Goal: Task Accomplishment & Management: Use online tool/utility

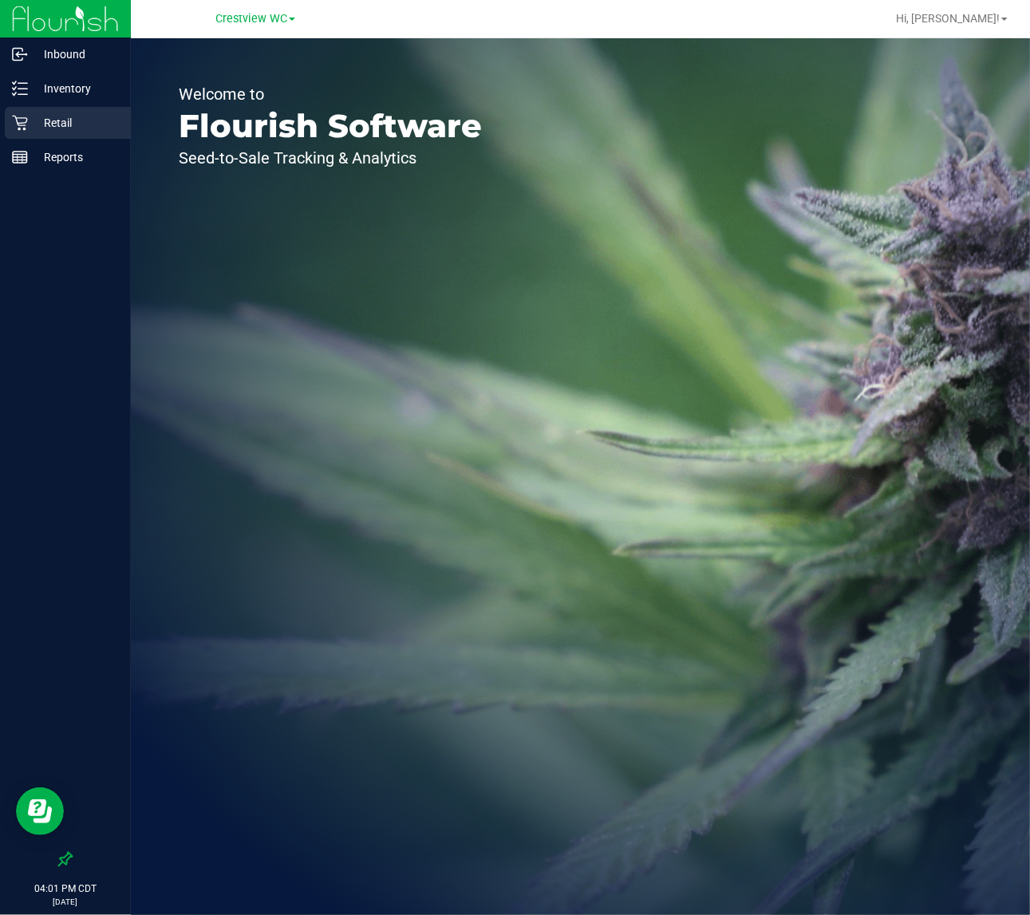
click at [100, 108] on div "Retail" at bounding box center [68, 123] width 126 height 32
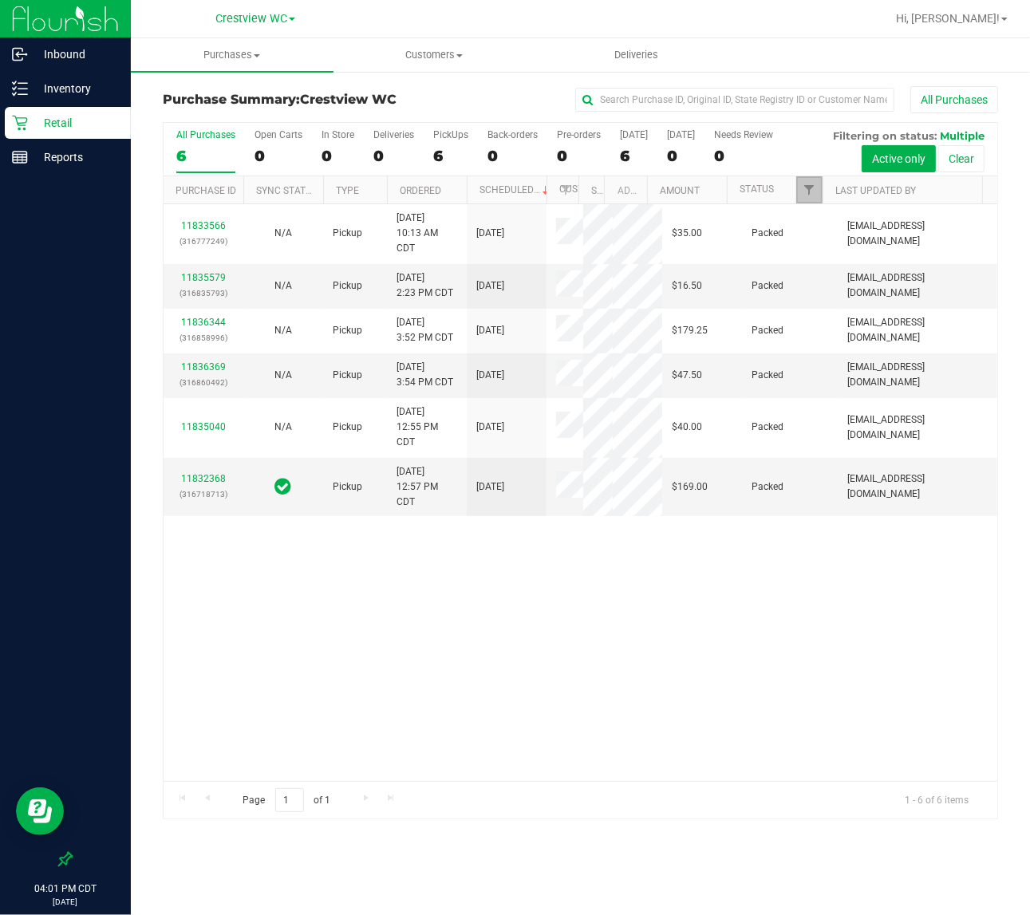
click at [811, 201] on link "Filter" at bounding box center [809, 189] width 26 height 27
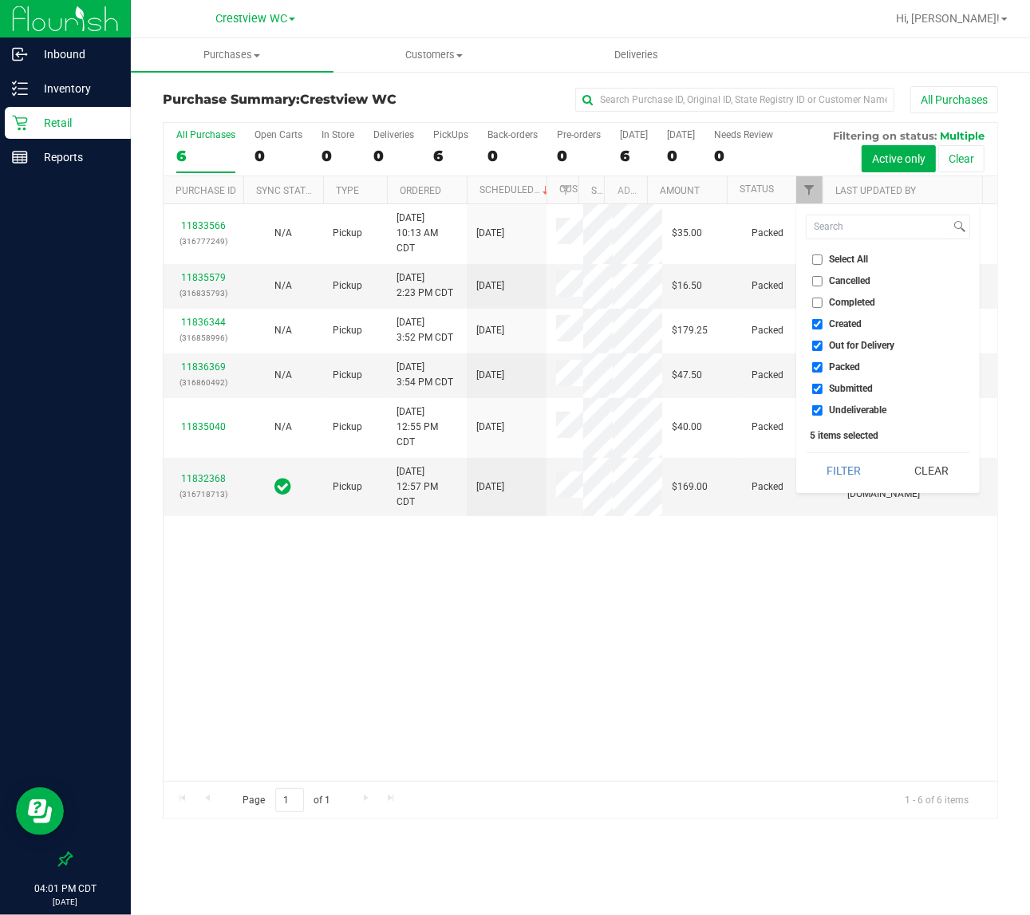
click at [838, 328] on span "Created" at bounding box center [846, 324] width 33 height 10
click at [822, 328] on input "Created" at bounding box center [817, 324] width 10 height 10
checkbox input "false"
click at [850, 347] on span "Out for Delivery" at bounding box center [862, 346] width 65 height 10
click at [822, 347] on input "Out for Delivery" at bounding box center [817, 346] width 10 height 10
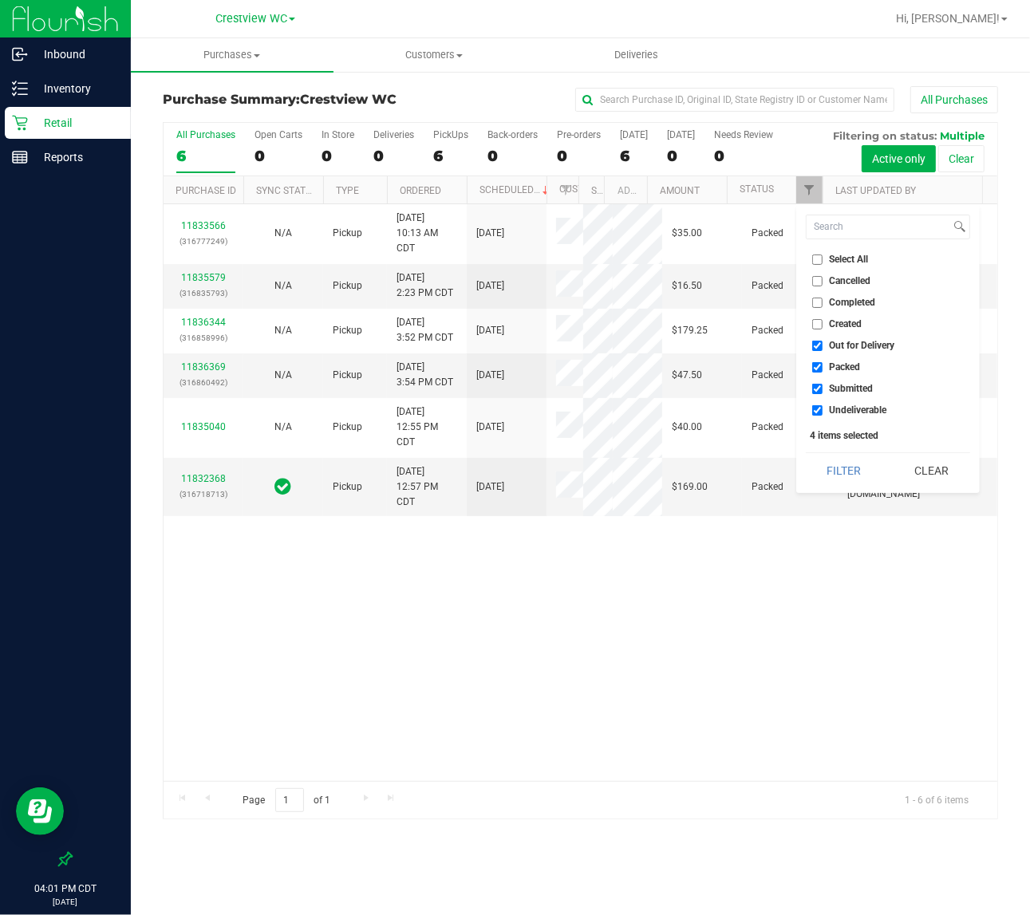
checkbox input "false"
click at [852, 369] on span "Packed" at bounding box center [845, 367] width 31 height 10
click at [822, 369] on input "Packed" at bounding box center [817, 367] width 10 height 10
checkbox input "false"
click at [851, 408] on span "Undeliverable" at bounding box center [858, 410] width 57 height 10
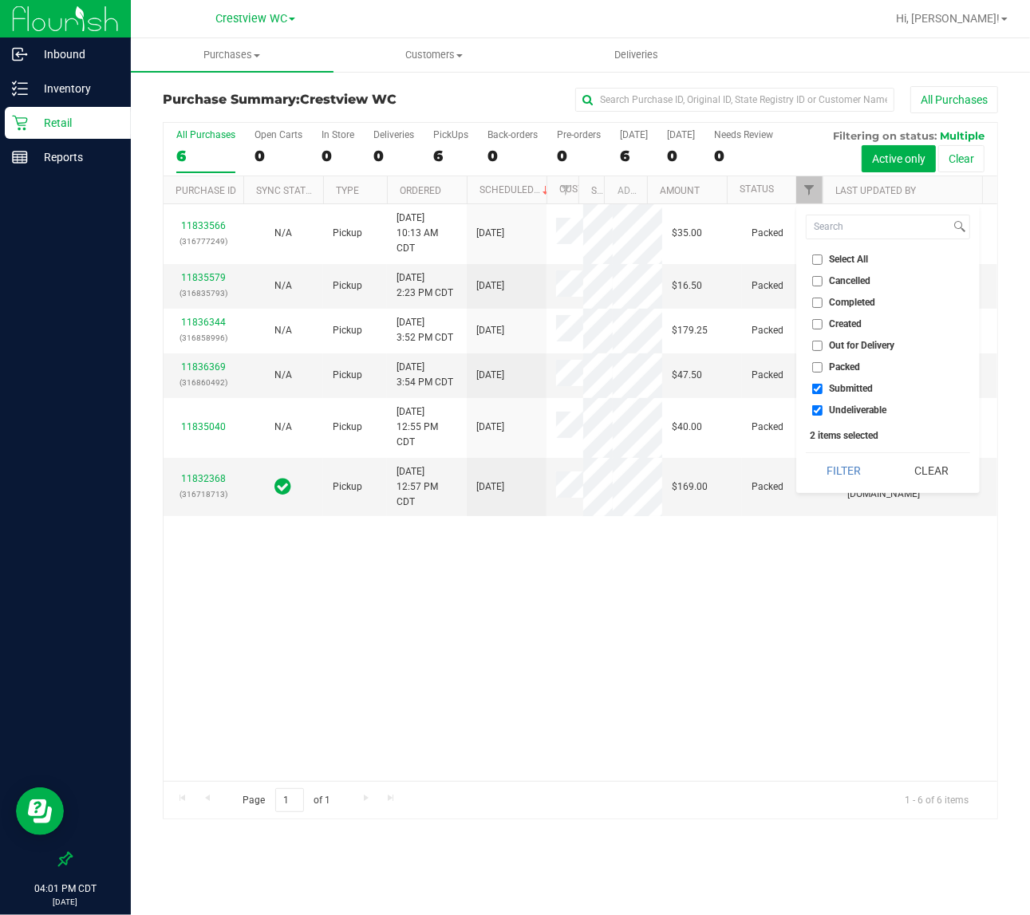
click at [822, 408] on input "Undeliverable" at bounding box center [817, 410] width 10 height 10
checkbox input "false"
click at [838, 471] on button "Filter" at bounding box center [844, 470] width 77 height 35
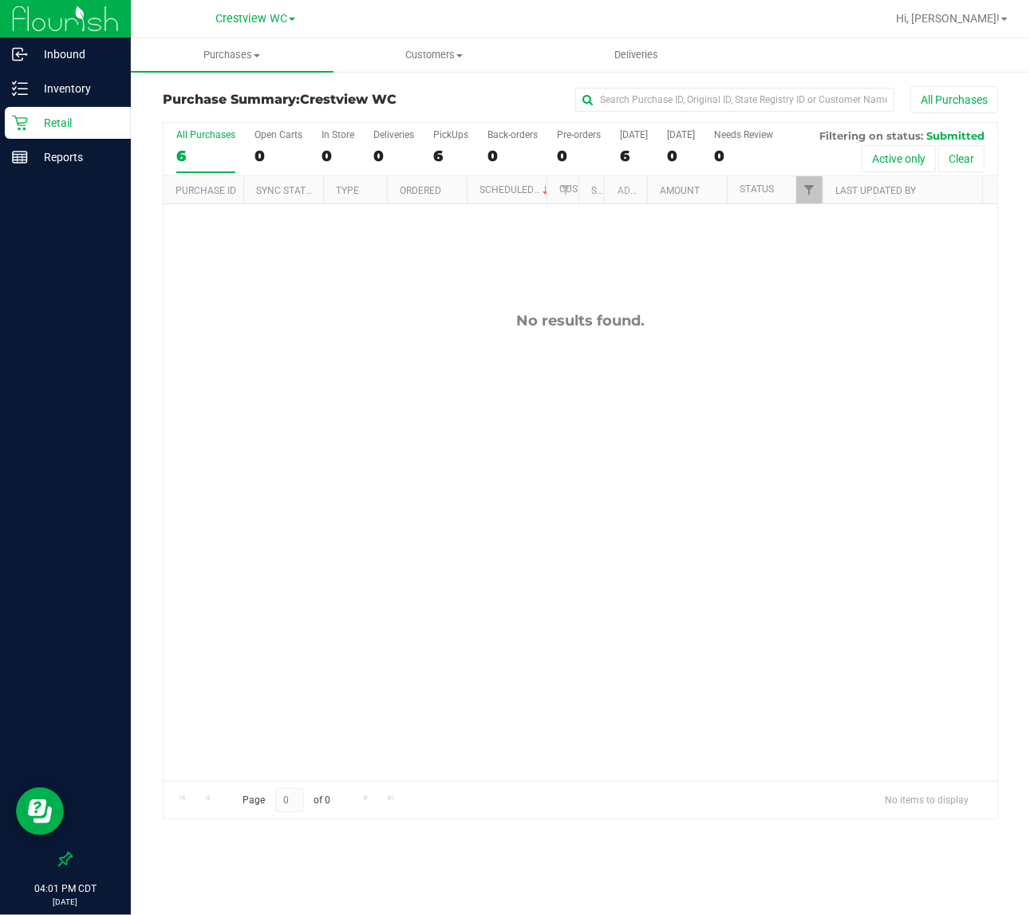
click at [702, 543] on div "No results found." at bounding box center [581, 546] width 834 height 684
click at [353, 631] on div "No results found." at bounding box center [581, 546] width 834 height 684
click at [932, 89] on button "All Purchases" at bounding box center [954, 99] width 88 height 27
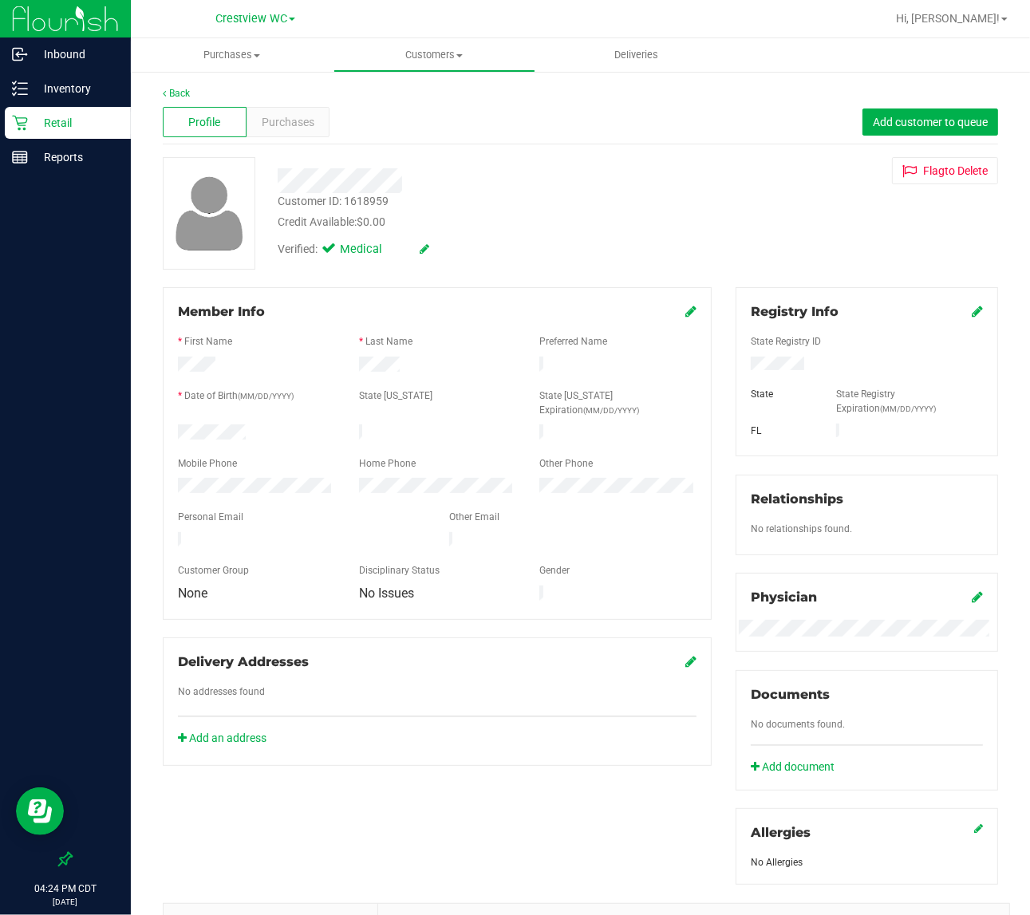
click at [420, 124] on div "Profile Purchases Add customer to queue" at bounding box center [580, 123] width 835 height 44
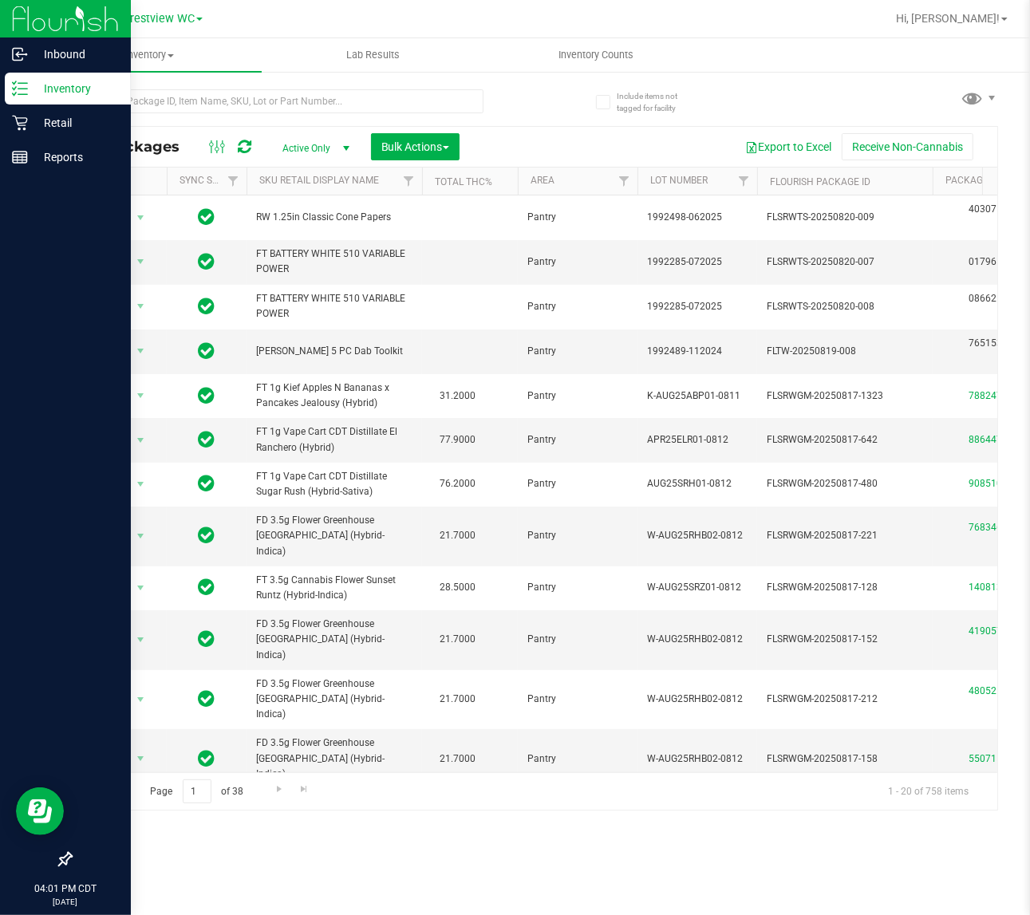
click at [20, 90] on icon at bounding box center [20, 89] width 16 height 16
click at [13, 85] on icon at bounding box center [20, 89] width 16 height 16
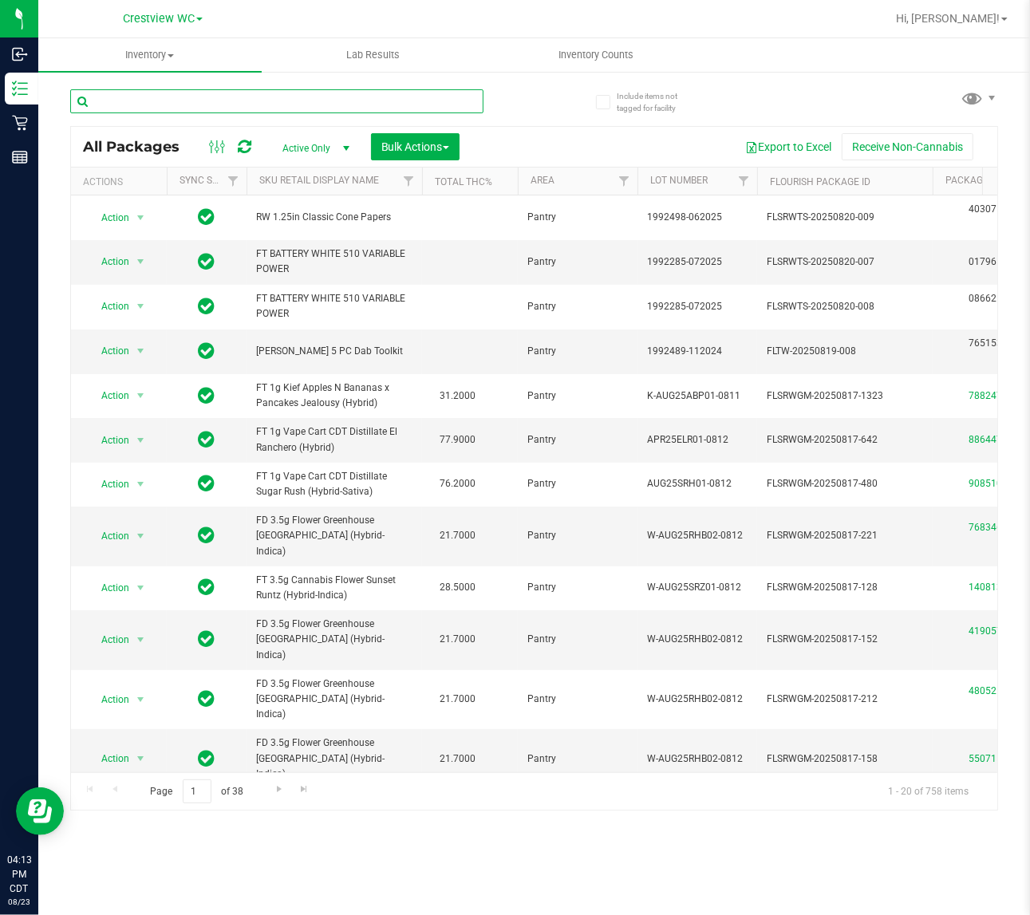
click at [282, 96] on input "text" at bounding box center [276, 101] width 413 height 24
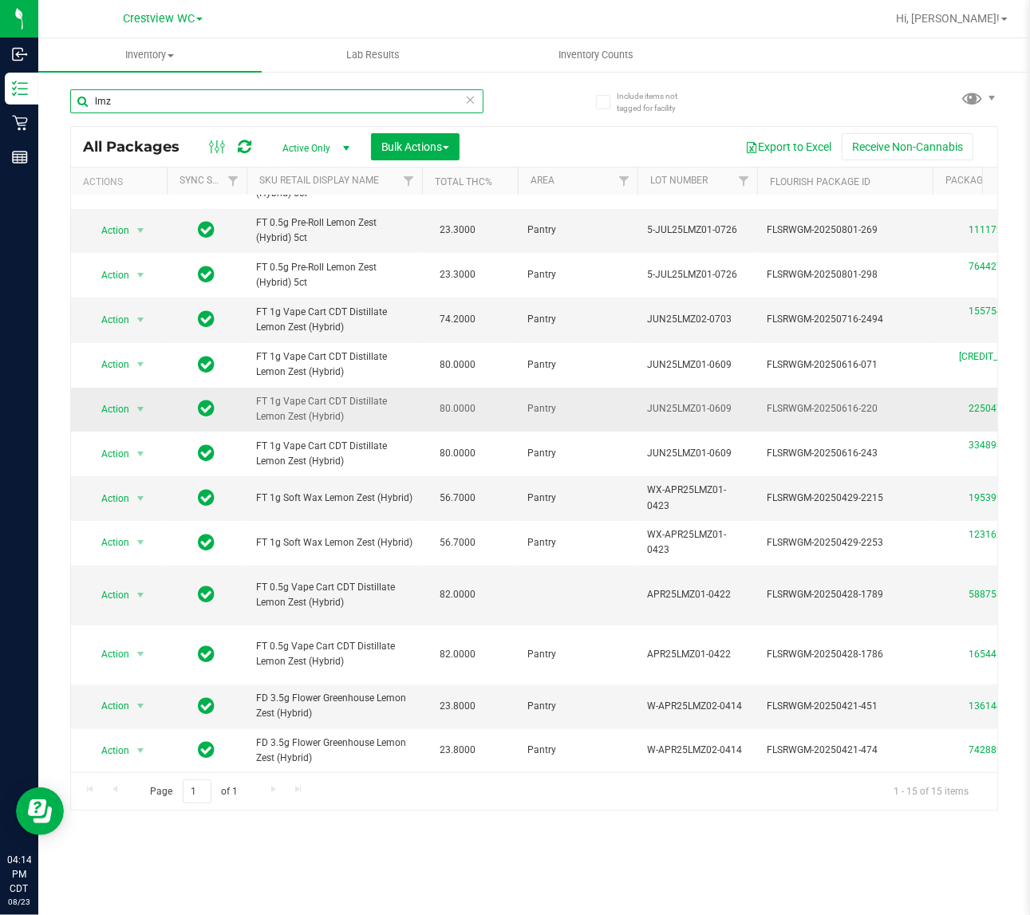
scroll to position [197, 0]
drag, startPoint x: 329, startPoint y: 708, endPoint x: 243, endPoint y: 679, distance: 91.1
click at [205, 93] on input "lmz" at bounding box center [276, 101] width 413 height 24
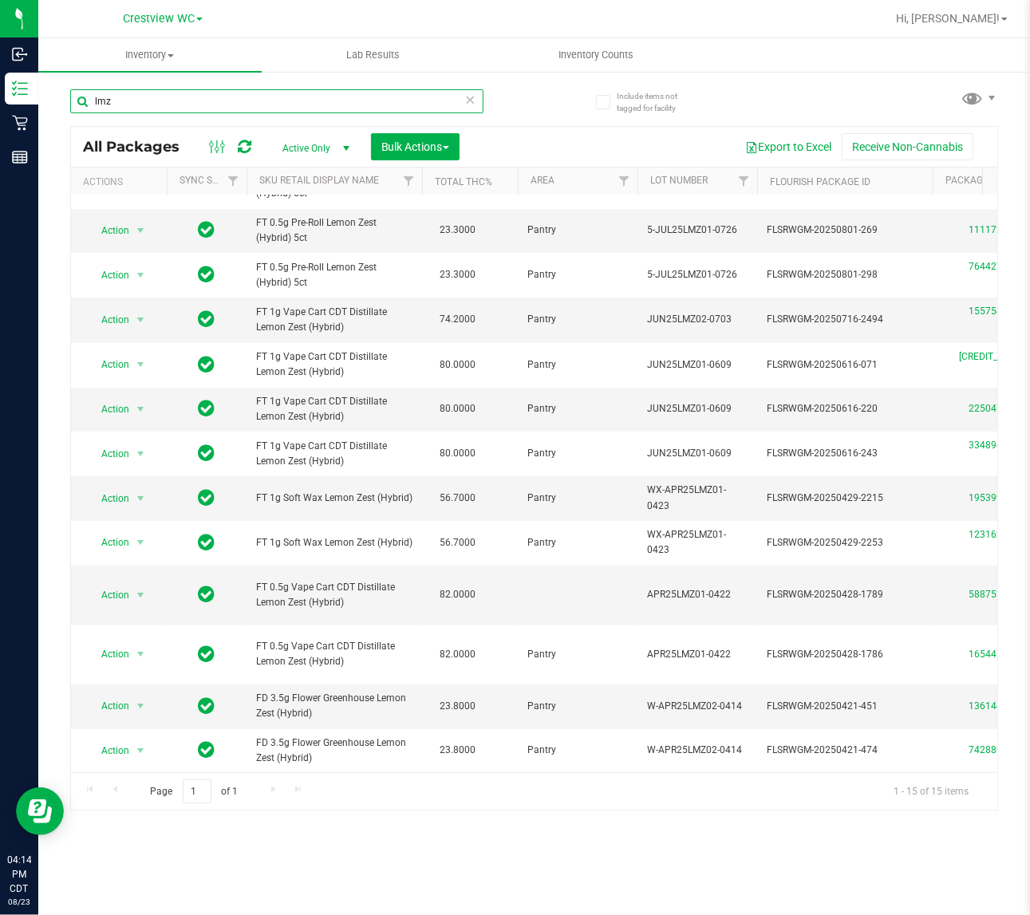
paste input "FD 3.5g Flower Greenhouse Lemon Zest (Hybrid)"
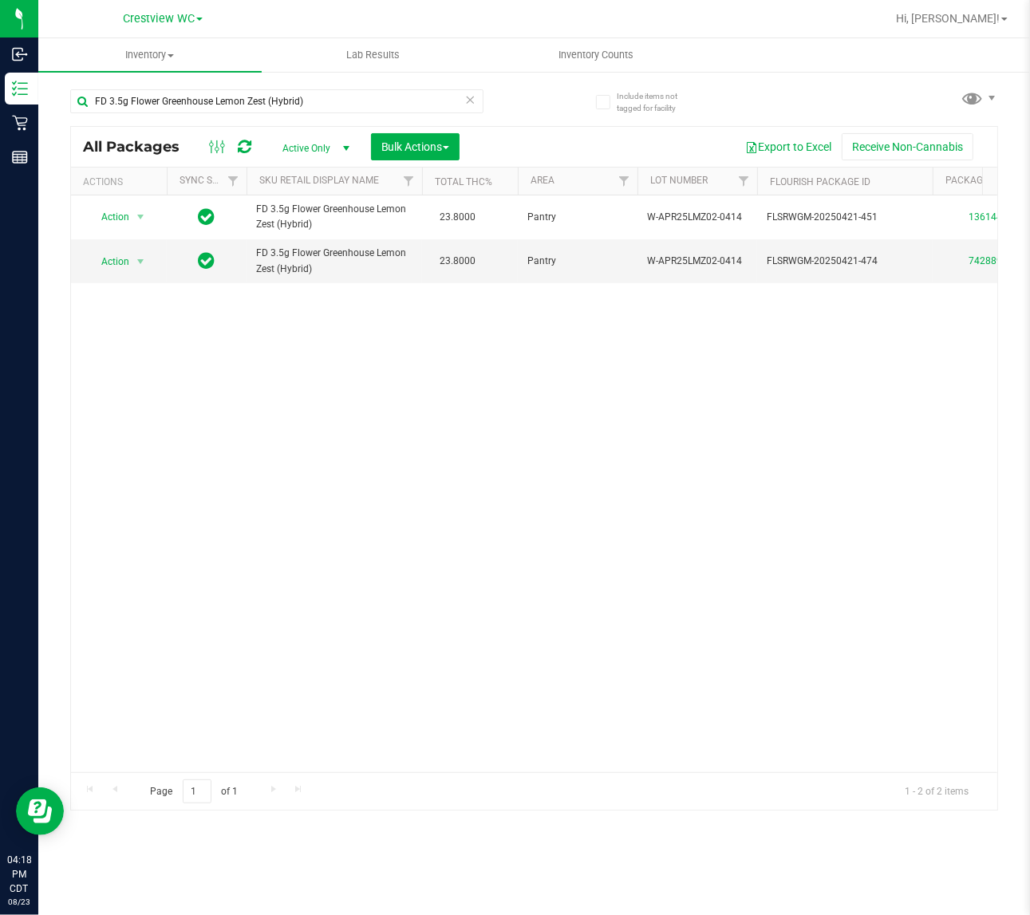
drag, startPoint x: 246, startPoint y: 618, endPoint x: 264, endPoint y: 549, distance: 71.8
click at [247, 616] on div "Action Action Edit attributes Global inventory Locate package Package audit log…" at bounding box center [534, 483] width 926 height 577
click at [361, 104] on input "FD 3.5g Flower Greenhouse Lemon Zest (Hybrid)" at bounding box center [276, 101] width 413 height 24
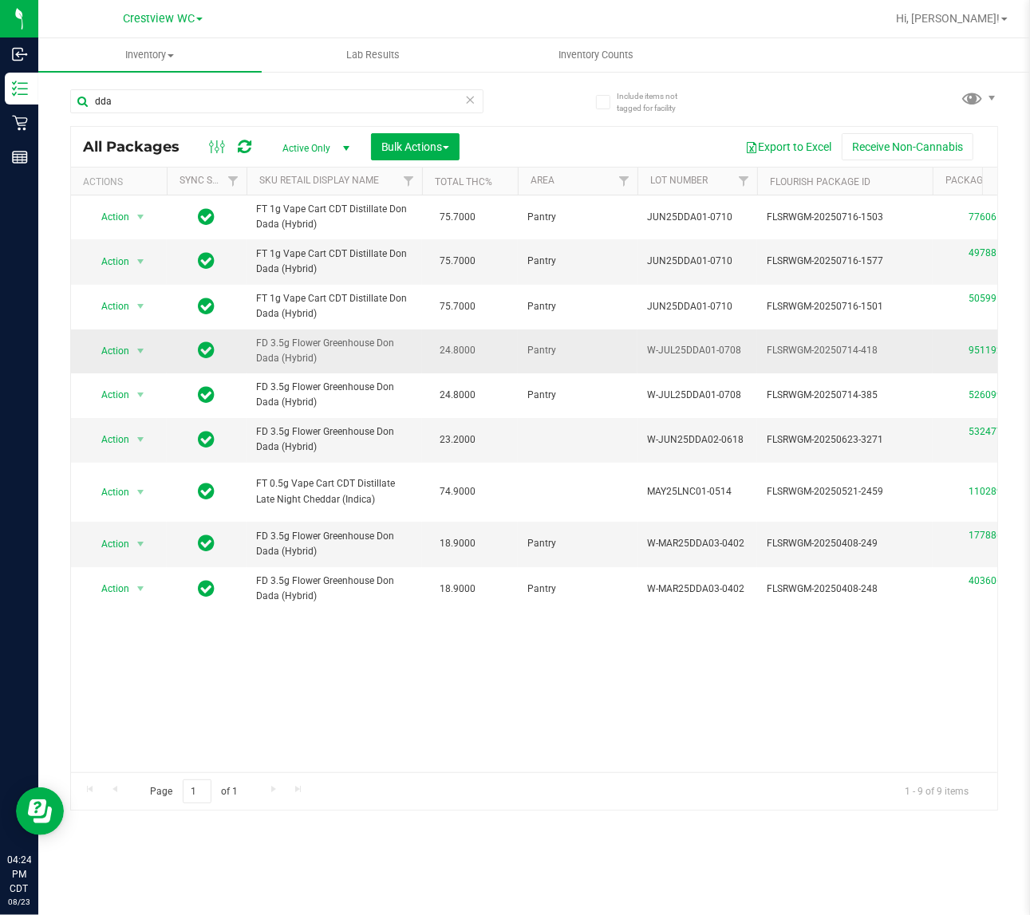
drag, startPoint x: 339, startPoint y: 401, endPoint x: 209, endPoint y: 380, distance: 131.8
copy tr "FD 3.5g Flower Greenhouse Don Dada (Hybrid)"
click at [266, 101] on input "dda" at bounding box center [276, 101] width 413 height 24
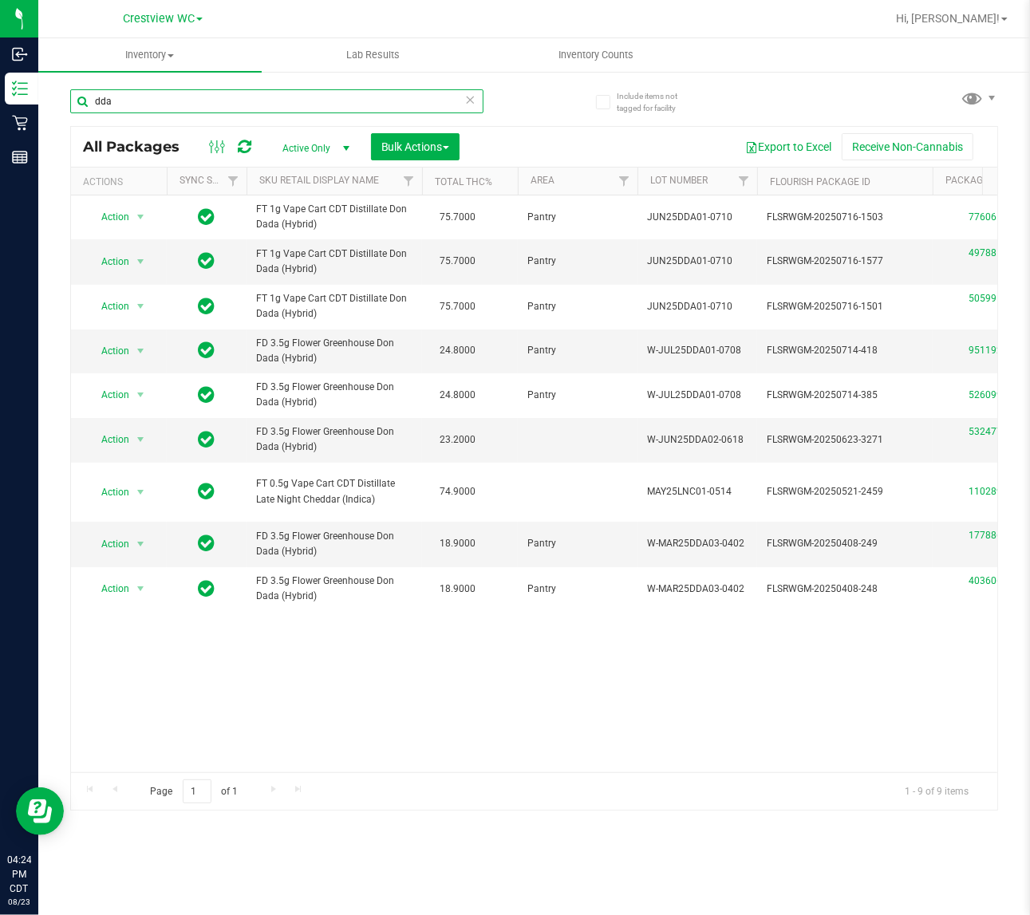
paste input "FD 3.5g Flower Greenhouse Don Dada (Hybrid)"
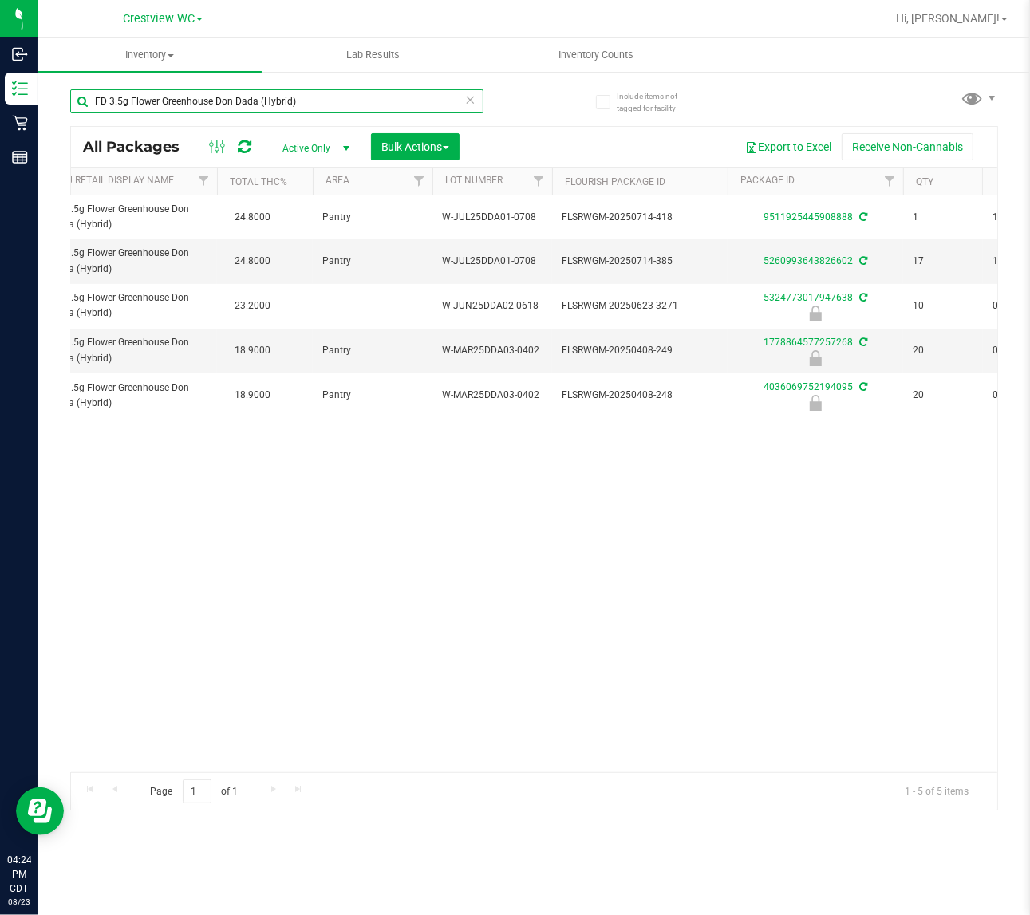
scroll to position [0, 126]
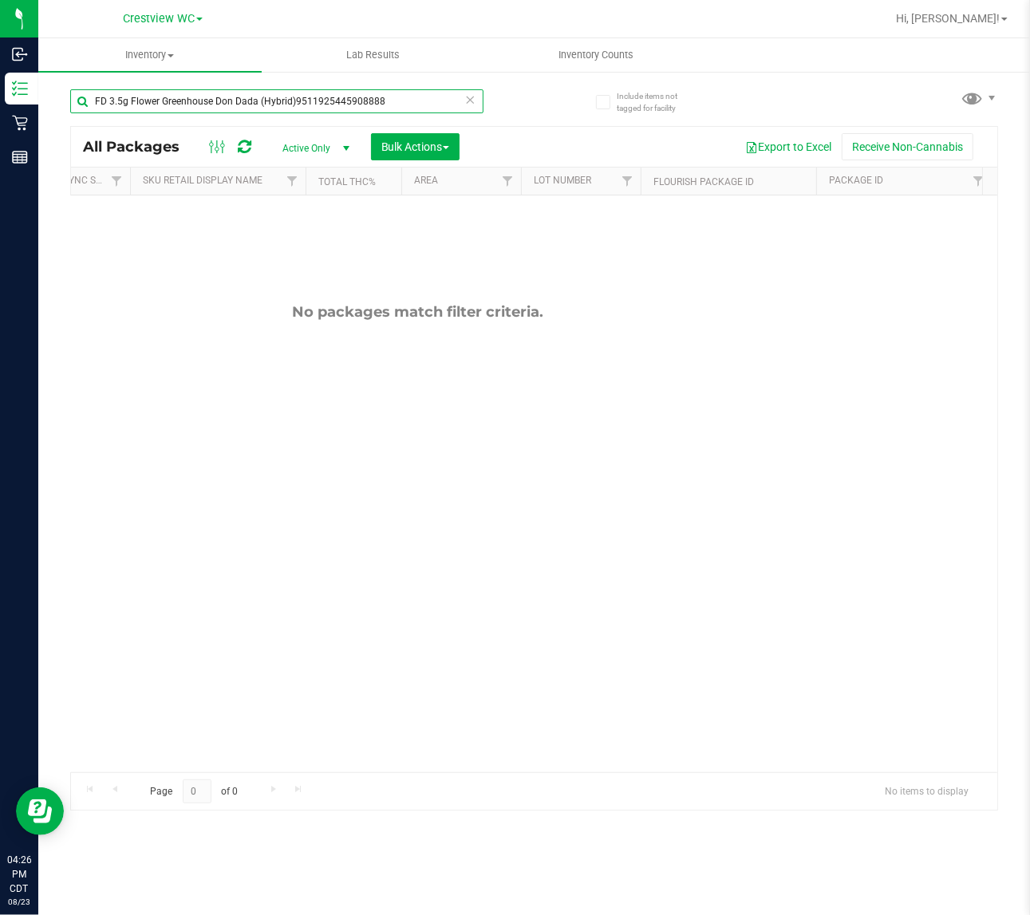
drag, startPoint x: 397, startPoint y: 96, endPoint x: 307, endPoint y: 97, distance: 90.2
click at [307, 97] on input "FD 3.5g Flower Greenhouse Don Dada (Hybrid)9511925445908888" at bounding box center [276, 101] width 413 height 24
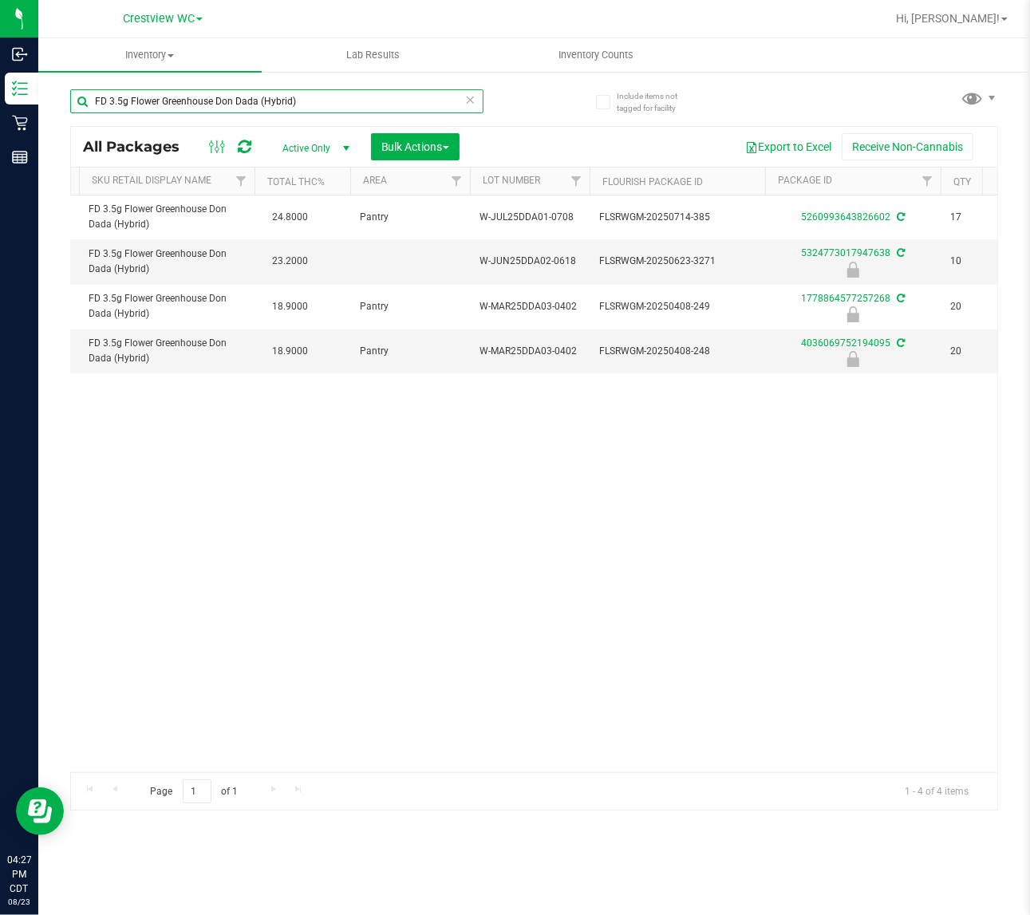
scroll to position [0, 168]
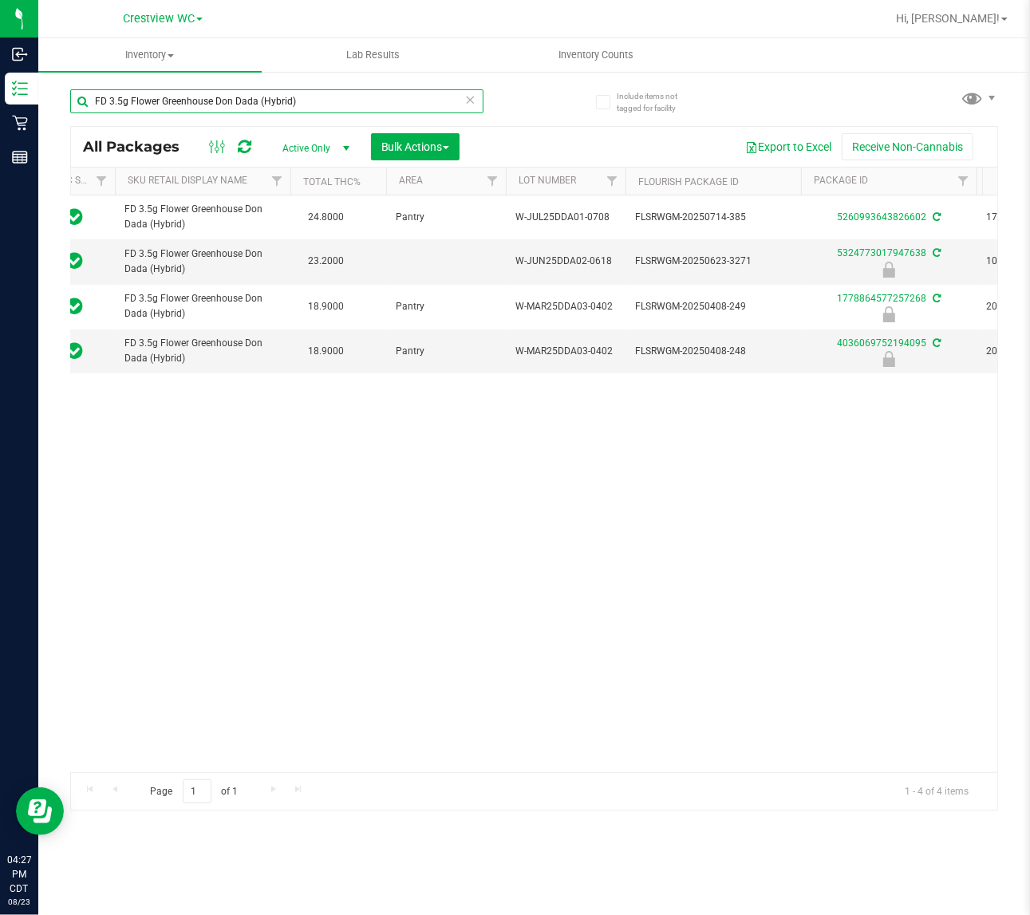
type input "FD 3.5g Flower Greenhouse Don Dada (Hybrid)"
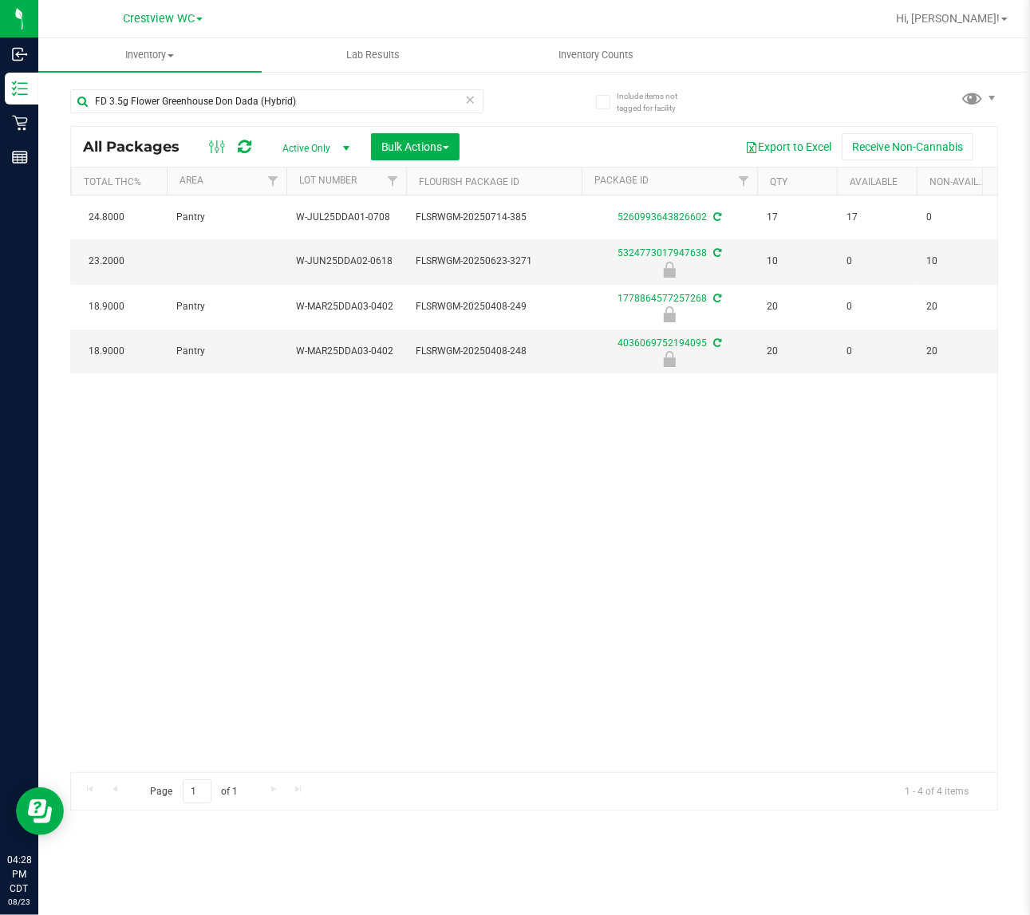
drag, startPoint x: 420, startPoint y: 574, endPoint x: 385, endPoint y: 527, distance: 58.7
click at [420, 574] on div "Action Action Create package Edit attributes Global inventory Locate package Lo…" at bounding box center [534, 483] width 926 height 577
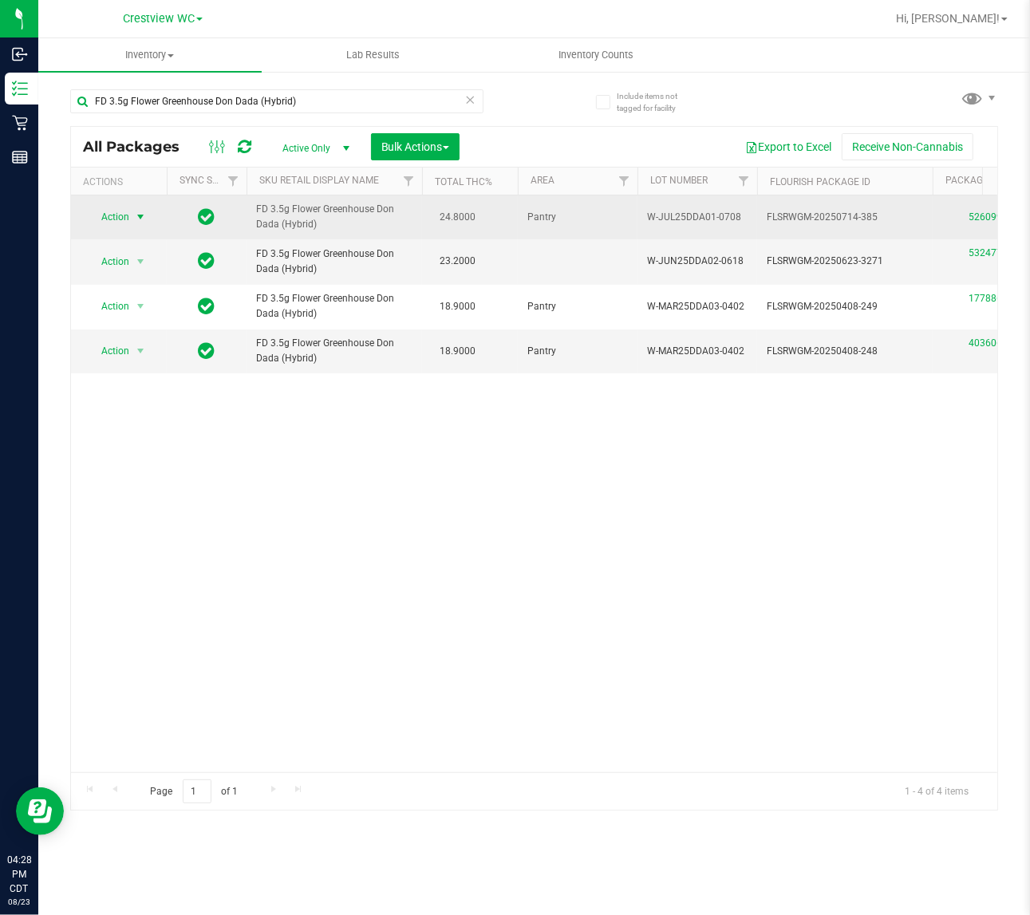
click at [140, 217] on span "select" at bounding box center [140, 217] width 13 height 13
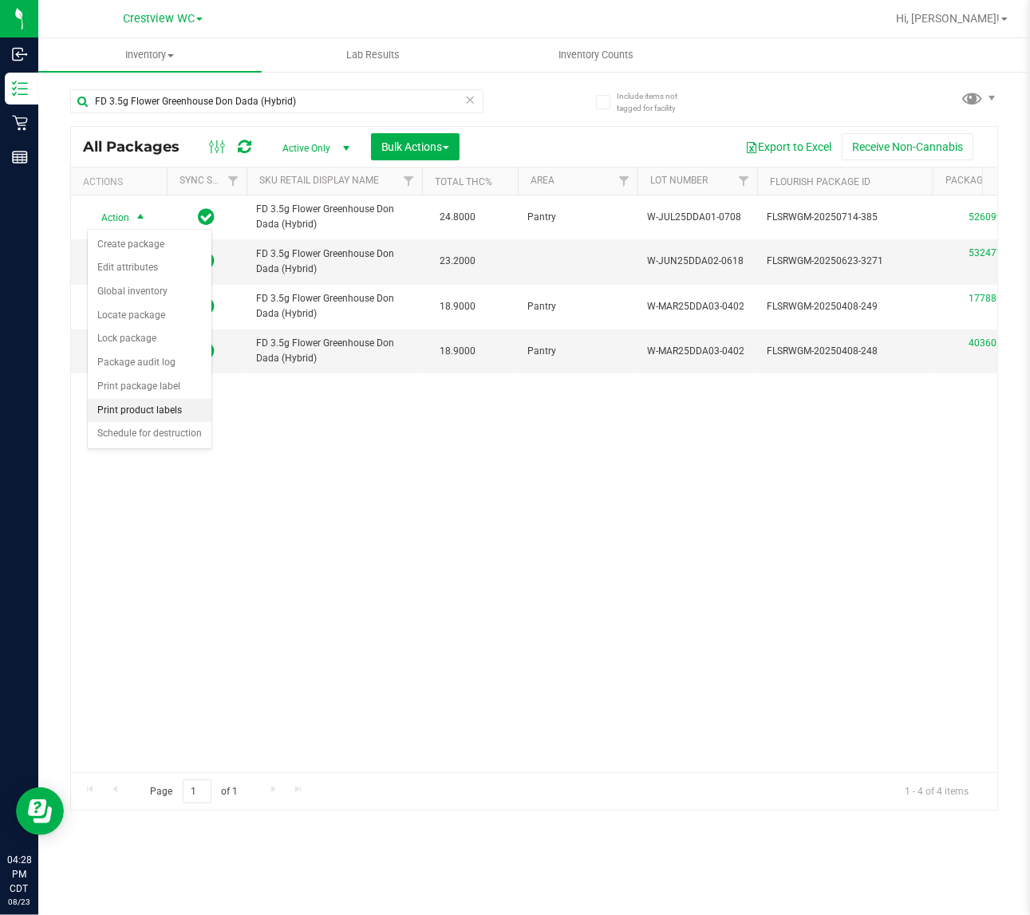
click at [165, 416] on li "Print product labels" at bounding box center [150, 411] width 124 height 24
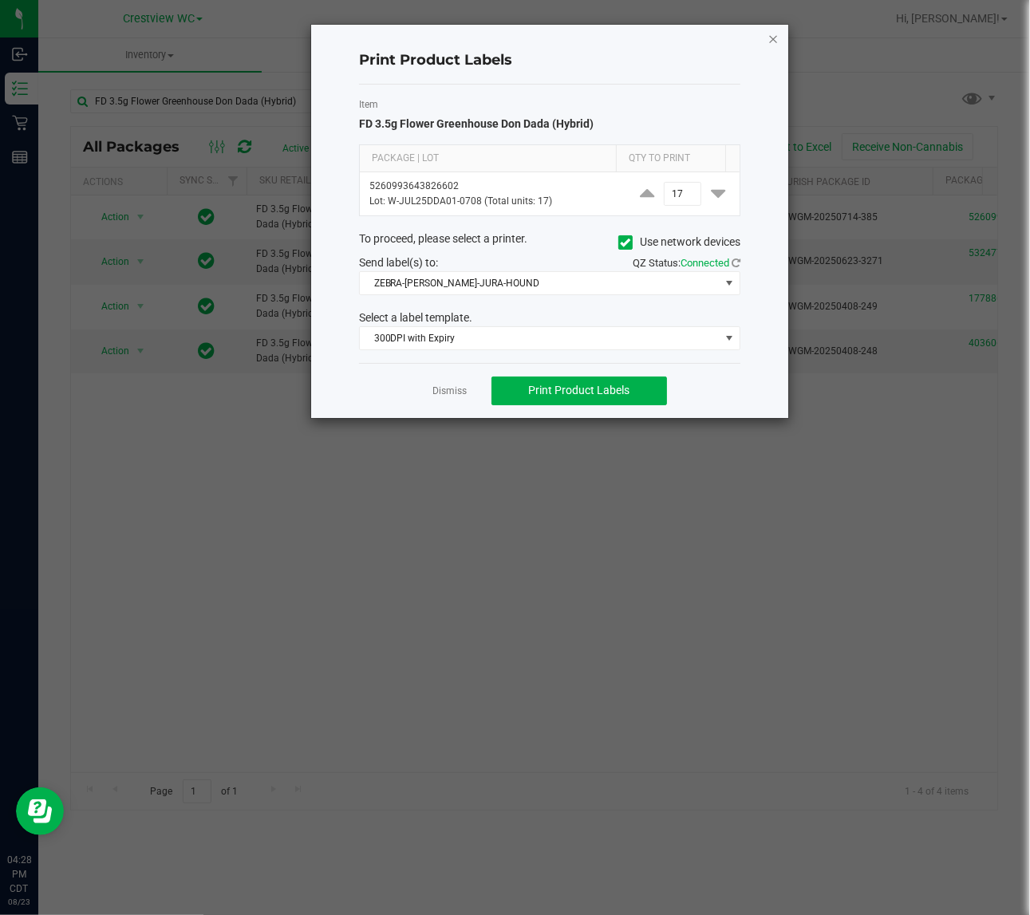
click at [772, 41] on icon "button" at bounding box center [772, 38] width 11 height 19
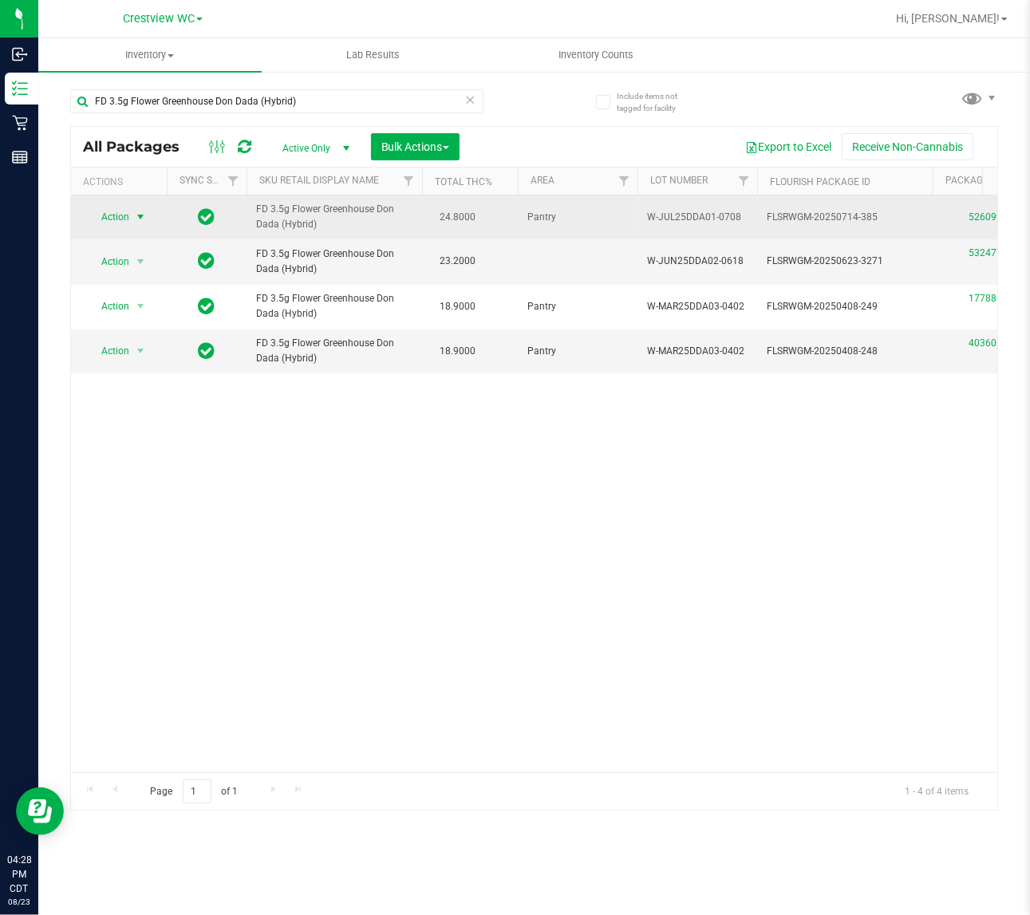
click at [136, 217] on span "select" at bounding box center [140, 217] width 13 height 13
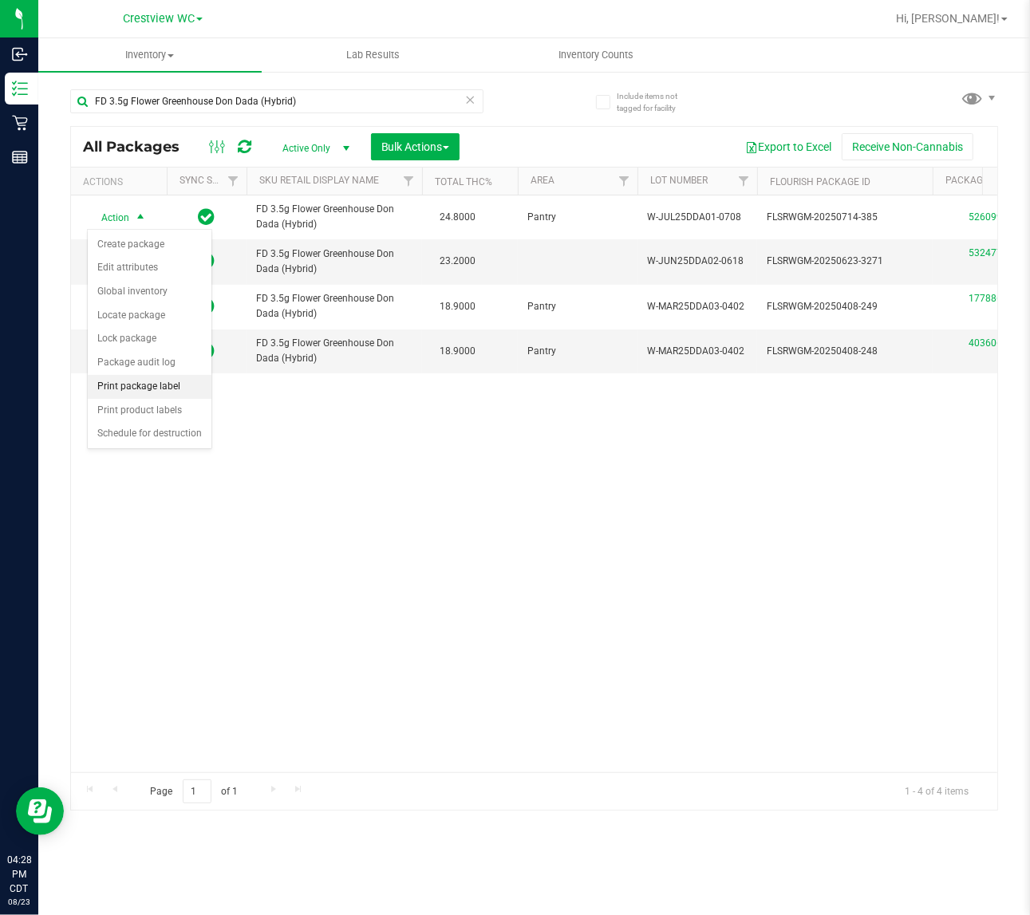
click at [156, 389] on li "Print package label" at bounding box center [150, 387] width 124 height 24
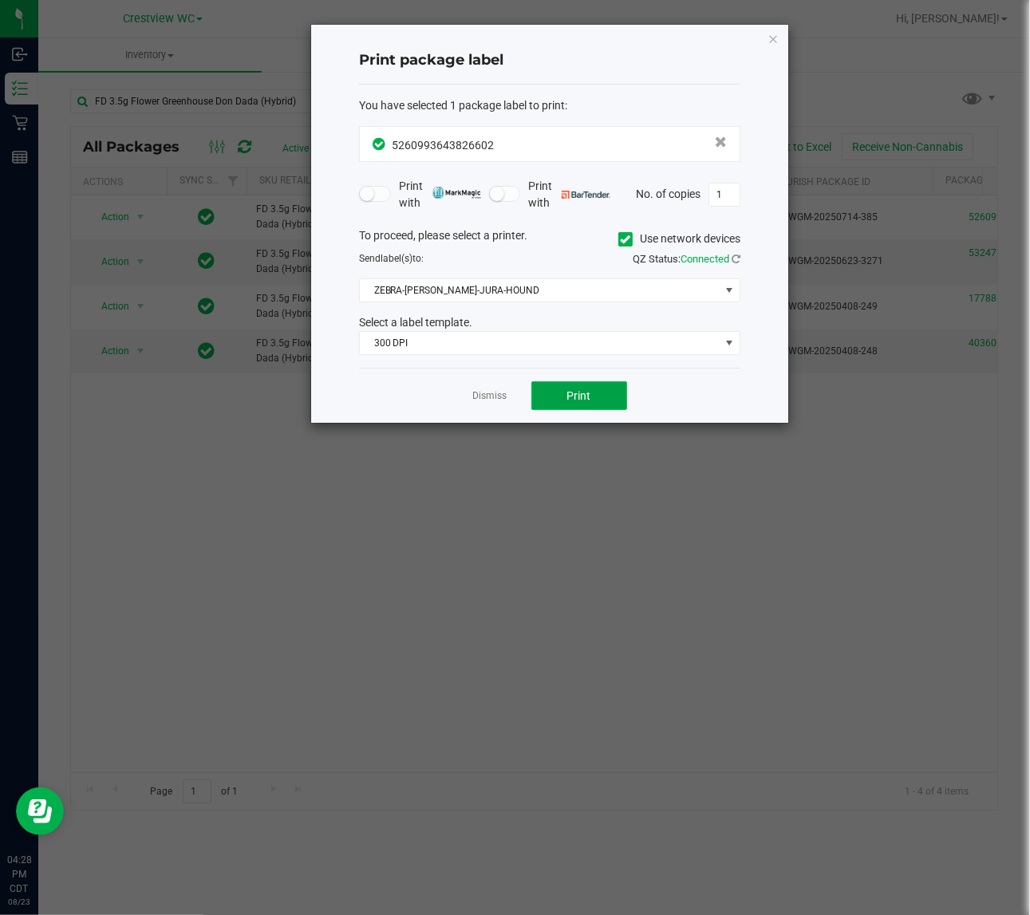
click at [587, 402] on span "Print" at bounding box center [579, 395] width 24 height 13
click at [463, 343] on span "300 DPI" at bounding box center [540, 343] width 360 height 22
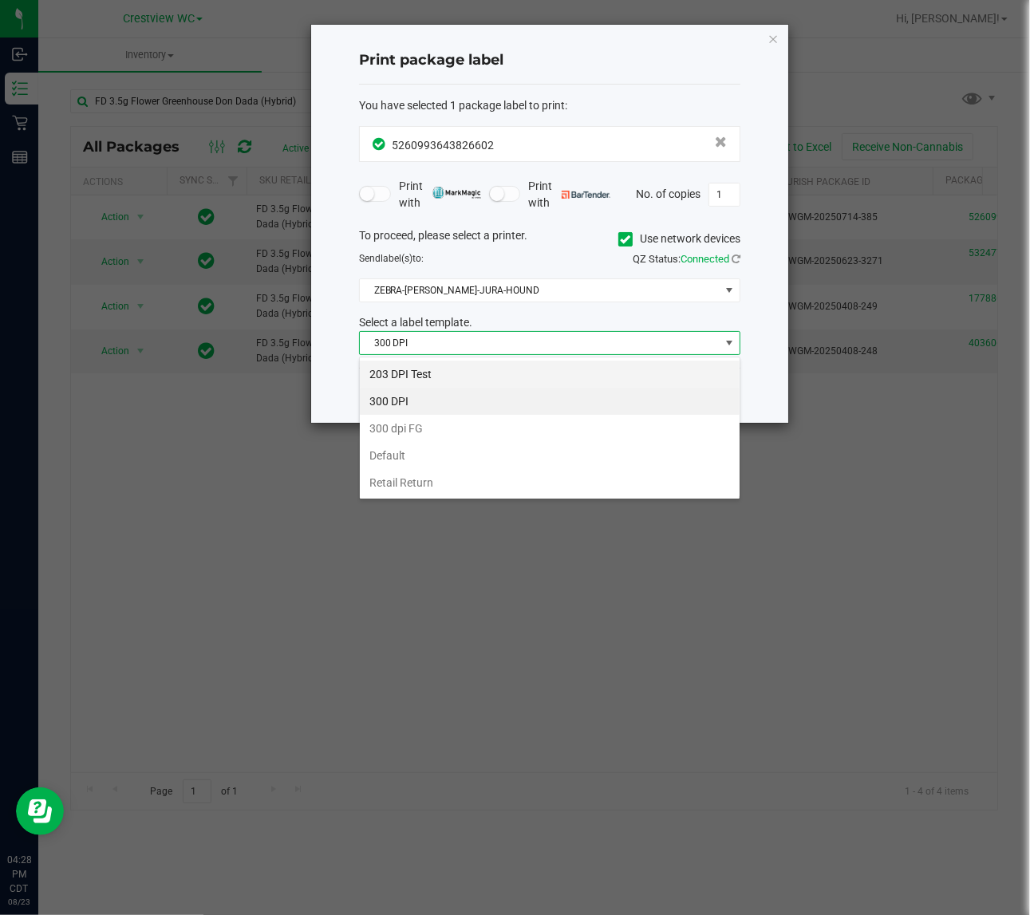
click at [485, 363] on li "203 DPI Test" at bounding box center [550, 374] width 380 height 27
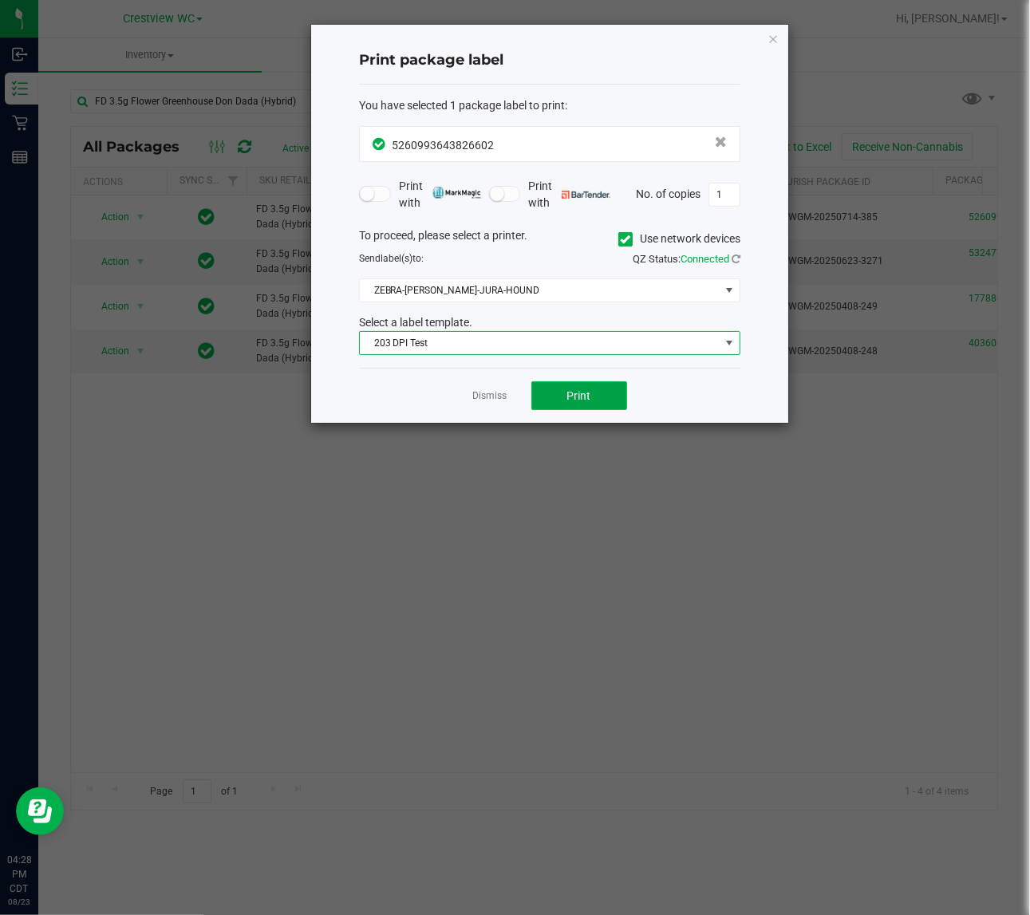
click at [590, 392] on span "Print" at bounding box center [579, 395] width 24 height 13
click at [495, 395] on link "Dismiss" at bounding box center [490, 396] width 34 height 14
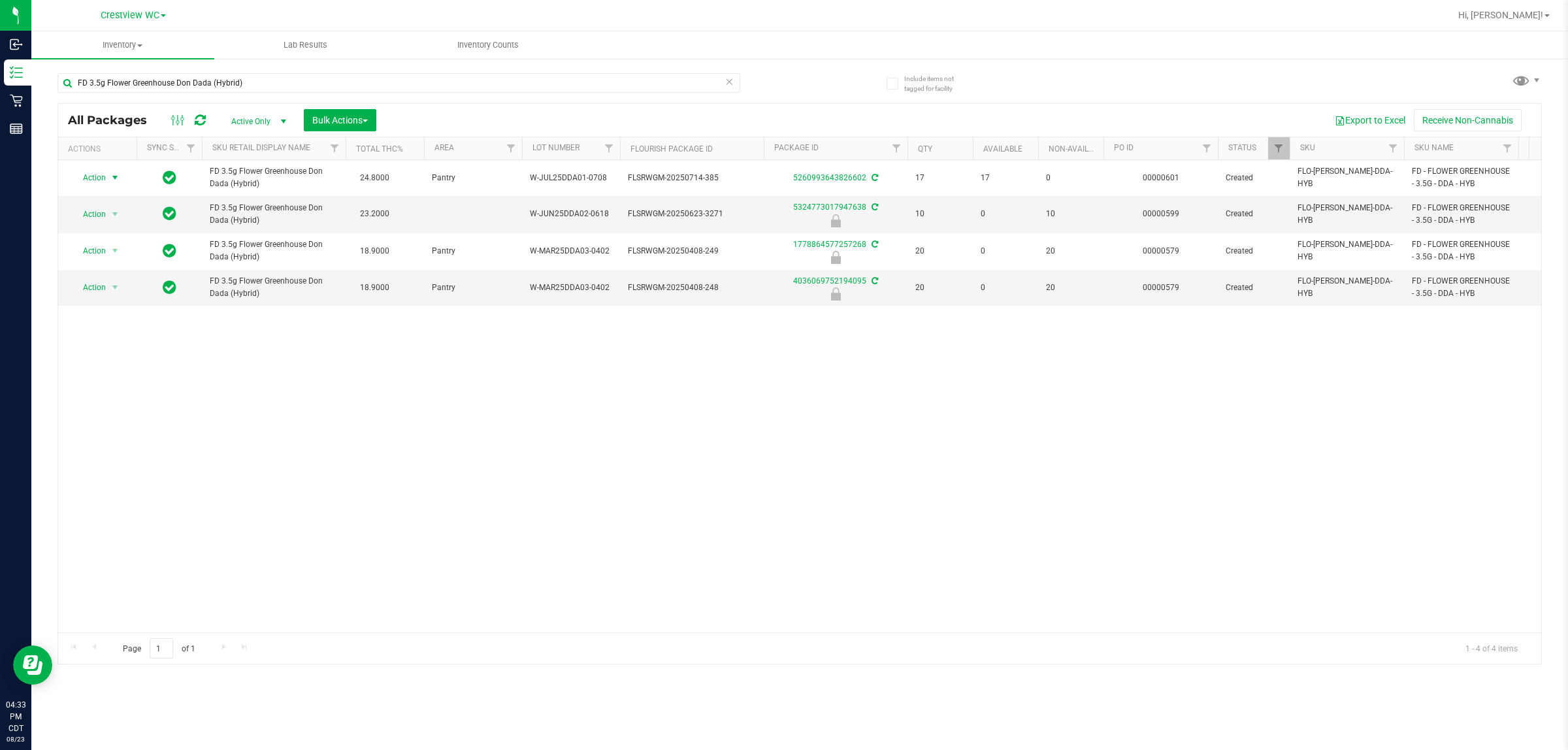
click at [483, 425] on div "Action Action Create package Edit attributes Global inventory Locate package Lo…" at bounding box center [799, 395] width 1483 height 472
click at [652, 450] on div "Action Action Create package Edit attributes Global inventory Locate package Lo…" at bounding box center [799, 395] width 1483 height 472
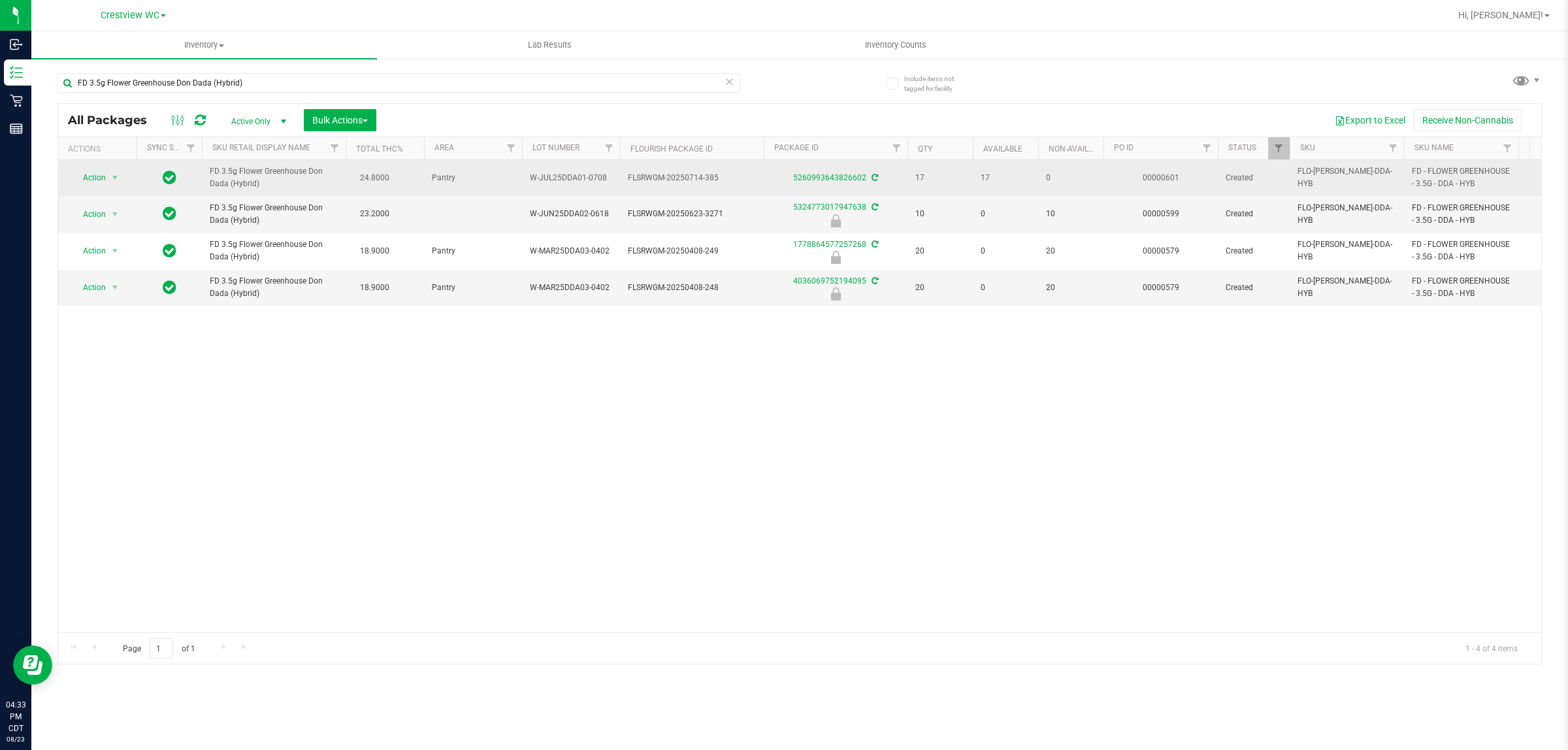
click at [874, 175] on icon at bounding box center [874, 178] width 7 height 8
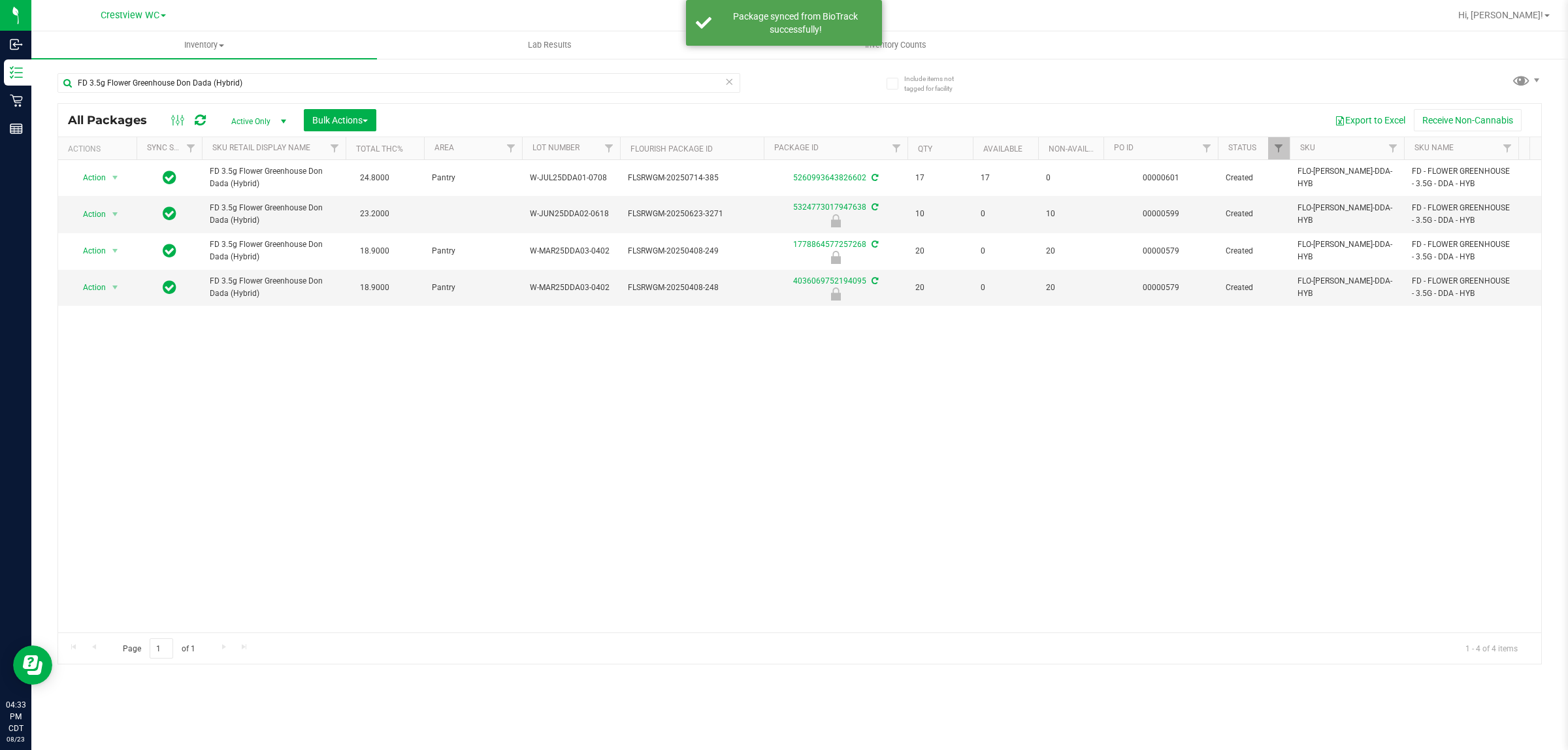
click at [870, 423] on div "Action Action Create package Edit attributes Global inventory Locate package Lo…" at bounding box center [799, 395] width 1483 height 472
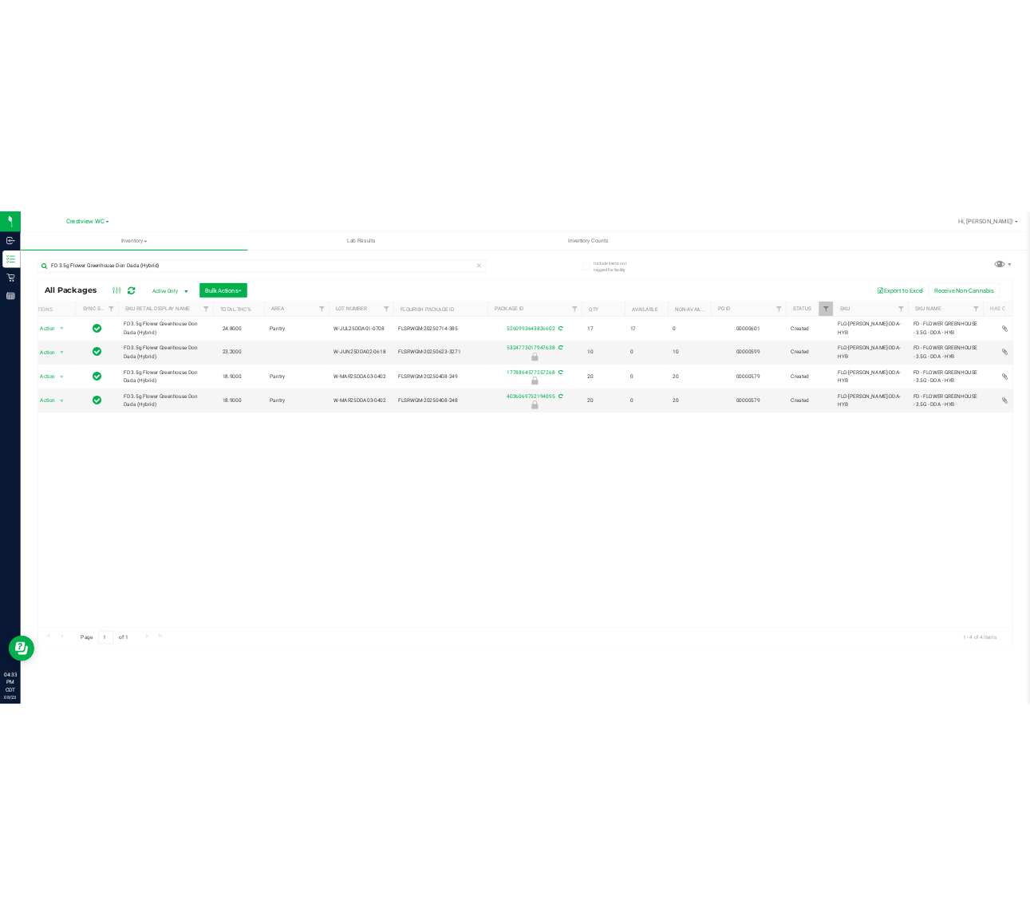
scroll to position [0, 26]
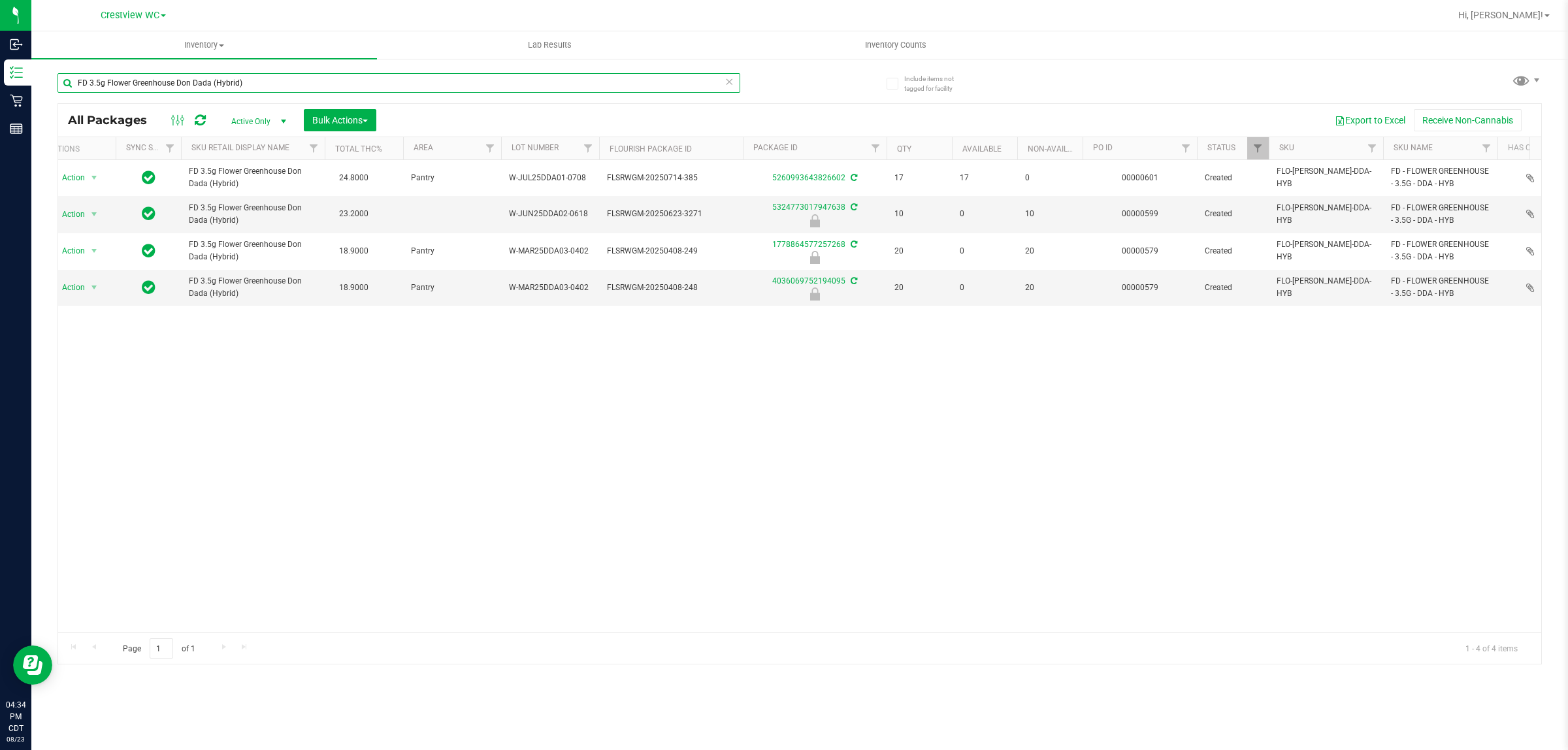
click at [508, 79] on input "FD 3.5g Flower Greenhouse Don Dada (Hybrid)" at bounding box center [399, 83] width 683 height 20
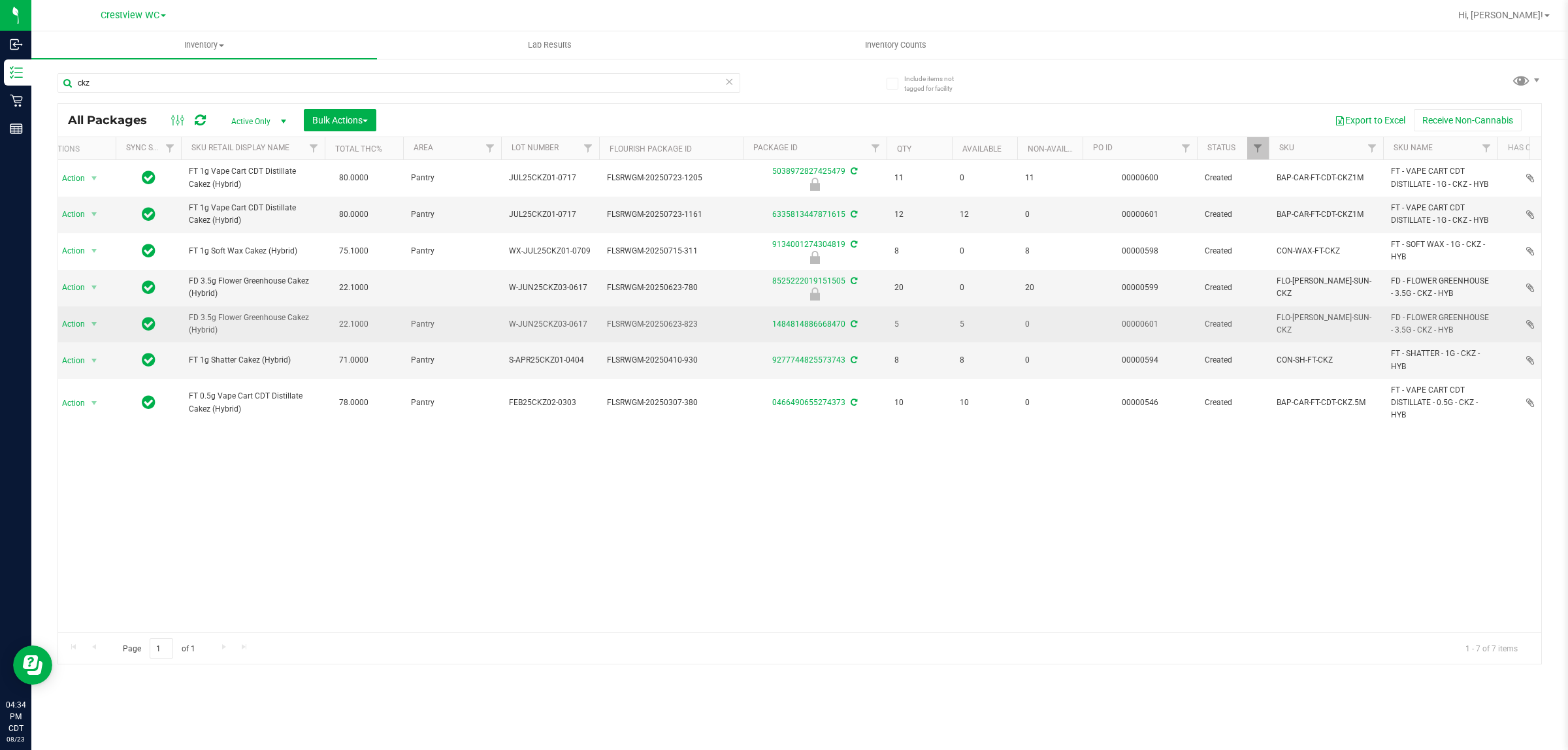
click at [204, 337] on span "FD 3.5g Flower Greenhouse Cakez (Hybrid)" at bounding box center [253, 324] width 128 height 25
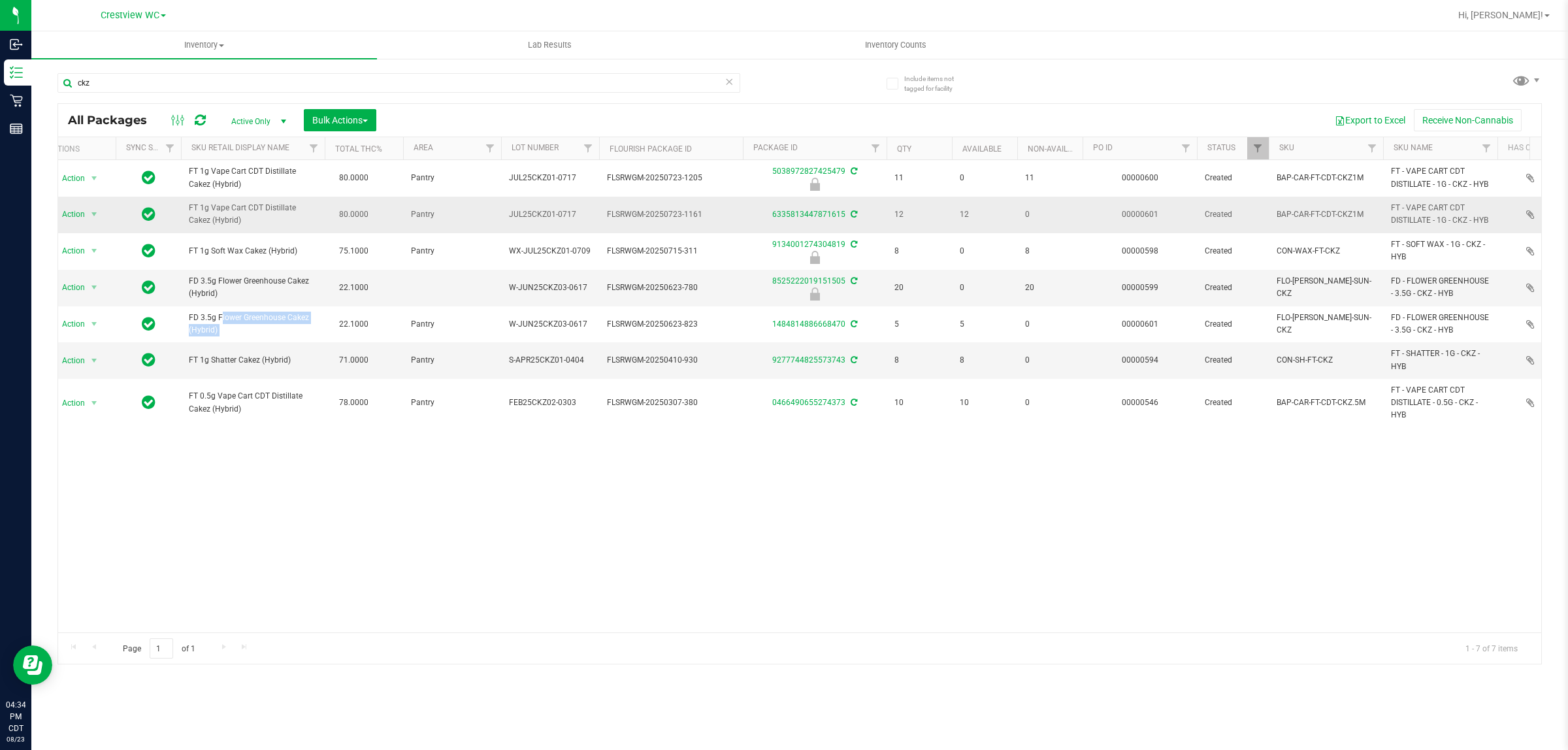
copy td "FD 3.5g Flower Greenhouse Cakez (Hybrid)"
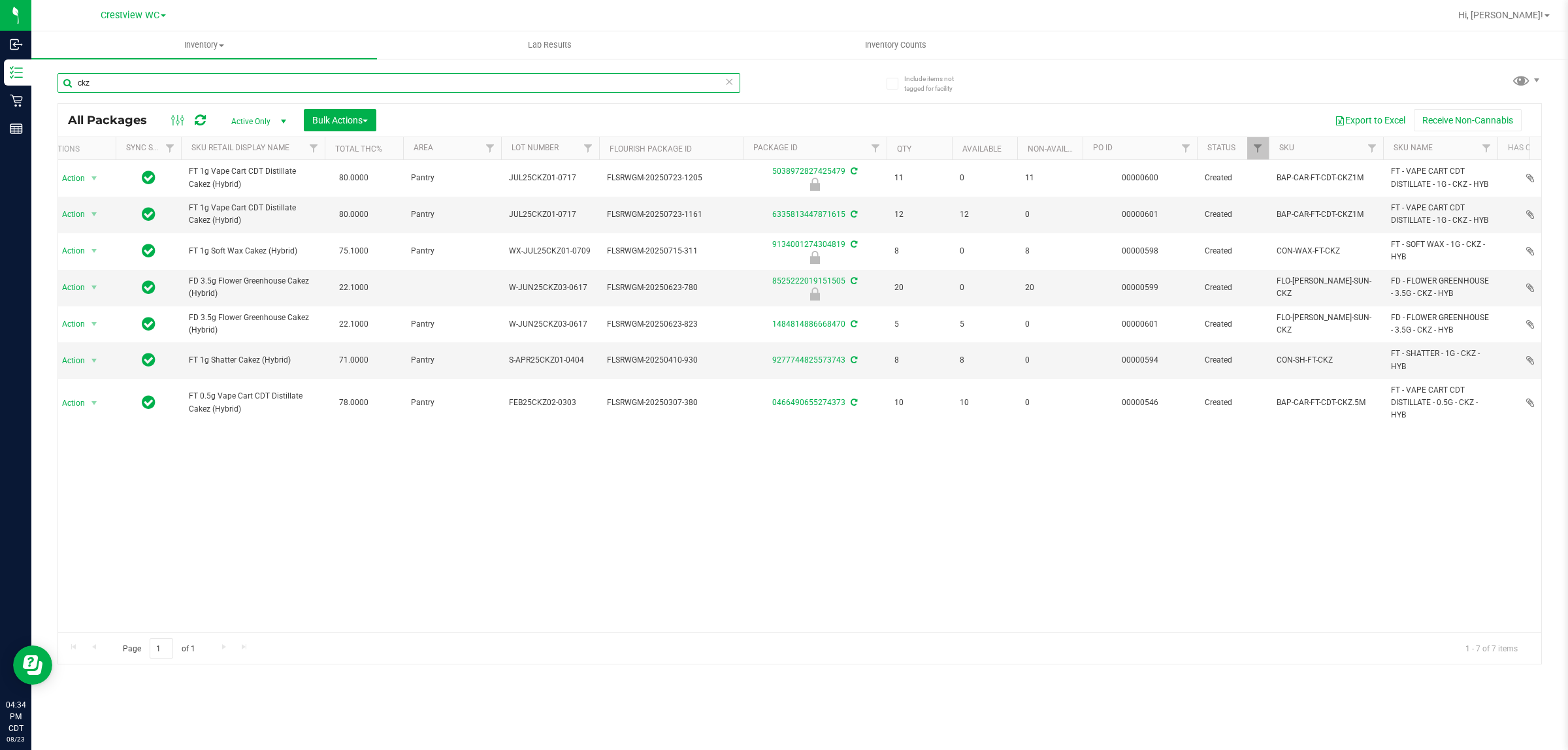
click at [151, 85] on input "ckz" at bounding box center [399, 83] width 683 height 20
paste input "FD 3.5g Flower Greenhouse Cakez (Hybrid)"
type input "FD 3.5g Flower Greenhouse Cakez (Hybrid)"
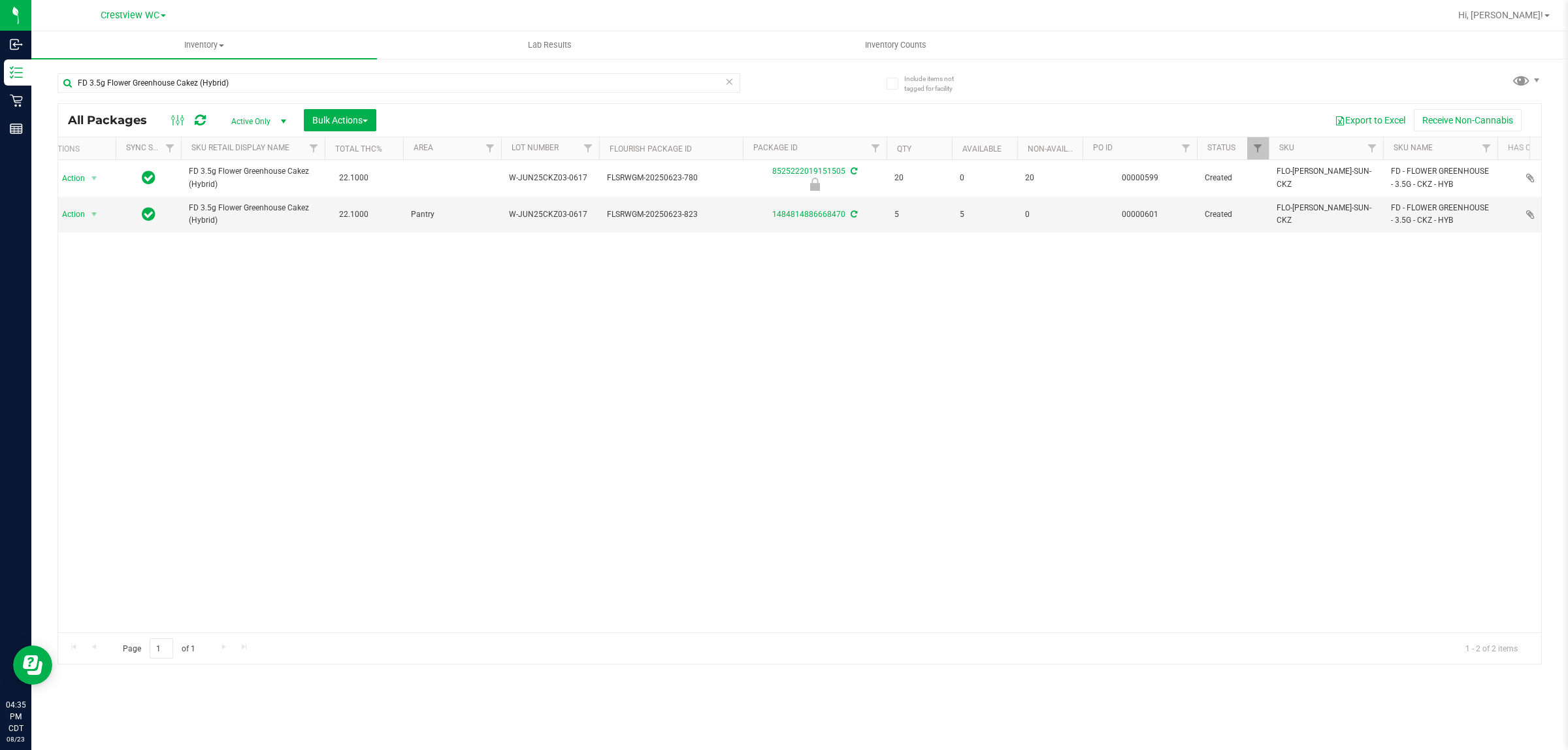
click at [734, 458] on div "Action Action Edit attributes Global inventory Locate package Package audit log…" at bounding box center [799, 395] width 1483 height 472
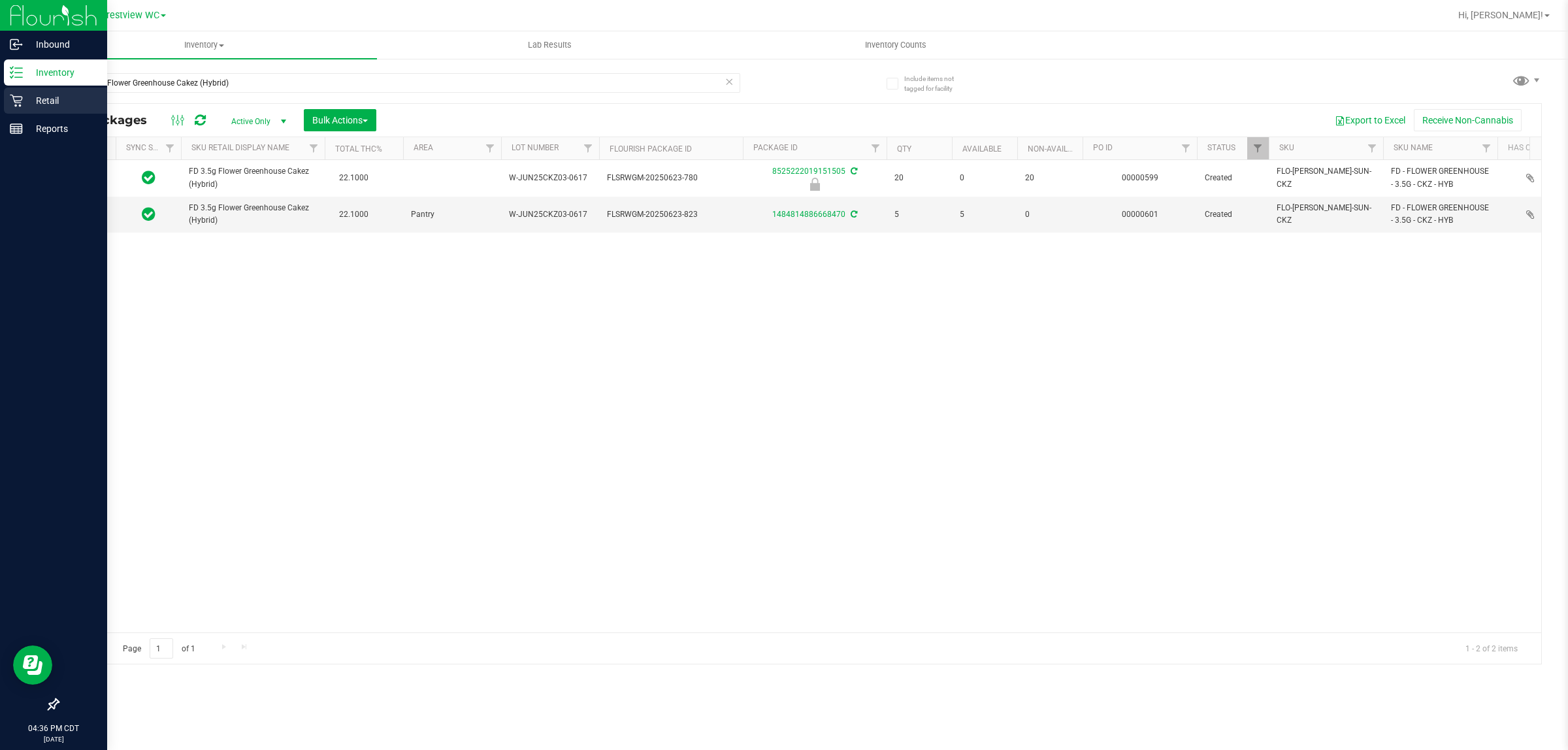
click at [37, 102] on p "Retail" at bounding box center [62, 100] width 79 height 16
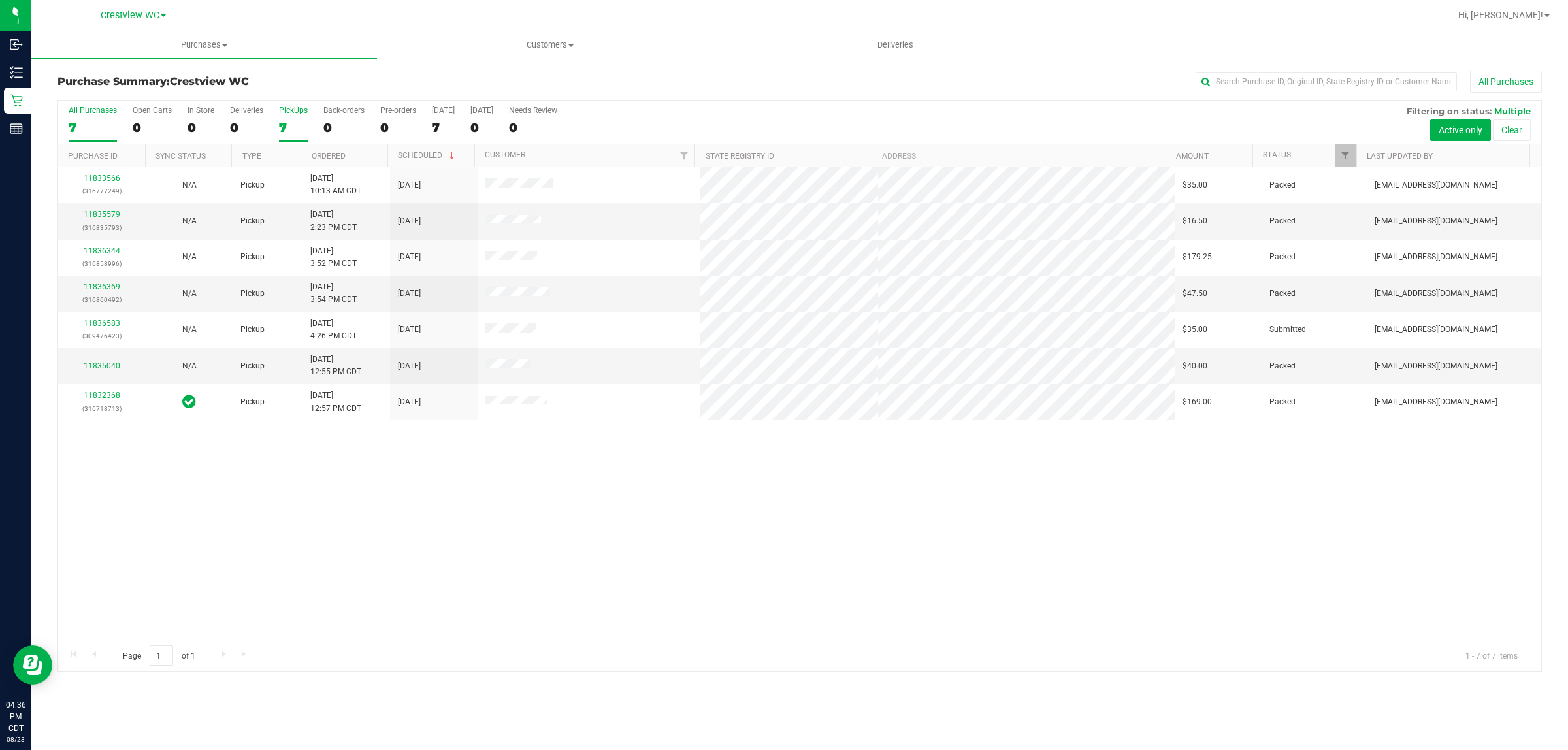
click at [287, 129] on div "7" at bounding box center [293, 128] width 29 height 15
click at [0, 0] on input "PickUps 7" at bounding box center [0, 0] width 0 height 0
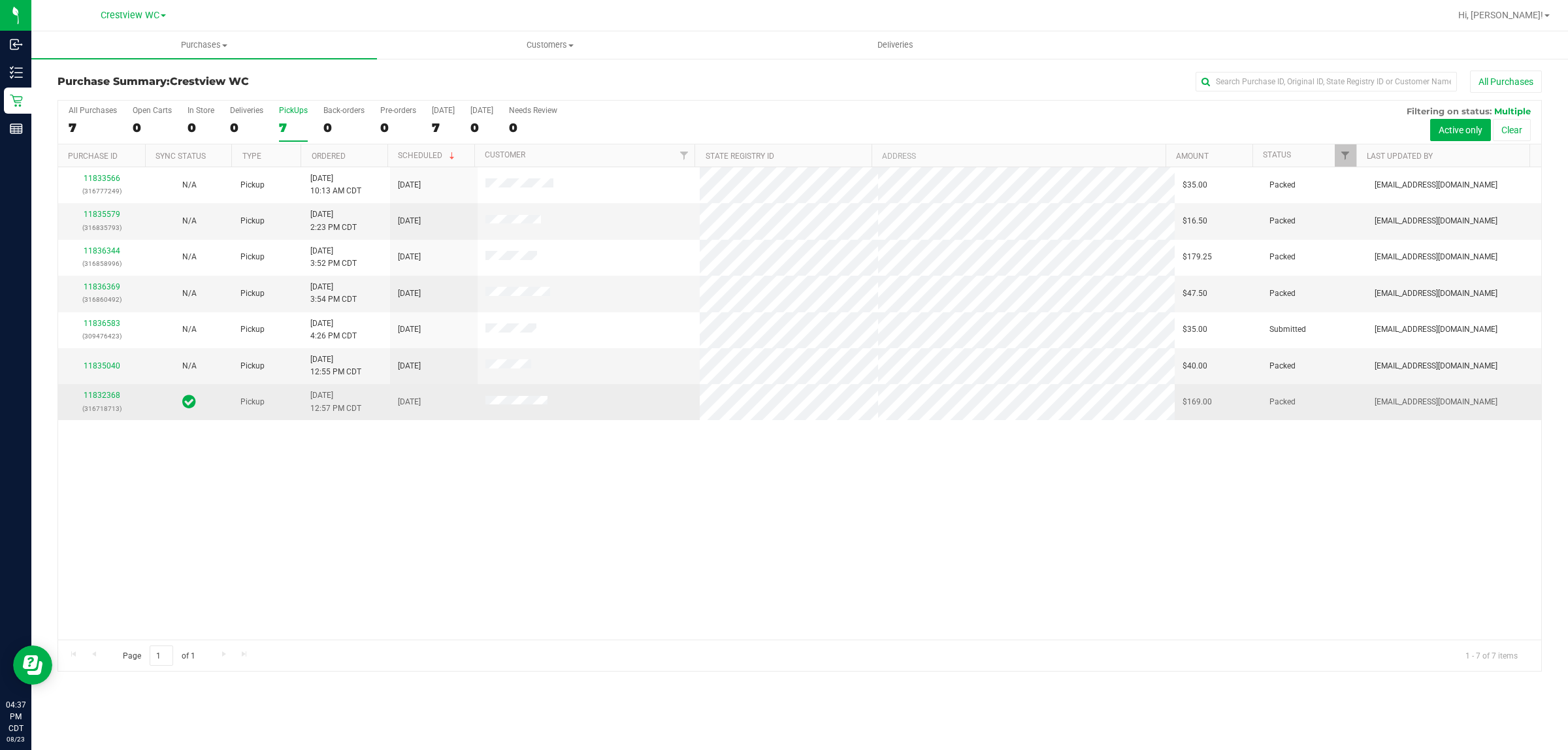
drag, startPoint x: 208, startPoint y: 404, endPoint x: 169, endPoint y: 404, distance: 39.0
click at [169, 404] on div at bounding box center [189, 402] width 72 height 18
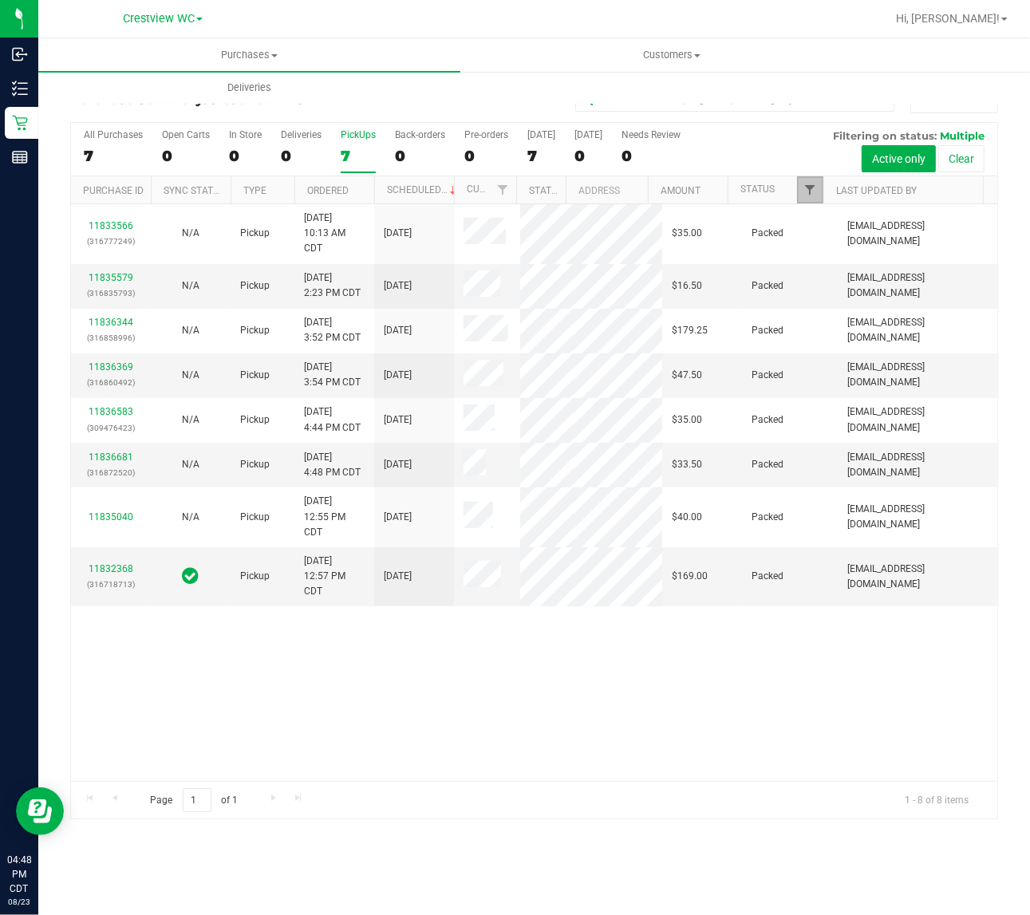
click at [814, 183] on link "Filter" at bounding box center [810, 189] width 26 height 27
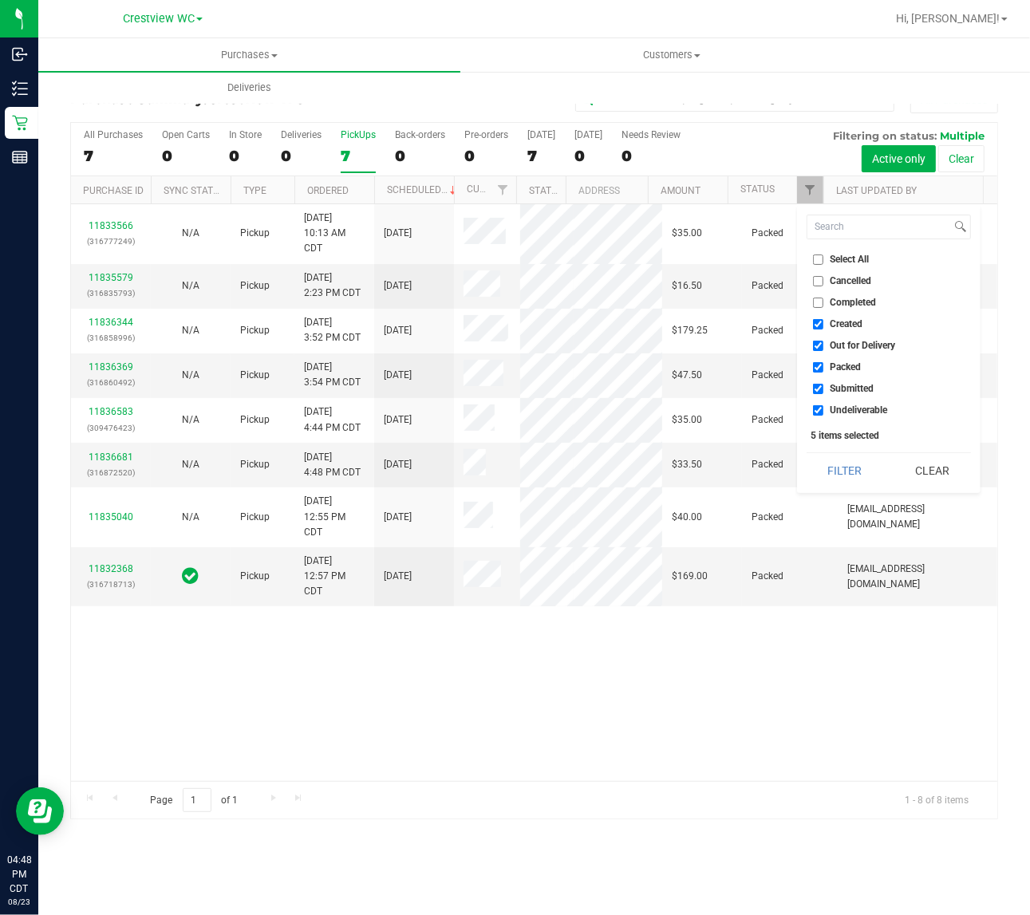
click at [836, 324] on span "Created" at bounding box center [846, 324] width 33 height 10
click at [823, 324] on input "Created" at bounding box center [818, 324] width 10 height 10
checkbox input "false"
click at [843, 345] on span "Out for Delivery" at bounding box center [862, 346] width 65 height 10
click at [823, 345] on input "Out for Delivery" at bounding box center [818, 346] width 10 height 10
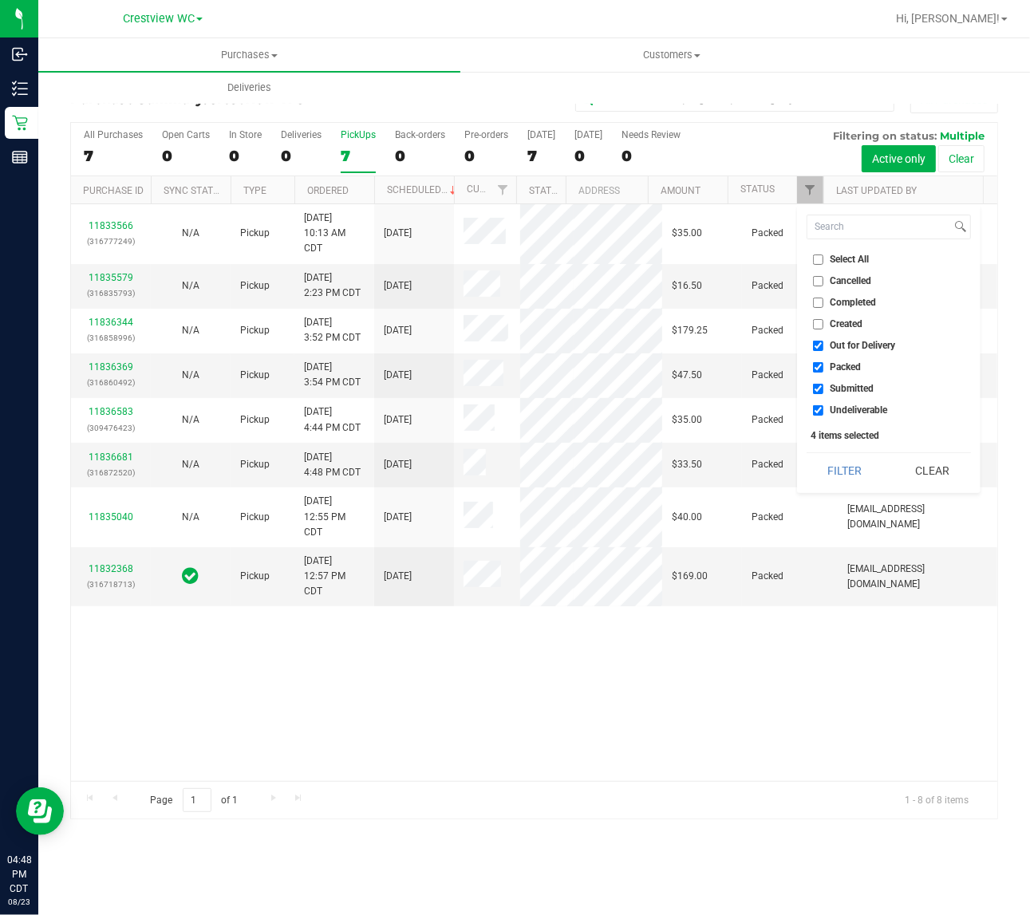
checkbox input "false"
click at [850, 362] on span "Packed" at bounding box center [845, 367] width 31 height 10
click at [823, 362] on input "Packed" at bounding box center [818, 367] width 10 height 10
checkbox input "false"
click at [854, 412] on span "Undeliverable" at bounding box center [858, 410] width 57 height 10
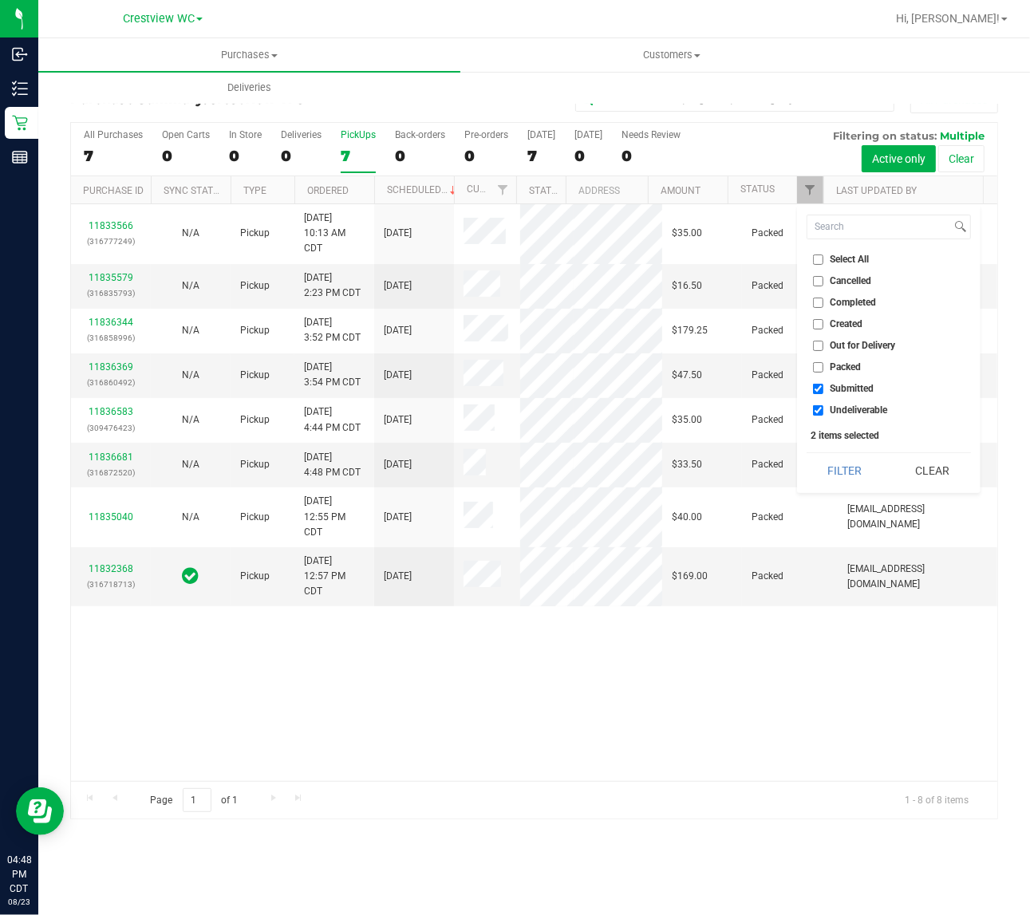
click at [823, 412] on input "Undeliverable" at bounding box center [818, 410] width 10 height 10
checkbox input "false"
click at [844, 463] on button "Filter" at bounding box center [845, 470] width 77 height 35
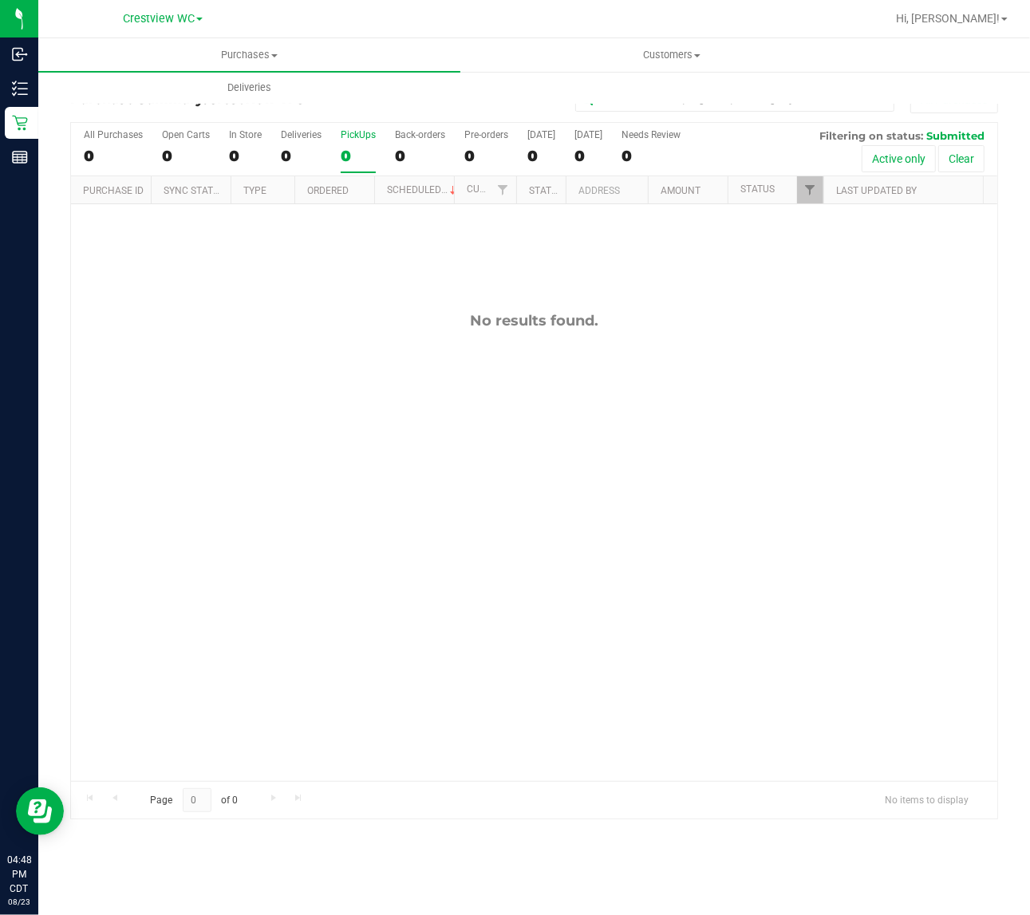
drag, startPoint x: 497, startPoint y: 444, endPoint x: 537, endPoint y: 440, distance: 40.1
click at [500, 444] on div "No results found." at bounding box center [534, 546] width 926 height 684
click at [807, 199] on link "Filter" at bounding box center [810, 189] width 26 height 27
click at [726, 444] on div "No results found." at bounding box center [534, 546] width 926 height 684
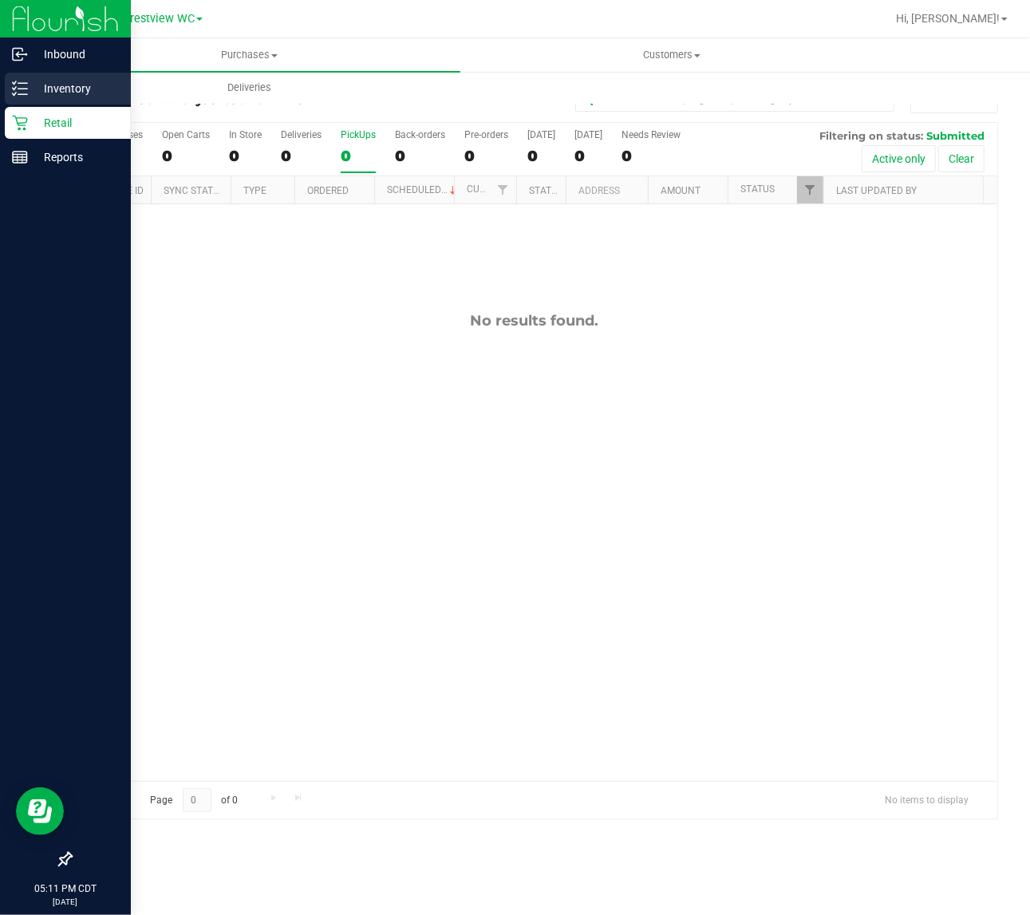
click at [17, 93] on icon at bounding box center [20, 89] width 16 height 16
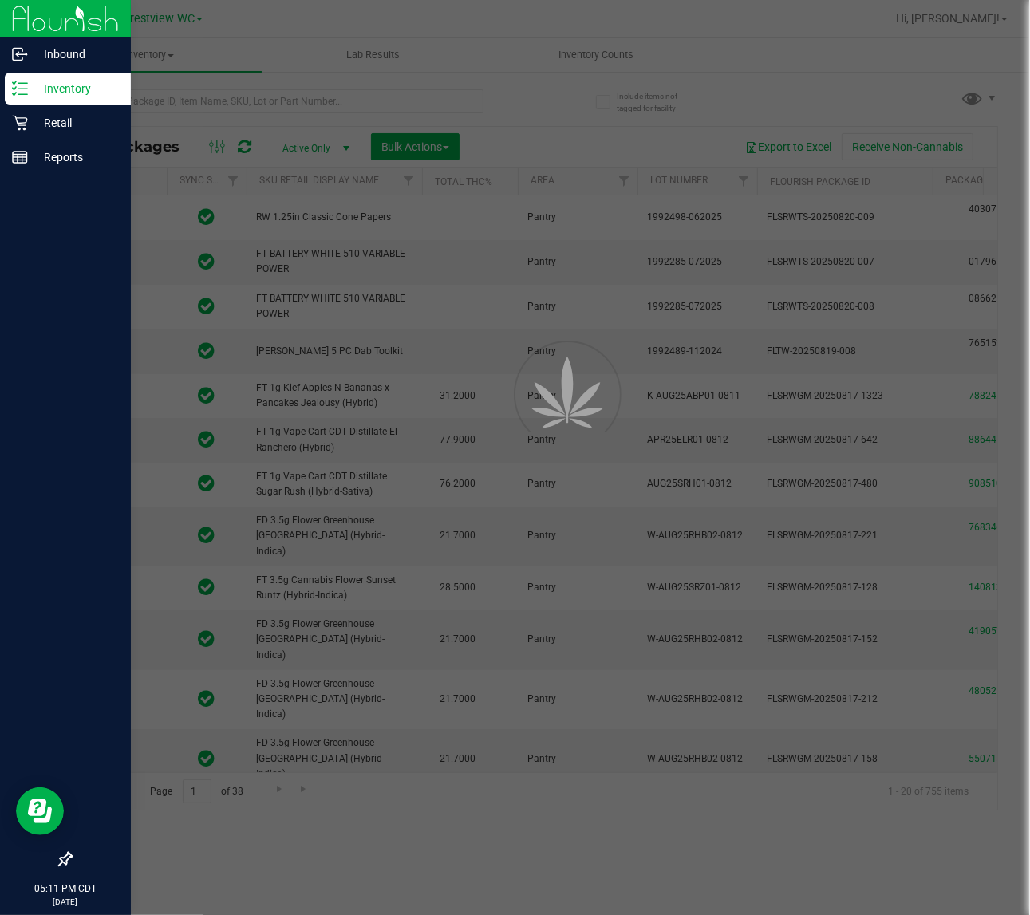
click at [264, 100] on div at bounding box center [515, 457] width 1030 height 915
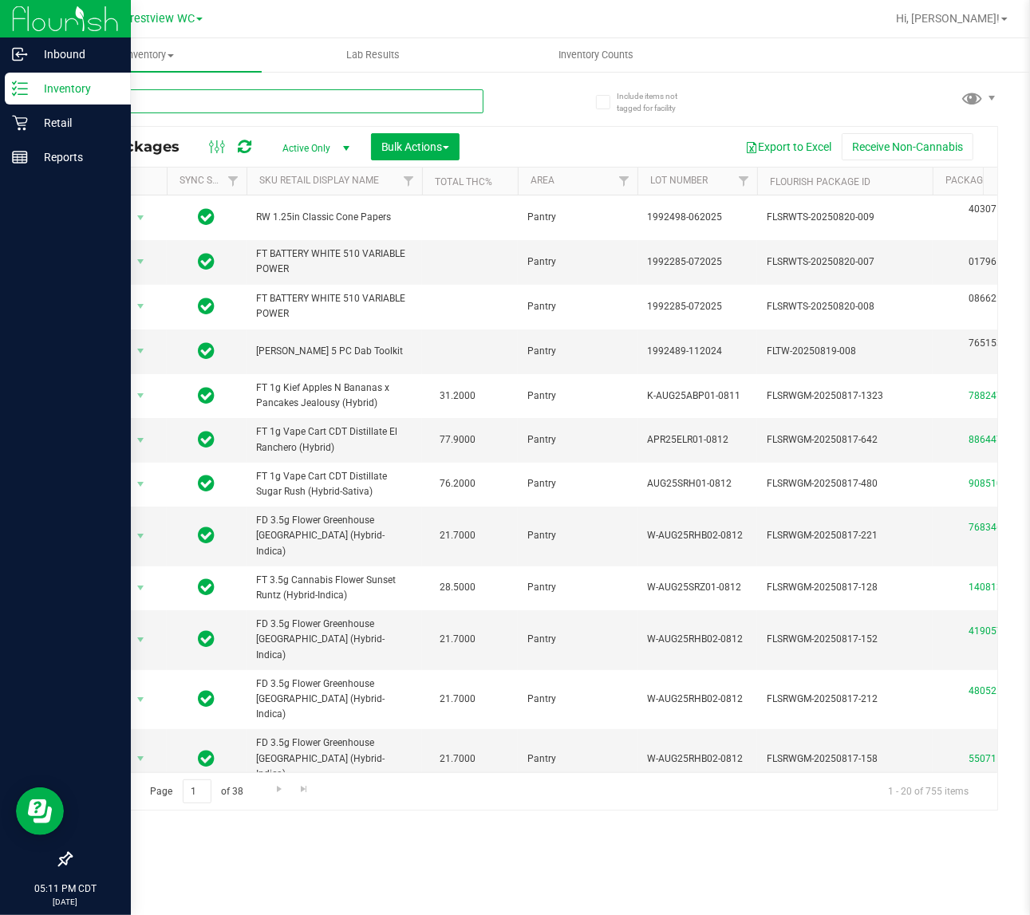
click at [264, 100] on input "text" at bounding box center [276, 101] width 413 height 24
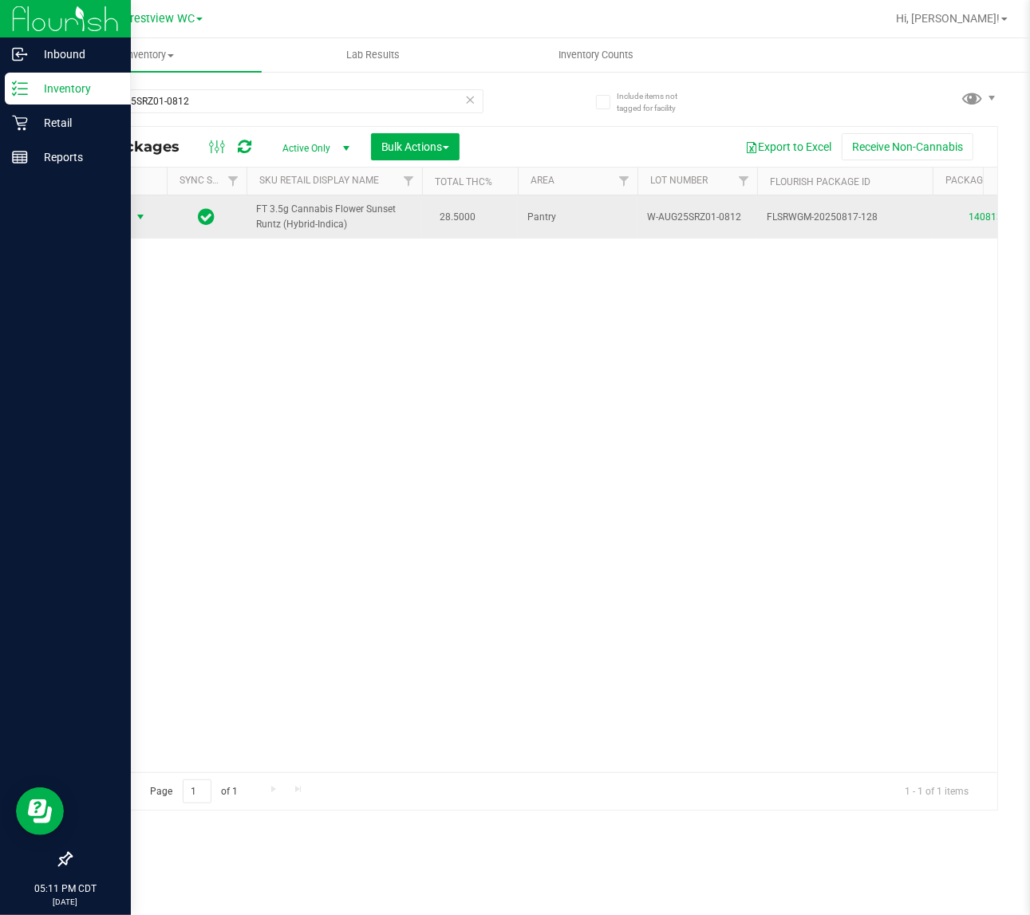
click at [131, 214] on span "select" at bounding box center [141, 217] width 20 height 22
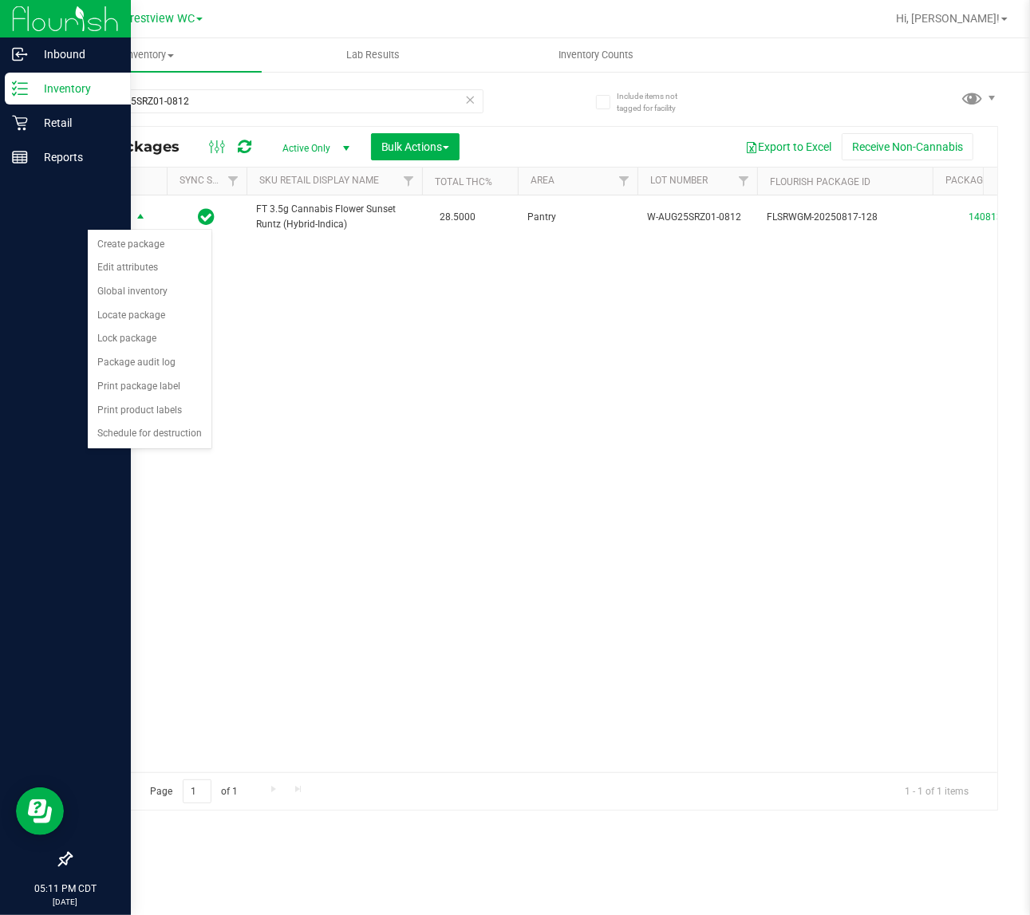
click at [756, 579] on div "Action Action Create package Edit attributes Global inventory Locate package Lo…" at bounding box center [534, 483] width 926 height 577
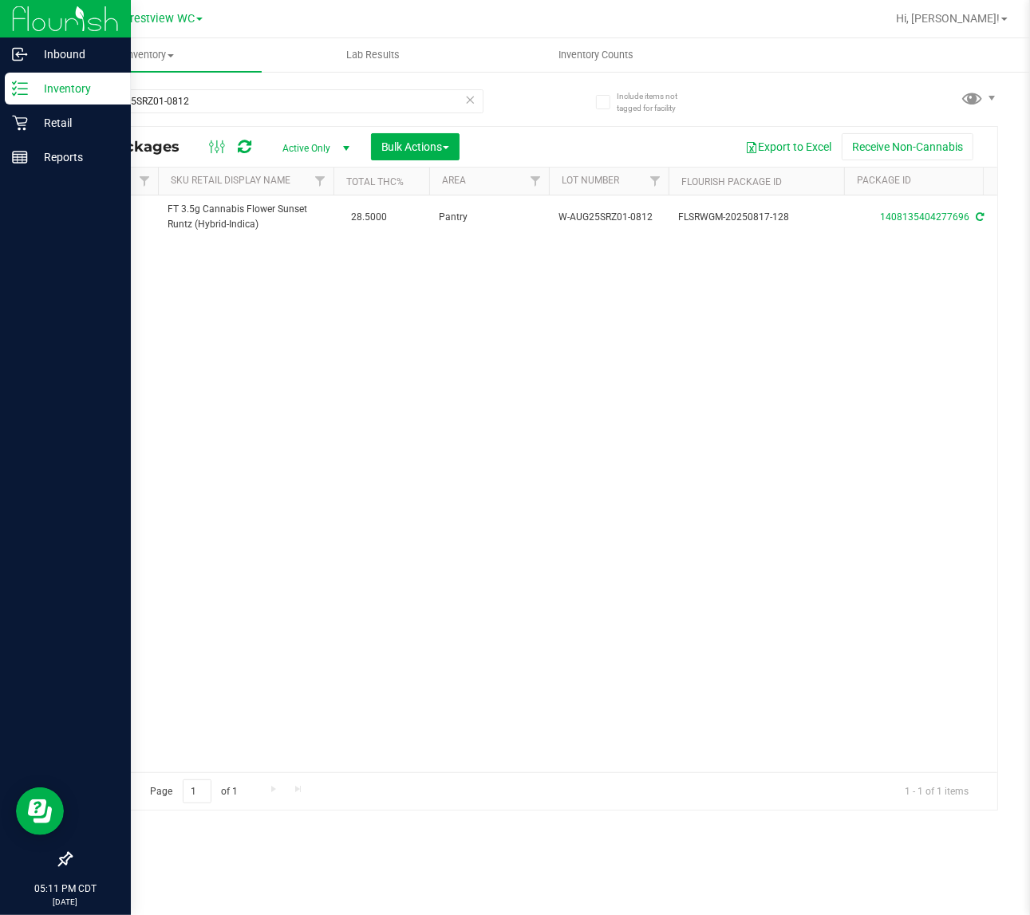
scroll to position [0, 88]
drag, startPoint x: 575, startPoint y: 432, endPoint x: 580, endPoint y: 396, distance: 36.2
click at [576, 420] on div "Action Action Create package Edit attributes Global inventory Locate package Lo…" at bounding box center [534, 483] width 926 height 577
click at [235, 93] on input "W-AUG25SRZ01-0812" at bounding box center [276, 101] width 413 height 24
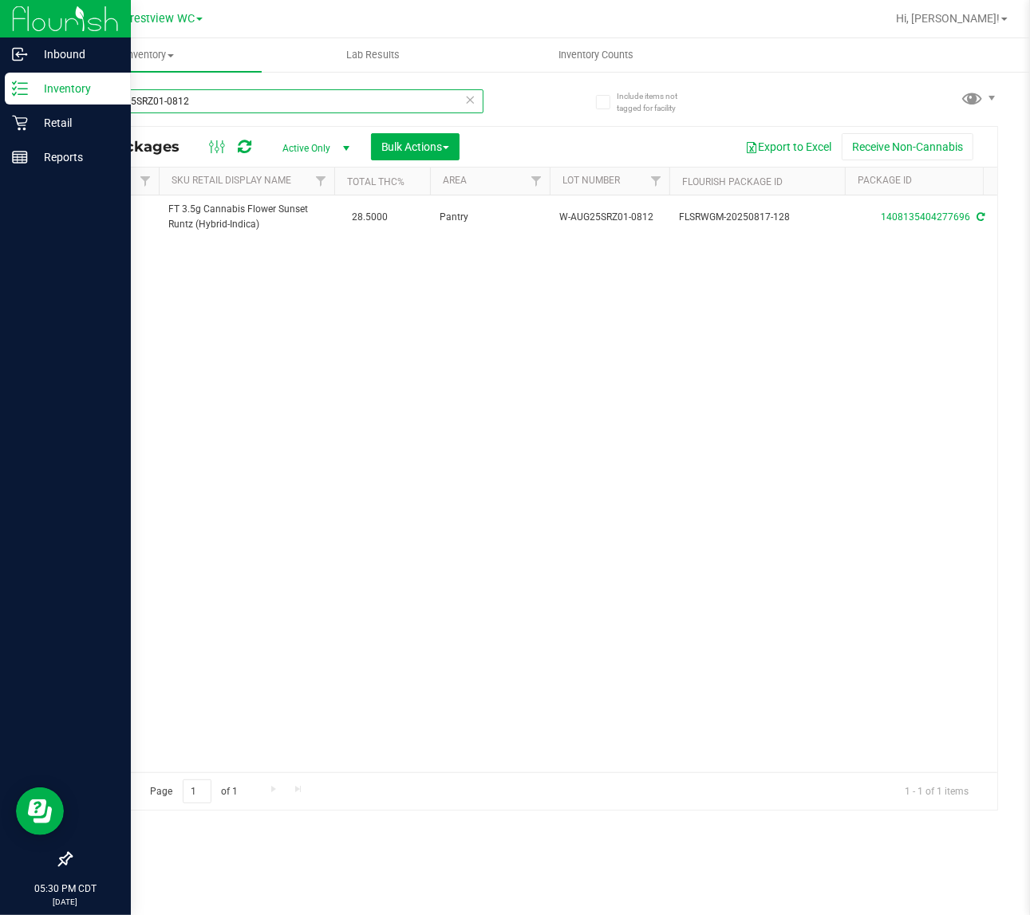
click at [235, 93] on input "W-AUG25SRZ01-0812" at bounding box center [276, 101] width 413 height 24
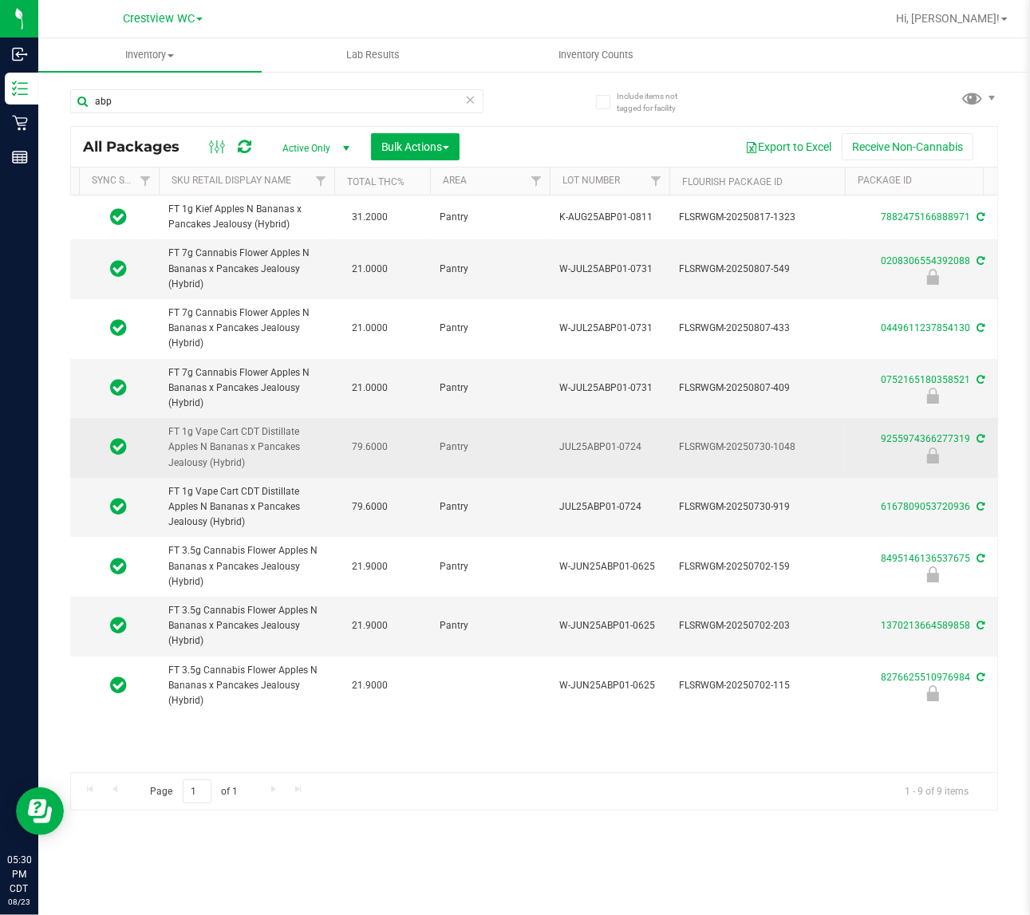
drag, startPoint x: 262, startPoint y: 465, endPoint x: 140, endPoint y: 428, distance: 127.7
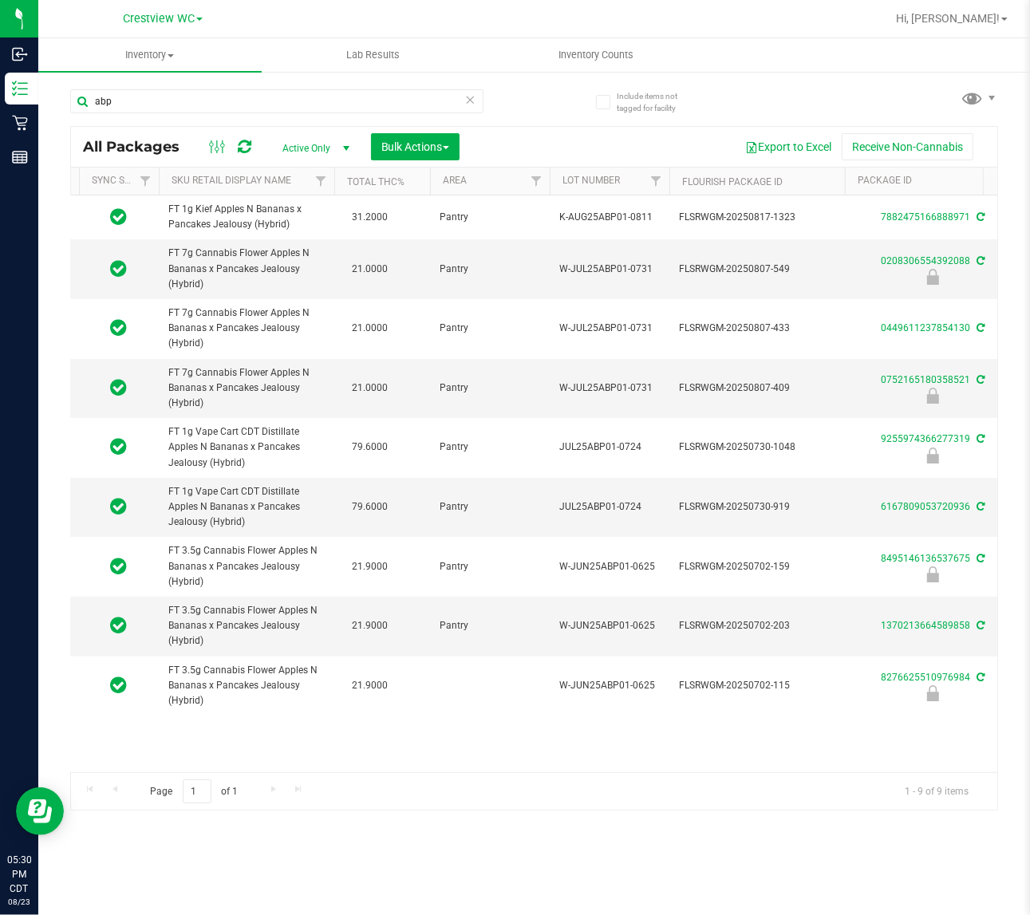
copy tr "FT 1g Vape Cart CDT Distillate Apples N Bananas x Pancakes Jealousy (Hybrid)"
click at [199, 94] on input "abp" at bounding box center [276, 101] width 413 height 24
paste input "FT 1g Vape Cart CDT Distillate Apples N Bananas x Pancakes Jealousy (Hybrid)"
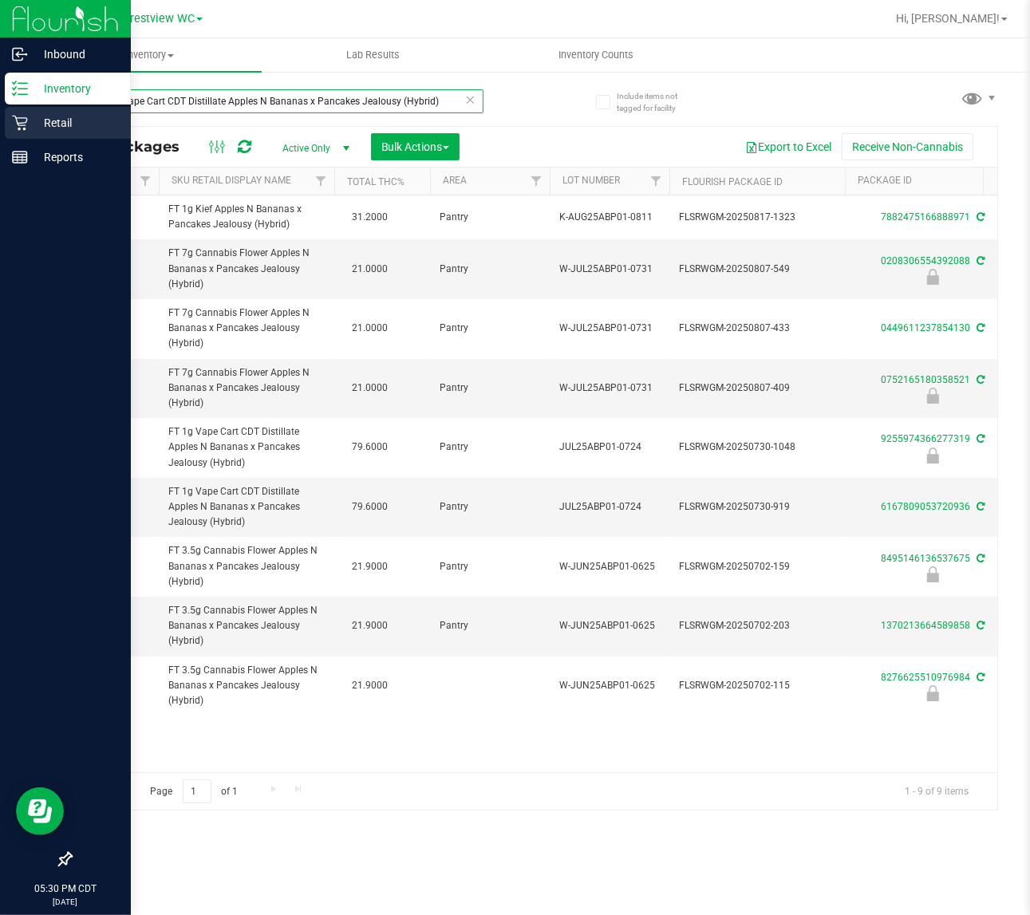
type input "FT 1g Vape Cart CDT Distillate Apples N Bananas x Pancakes Jealousy (Hybrid)"
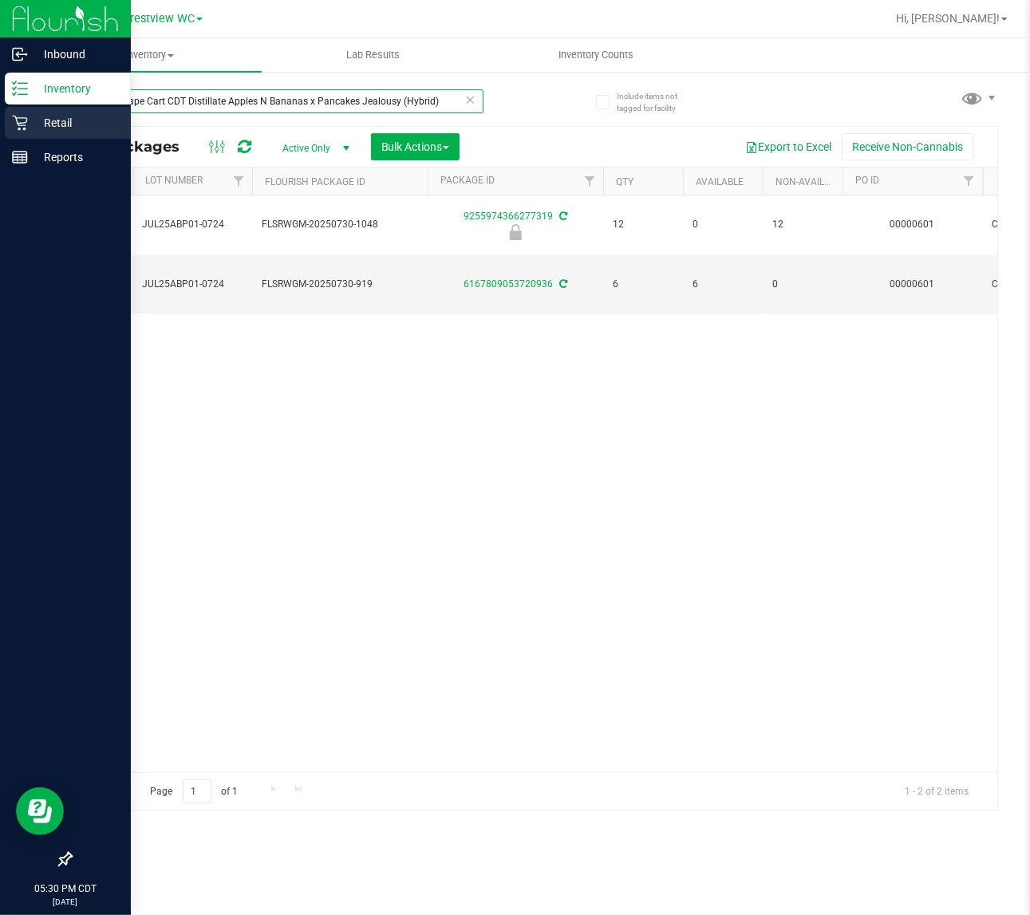
scroll to position [0, 500]
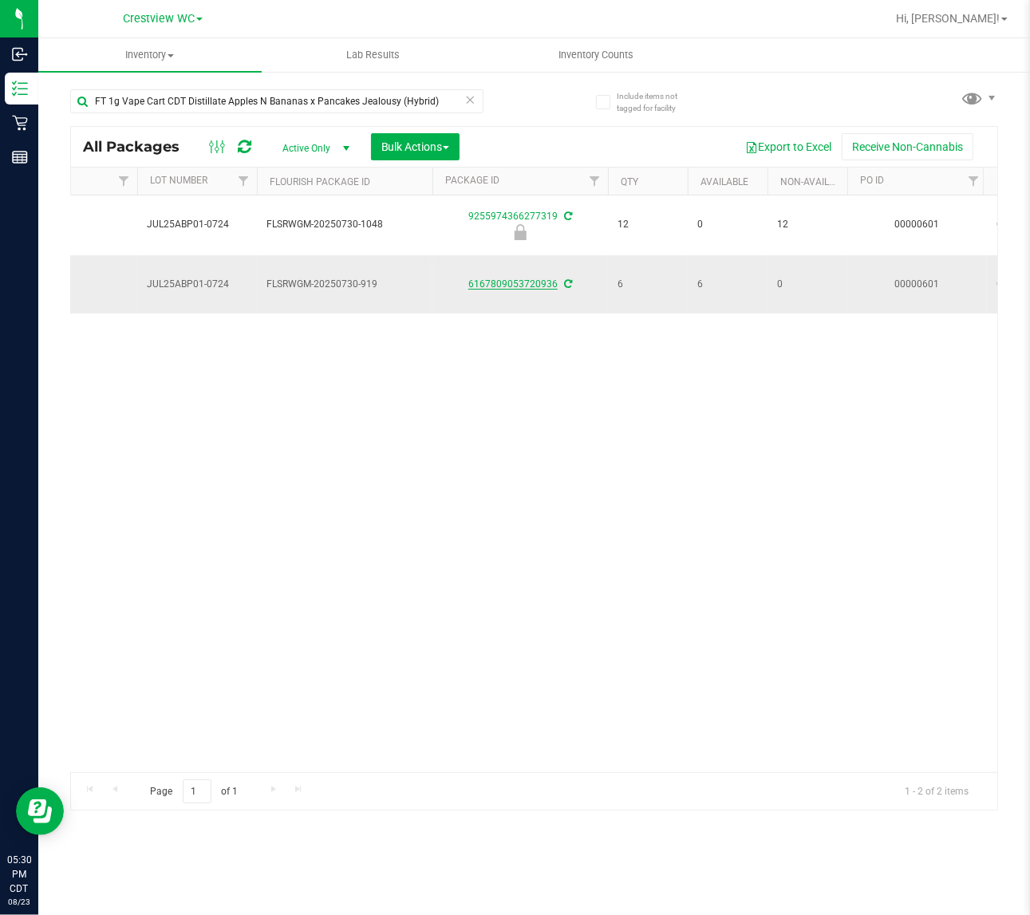
click at [515, 281] on link "6167809053720936" at bounding box center [512, 283] width 89 height 11
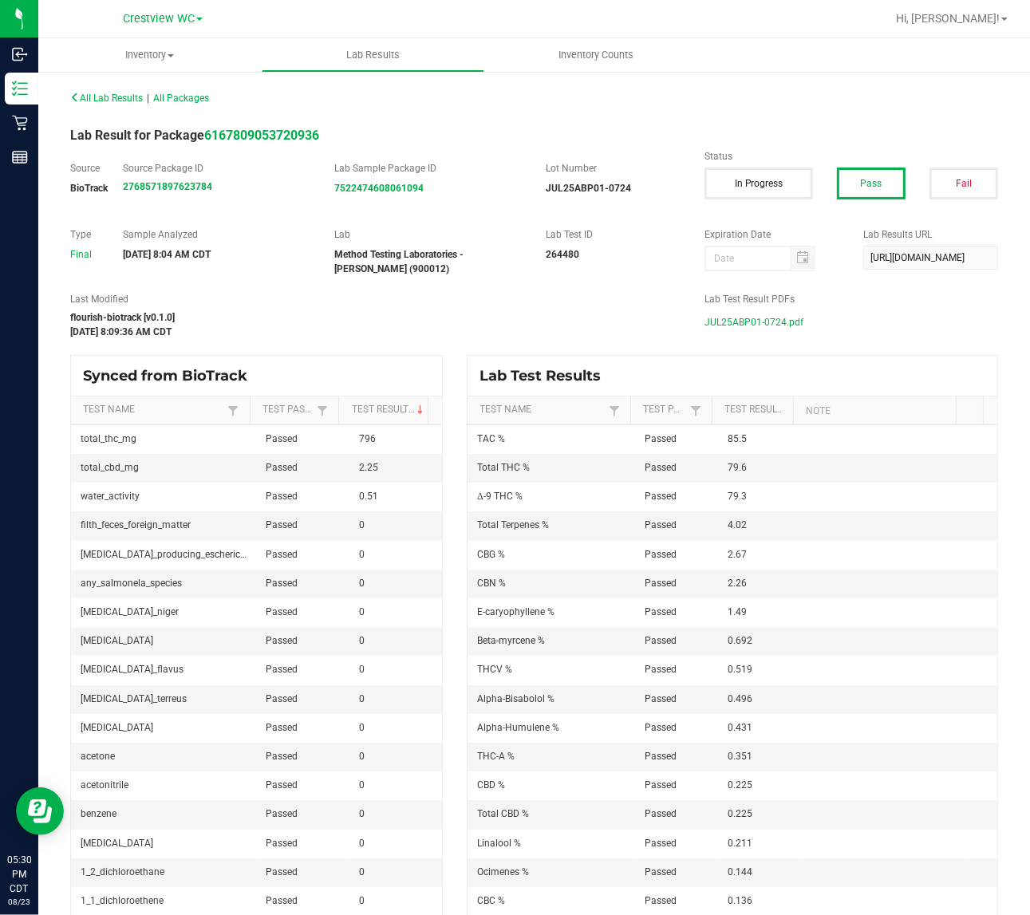
click at [768, 321] on span "JUL25ABP01-0724.pdf" at bounding box center [753, 322] width 99 height 24
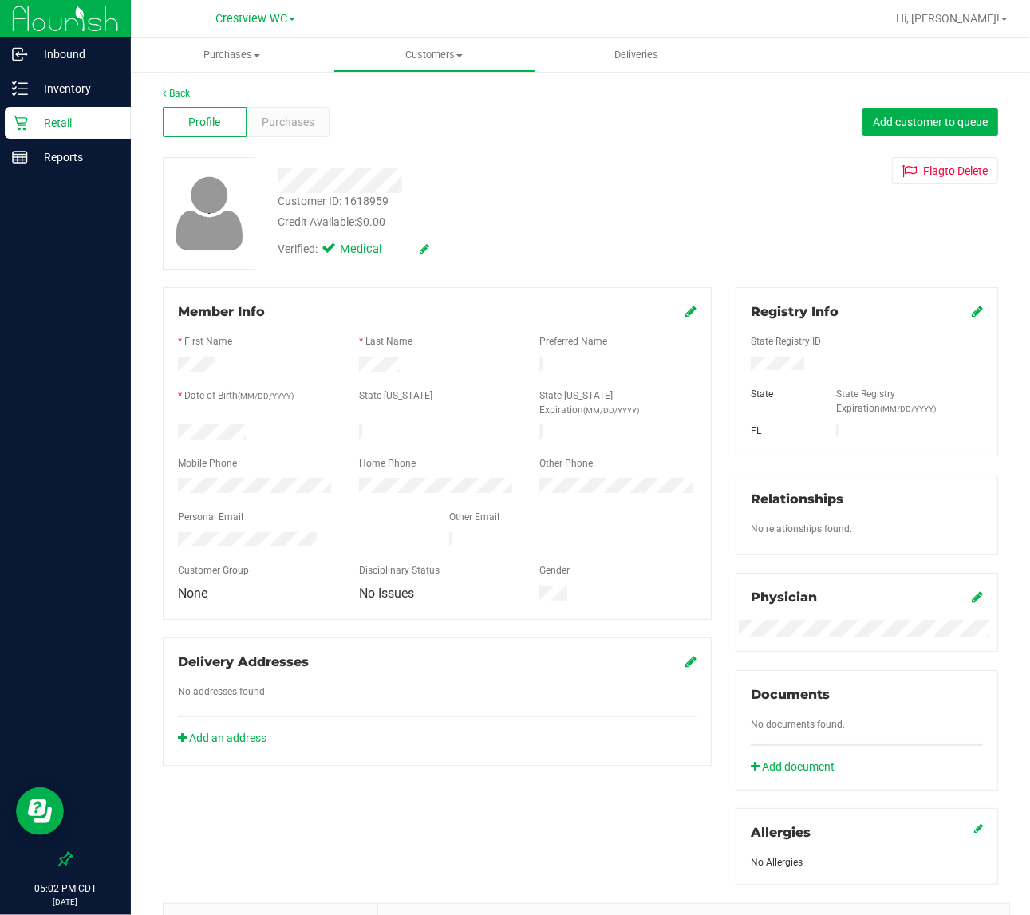
click at [32, 120] on p "Retail" at bounding box center [76, 122] width 96 height 19
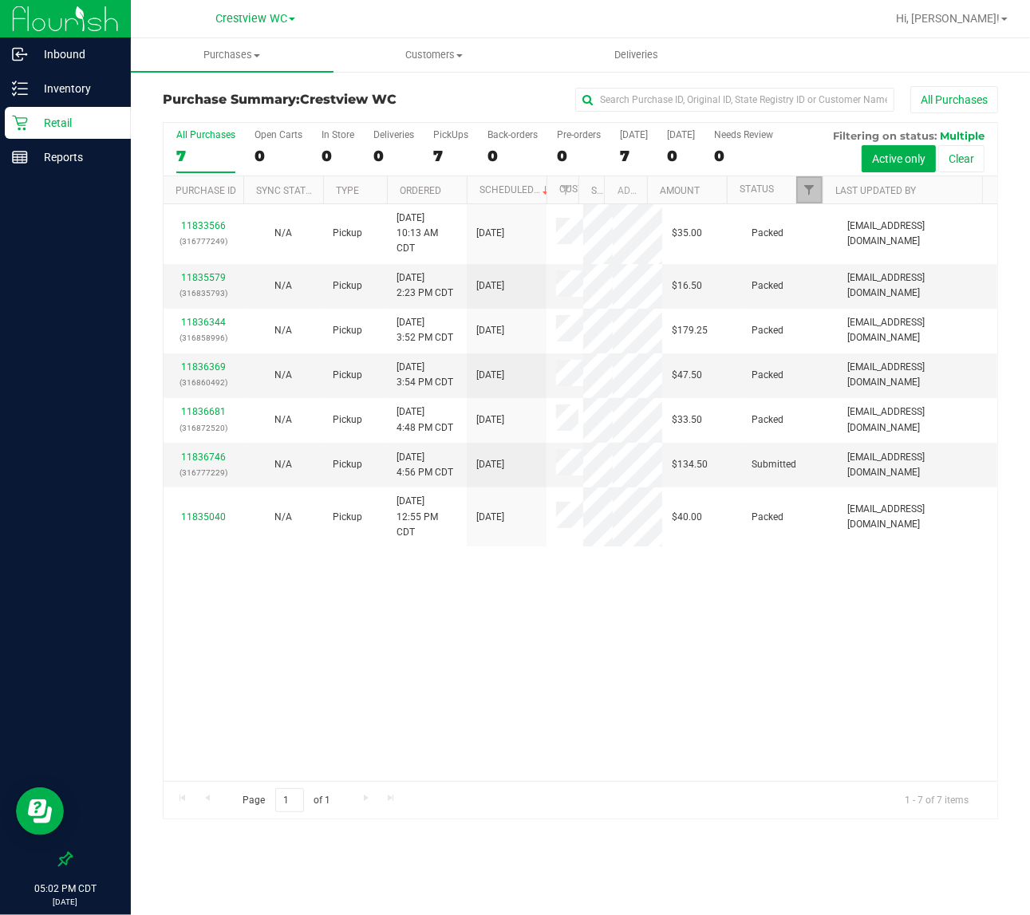
click at [811, 183] on link "Filter" at bounding box center [809, 189] width 26 height 27
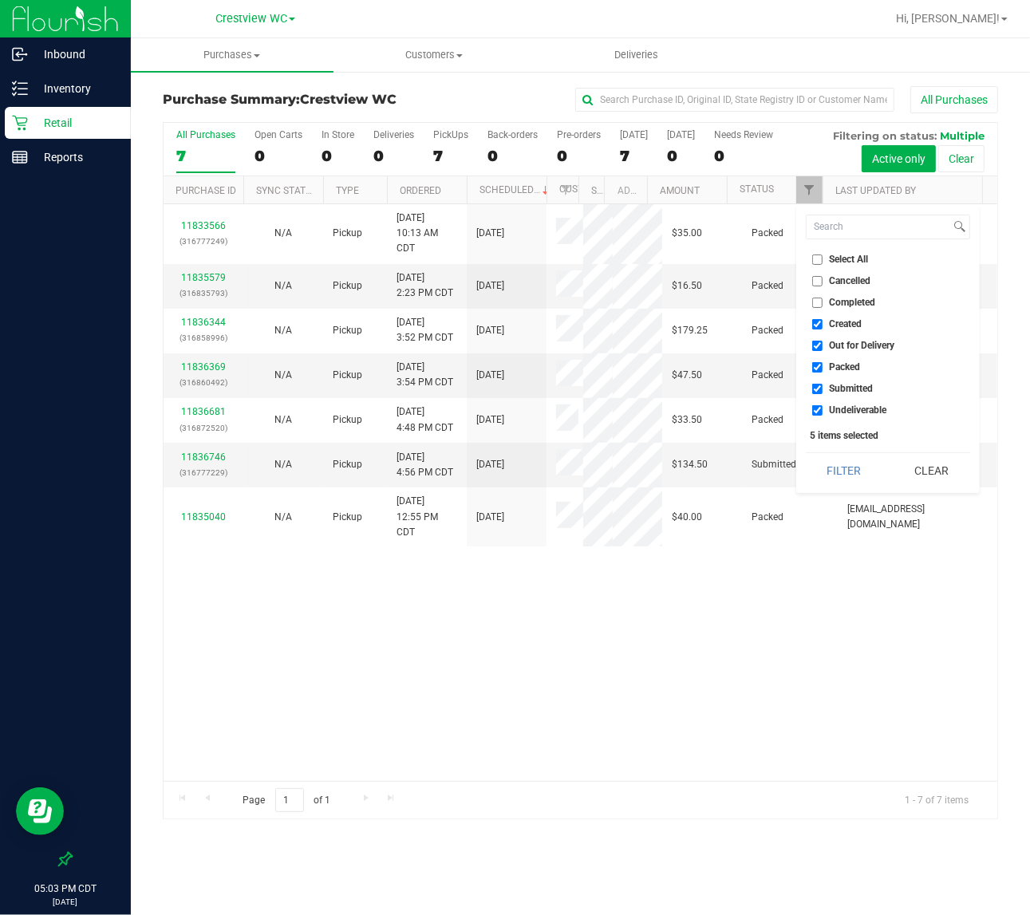
click at [851, 323] on span "Created" at bounding box center [846, 324] width 33 height 10
click at [822, 323] on input "Created" at bounding box center [817, 324] width 10 height 10
checkbox input "false"
click at [851, 341] on span "Out for Delivery" at bounding box center [862, 346] width 65 height 10
click at [822, 341] on input "Out for Delivery" at bounding box center [817, 346] width 10 height 10
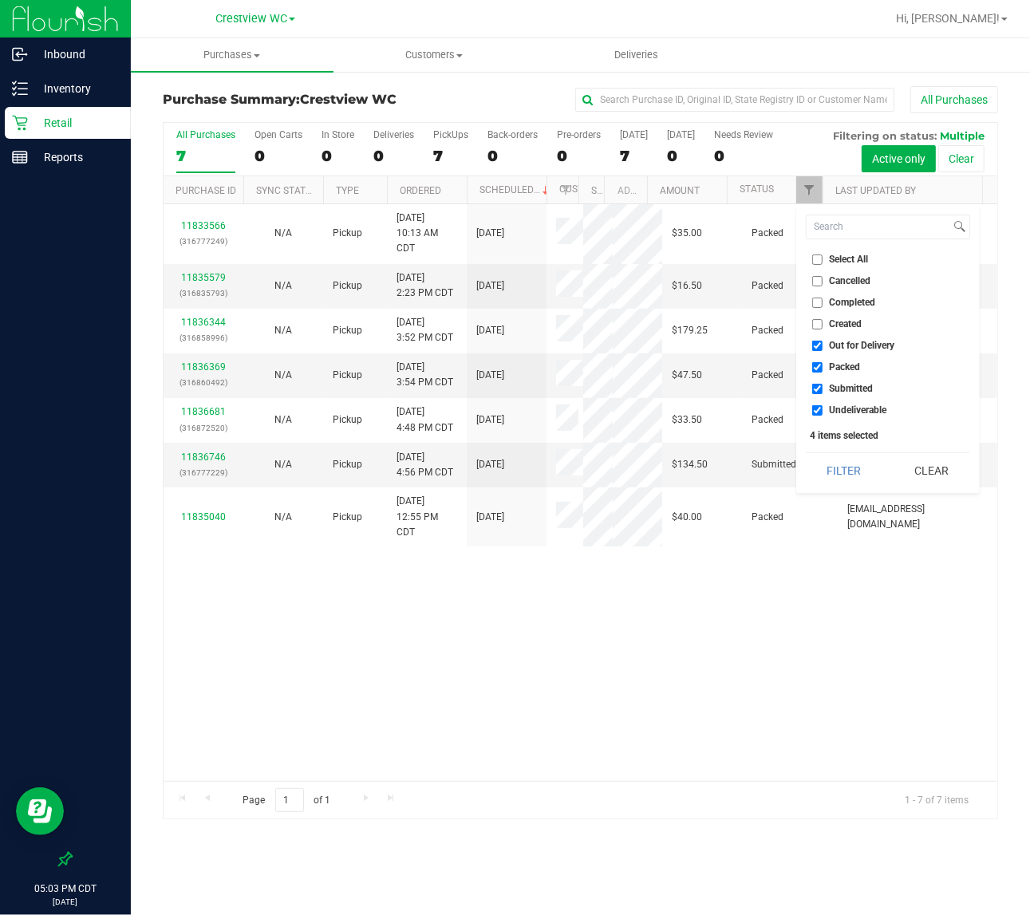
checkbox input "false"
click at [850, 363] on span "Packed" at bounding box center [845, 367] width 31 height 10
click at [822, 363] on input "Packed" at bounding box center [817, 367] width 10 height 10
checkbox input "false"
click at [844, 403] on li "Undeliverable" at bounding box center [888, 410] width 164 height 17
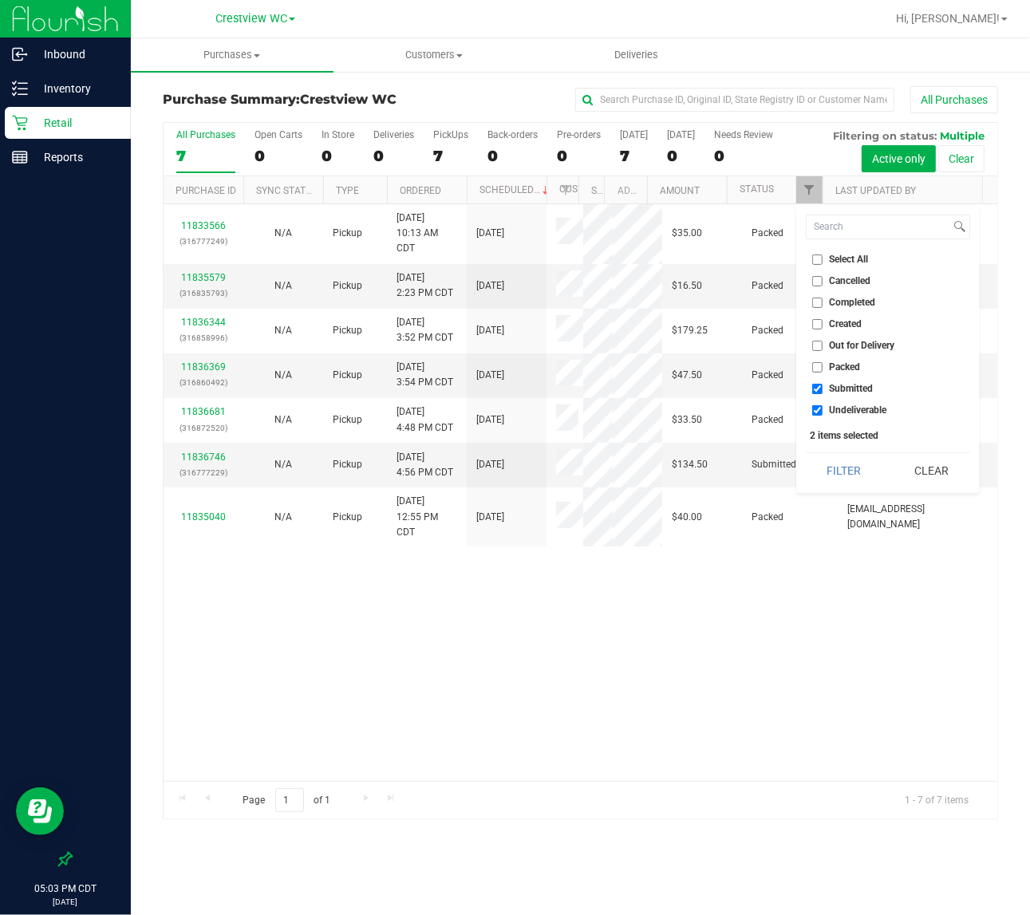
click at [832, 415] on span "Undeliverable" at bounding box center [858, 410] width 57 height 10
click at [822, 415] on input "Undeliverable" at bounding box center [817, 410] width 10 height 10
checkbox input "false"
click at [839, 472] on button "Filter" at bounding box center [844, 470] width 77 height 35
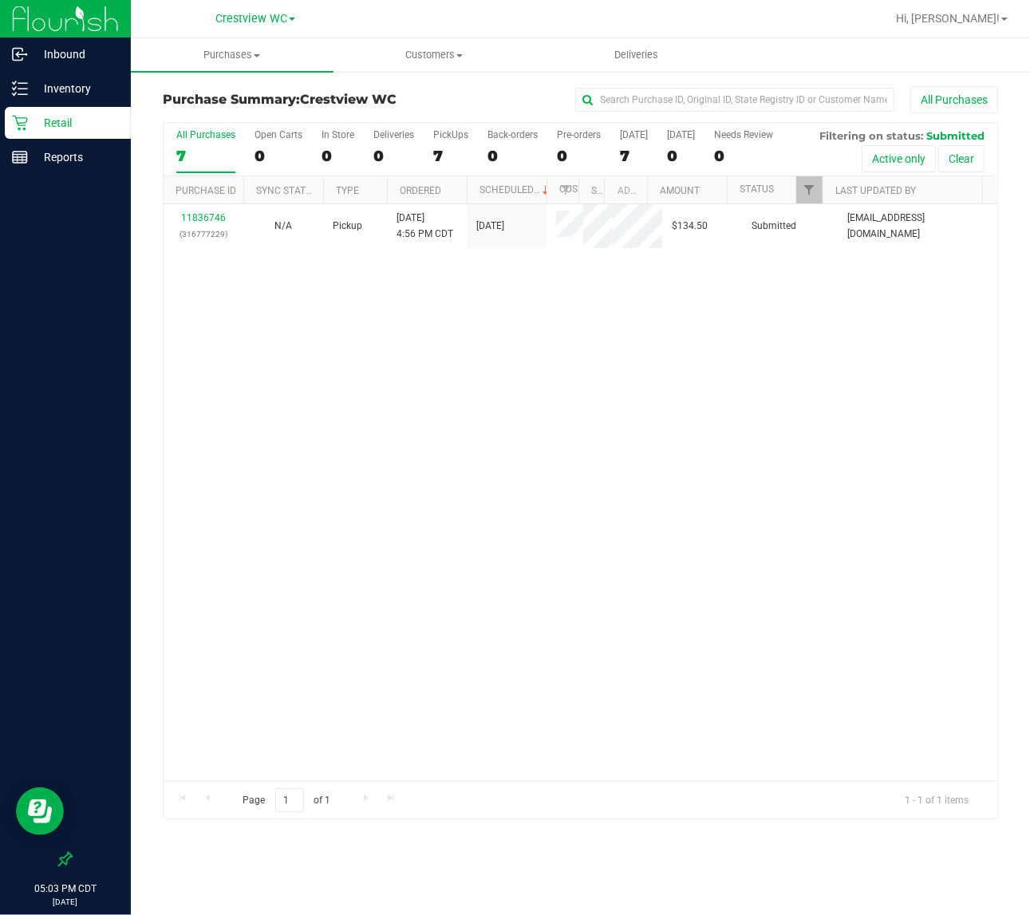
drag, startPoint x: 550, startPoint y: 629, endPoint x: 531, endPoint y: 609, distance: 28.2
click at [549, 629] on div "11836746 (316777229) N/A Pickup 8/23/2025 4:56 PM CDT 8/23/2025 $134.50 Submitt…" at bounding box center [581, 492] width 834 height 577
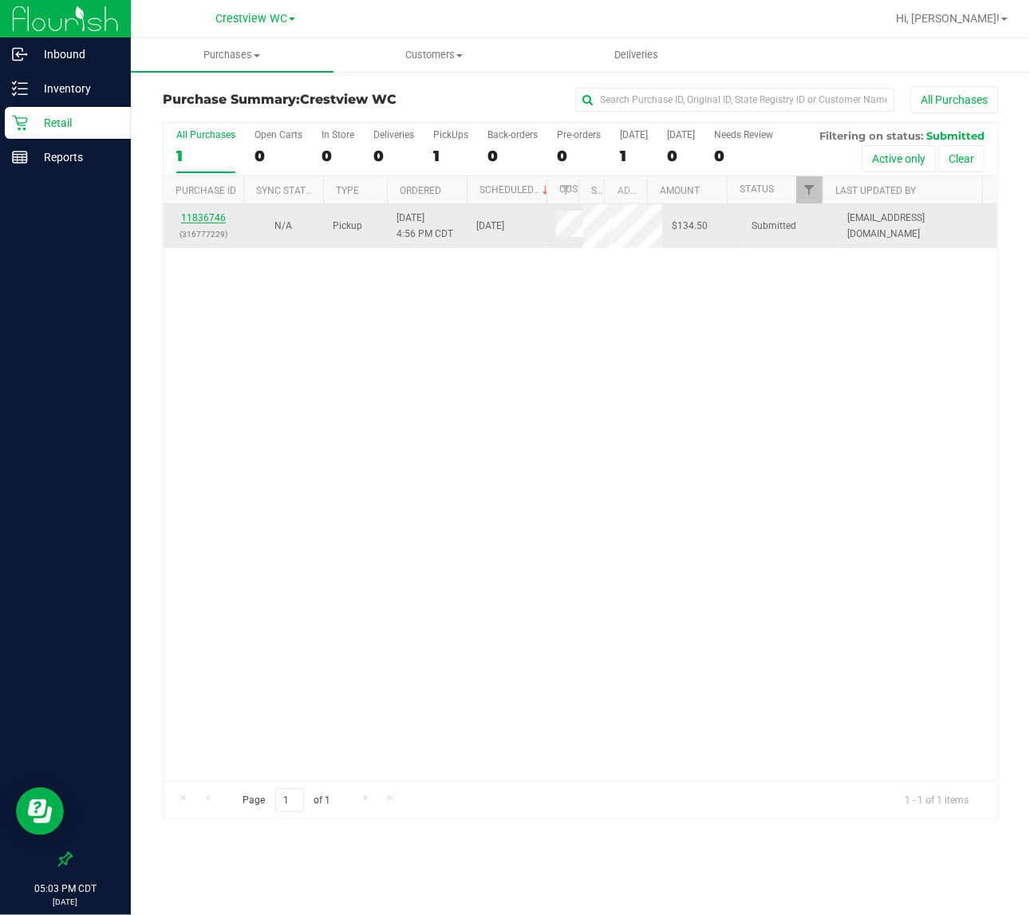
click at [188, 218] on link "11836746" at bounding box center [203, 217] width 45 height 11
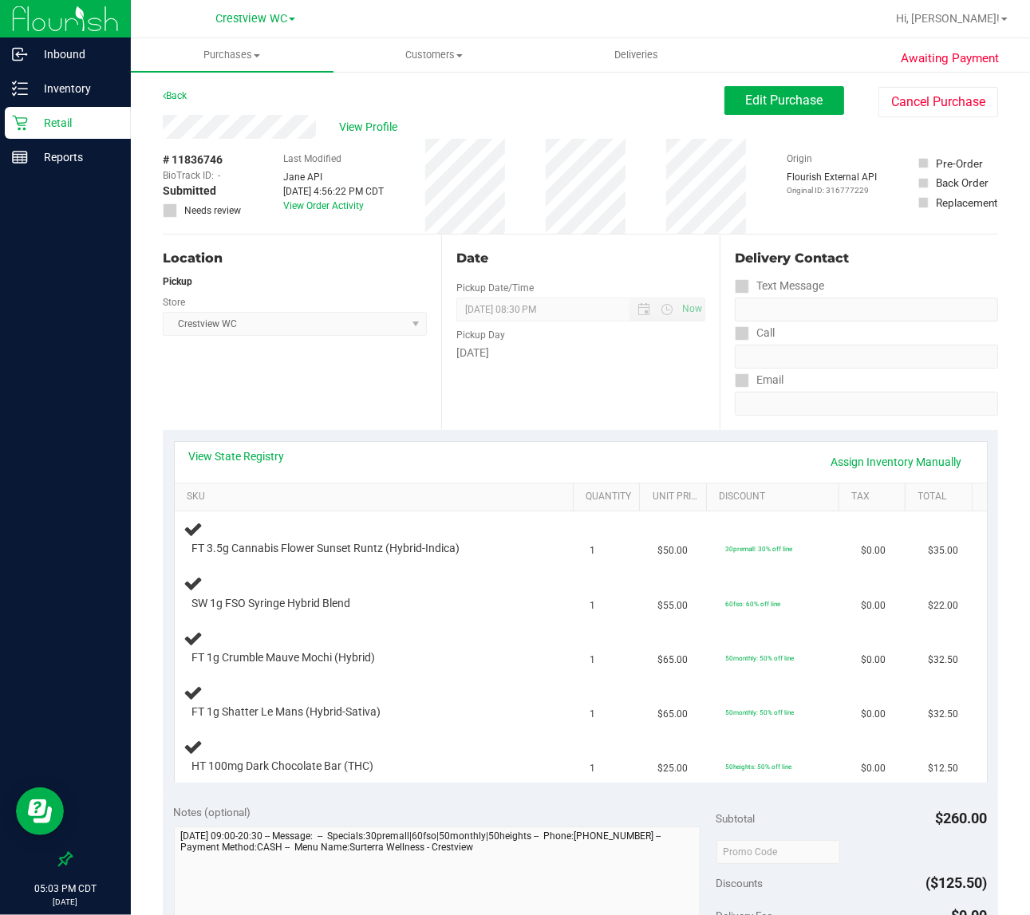
scroll to position [100, 0]
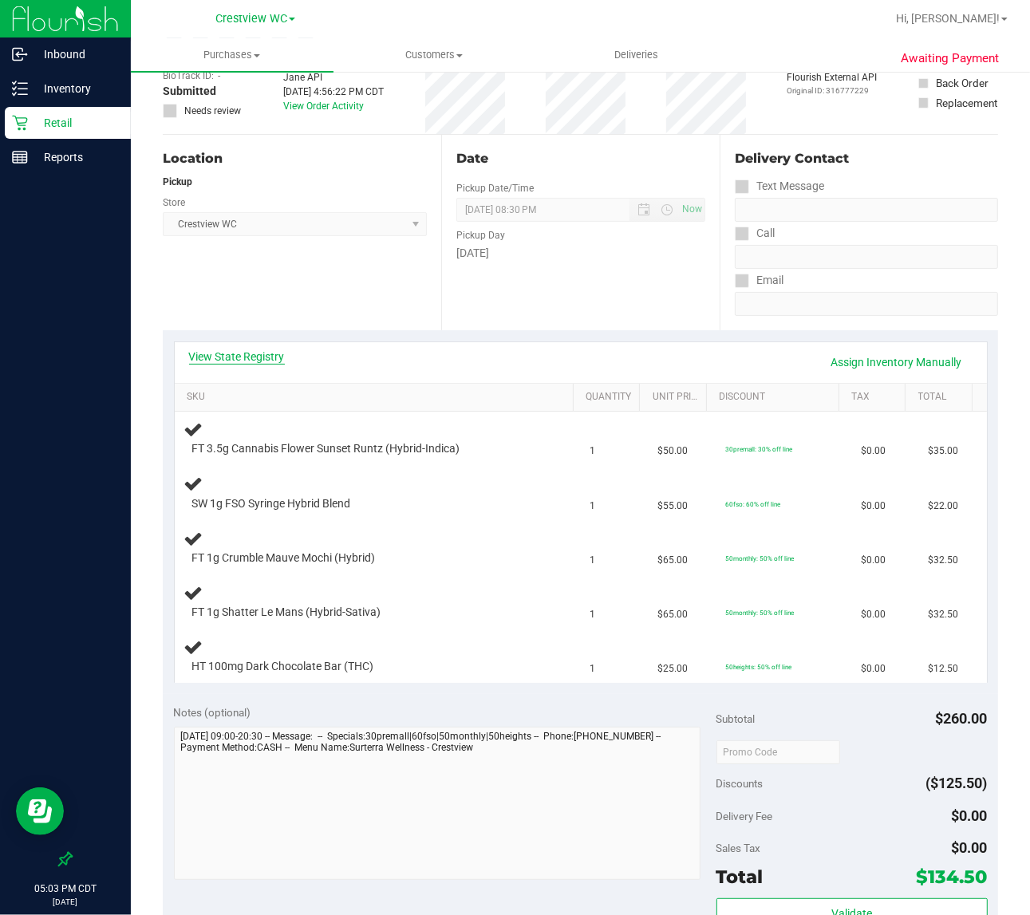
click at [274, 353] on link "View State Registry" at bounding box center [237, 357] width 96 height 16
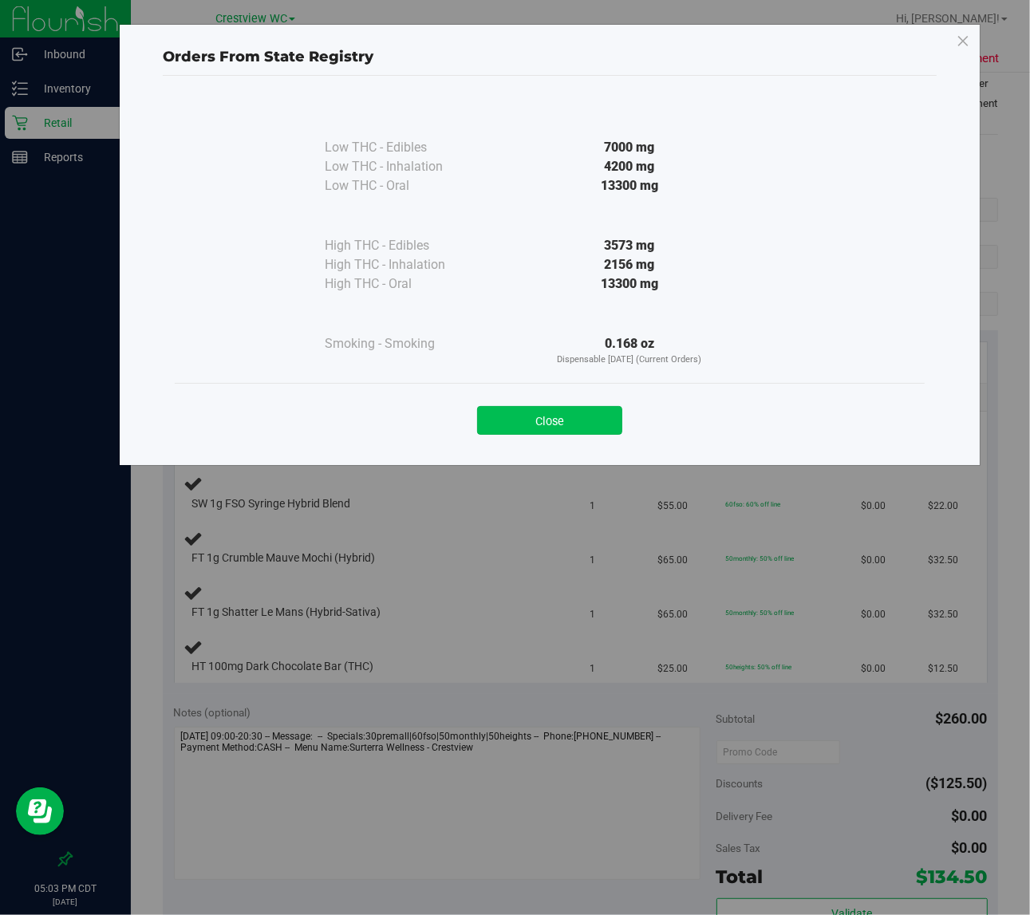
click at [538, 413] on button "Close" at bounding box center [549, 420] width 145 height 29
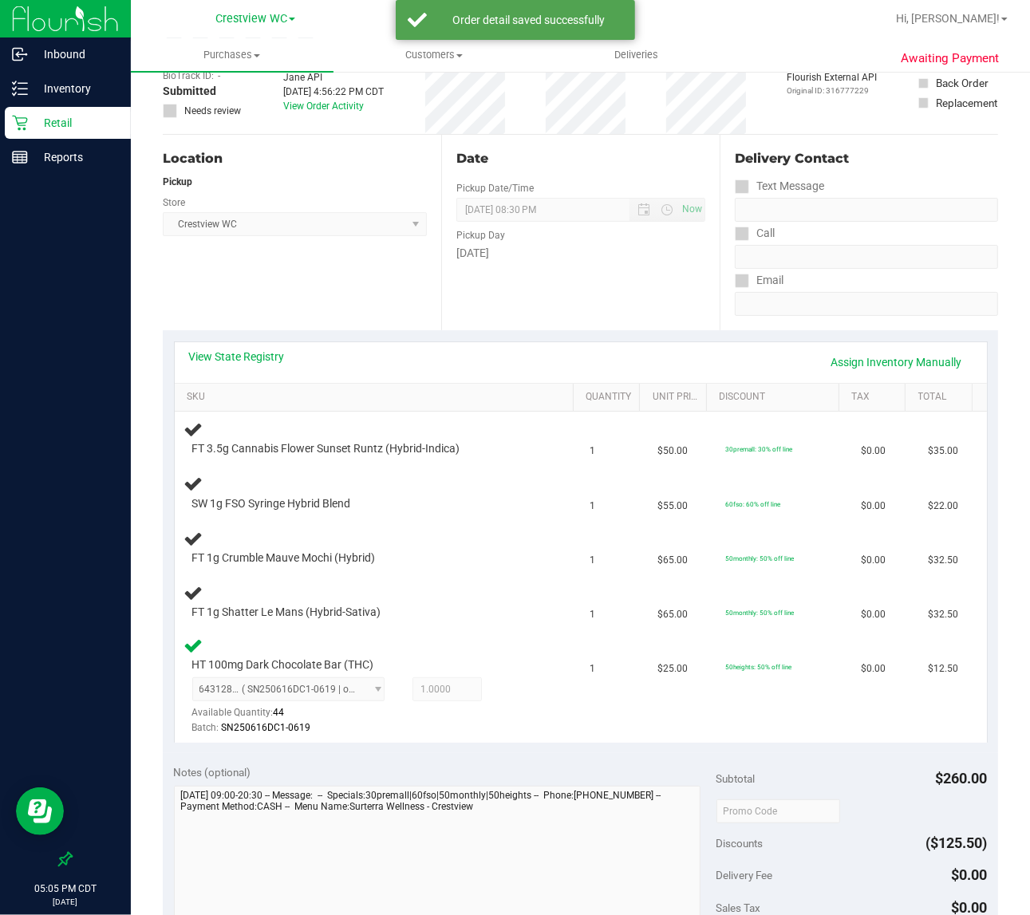
click at [393, 353] on div "View State Registry Assign Inventory Manually" at bounding box center [580, 362] width 783 height 27
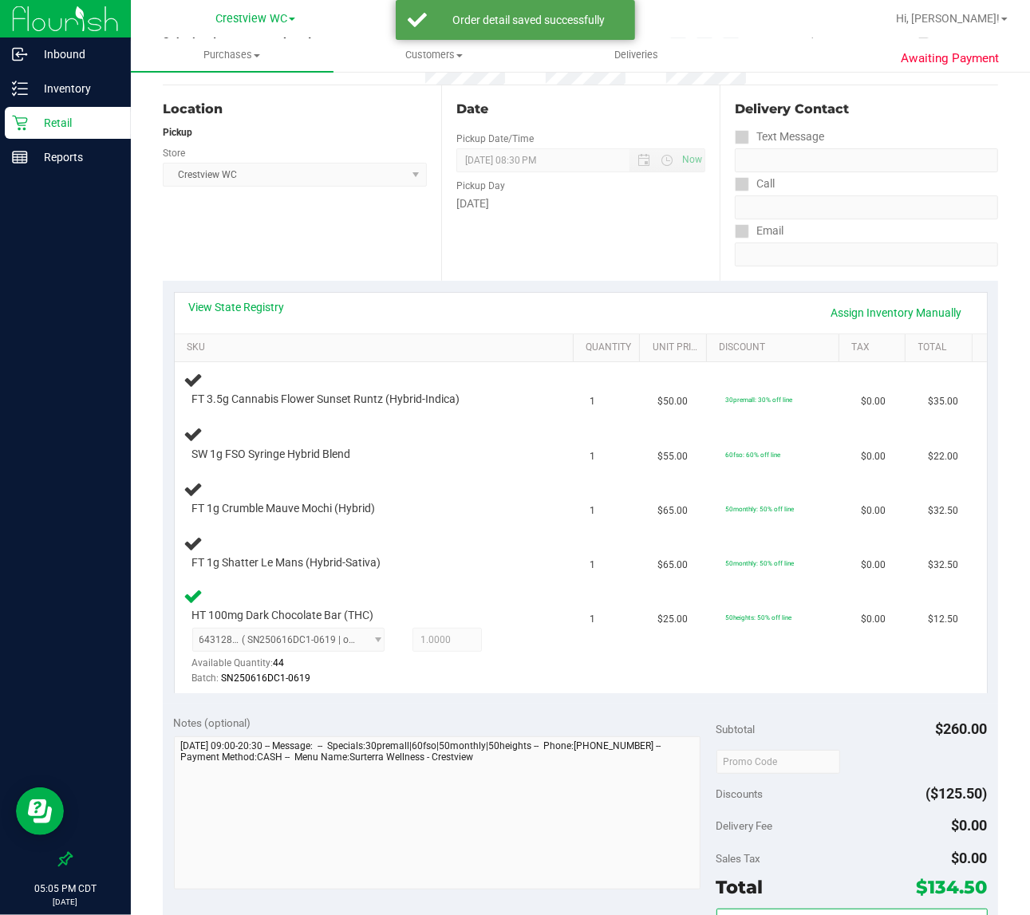
scroll to position [215, 0]
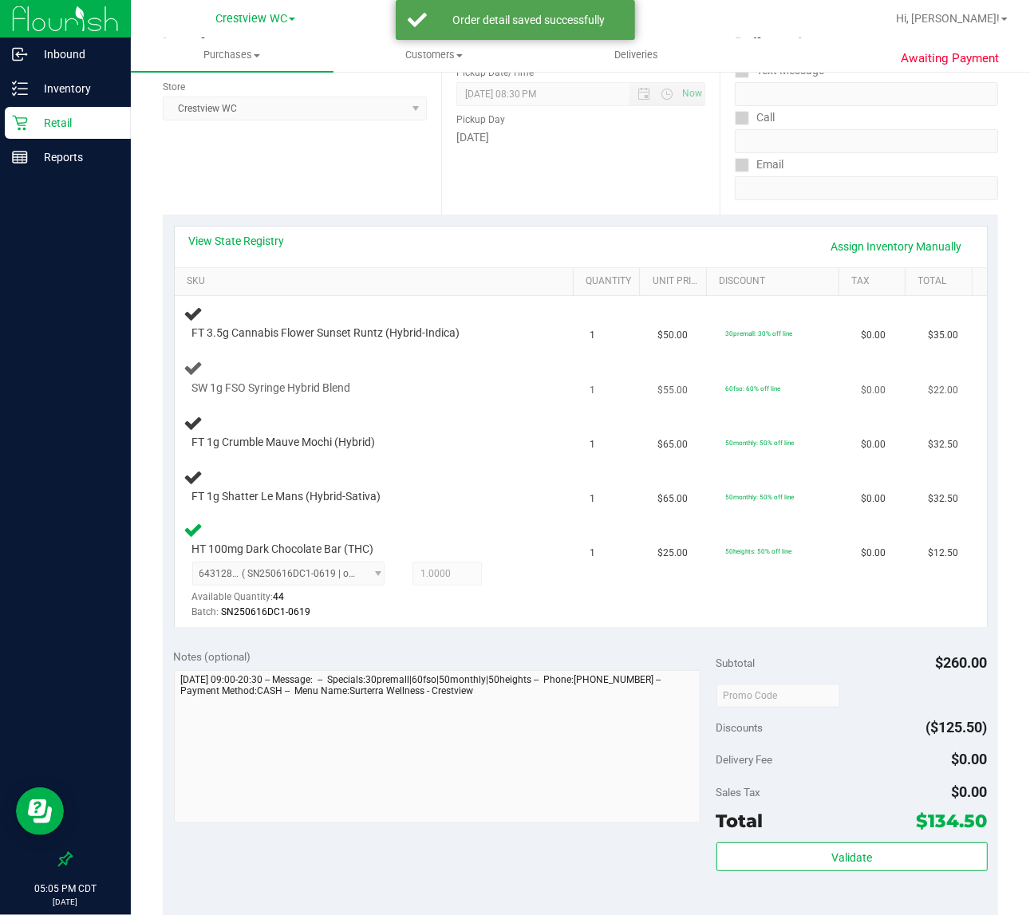
click at [392, 396] on div at bounding box center [366, 396] width 349 height 1
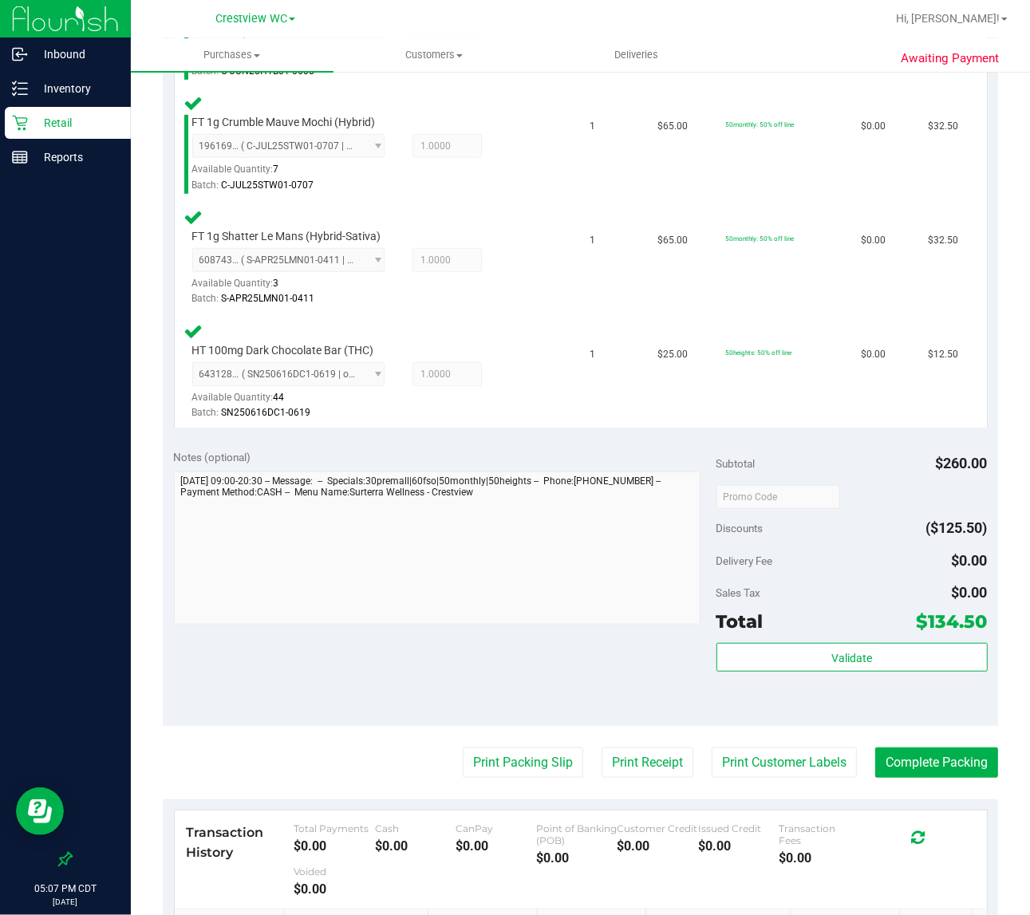
scroll to position [665, 0]
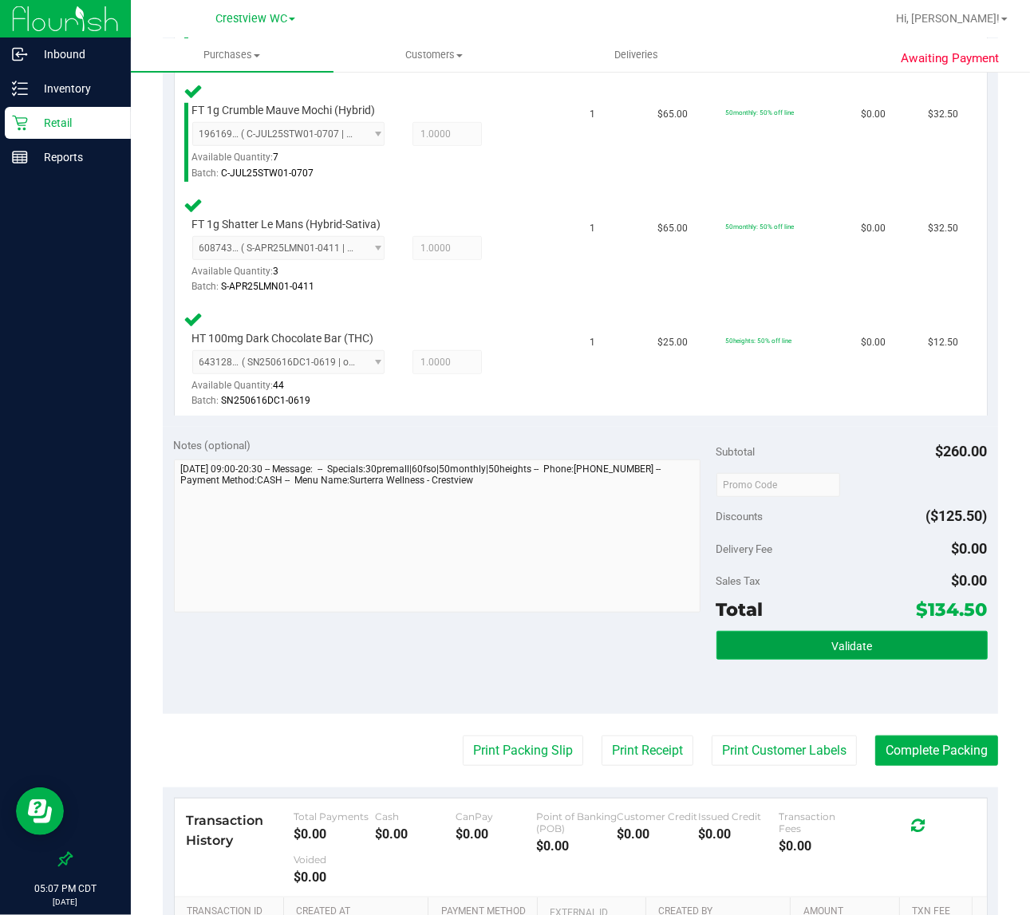
click at [856, 640] on span "Validate" at bounding box center [851, 646] width 41 height 13
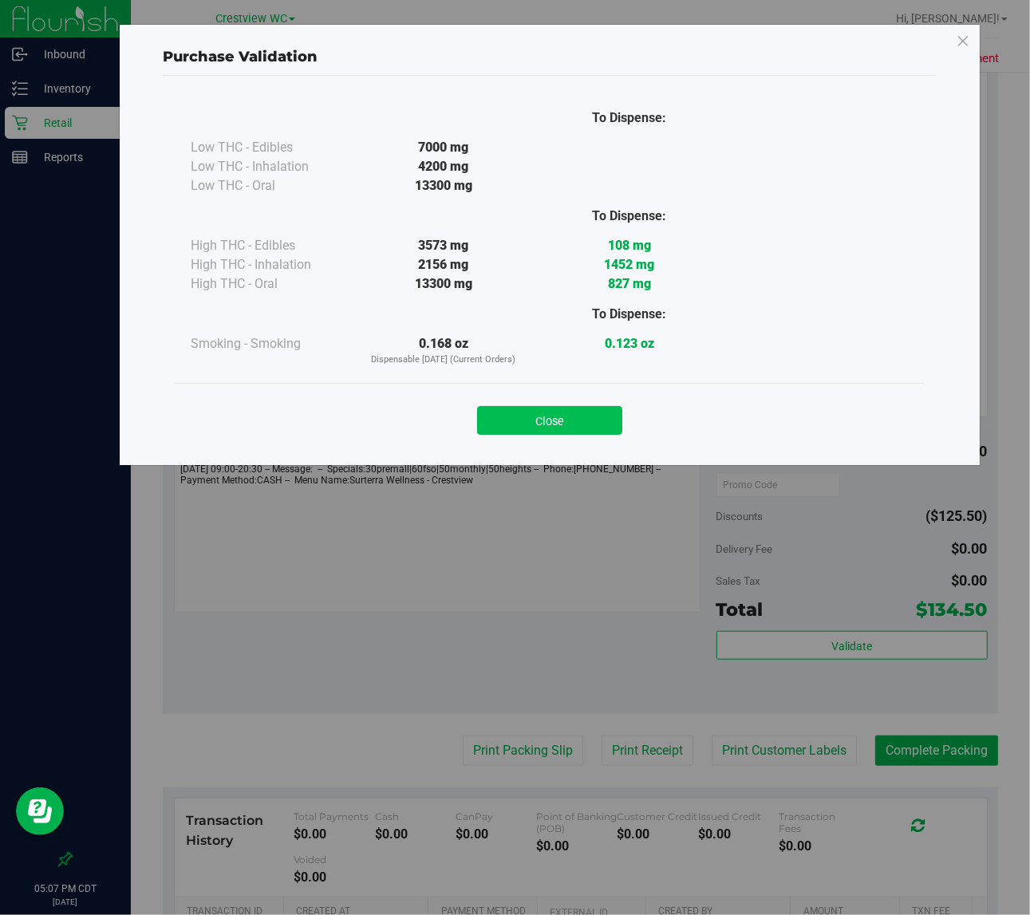
click at [595, 428] on button "Close" at bounding box center [549, 420] width 145 height 29
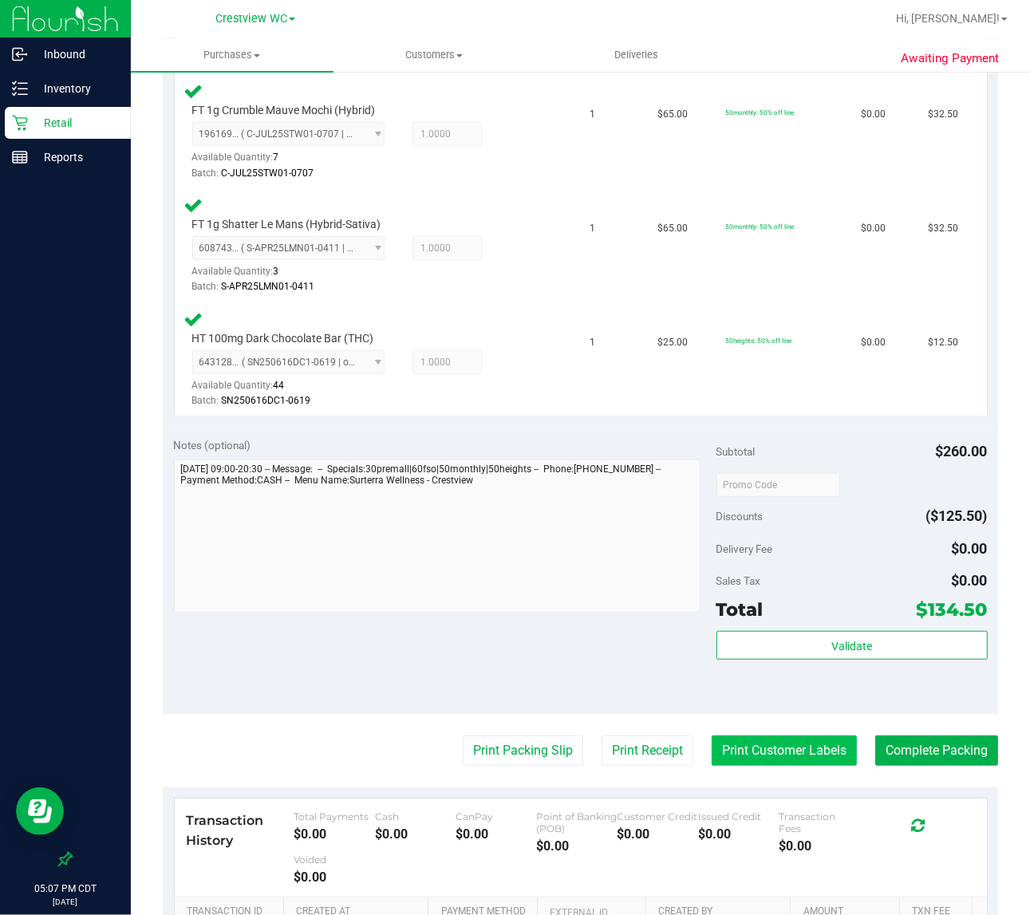
click at [782, 751] on button "Print Customer Labels" at bounding box center [784, 751] width 145 height 30
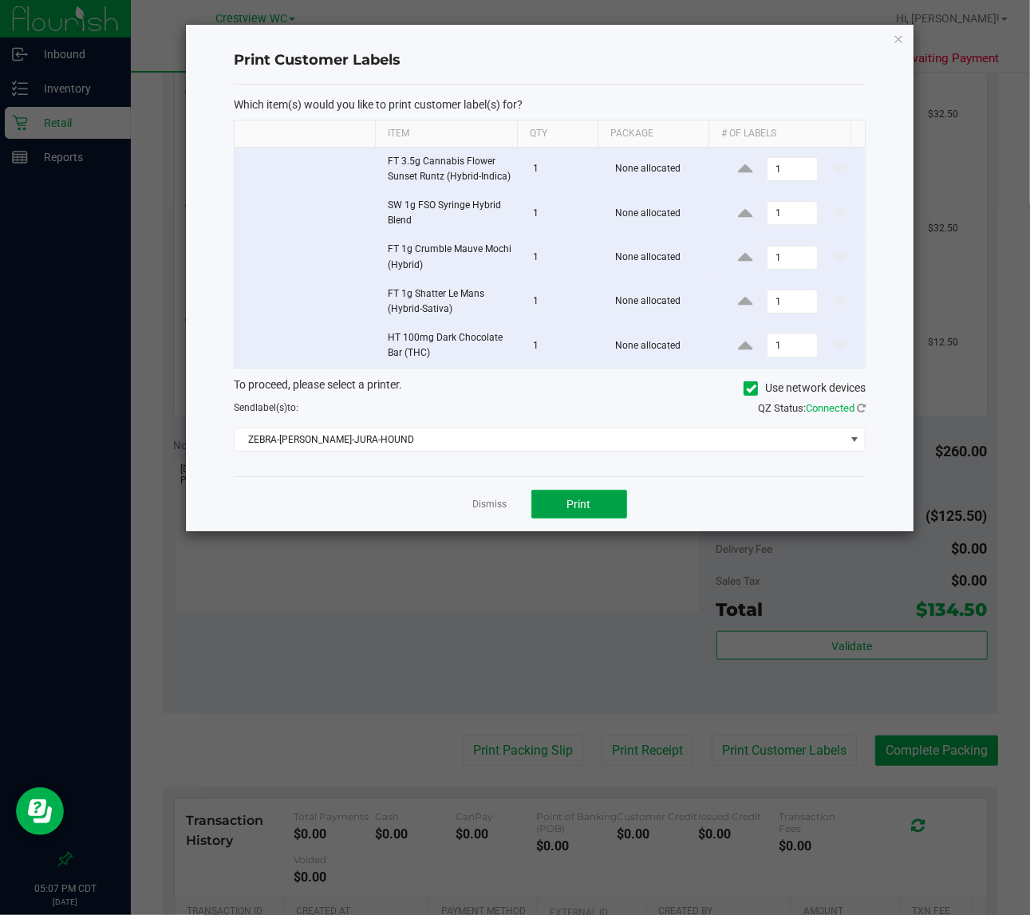
click at [585, 517] on button "Print" at bounding box center [579, 504] width 96 height 29
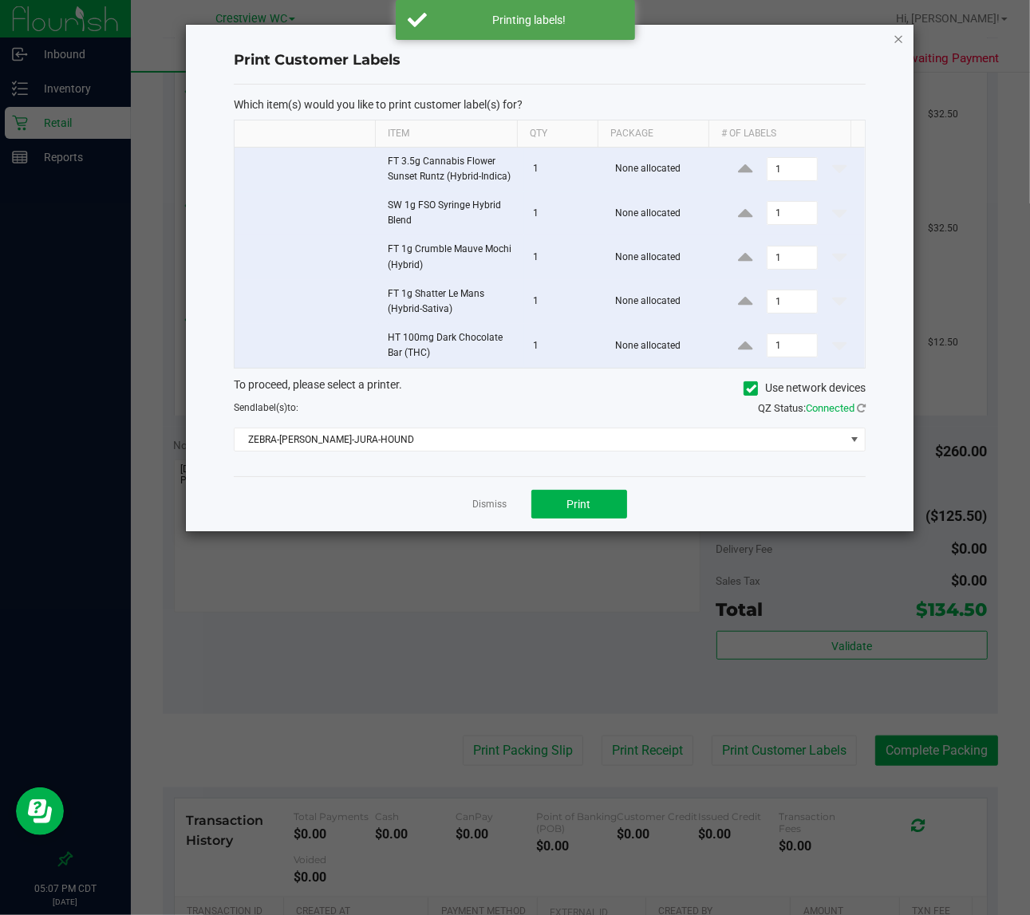
click at [897, 40] on icon "button" at bounding box center [898, 38] width 11 height 19
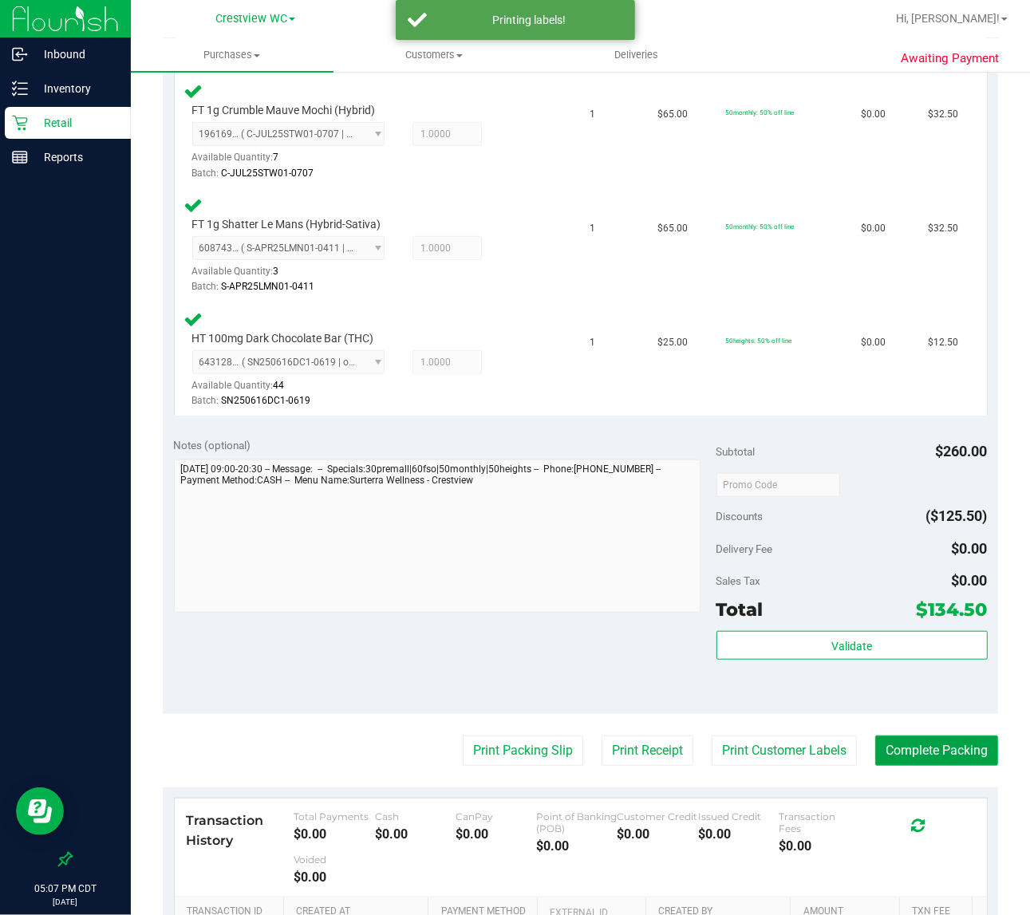
click at [901, 736] on button "Complete Packing" at bounding box center [936, 751] width 123 height 30
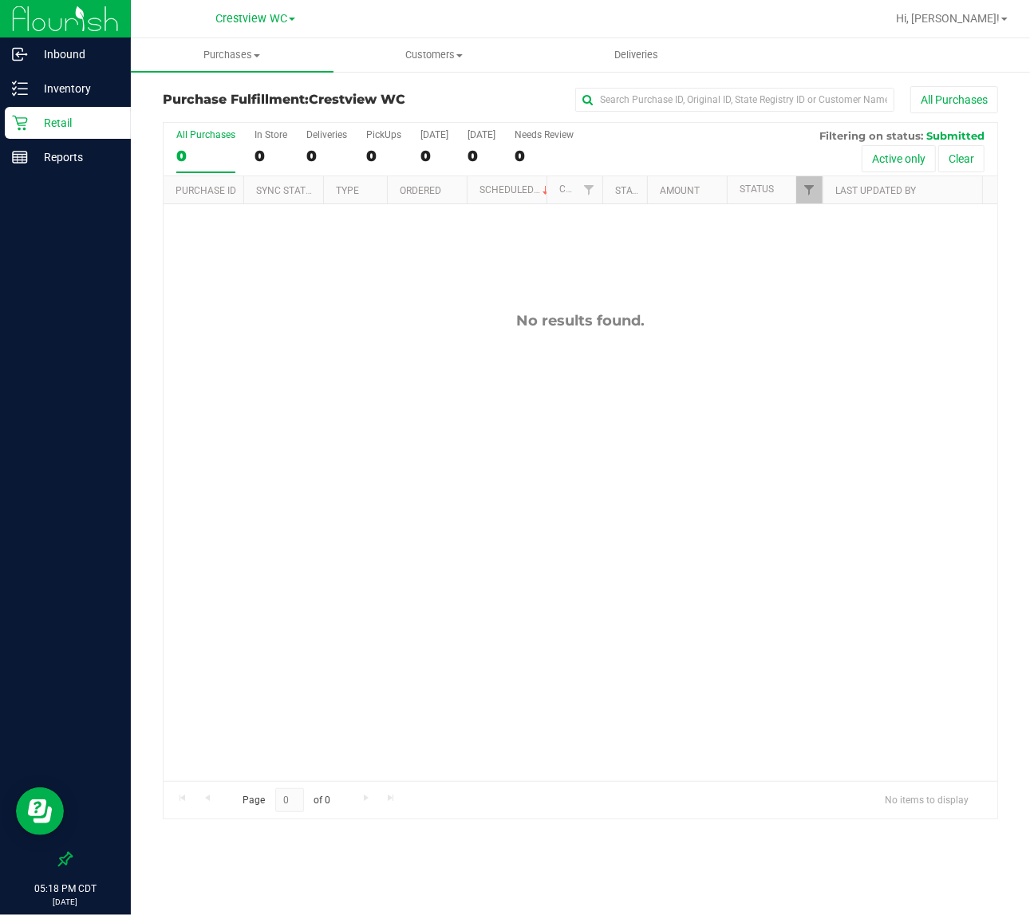
drag, startPoint x: 646, startPoint y: 491, endPoint x: 827, endPoint y: 339, distance: 236.7
click at [649, 491] on div "No results found." at bounding box center [581, 546] width 834 height 684
click at [811, 199] on link "Filter" at bounding box center [809, 189] width 26 height 27
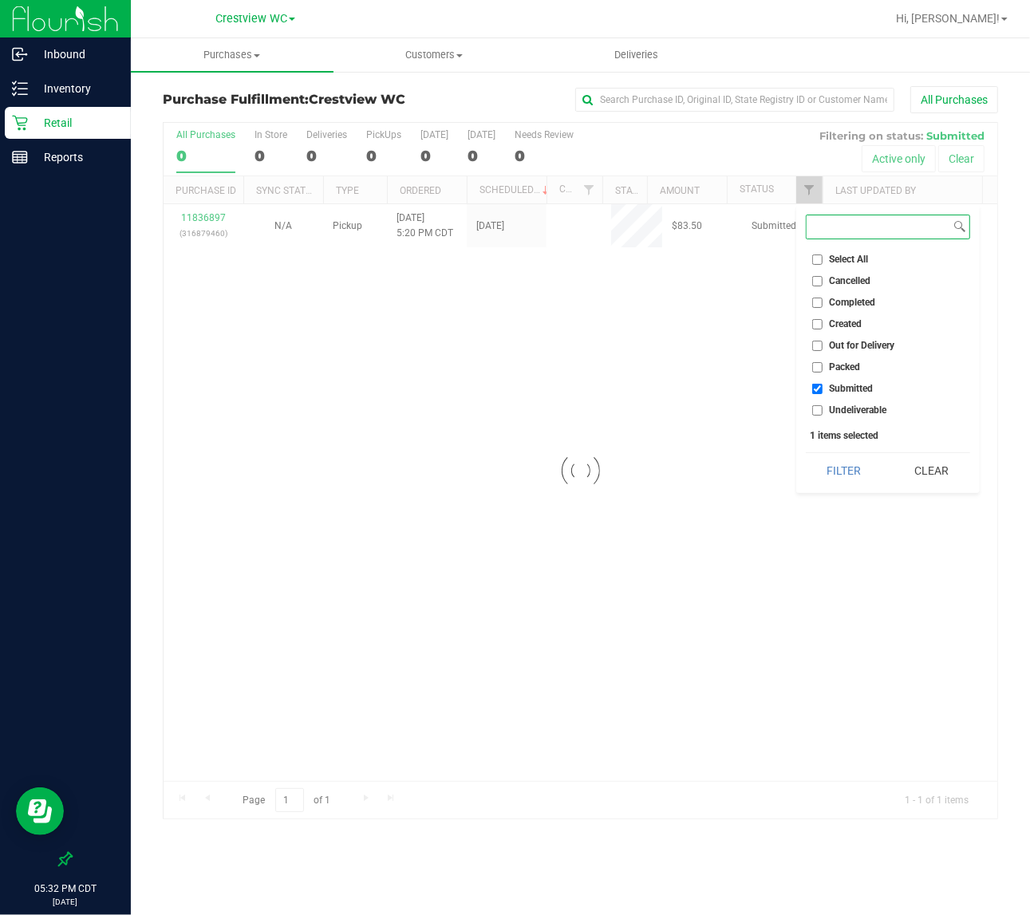
checkbox input "true"
click at [336, 489] on div "11836897 (316879460) N/A Pickup 8/23/2025 5:20 PM CDT 8/23/2025 $83.50 Submitte…" at bounding box center [581, 492] width 834 height 577
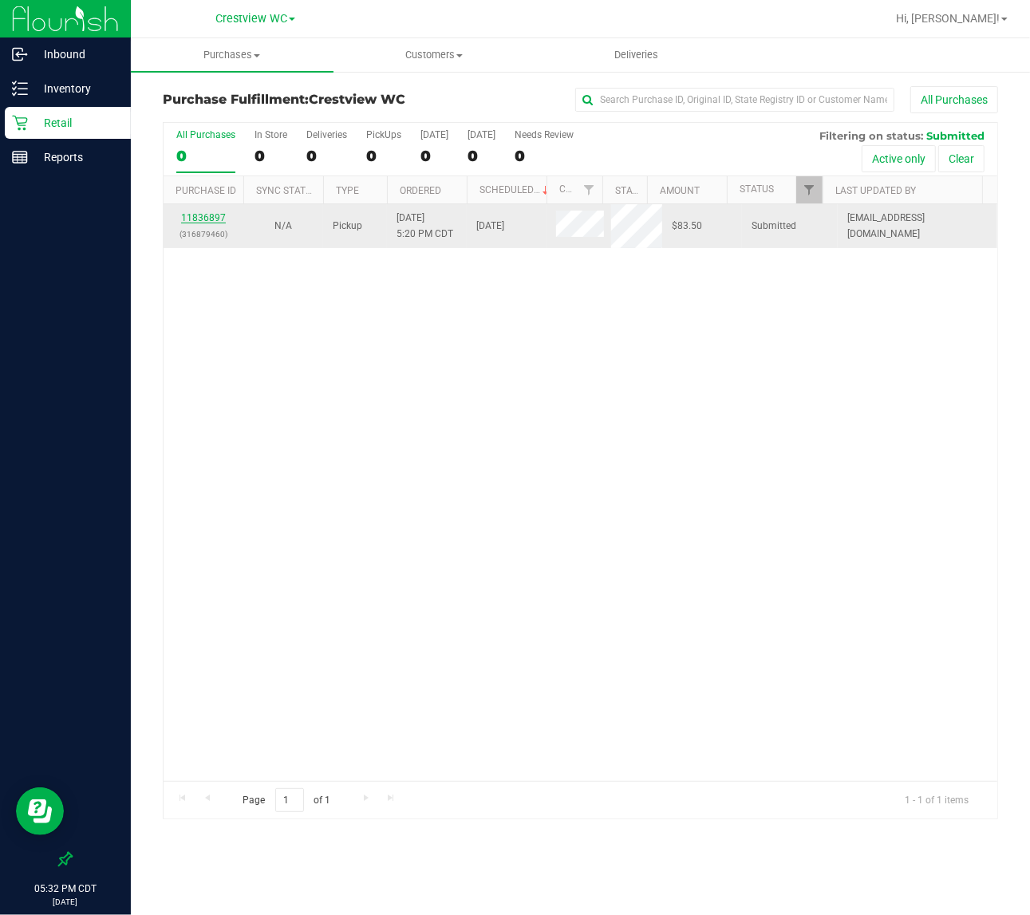
click at [204, 217] on link "11836897" at bounding box center [203, 217] width 45 height 11
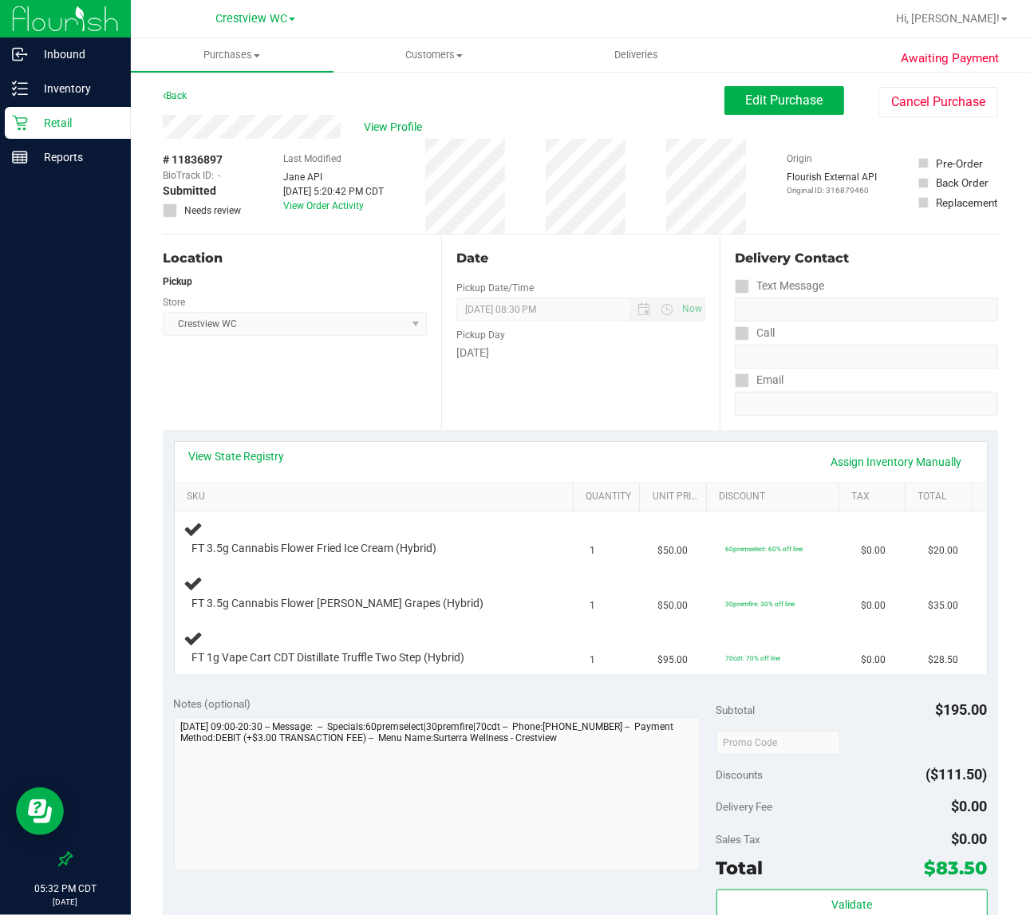
click at [420, 702] on div "Notes (optional)" at bounding box center [445, 704] width 542 height 16
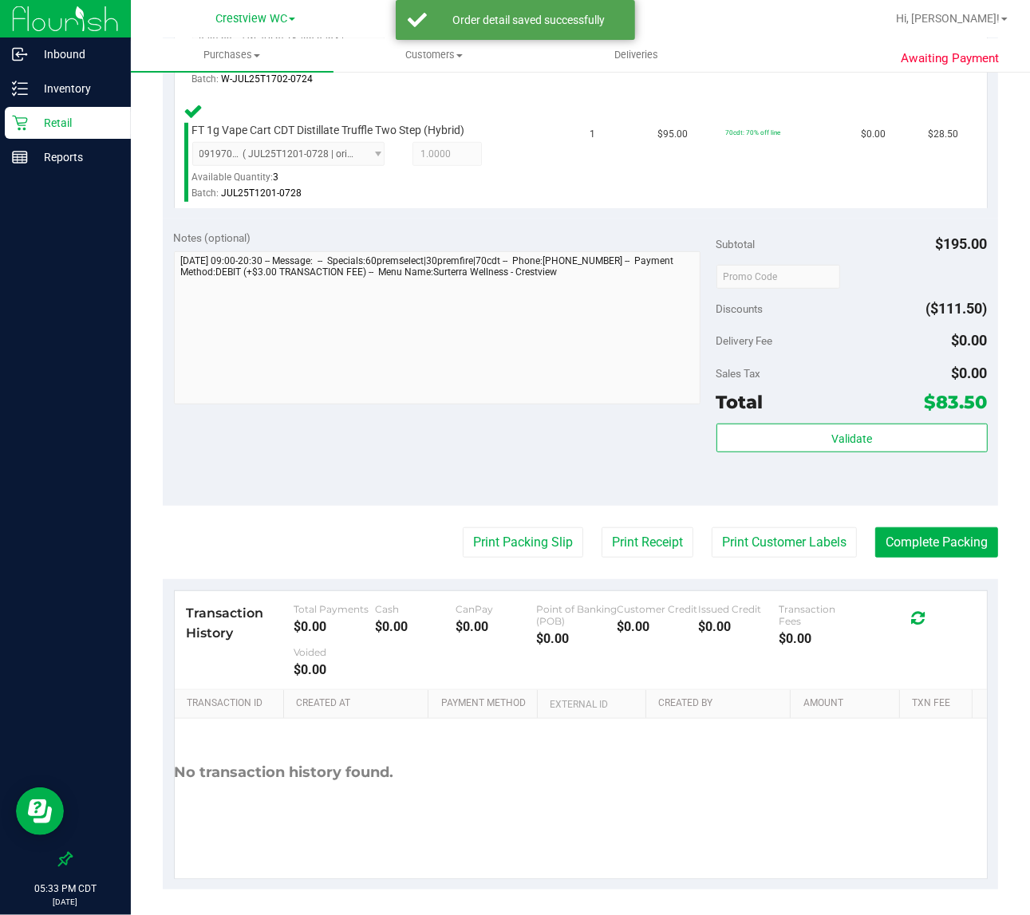
scroll to position [646, 0]
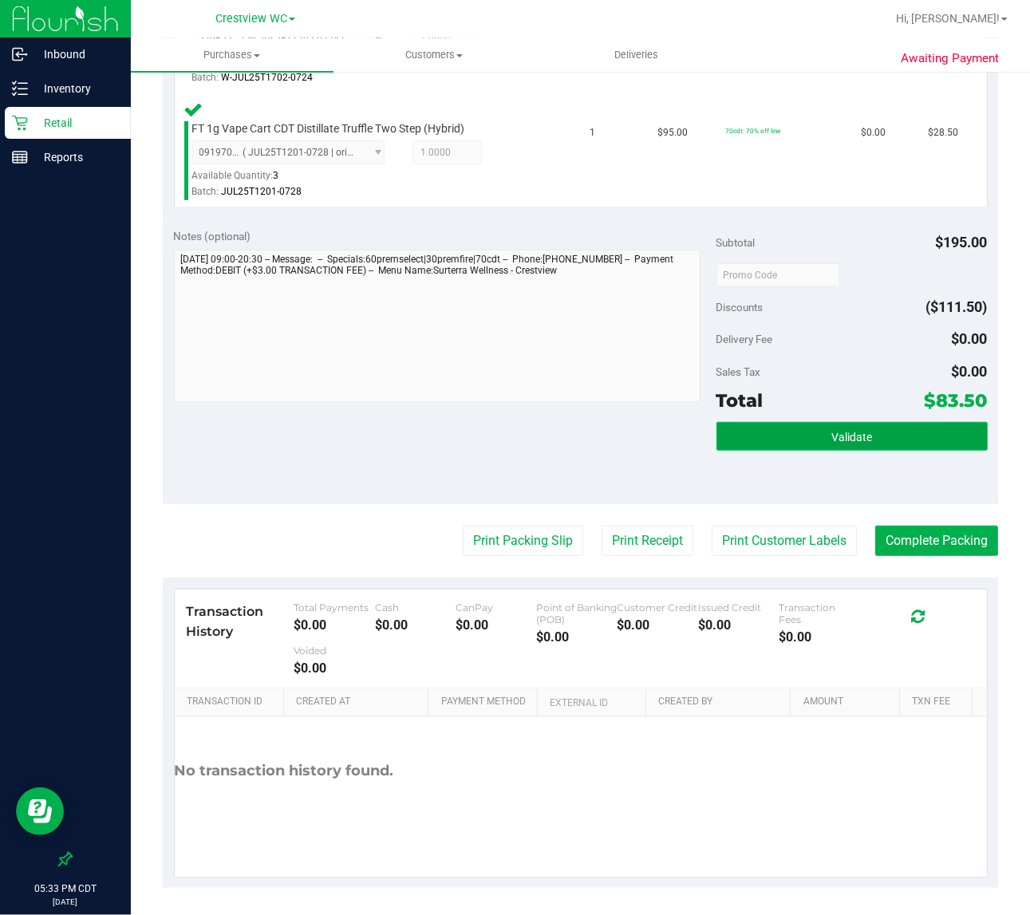
click at [855, 435] on span "Validate" at bounding box center [851, 437] width 41 height 13
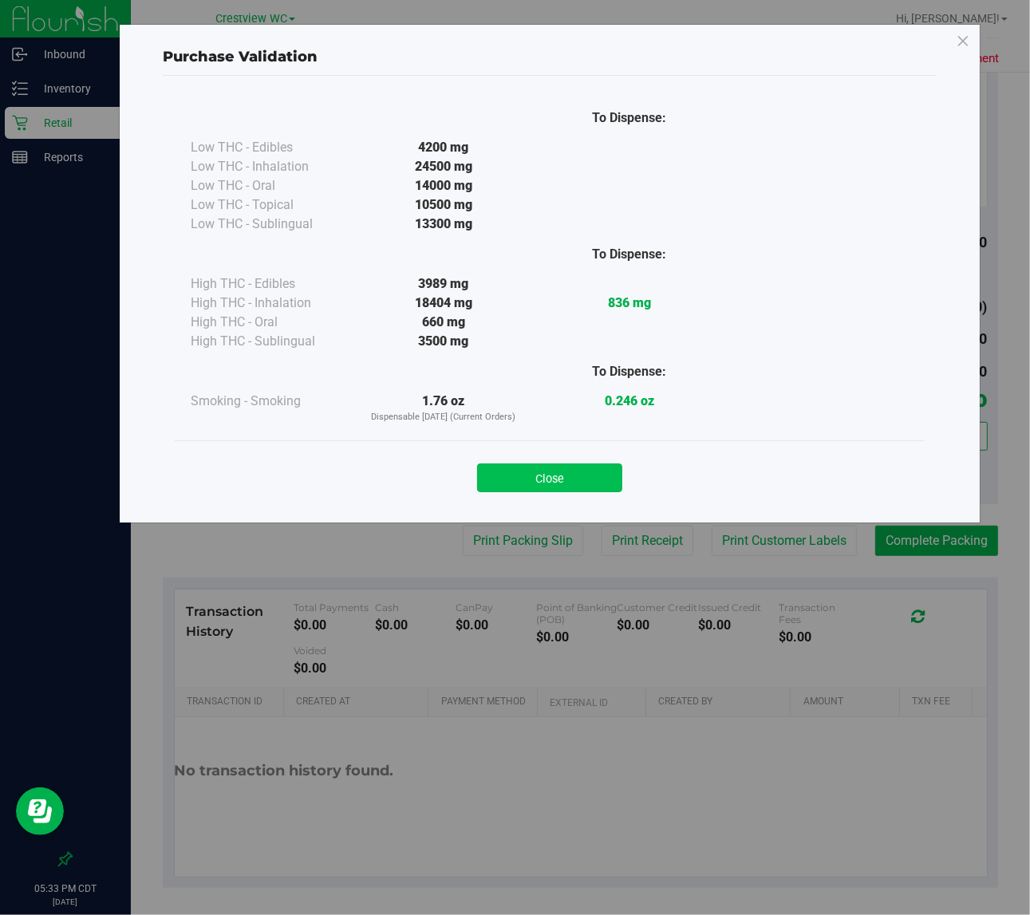
click at [541, 479] on button "Close" at bounding box center [549, 477] width 145 height 29
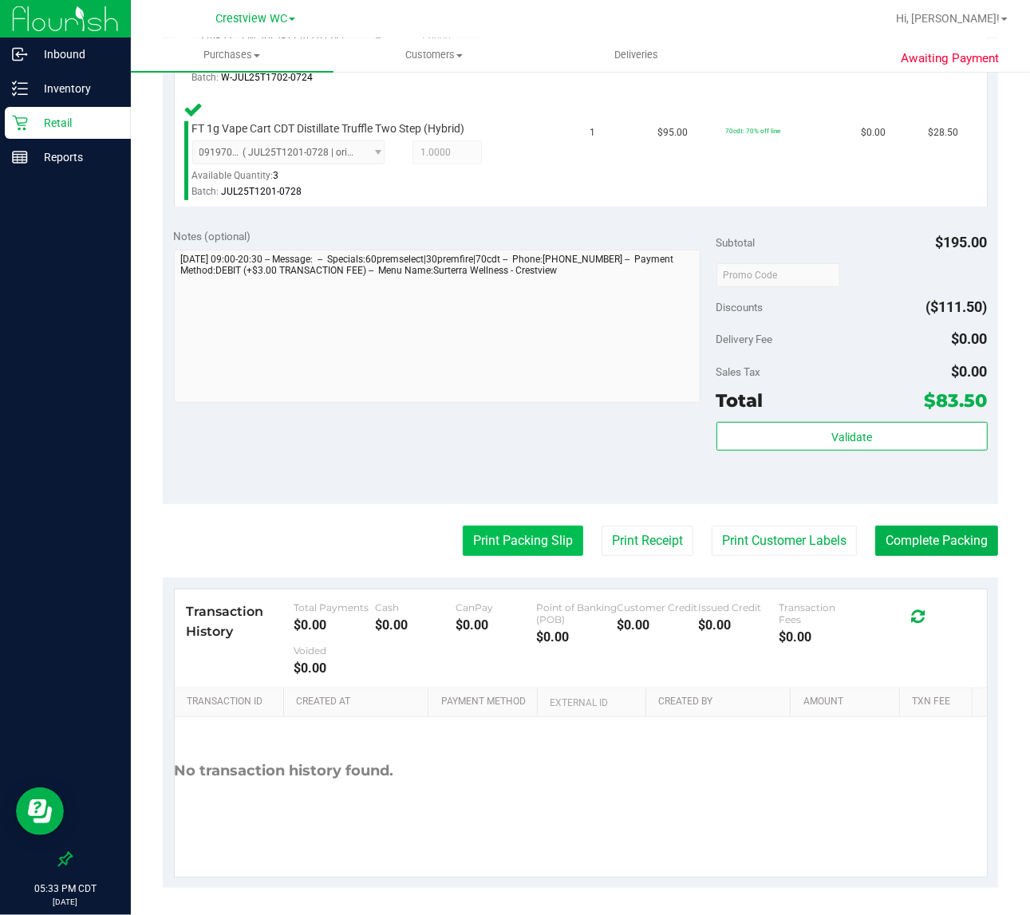
click at [508, 544] on button "Print Packing Slip" at bounding box center [523, 541] width 120 height 30
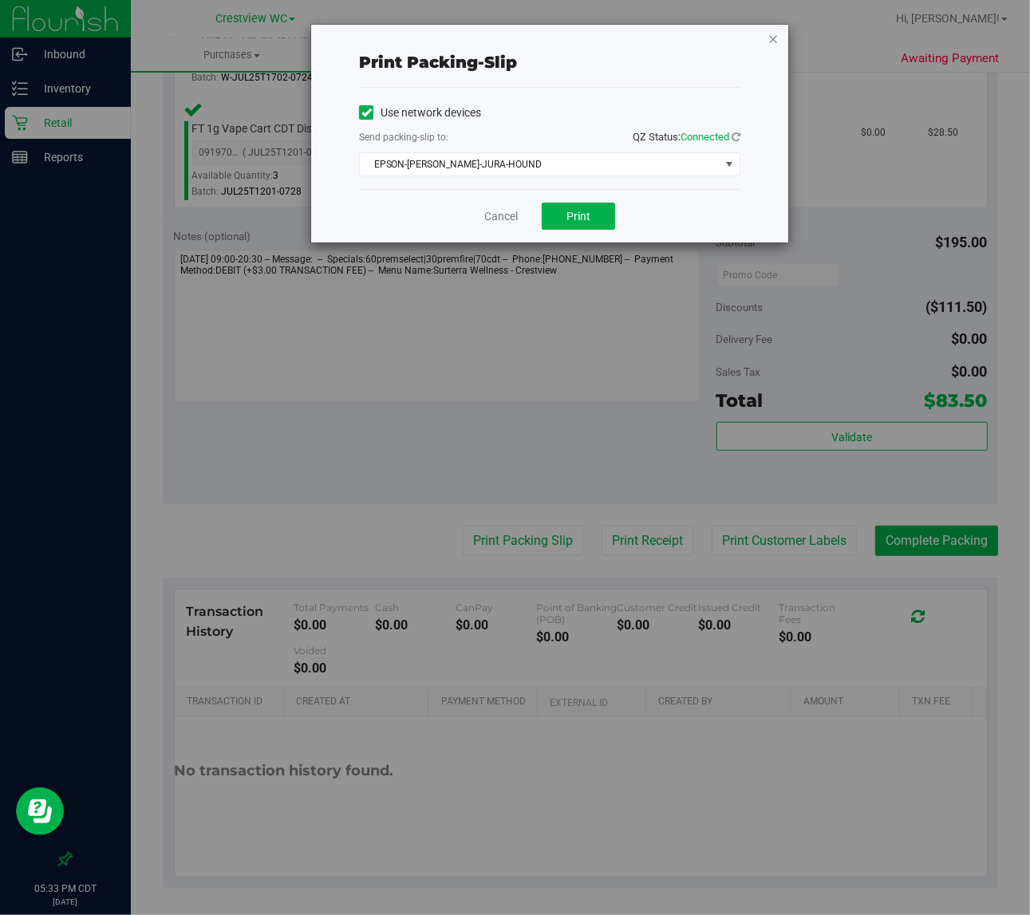
click at [770, 45] on icon "button" at bounding box center [772, 38] width 11 height 19
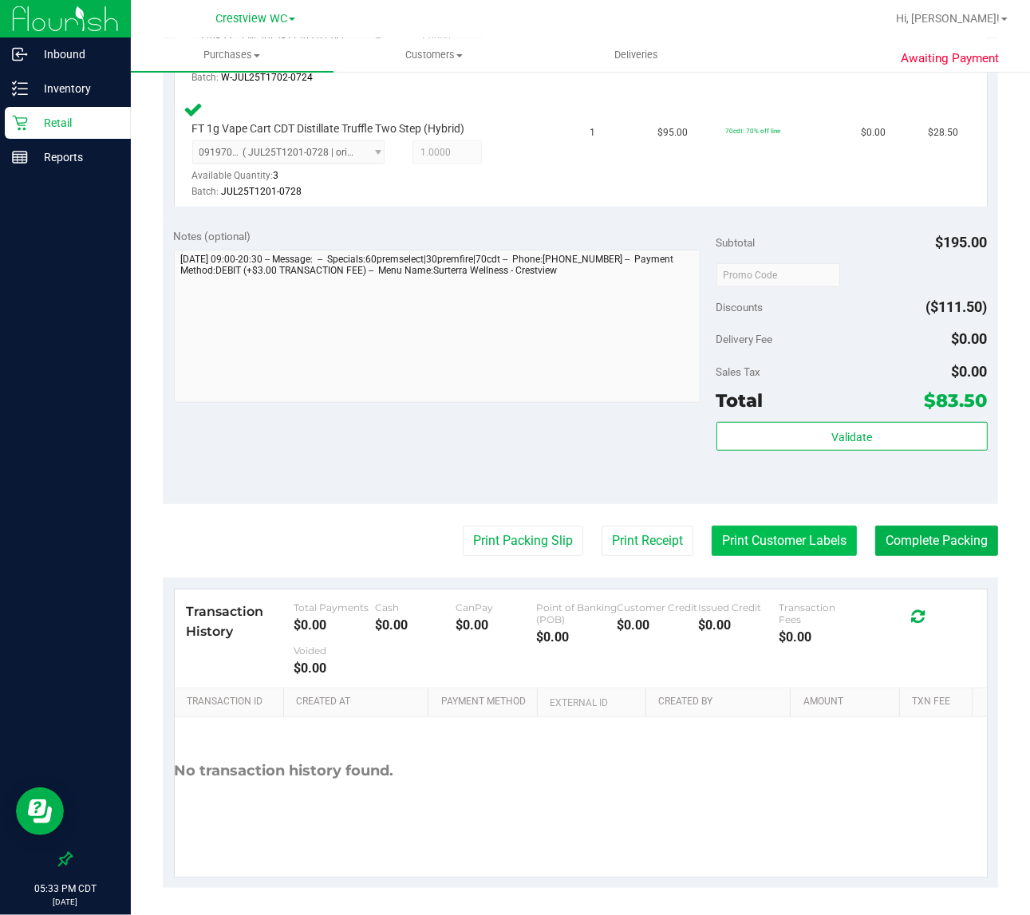
click at [780, 540] on button "Print Customer Labels" at bounding box center [784, 541] width 145 height 30
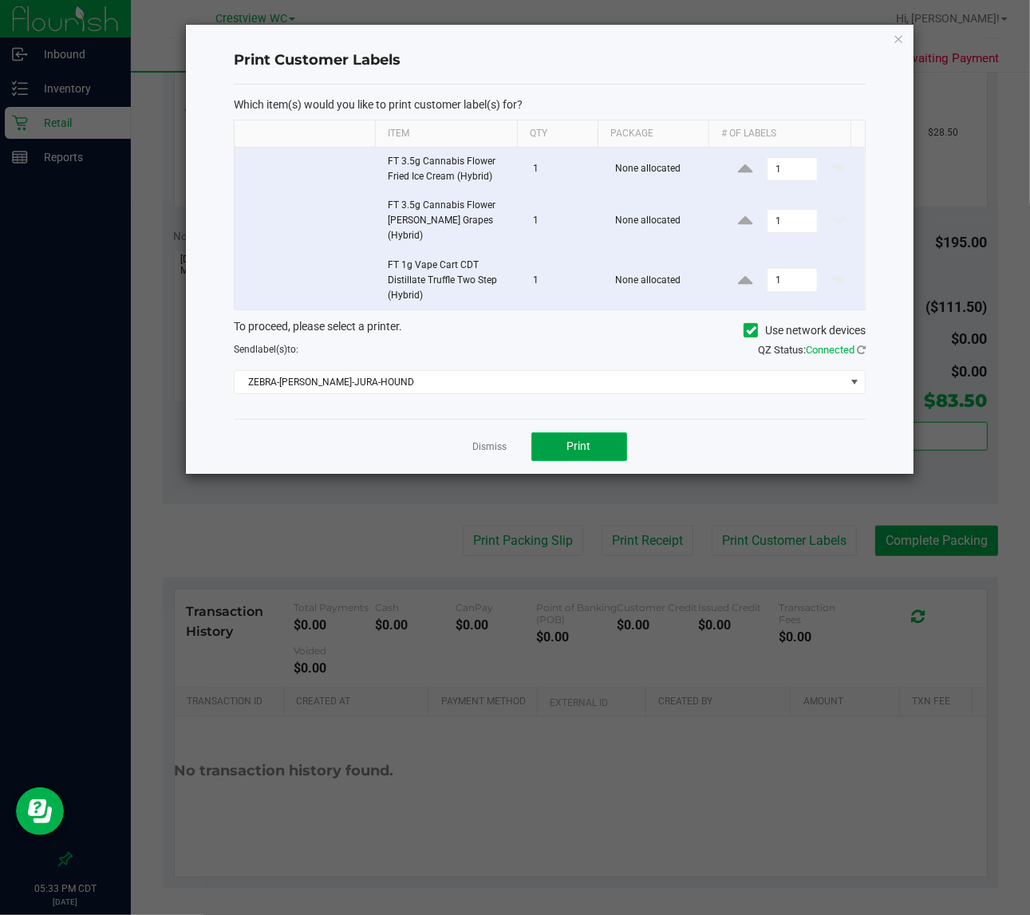
click at [592, 435] on button "Print" at bounding box center [579, 446] width 96 height 29
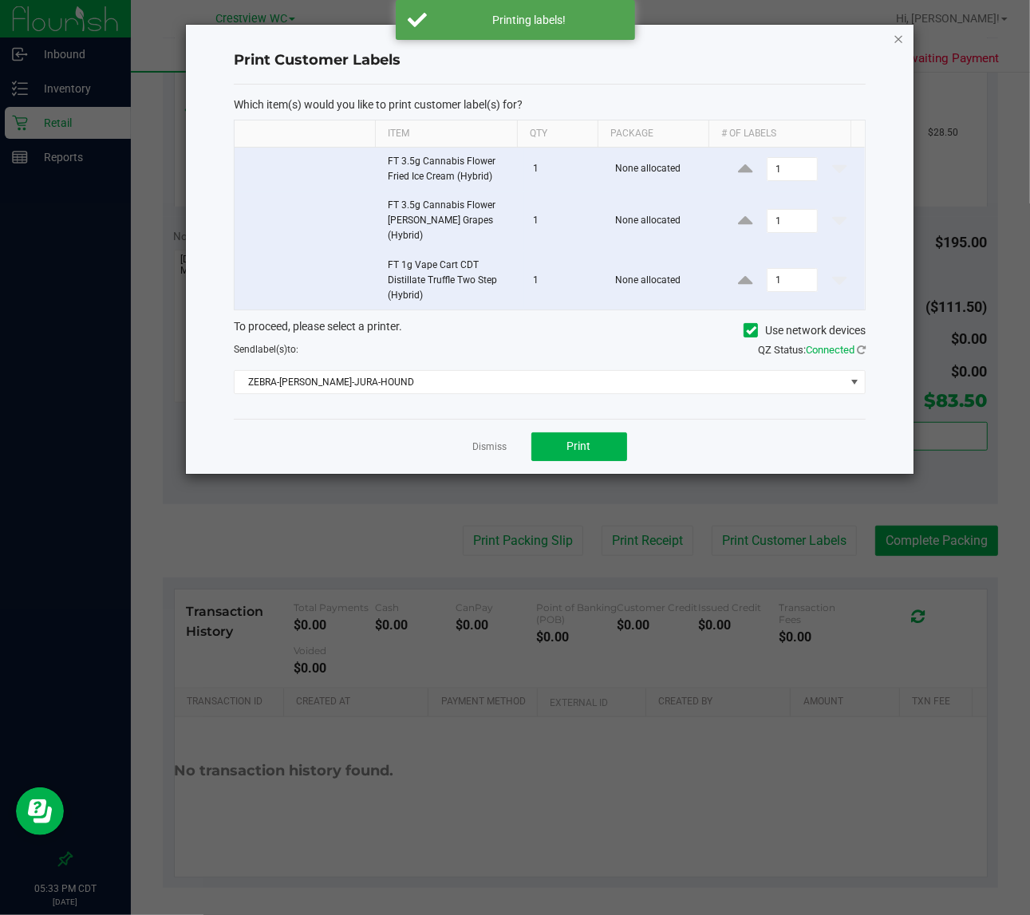
click at [901, 37] on icon "button" at bounding box center [898, 38] width 11 height 19
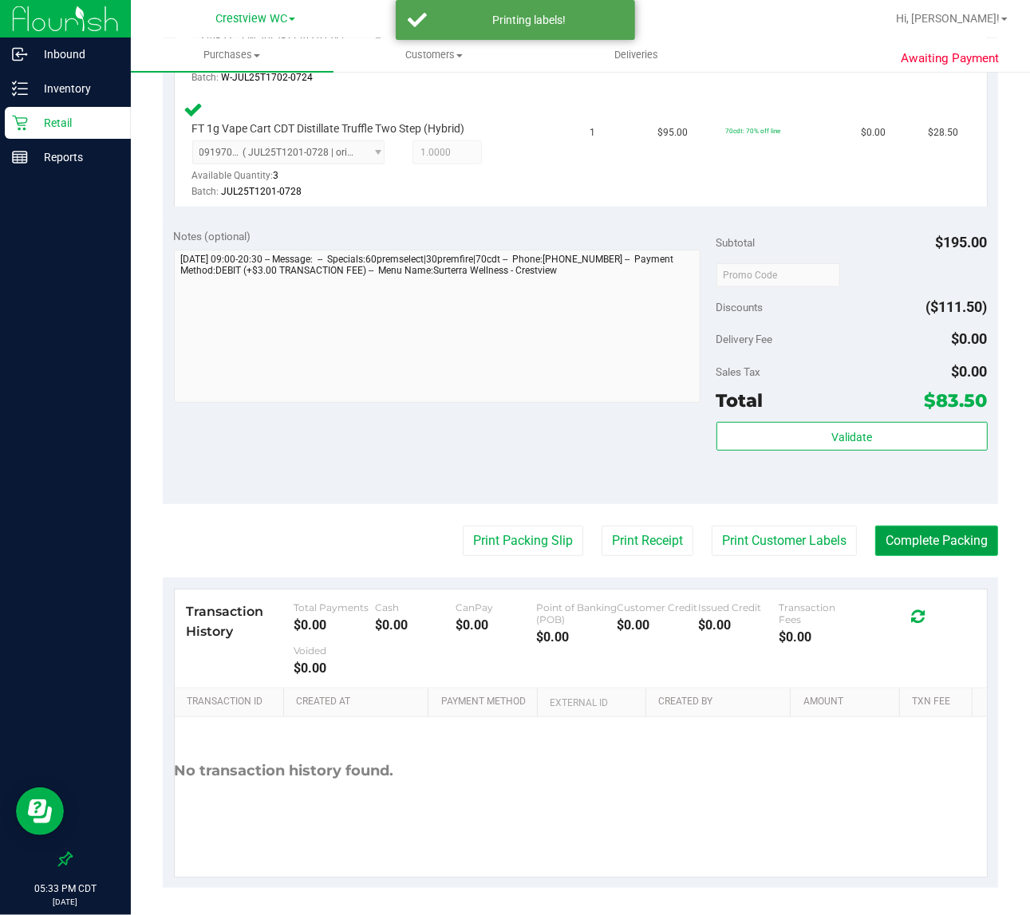
click at [922, 540] on button "Complete Packing" at bounding box center [936, 541] width 123 height 30
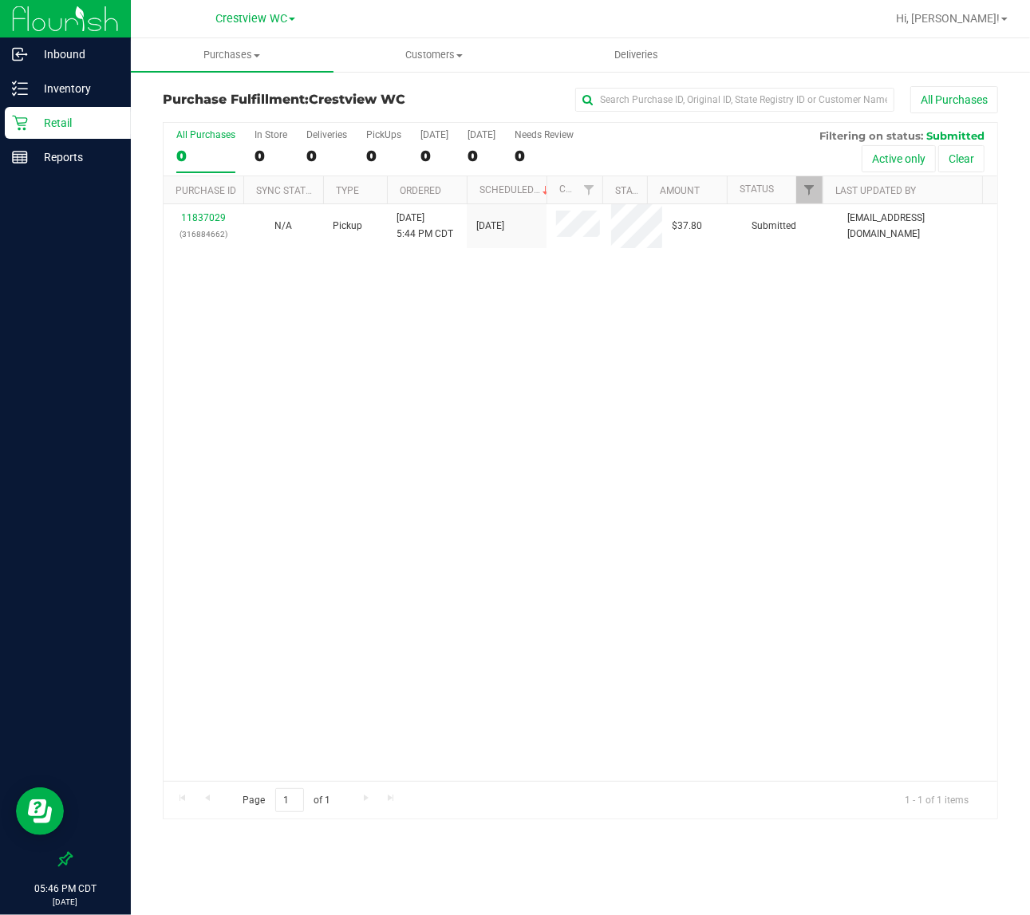
drag, startPoint x: 511, startPoint y: 578, endPoint x: 367, endPoint y: 491, distance: 168.3
click at [509, 578] on div "11837029 (316884662) N/A Pickup 8/23/2025 5:44 PM CDT 8/23/2025 $37.80 Submitte…" at bounding box center [581, 492] width 834 height 577
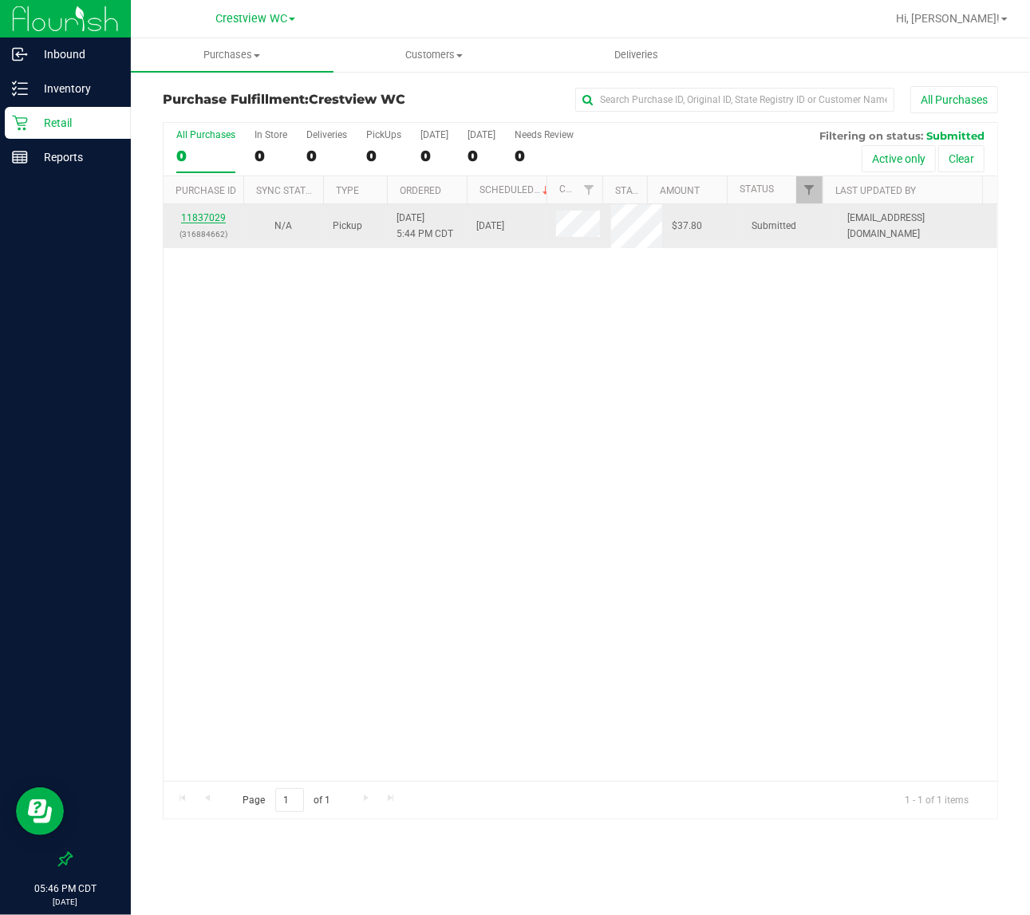
click at [198, 221] on link "11837029" at bounding box center [203, 217] width 45 height 11
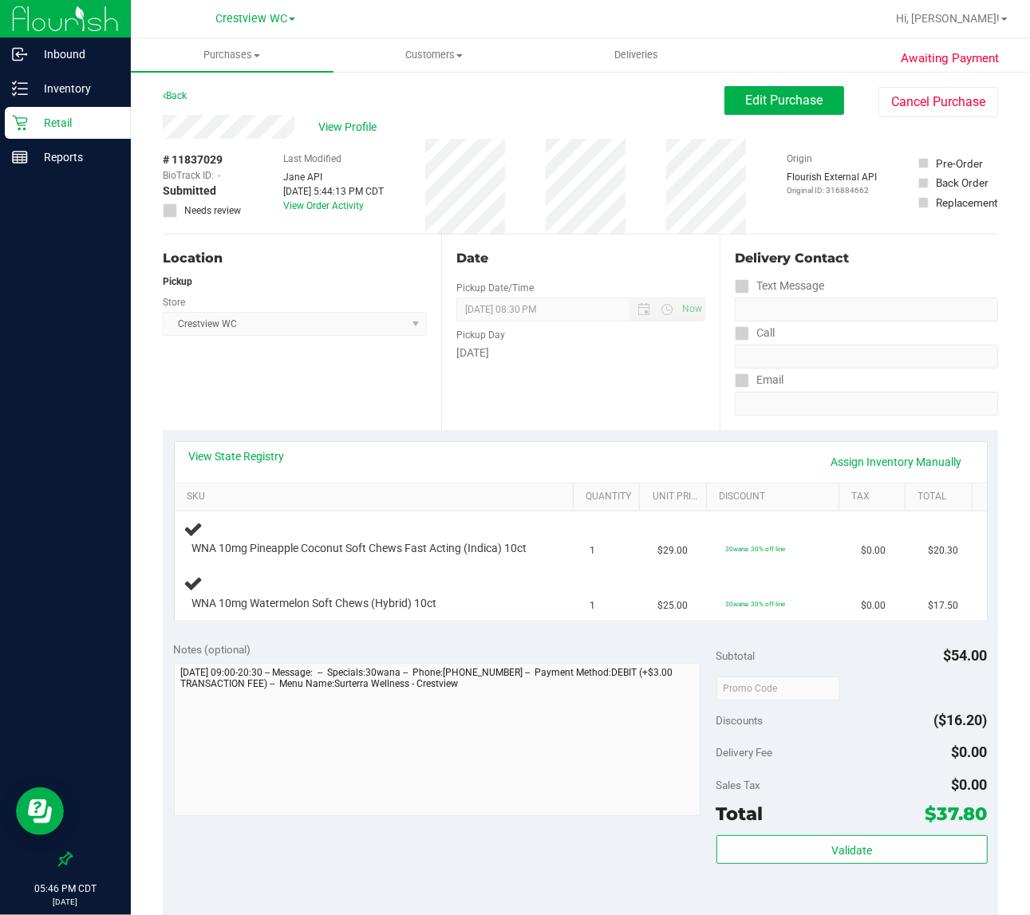
click at [302, 396] on div "Location Pickup Store Crestview WC Select Store Bonita Springs WC Boynton Beach…" at bounding box center [302, 332] width 278 height 195
click at [313, 400] on div "Location Pickup Store Crestview WC Select Store Bonita Springs WC Boynton Beach…" at bounding box center [302, 332] width 278 height 195
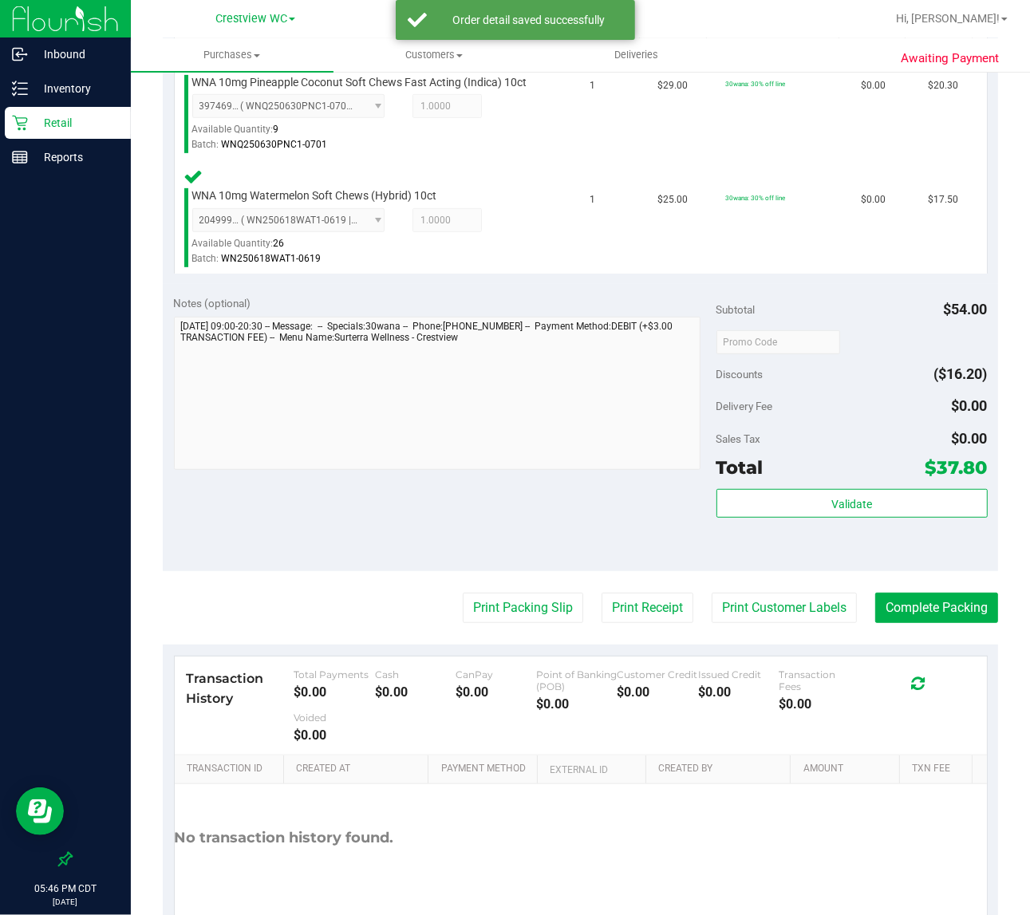
scroll to position [469, 0]
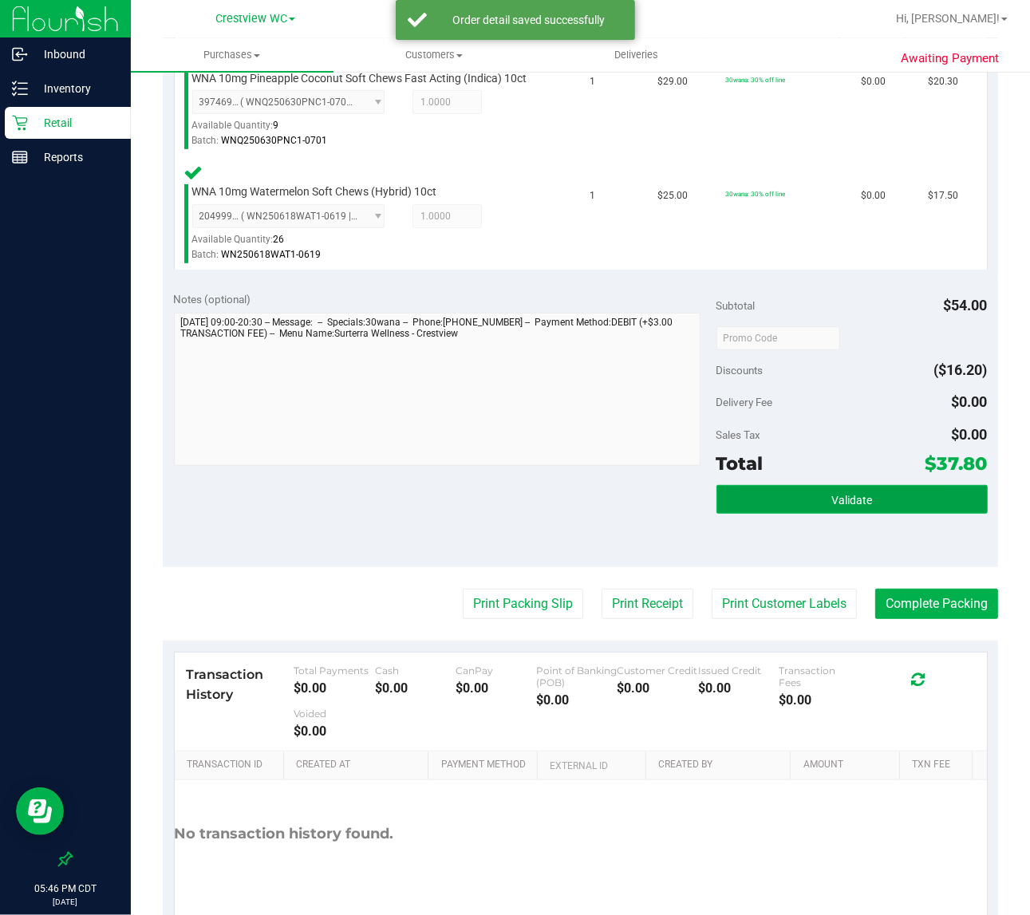
click at [846, 507] on span "Validate" at bounding box center [851, 500] width 41 height 13
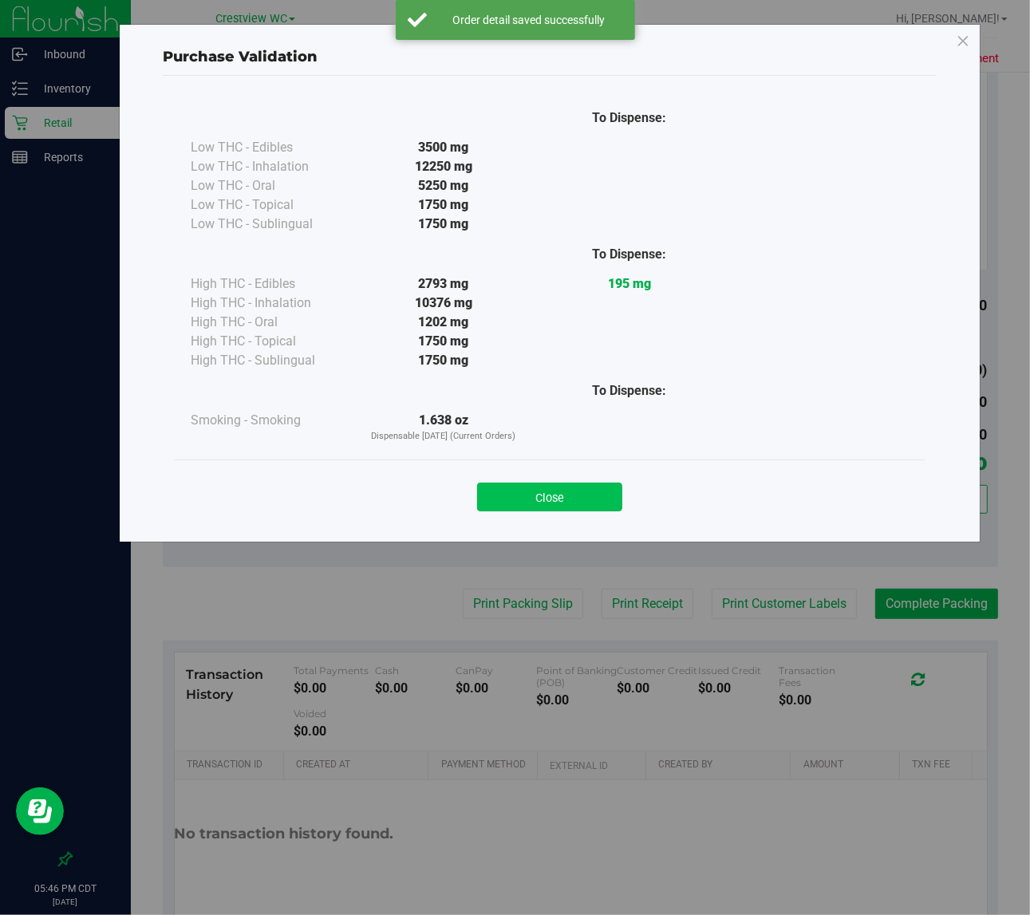
click at [575, 495] on button "Close" at bounding box center [549, 497] width 145 height 29
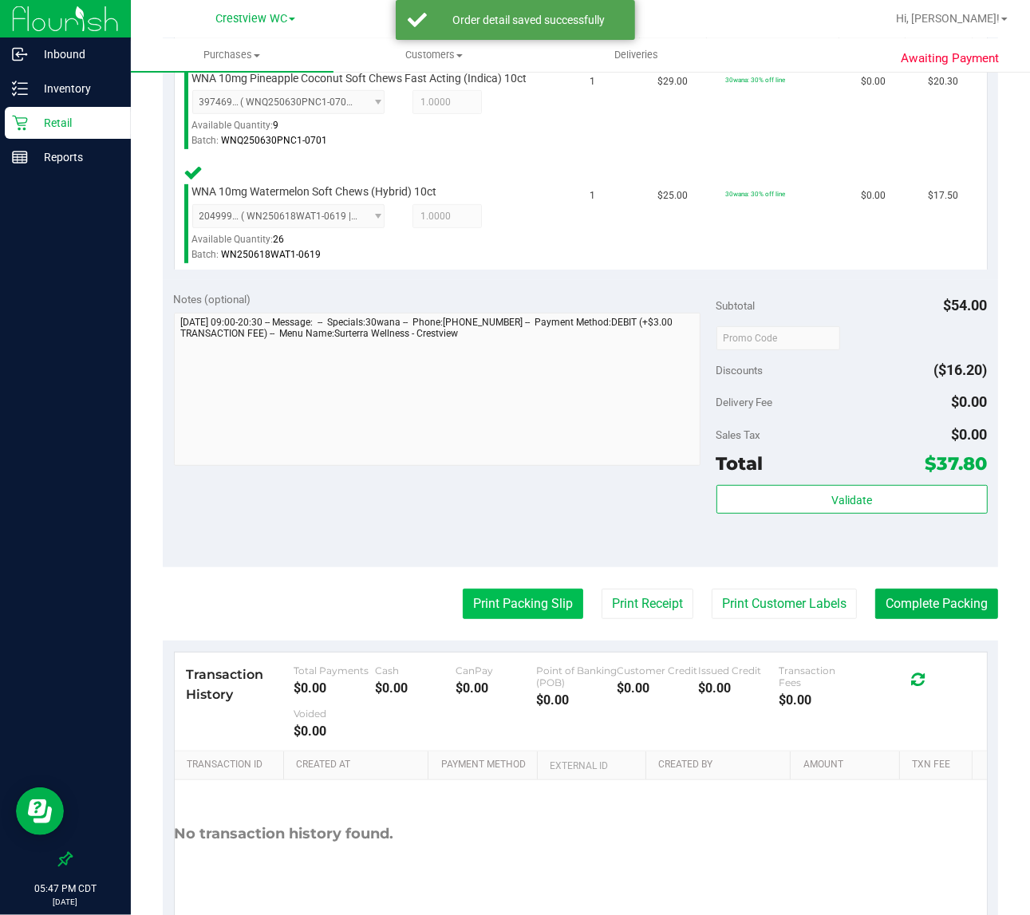
click at [529, 616] on button "Print Packing Slip" at bounding box center [523, 604] width 120 height 30
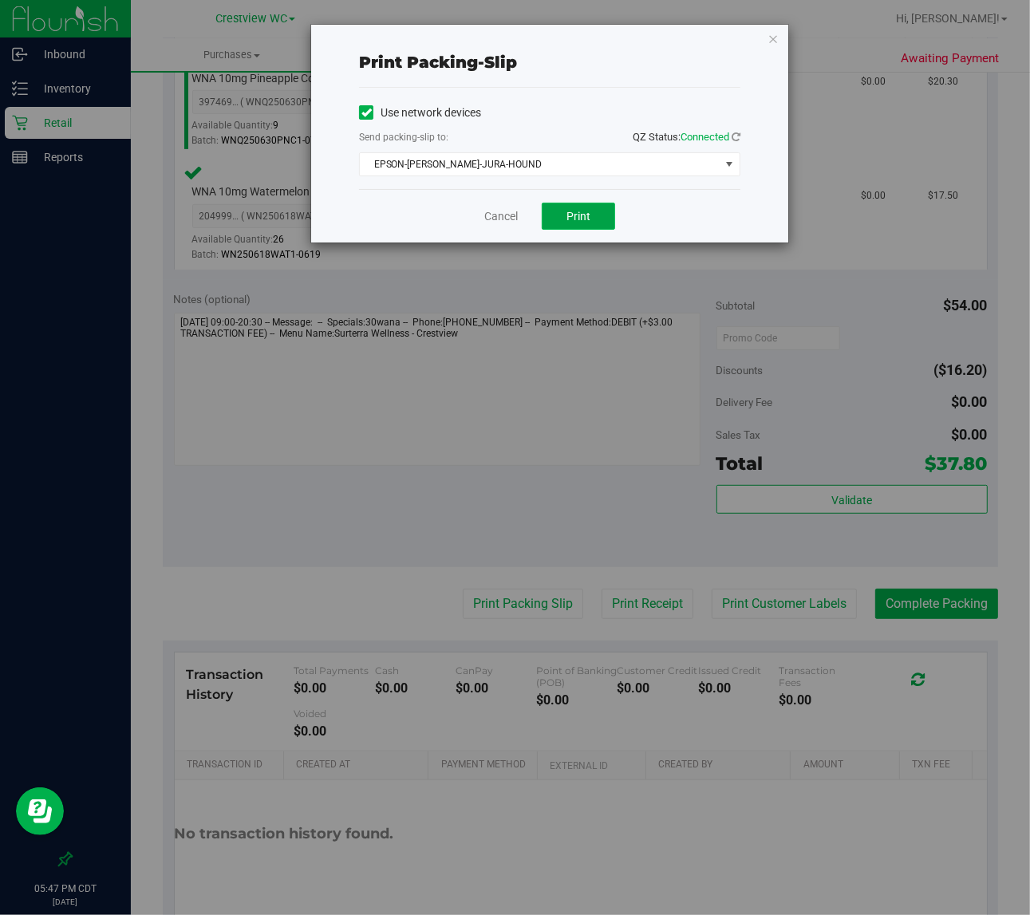
click at [578, 217] on span "Print" at bounding box center [578, 216] width 24 height 13
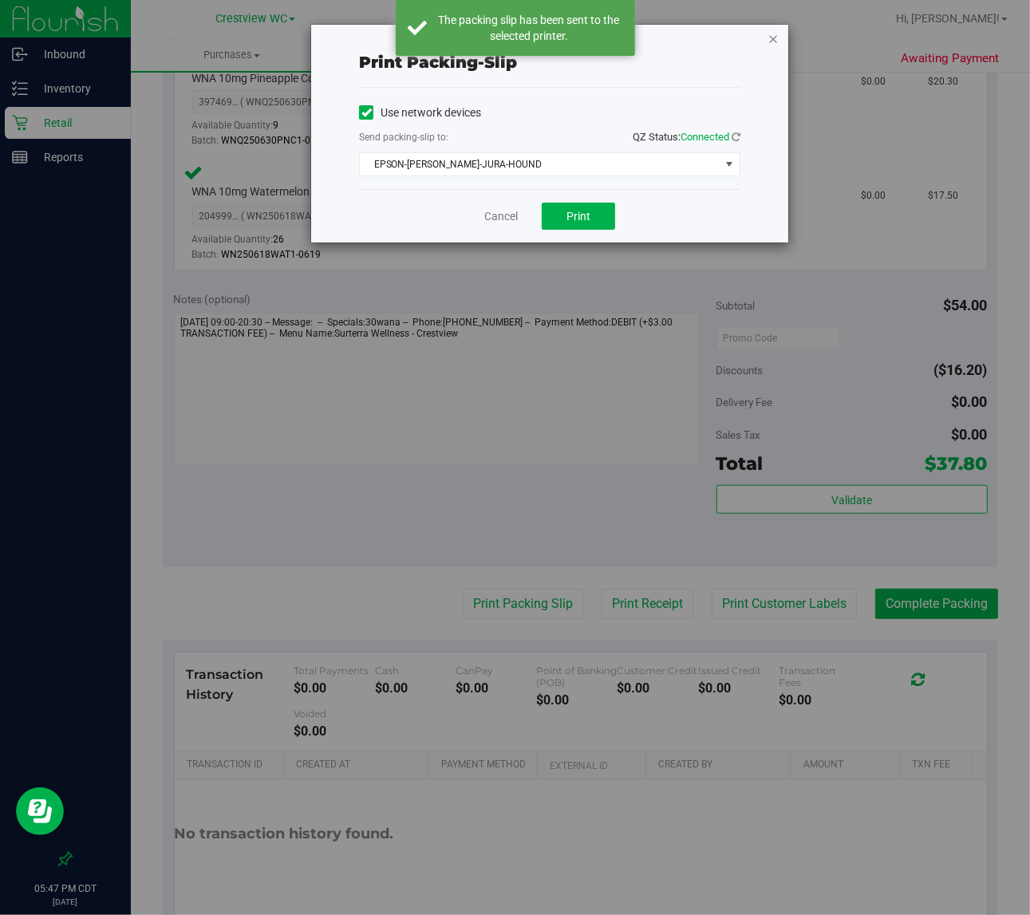
click at [768, 41] on icon "button" at bounding box center [772, 38] width 11 height 19
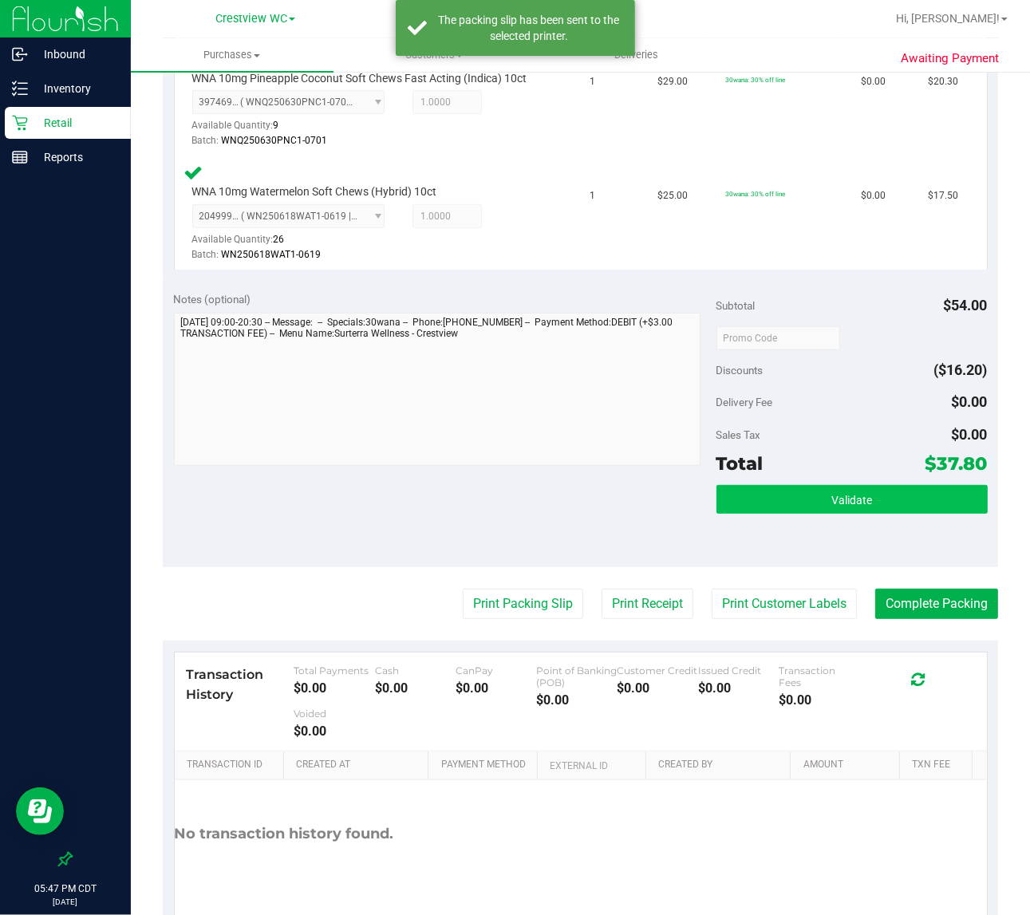
click at [863, 514] on button "Validate" at bounding box center [851, 499] width 271 height 29
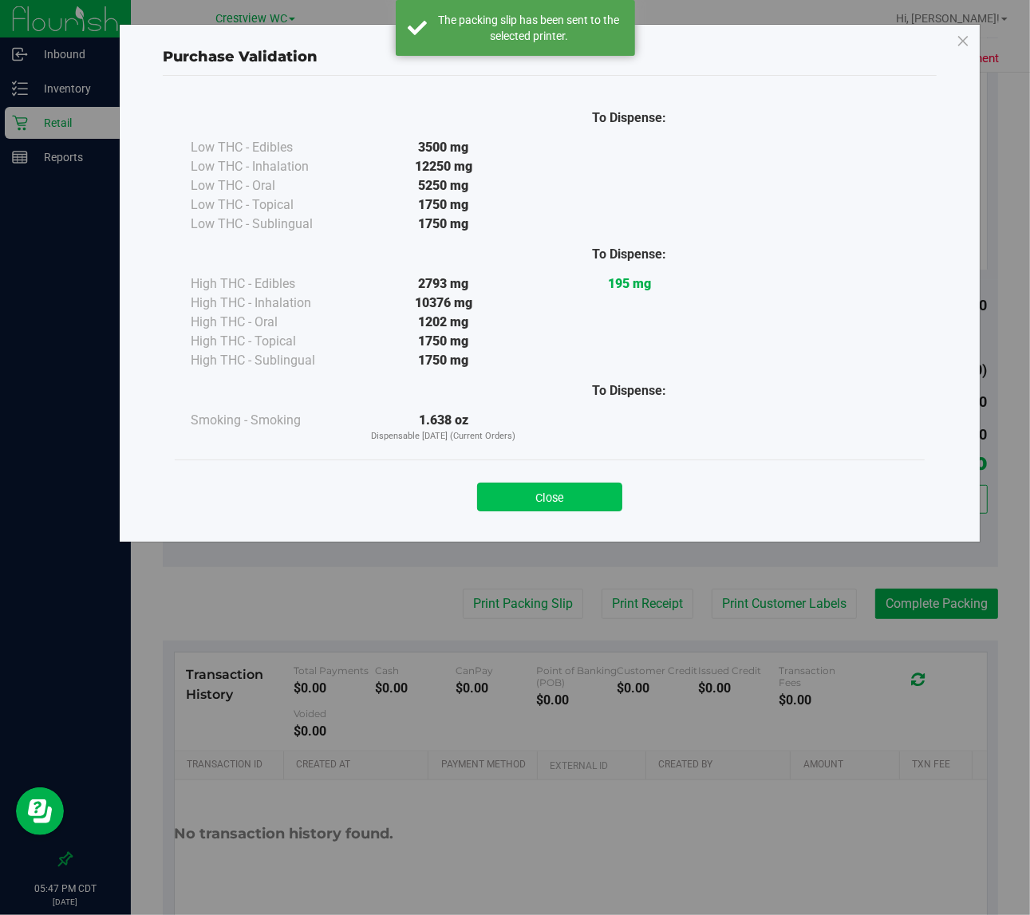
click at [570, 501] on button "Close" at bounding box center [549, 497] width 145 height 29
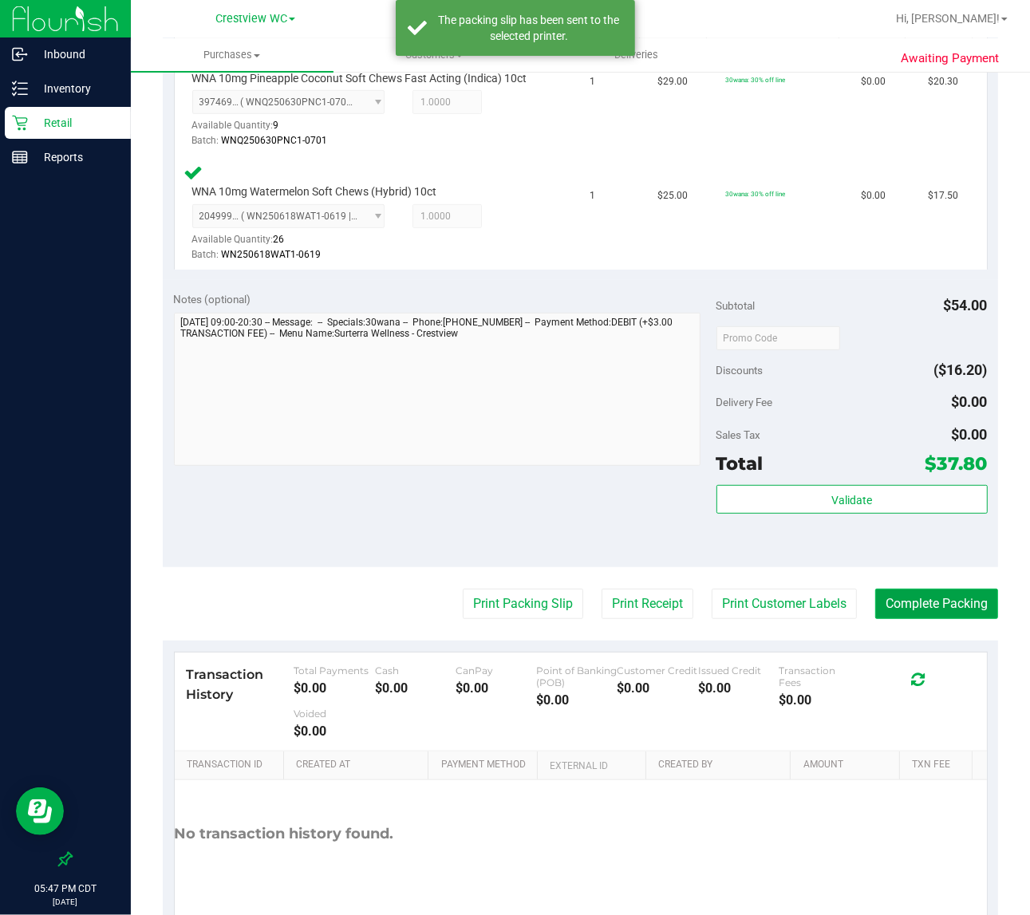
click at [913, 616] on button "Complete Packing" at bounding box center [936, 604] width 123 height 30
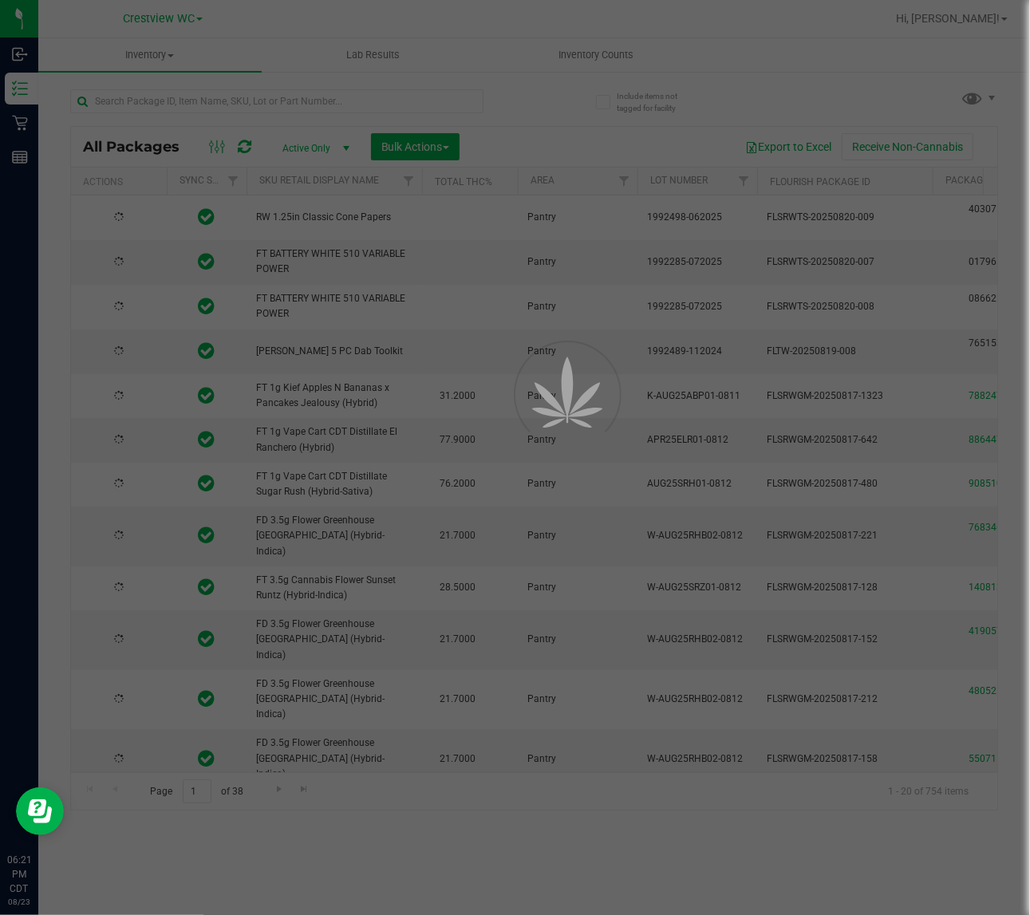
click at [372, 98] on div at bounding box center [515, 457] width 1030 height 915
click at [372, 98] on input "text" at bounding box center [276, 101] width 413 height 24
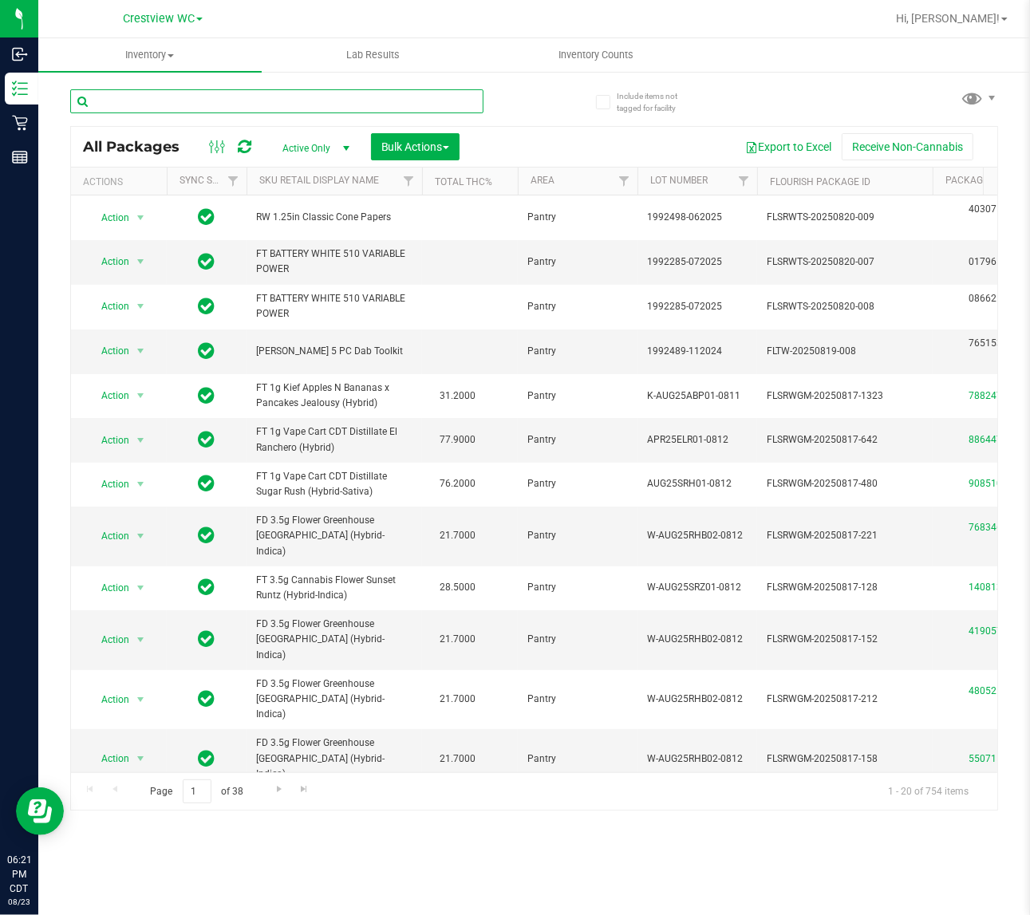
click at [372, 98] on input "text" at bounding box center [276, 101] width 413 height 24
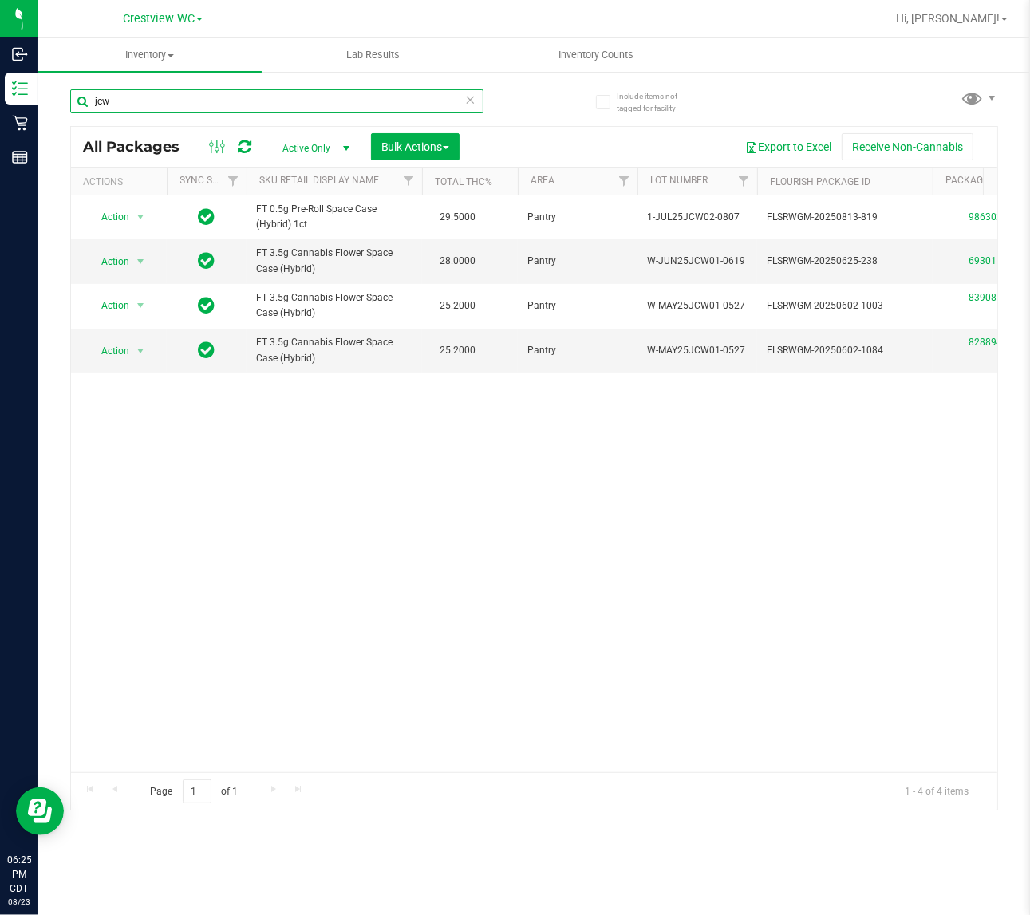
click at [223, 106] on input "jcw" at bounding box center [276, 101] width 413 height 24
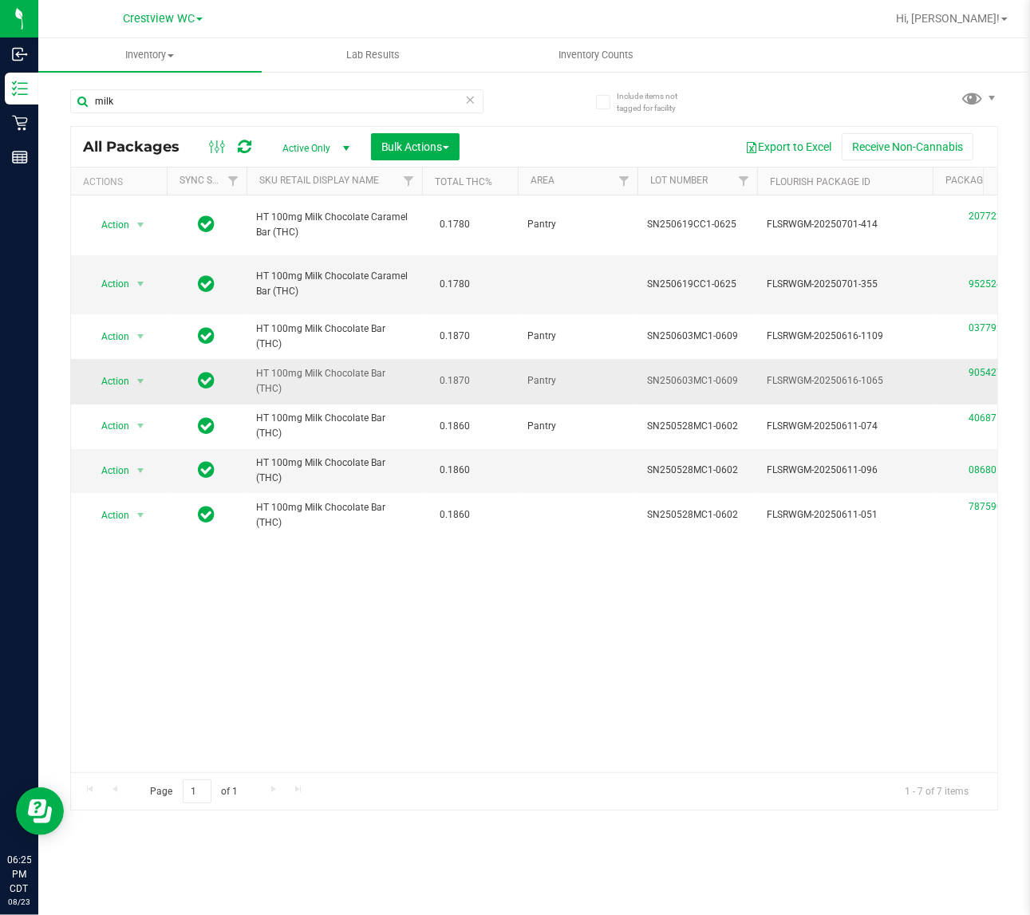
drag, startPoint x: 412, startPoint y: 381, endPoint x: 234, endPoint y: 376, distance: 178.8
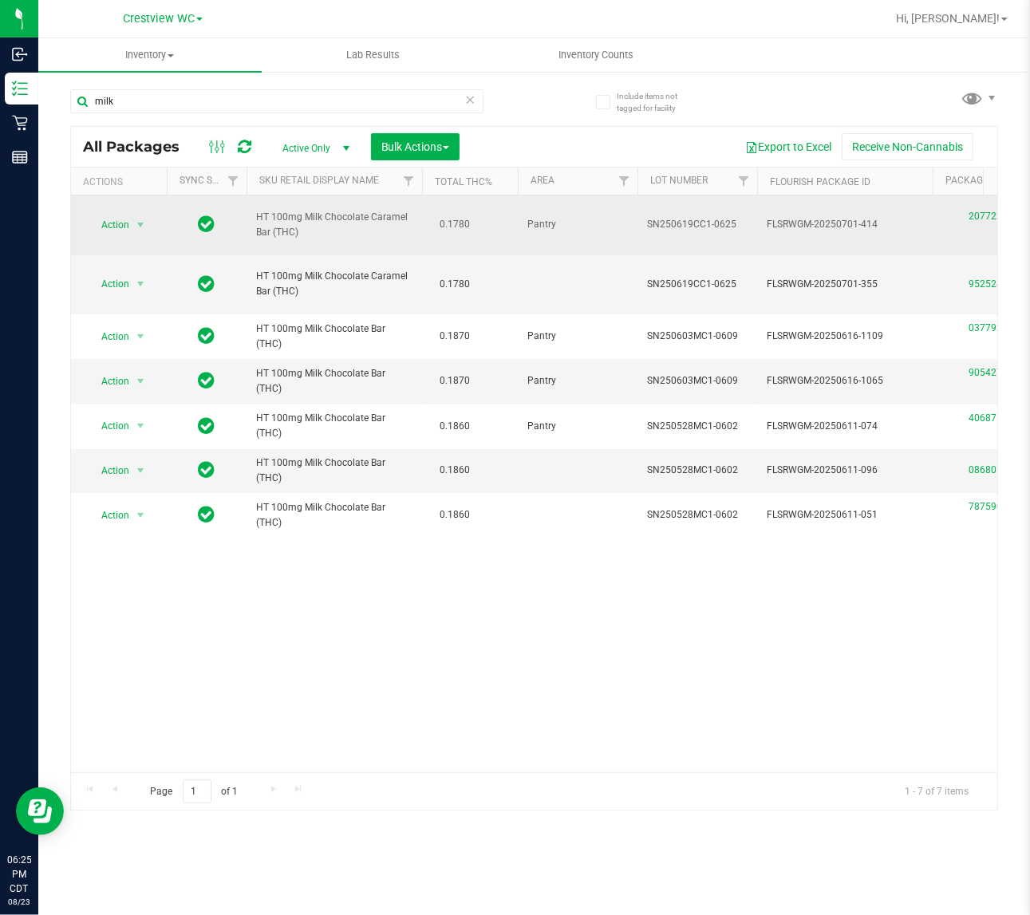
copy tr "HT 100mg Milk Chocolate Bar (THC)"
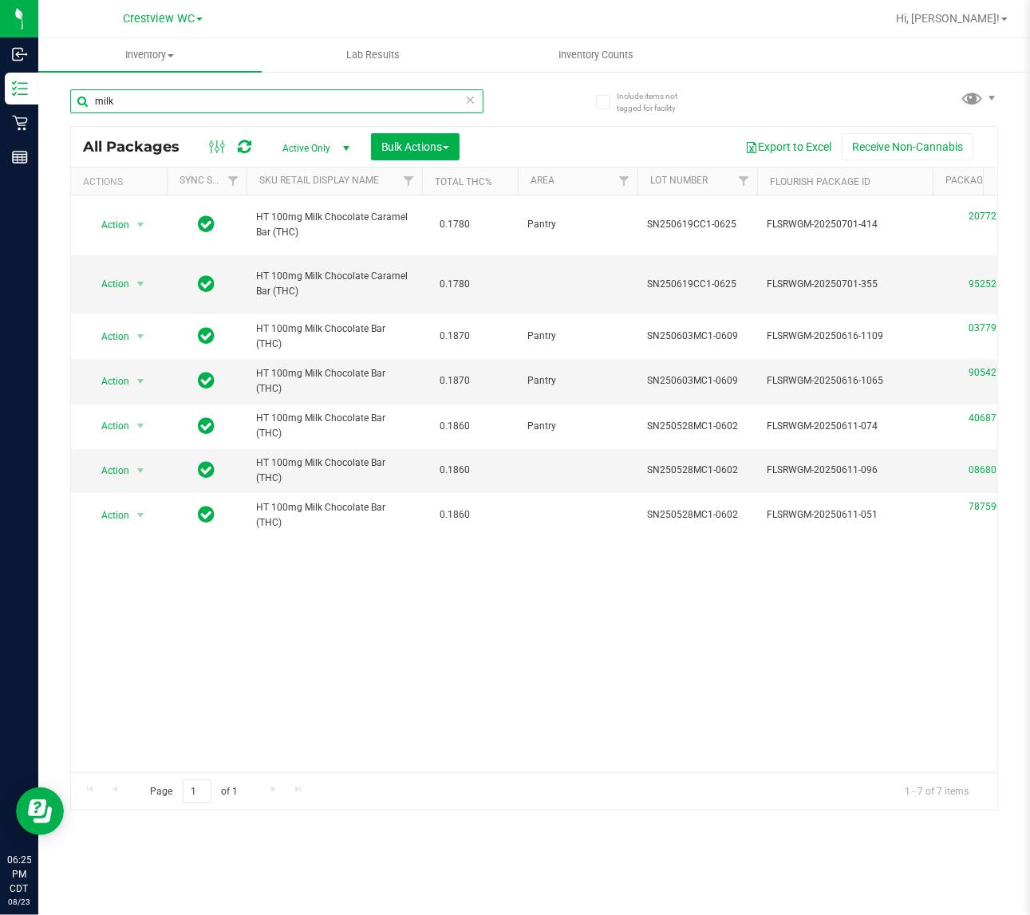
click at [202, 97] on input "milk" at bounding box center [276, 101] width 413 height 24
paste input "HT 100mg Milk Chocolate Bar (THC)"
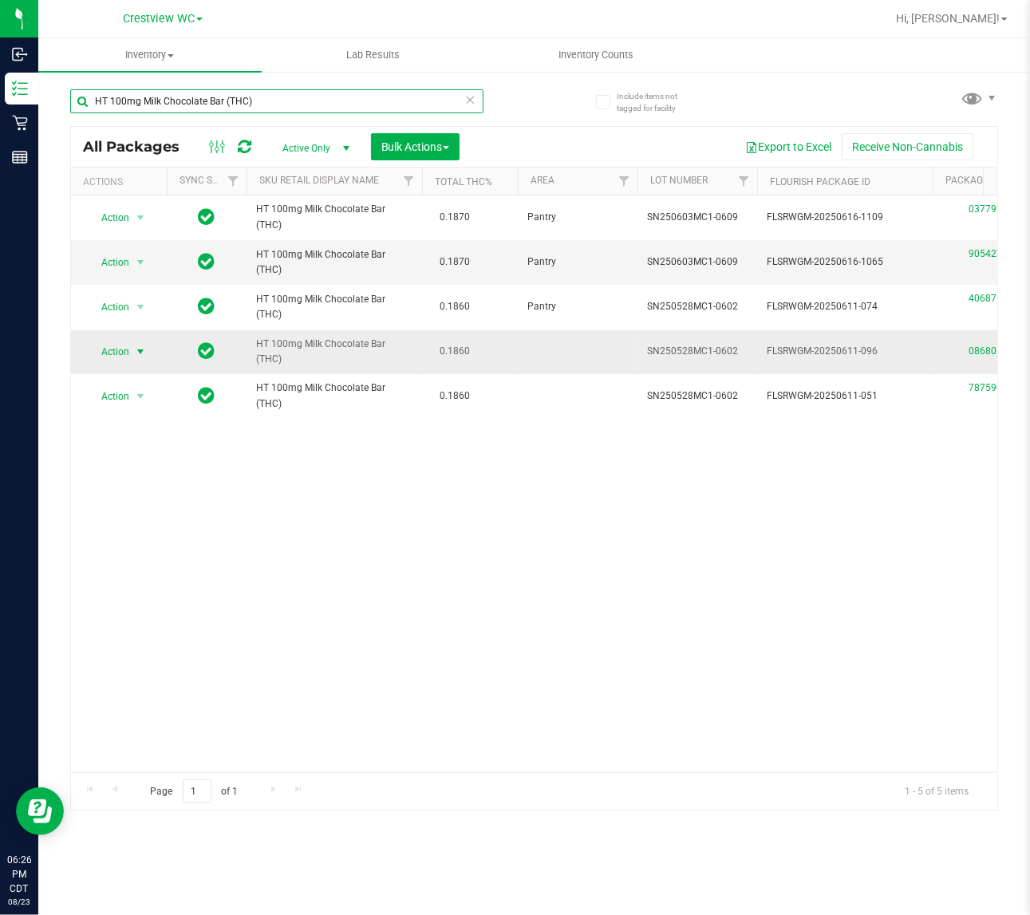
type input "HT 100mg Milk Chocolate Bar (THC)"
click at [136, 353] on span "select" at bounding box center [140, 351] width 13 height 13
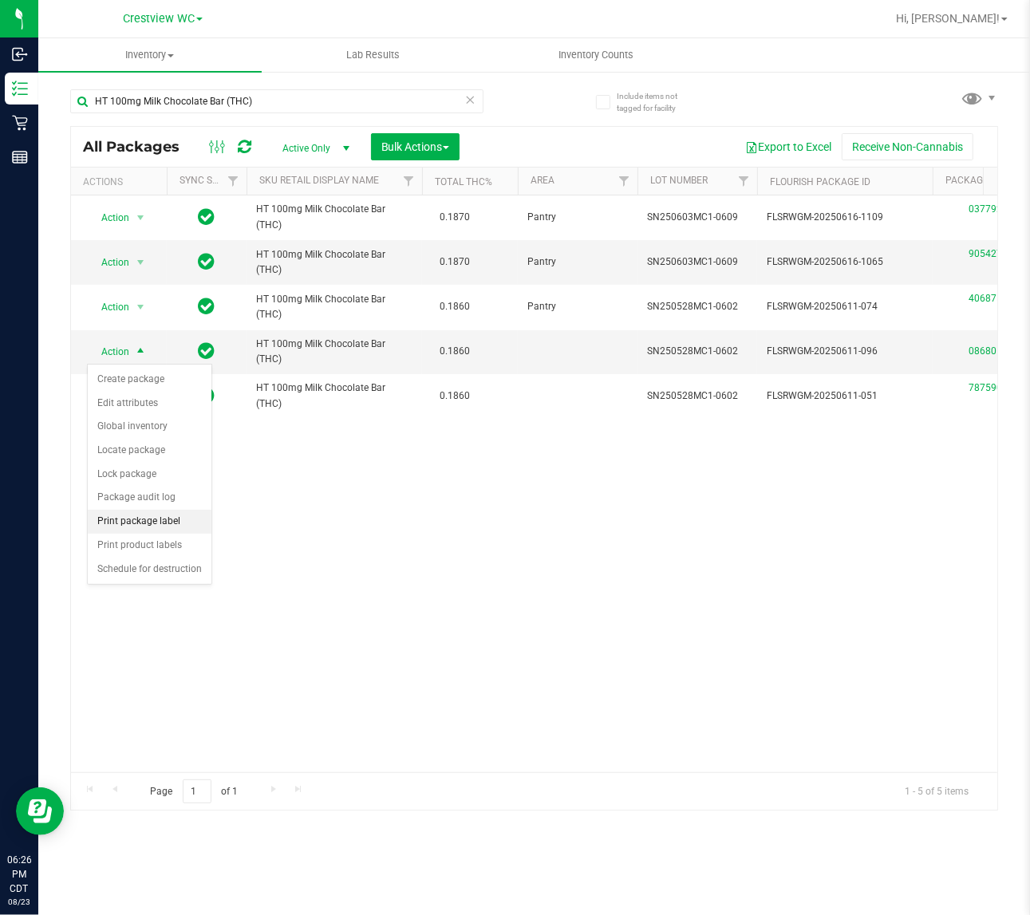
click at [154, 523] on li "Print package label" at bounding box center [150, 522] width 124 height 24
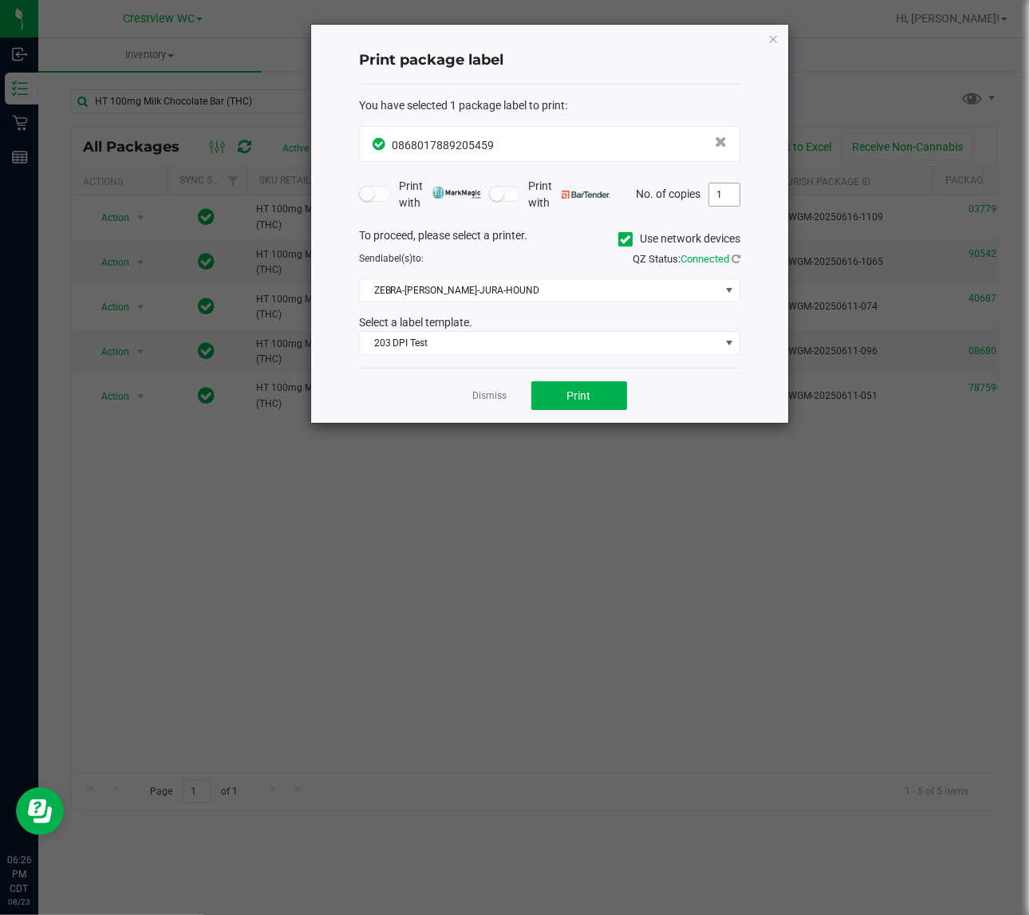
click at [726, 191] on input "1" at bounding box center [724, 194] width 30 height 22
type input "2"
click at [591, 385] on button "Print" at bounding box center [579, 395] width 96 height 29
click at [775, 36] on icon "button" at bounding box center [772, 38] width 11 height 19
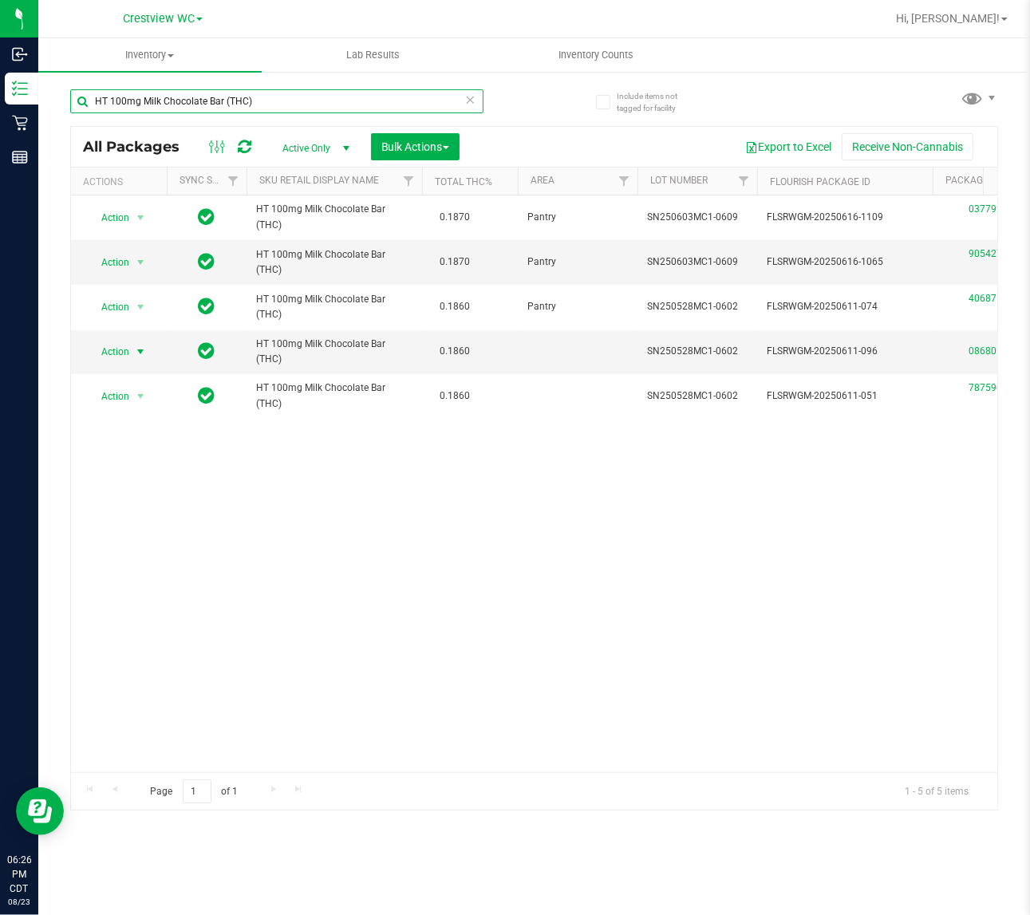
click at [298, 102] on input "HT 100mg Milk Chocolate Bar (THC)" at bounding box center [276, 101] width 413 height 24
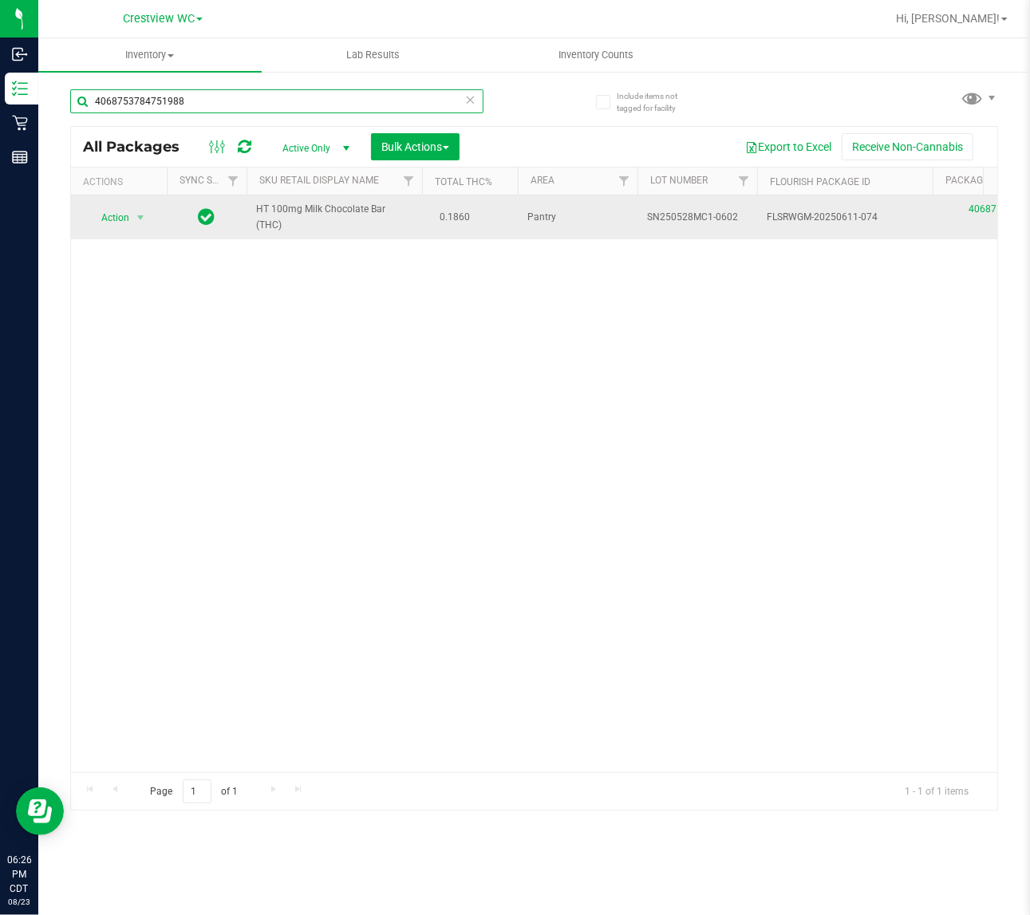
type input "4068753784751988"
click at [117, 221] on span "Action" at bounding box center [108, 218] width 43 height 22
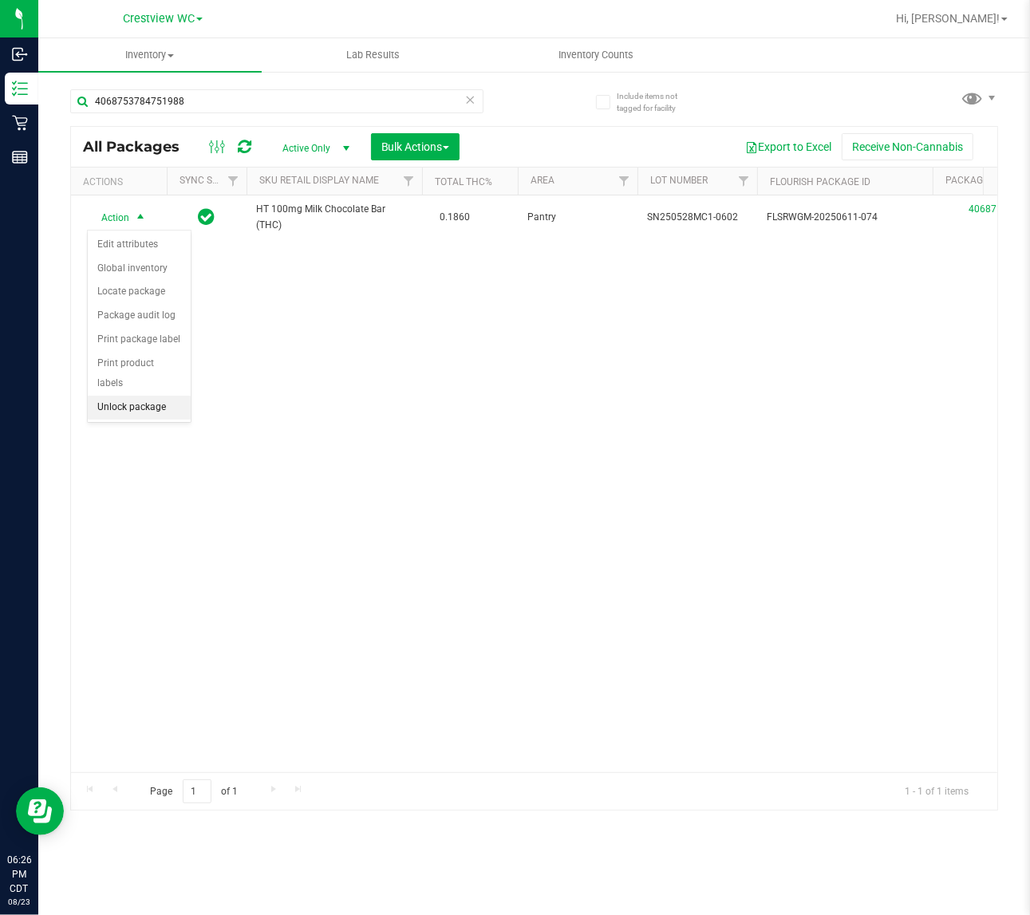
click at [148, 396] on li "Unlock package" at bounding box center [139, 408] width 103 height 24
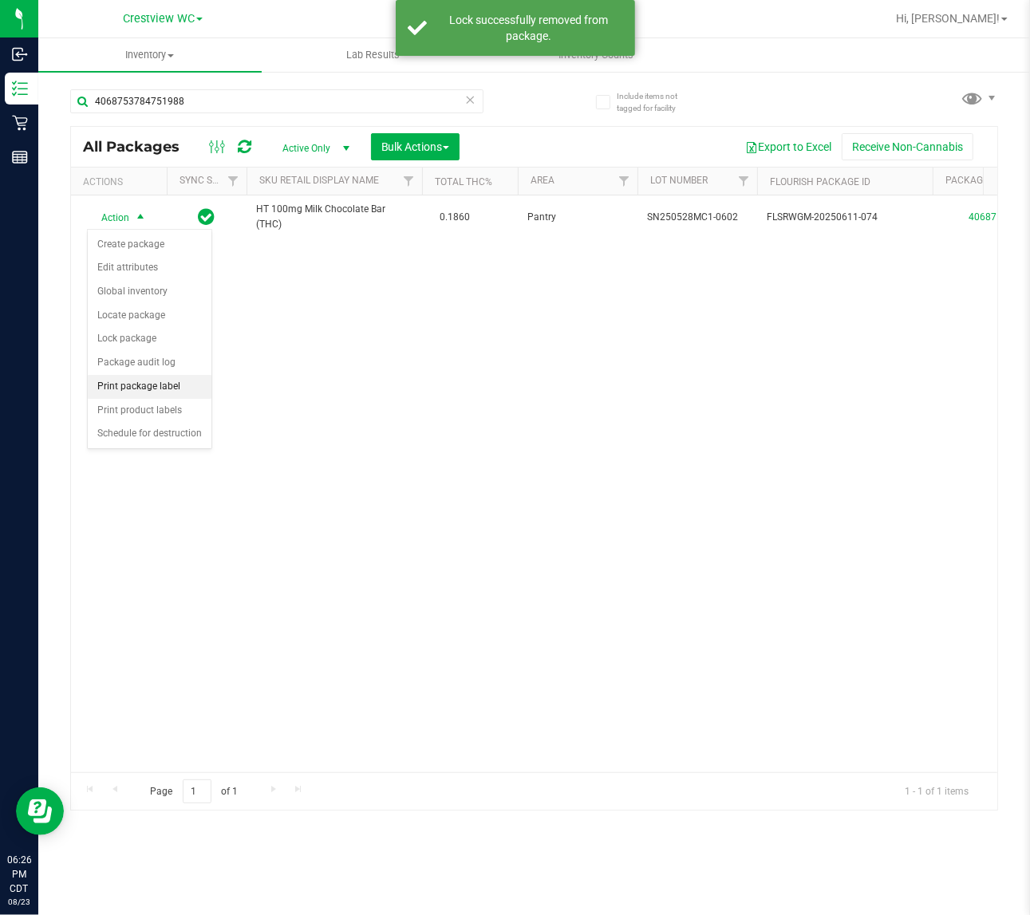
click at [156, 391] on li "Print package label" at bounding box center [150, 387] width 124 height 24
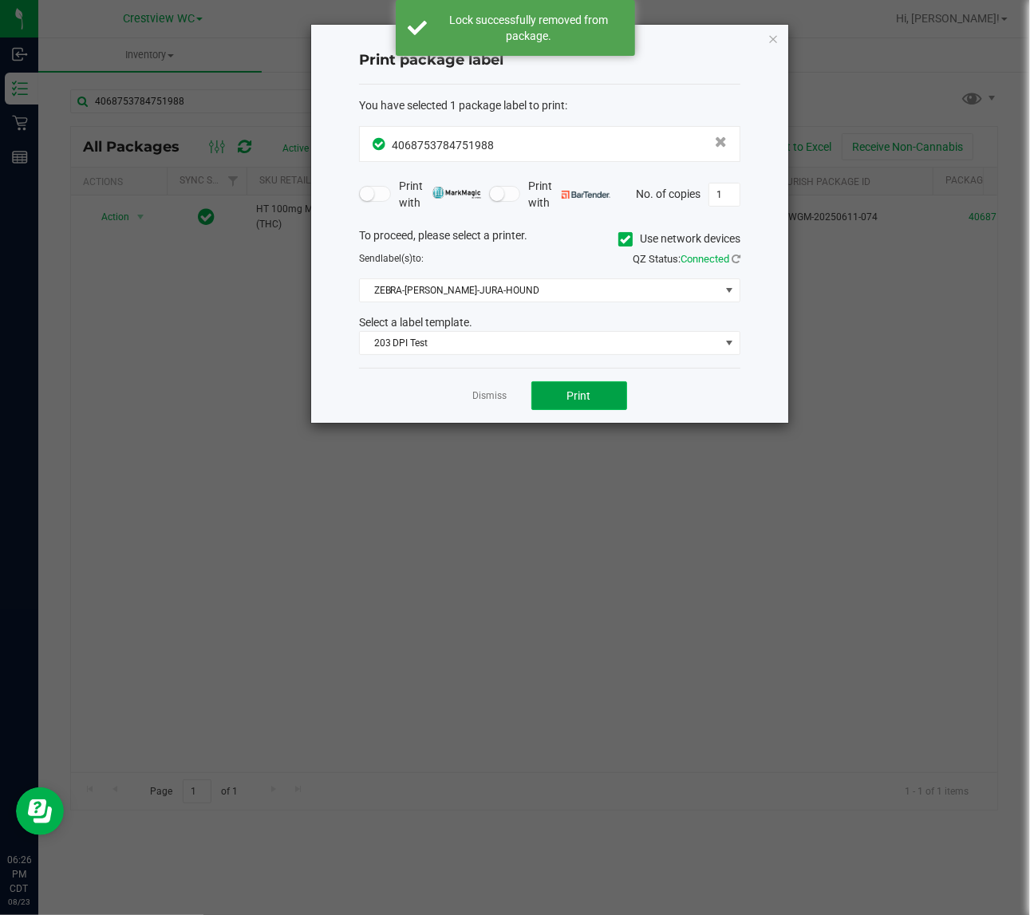
click at [589, 393] on span "Print" at bounding box center [579, 395] width 24 height 13
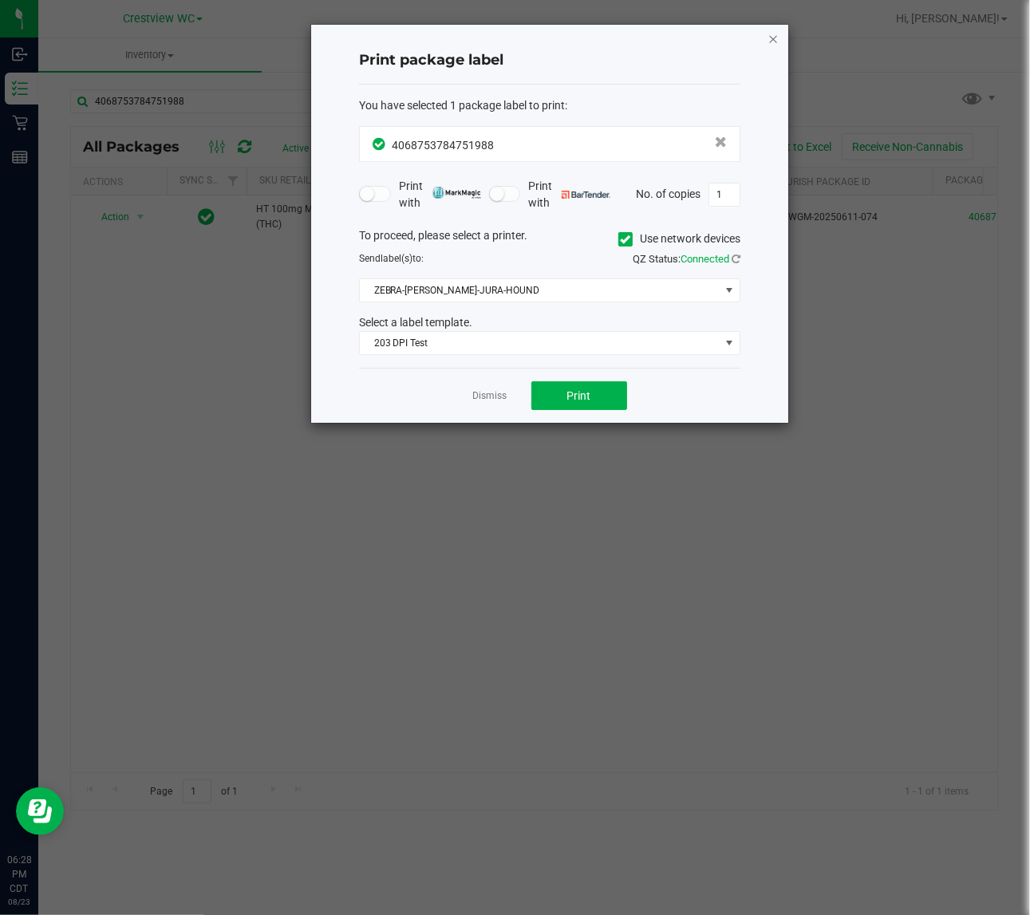
click at [771, 37] on icon "button" at bounding box center [772, 38] width 11 height 19
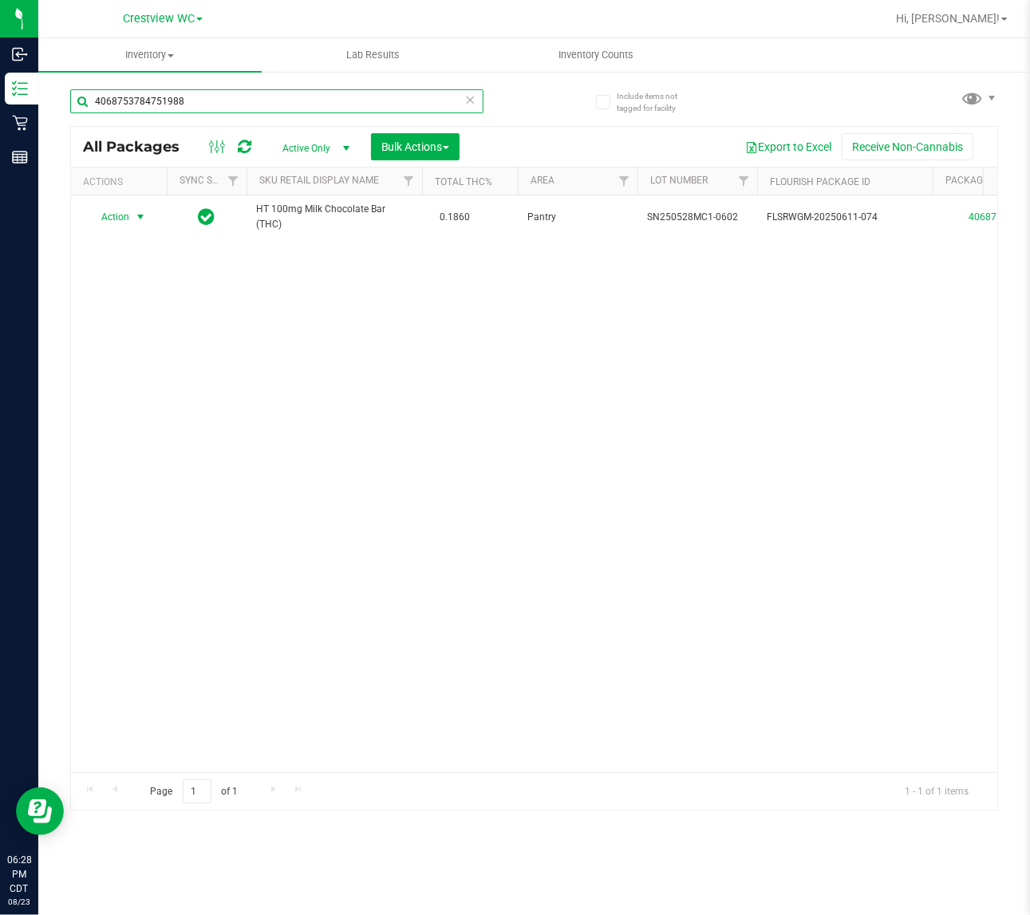
click at [321, 89] on input "4068753784751988" at bounding box center [276, 101] width 413 height 24
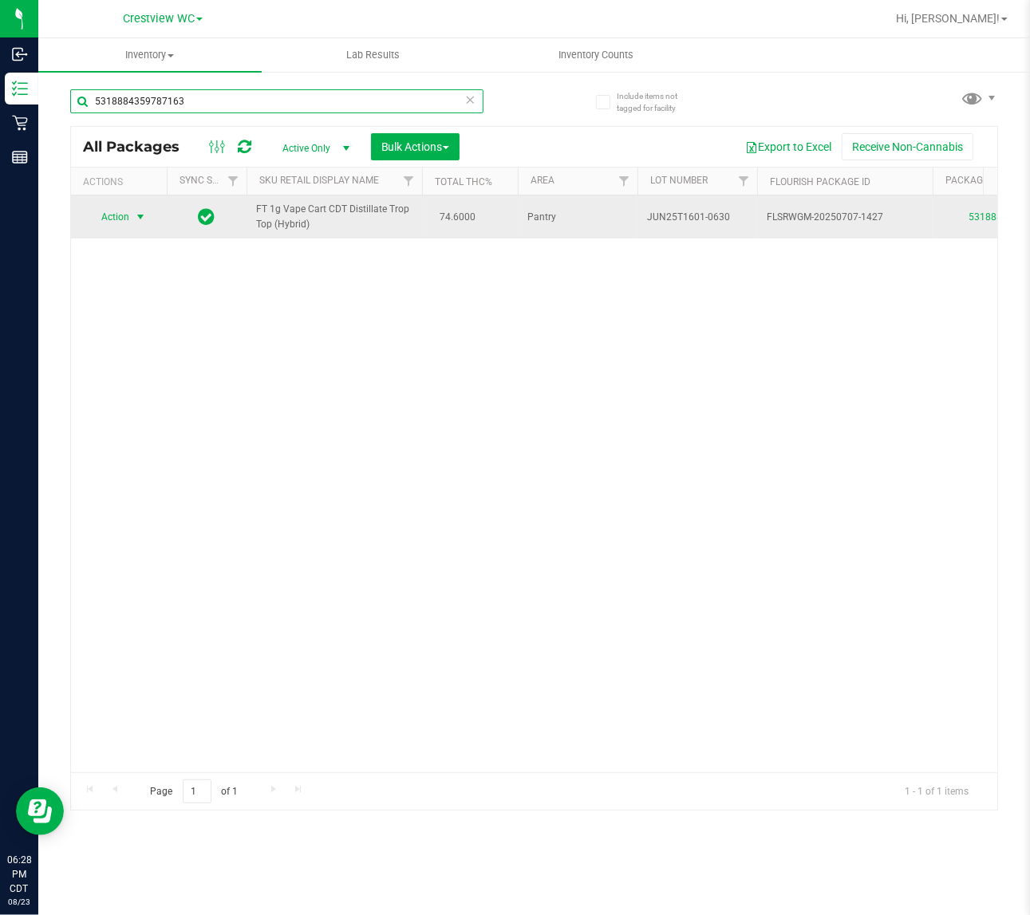
type input "5318884359787163"
click at [134, 218] on span "select" at bounding box center [140, 217] width 13 height 13
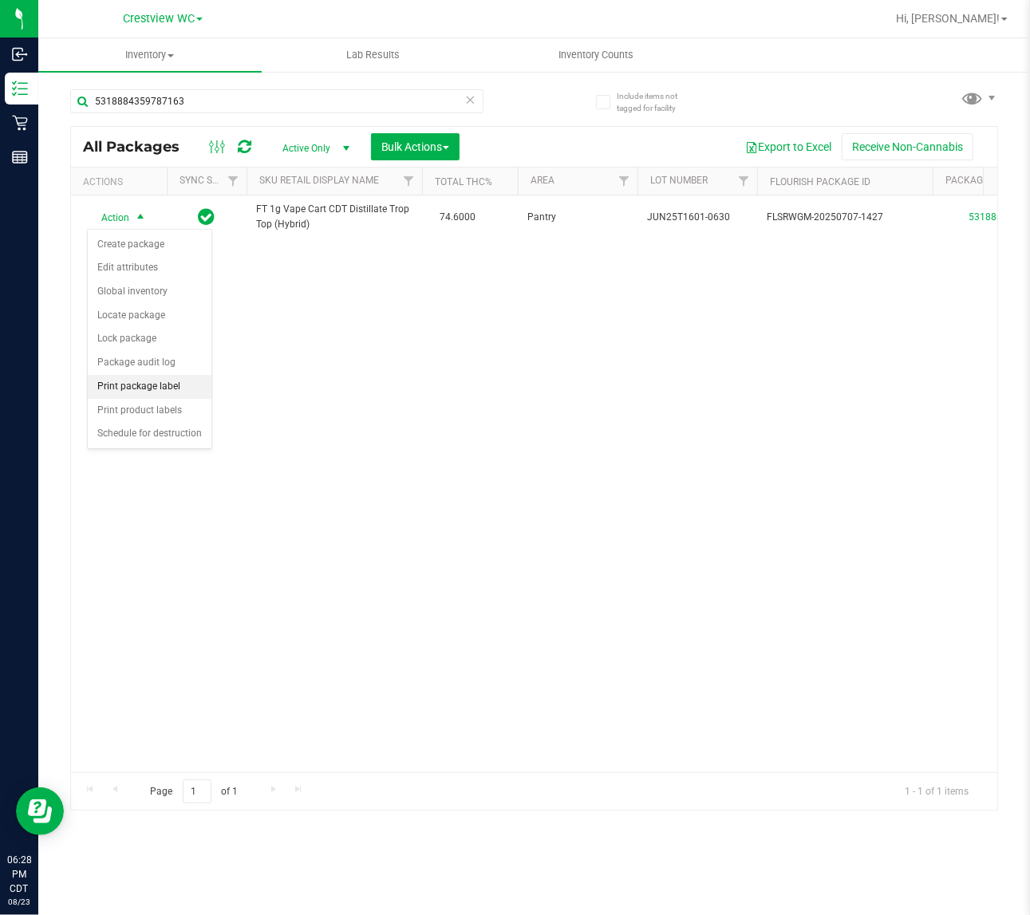
click at [164, 393] on li "Print package label" at bounding box center [150, 387] width 124 height 24
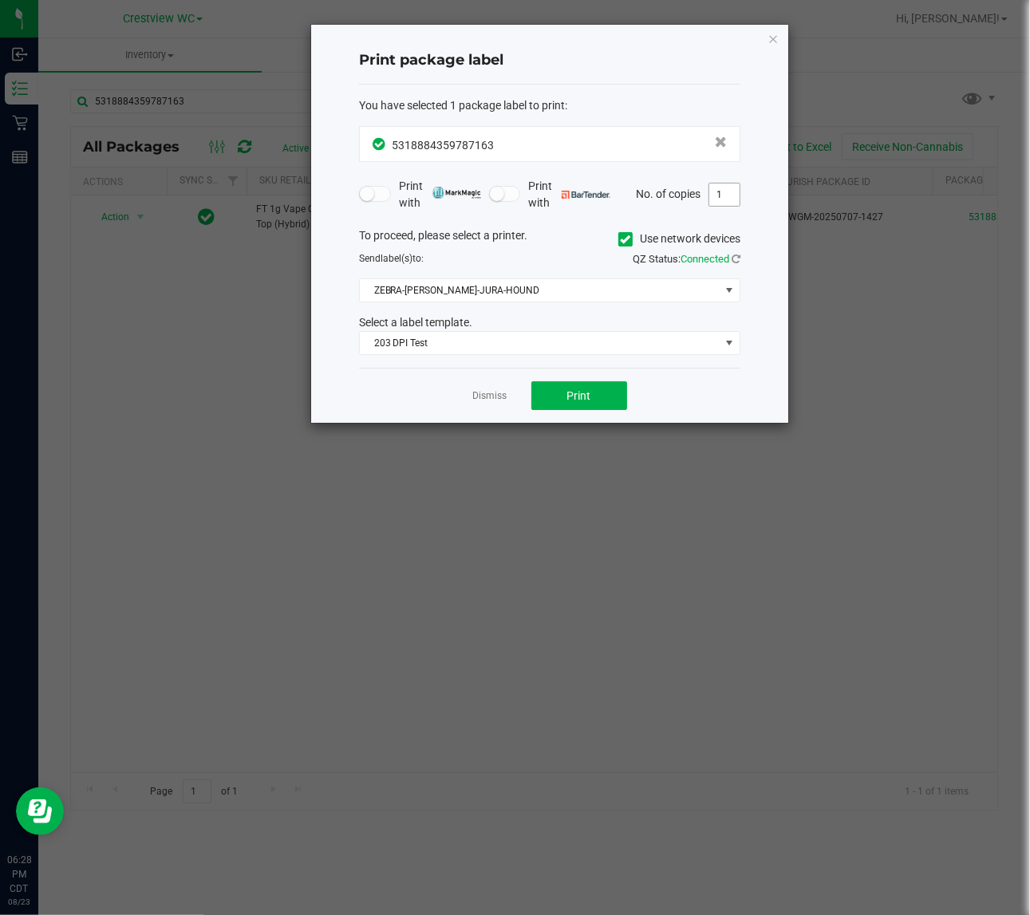
click at [728, 196] on input "1" at bounding box center [724, 194] width 30 height 22
type input "2"
click at [584, 395] on span "Print" at bounding box center [579, 395] width 24 height 13
click at [771, 44] on icon "button" at bounding box center [772, 38] width 11 height 19
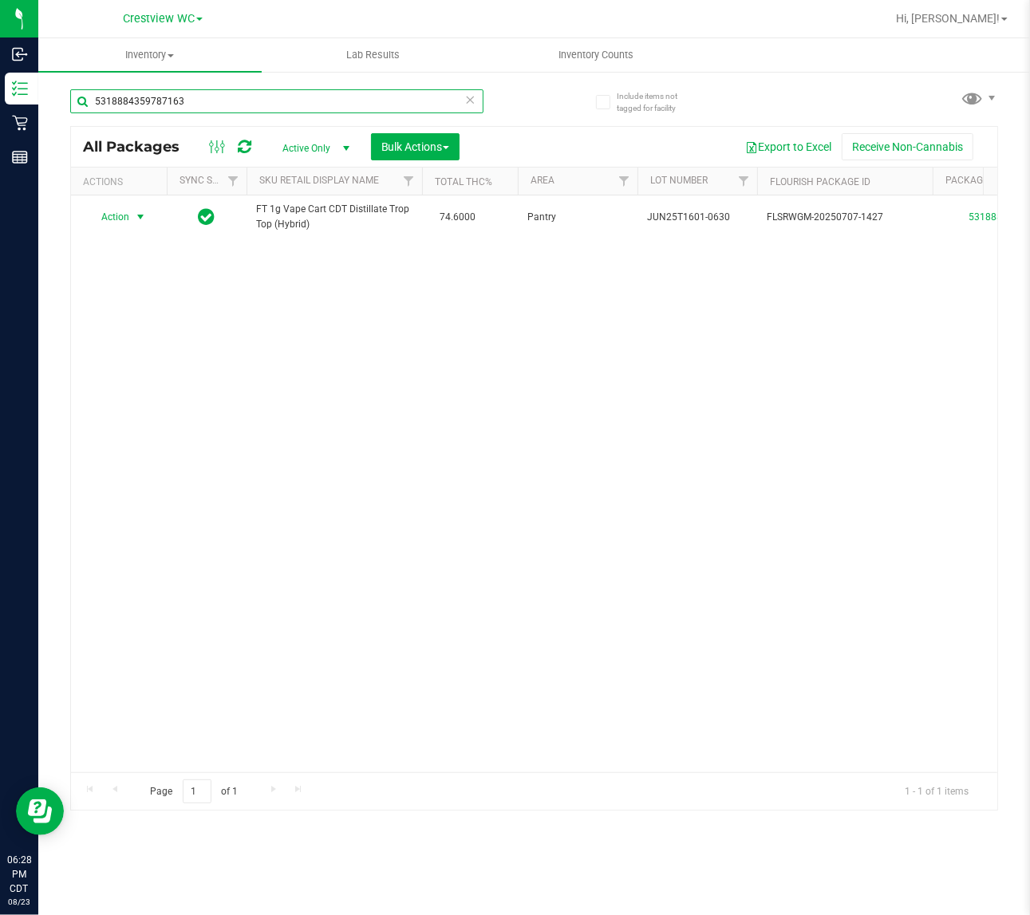
click at [250, 104] on input "5318884359787163" at bounding box center [276, 101] width 413 height 24
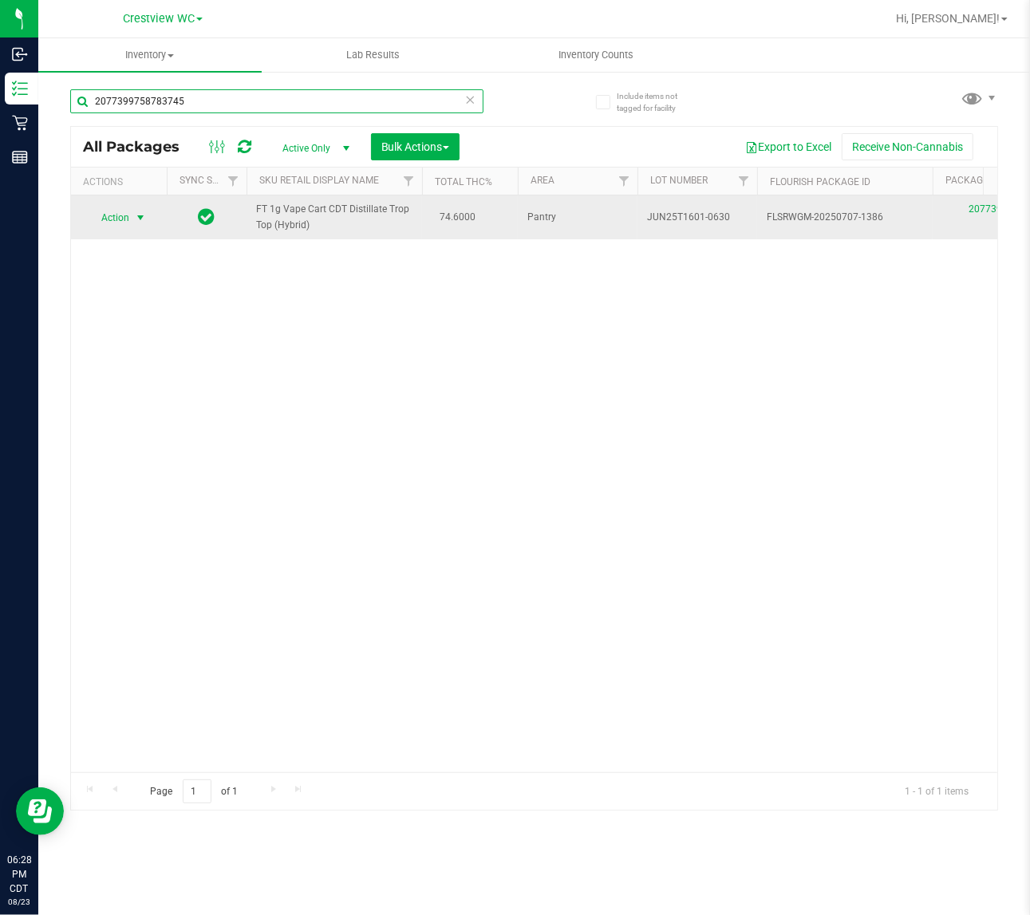
type input "2077399758783745"
click at [113, 220] on span "Action" at bounding box center [108, 218] width 43 height 22
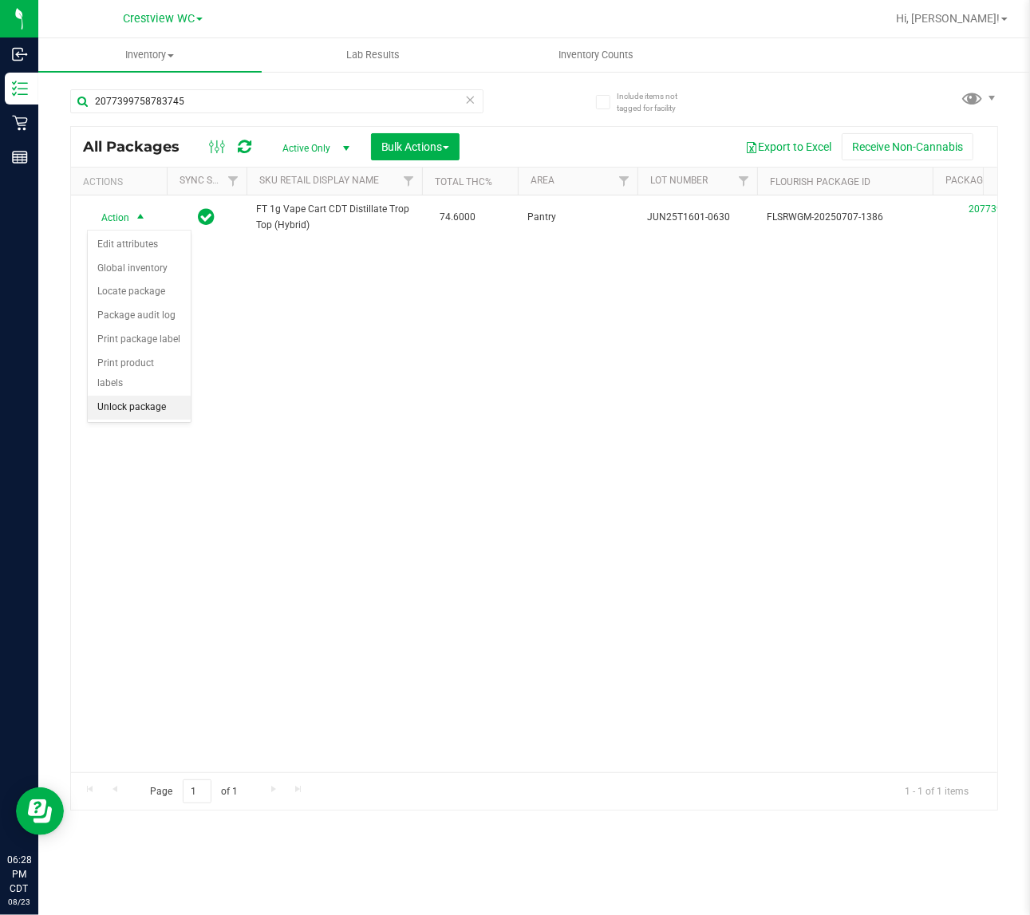
click at [109, 396] on li "Unlock package" at bounding box center [139, 408] width 103 height 24
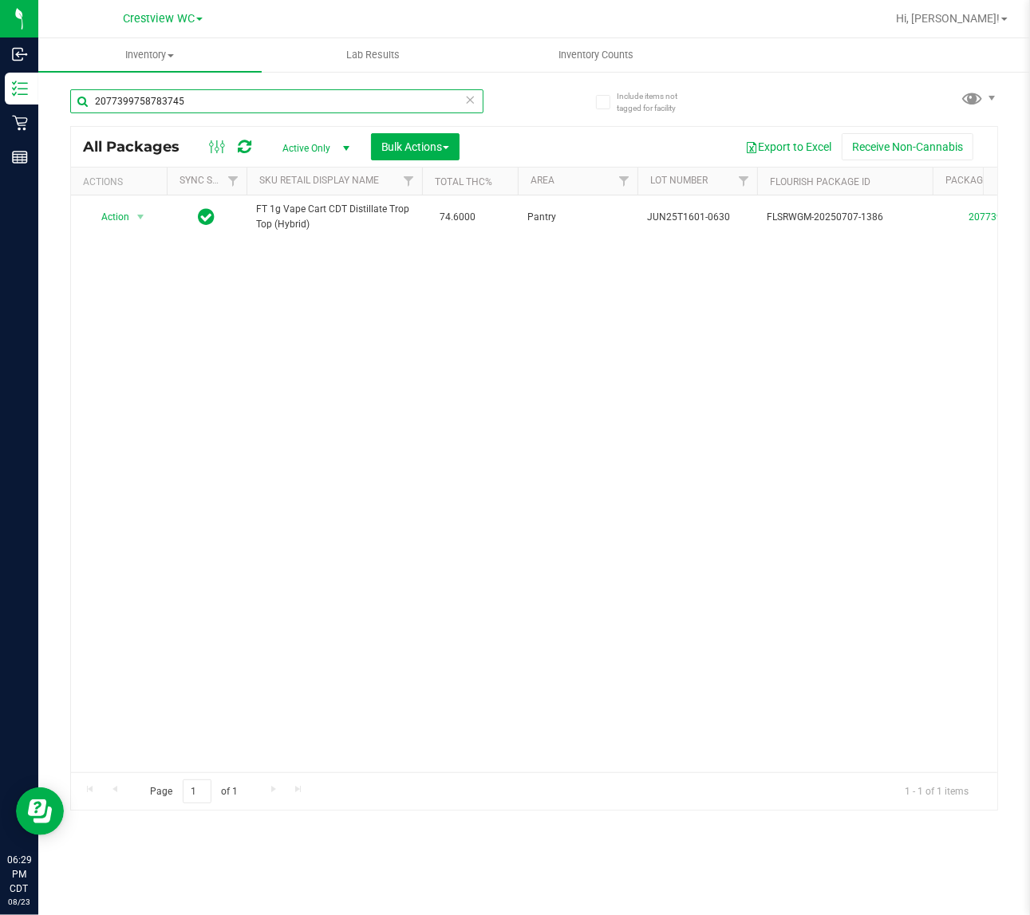
click at [303, 105] on input "2077399758783745" at bounding box center [276, 101] width 413 height 24
type input "3417188997433416"
click at [120, 221] on span "Action" at bounding box center [108, 217] width 43 height 22
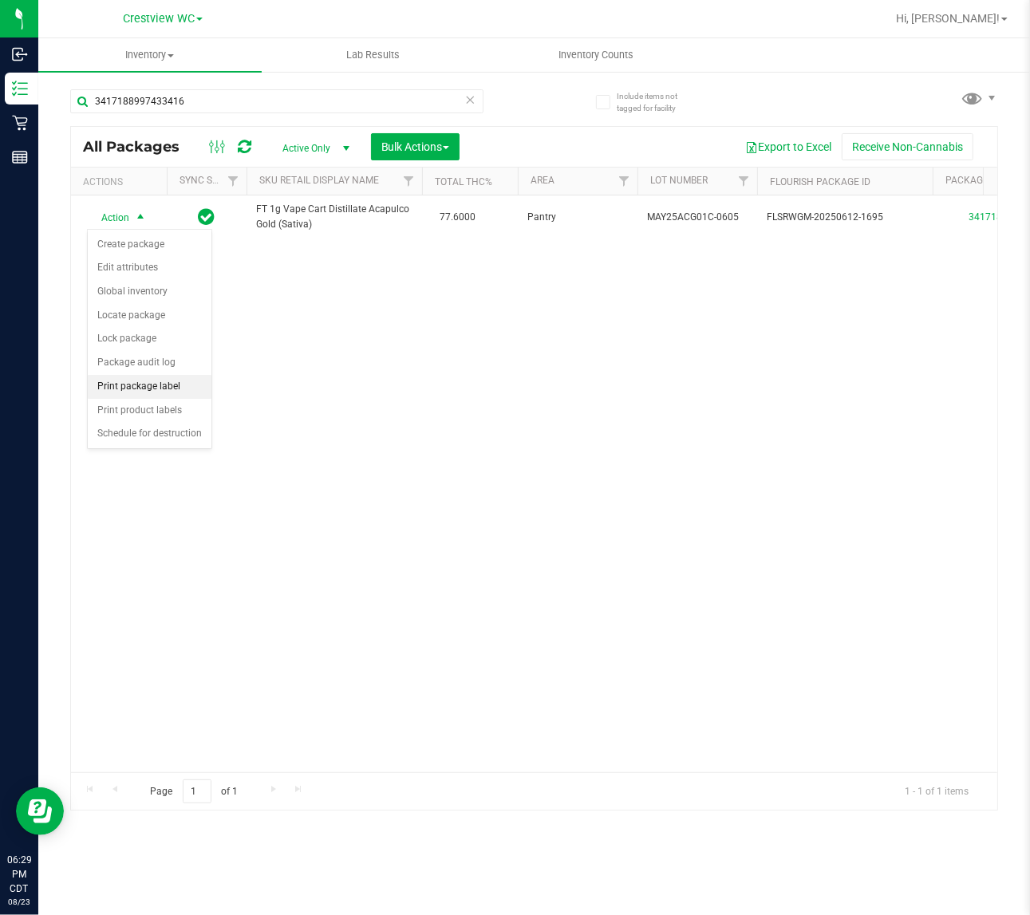
click at [182, 385] on li "Print package label" at bounding box center [150, 387] width 124 height 24
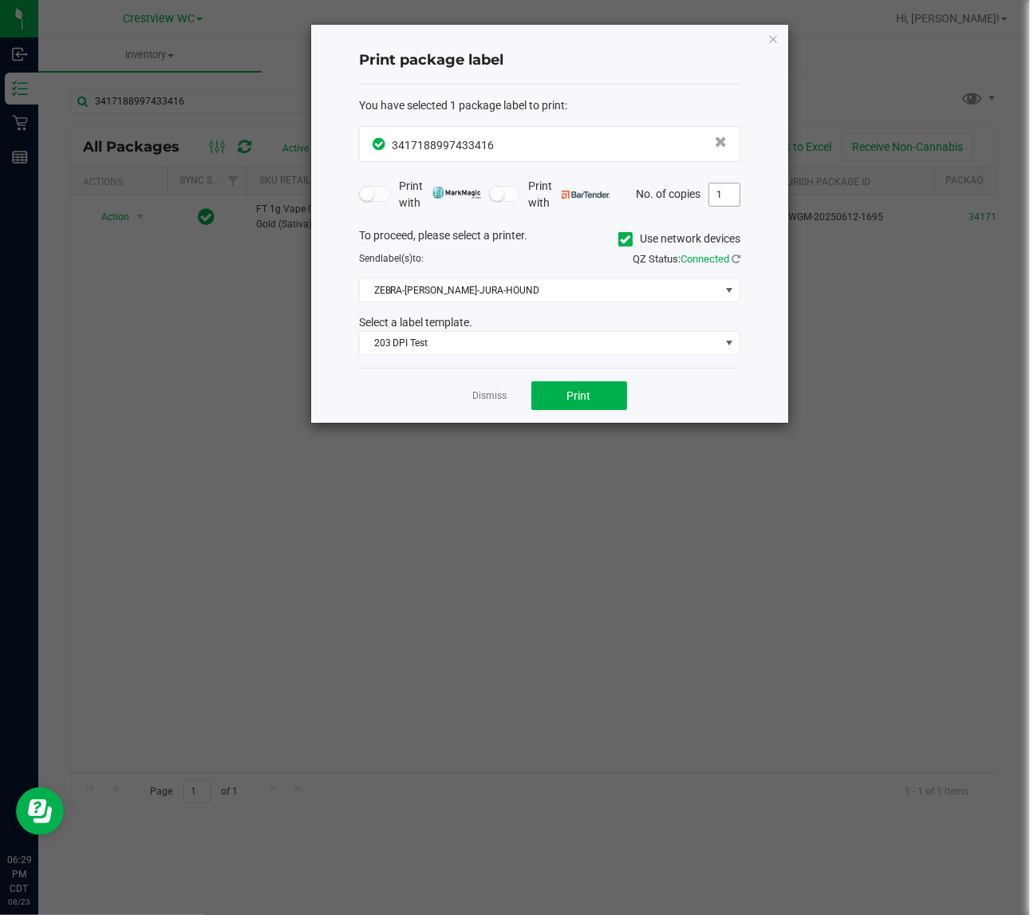
click at [728, 187] on input "1" at bounding box center [724, 194] width 30 height 22
type input "2"
click at [614, 385] on button "Print" at bounding box center [579, 395] width 96 height 29
click at [776, 40] on icon "button" at bounding box center [772, 38] width 11 height 19
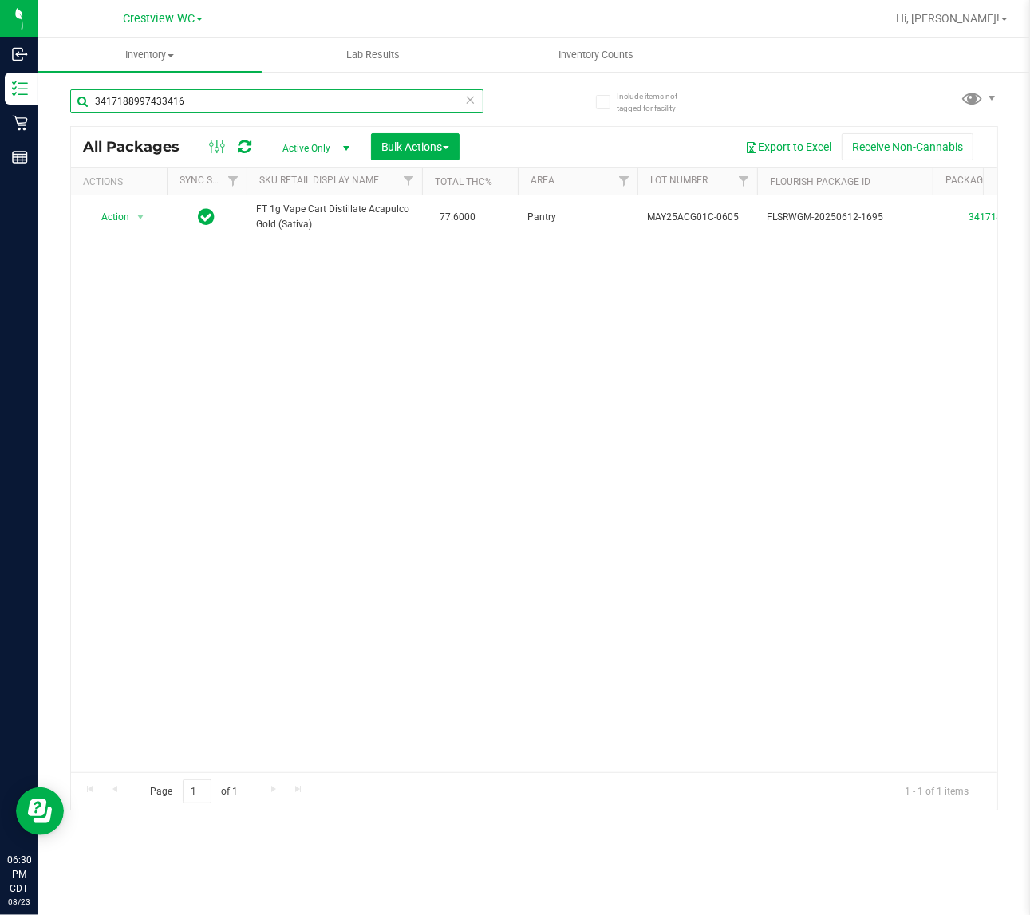
click at [284, 100] on input "3417188997433416" at bounding box center [276, 101] width 413 height 24
click at [256, 100] on input "6011595038208135" at bounding box center [276, 101] width 413 height 24
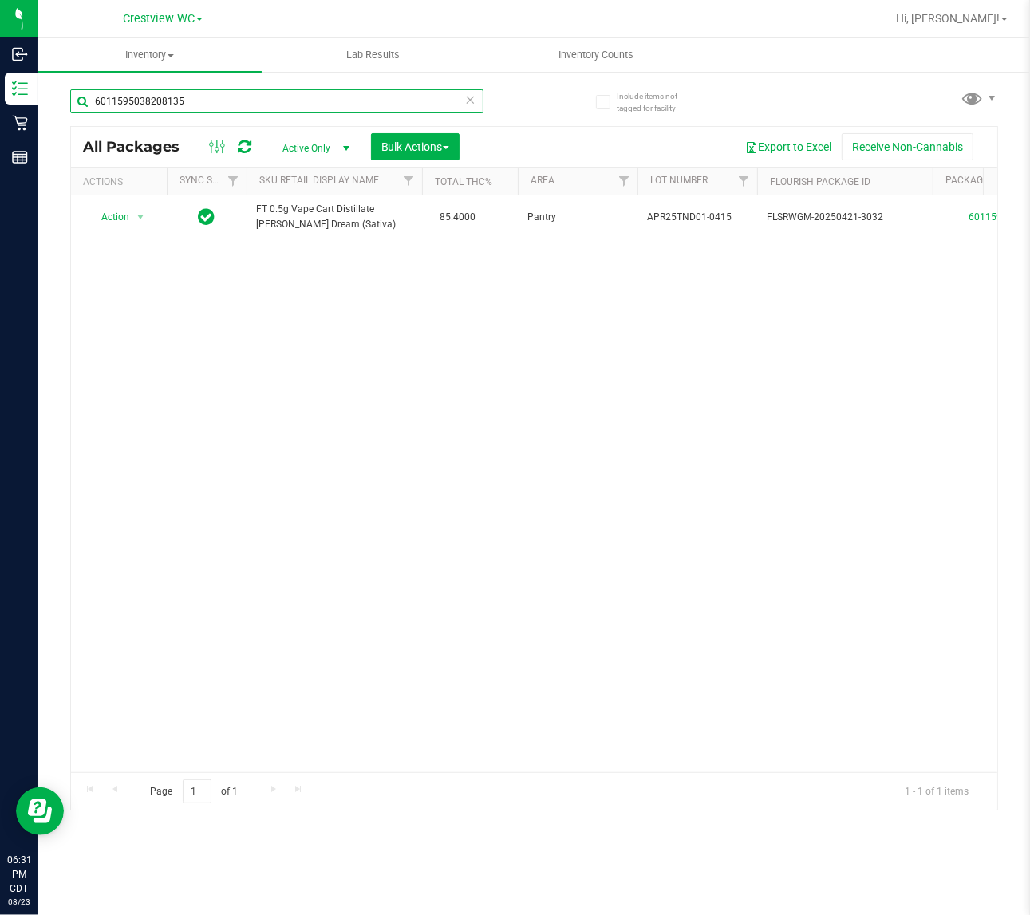
click at [256, 100] on input "6011595038208135" at bounding box center [276, 101] width 413 height 24
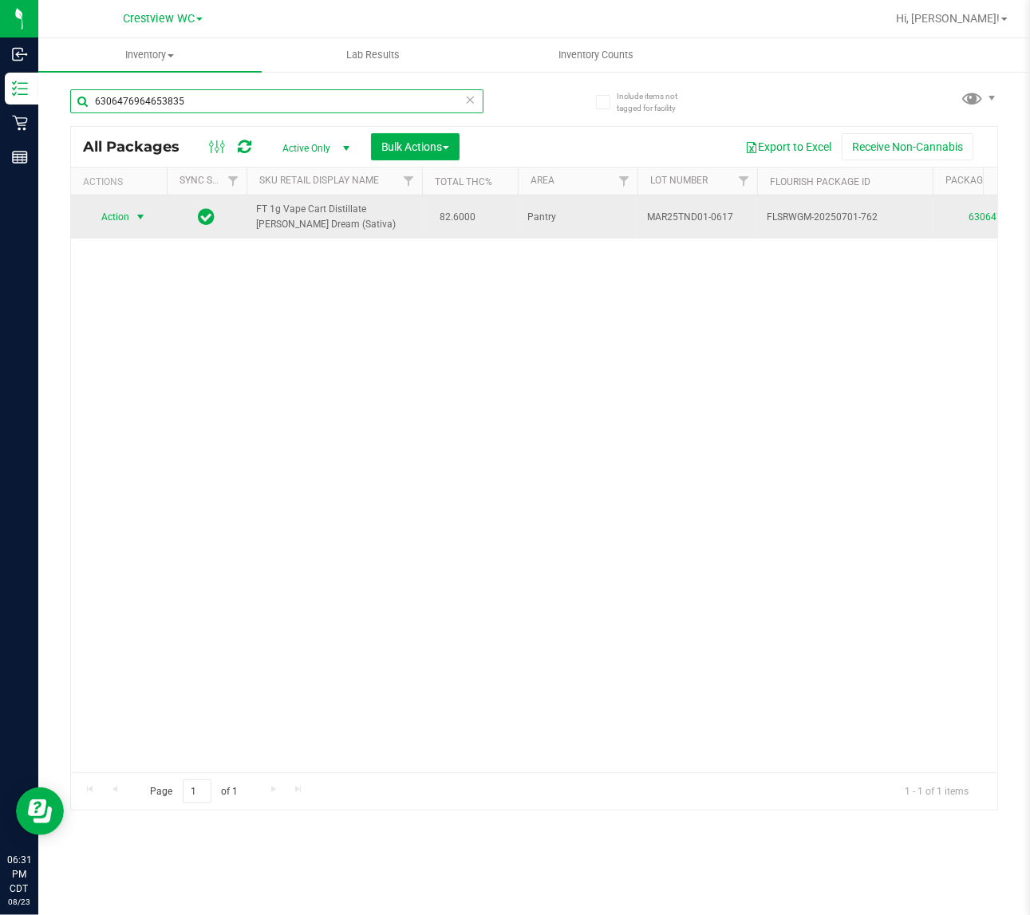
type input "6306476964653835"
click at [138, 213] on span "select" at bounding box center [140, 217] width 13 height 13
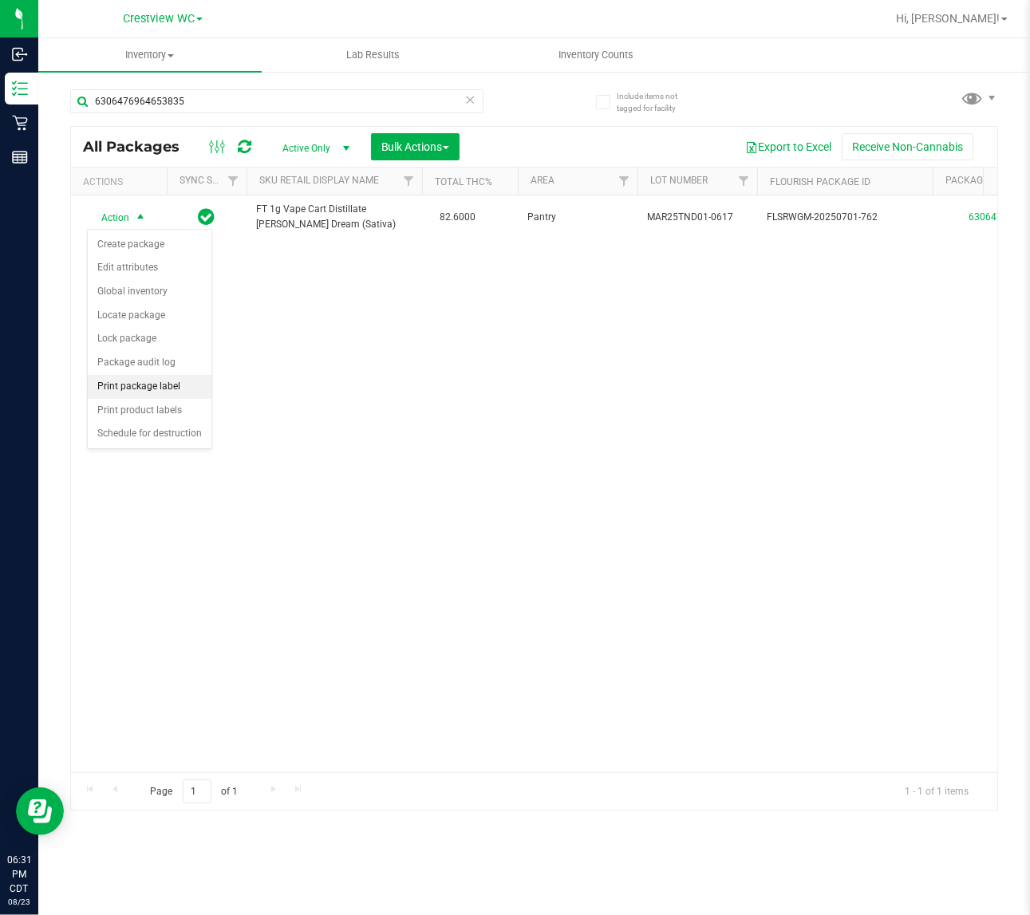
click at [184, 385] on li "Print package label" at bounding box center [150, 387] width 124 height 24
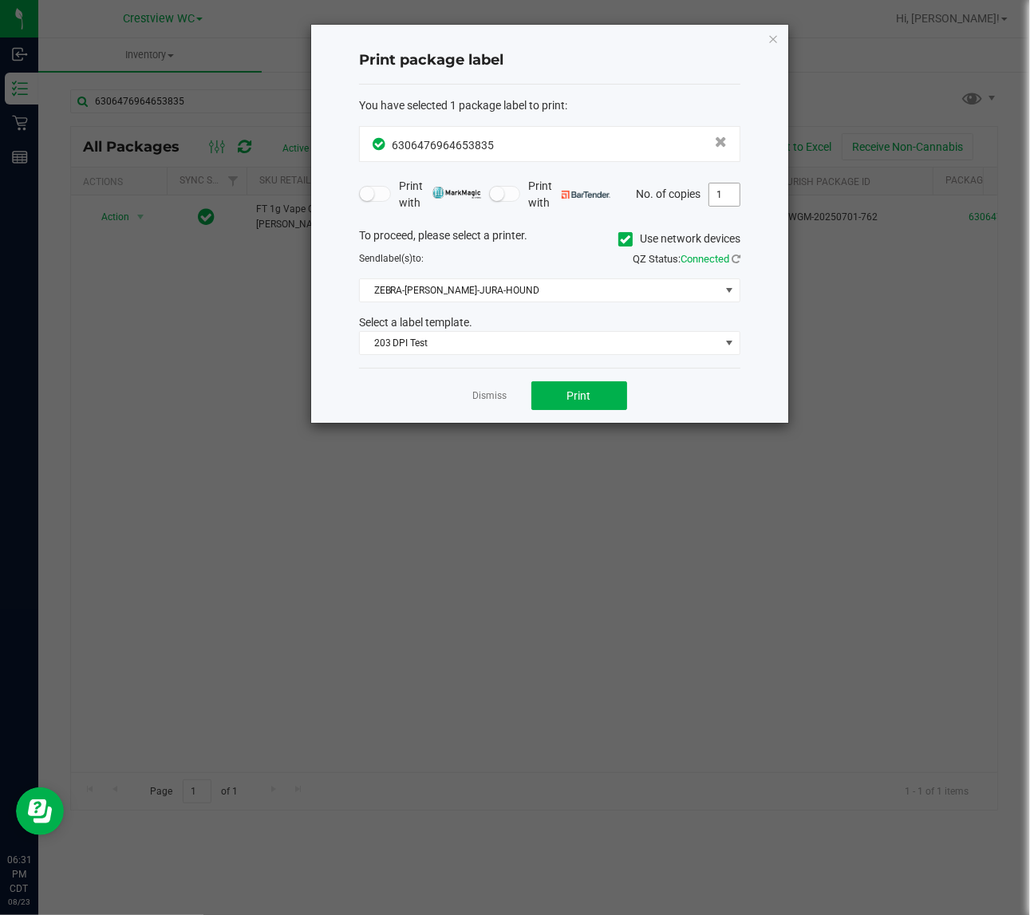
click at [732, 198] on input "1" at bounding box center [724, 194] width 30 height 22
type input "2"
click at [571, 397] on span "Print" at bounding box center [579, 395] width 24 height 13
click at [766, 42] on div "Print package label You have selected 1 package label to print : 63064769646538…" at bounding box center [549, 224] width 477 height 398
drag, startPoint x: 770, startPoint y: 38, endPoint x: 758, endPoint y: 38, distance: 12.0
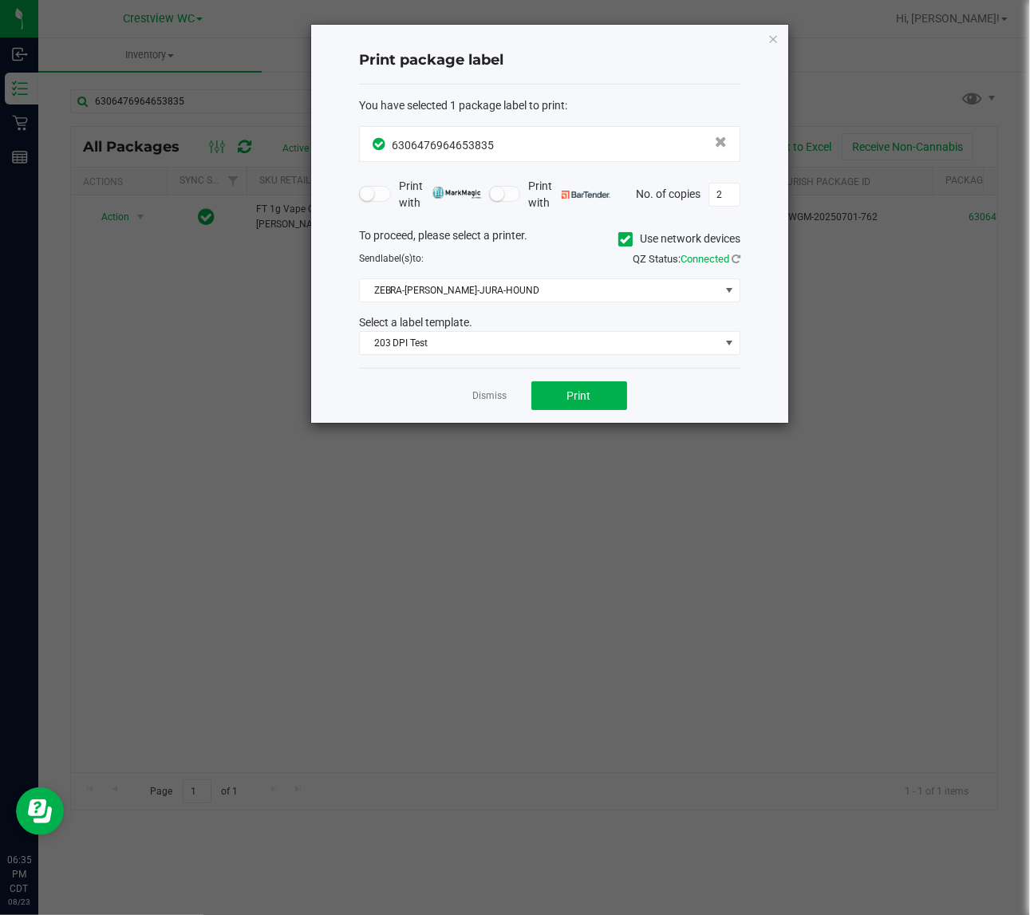
click at [771, 38] on icon "button" at bounding box center [772, 38] width 11 height 19
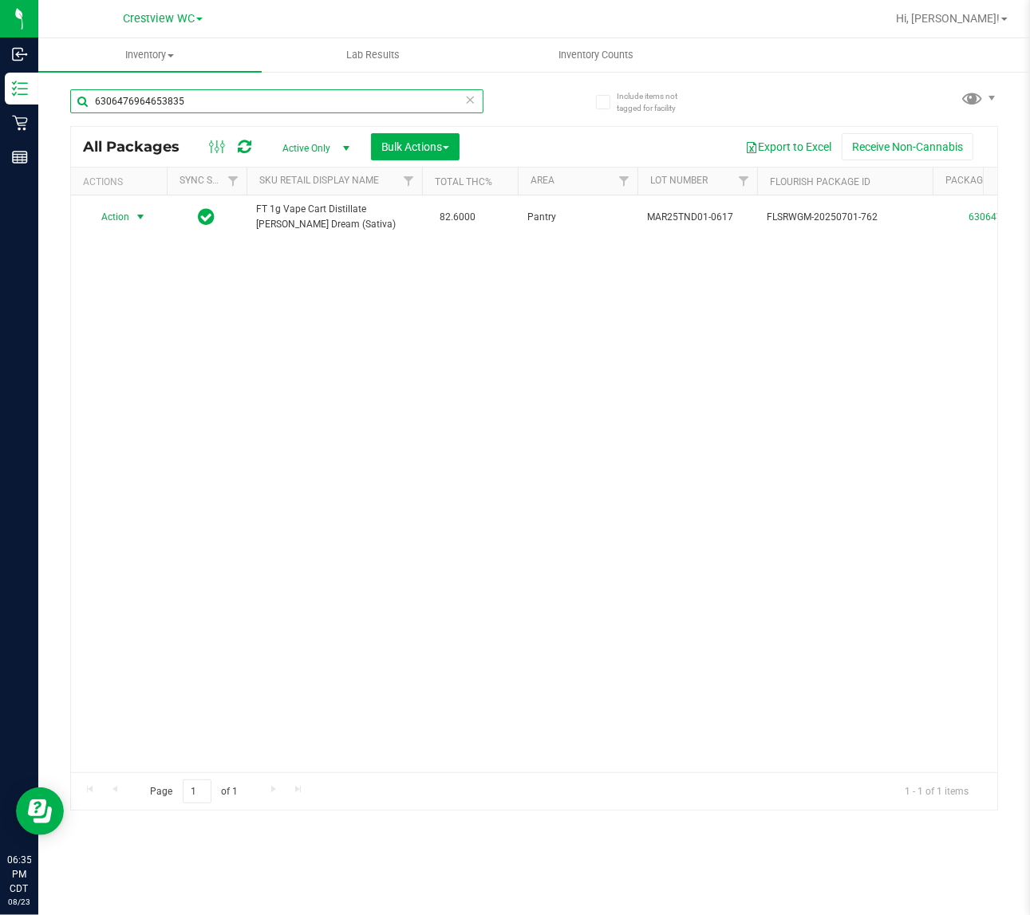
click at [237, 105] on input "6306476964653835" at bounding box center [276, 101] width 413 height 24
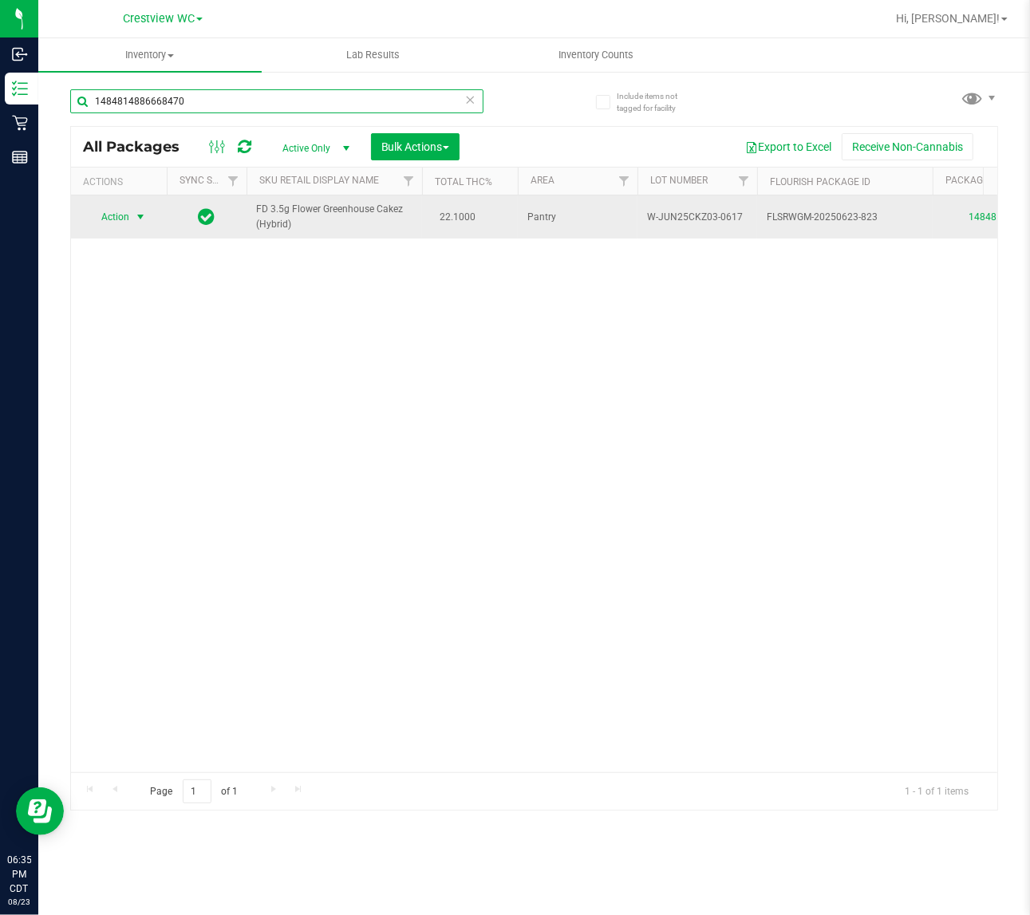
type input "1484814886668470"
click at [120, 208] on span "Action" at bounding box center [108, 217] width 43 height 22
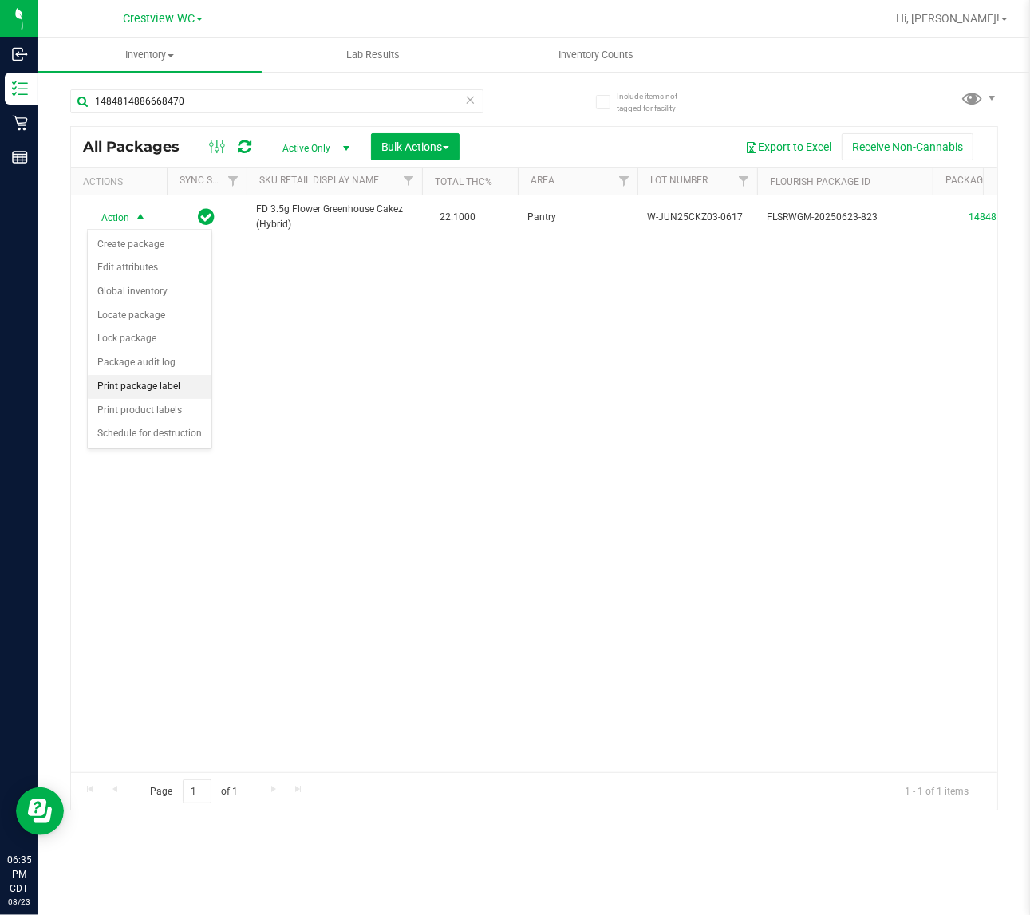
click at [196, 388] on li "Print package label" at bounding box center [150, 387] width 124 height 24
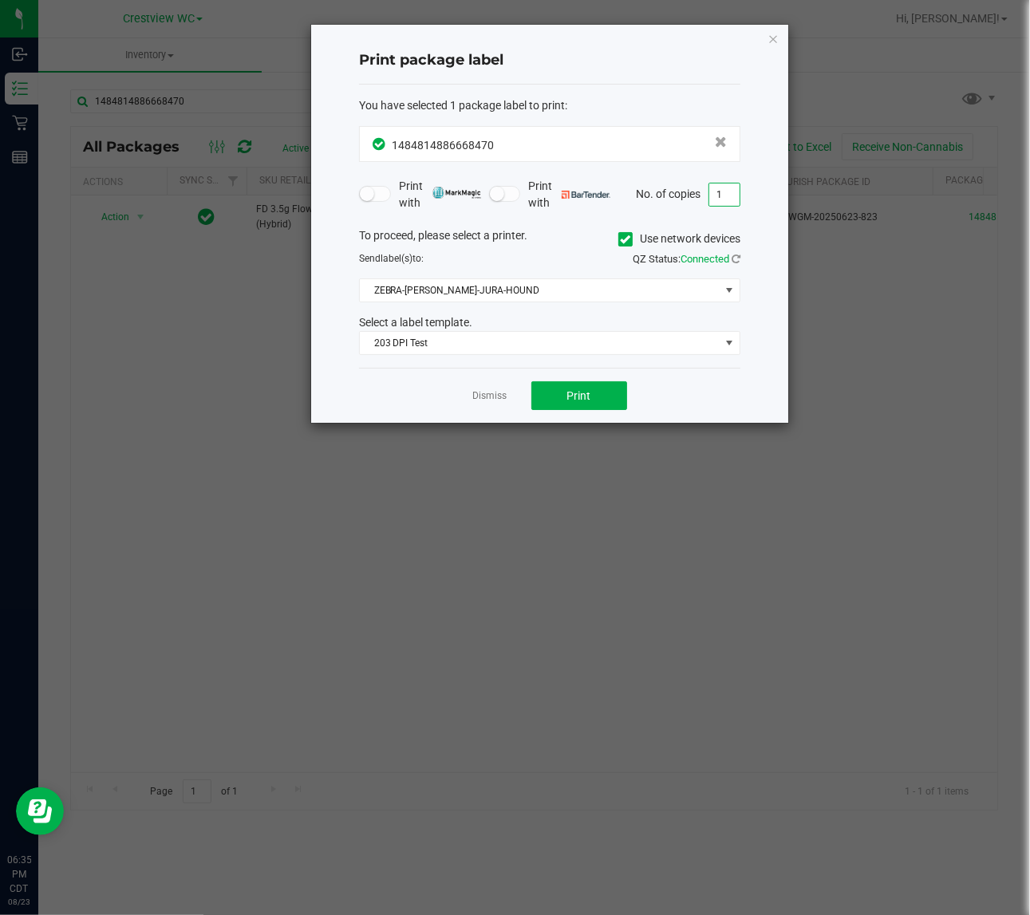
click at [720, 204] on input "1" at bounding box center [724, 194] width 30 height 22
type input "2"
click at [645, 349] on span "203 DPI Test" at bounding box center [540, 343] width 360 height 22
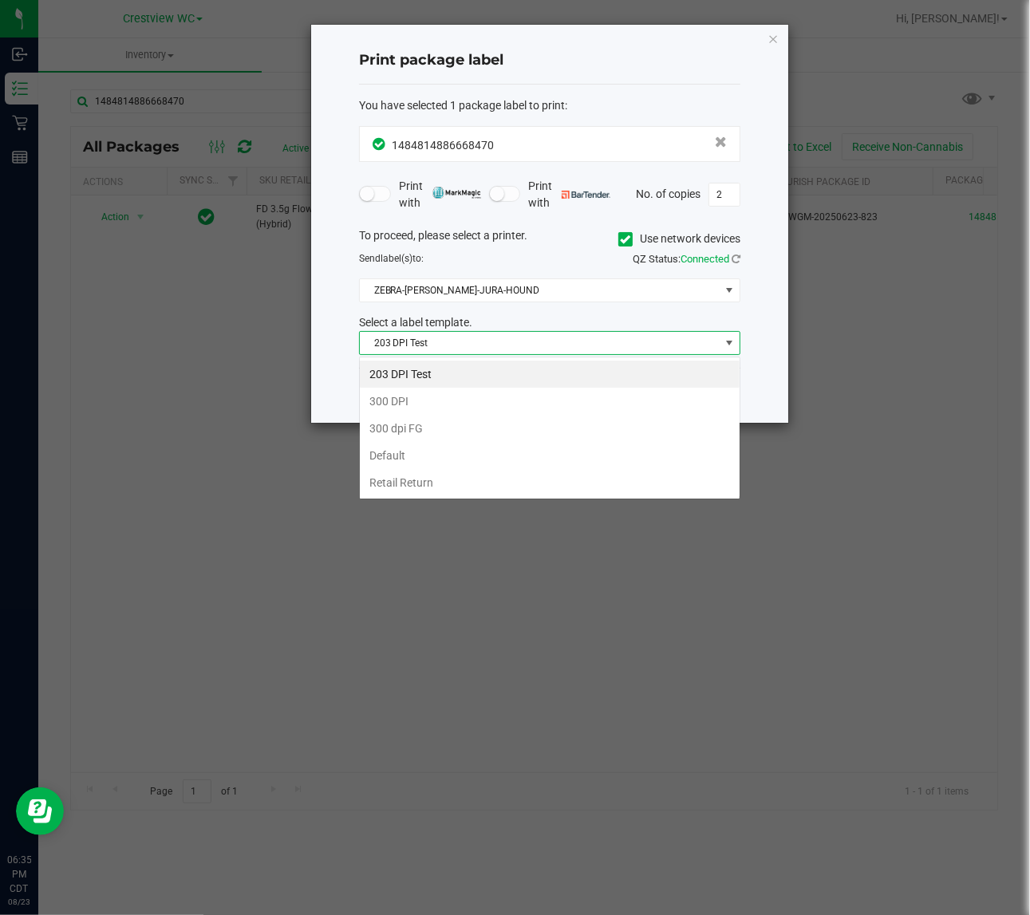
scroll to position [25, 381]
click at [495, 373] on li "203 DPI Test" at bounding box center [550, 374] width 380 height 27
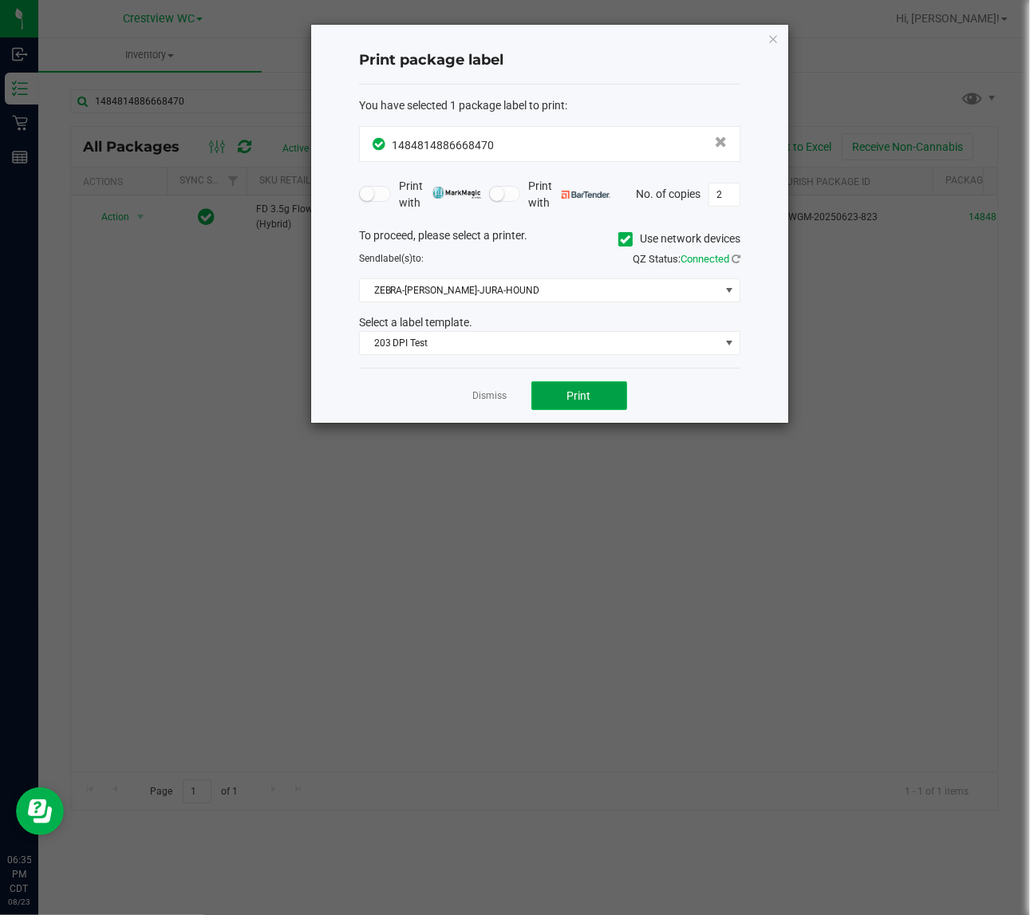
click at [596, 404] on button "Print" at bounding box center [579, 395] width 96 height 29
drag, startPoint x: 770, startPoint y: 38, endPoint x: 759, endPoint y: 38, distance: 10.4
click at [770, 38] on icon "button" at bounding box center [772, 38] width 11 height 19
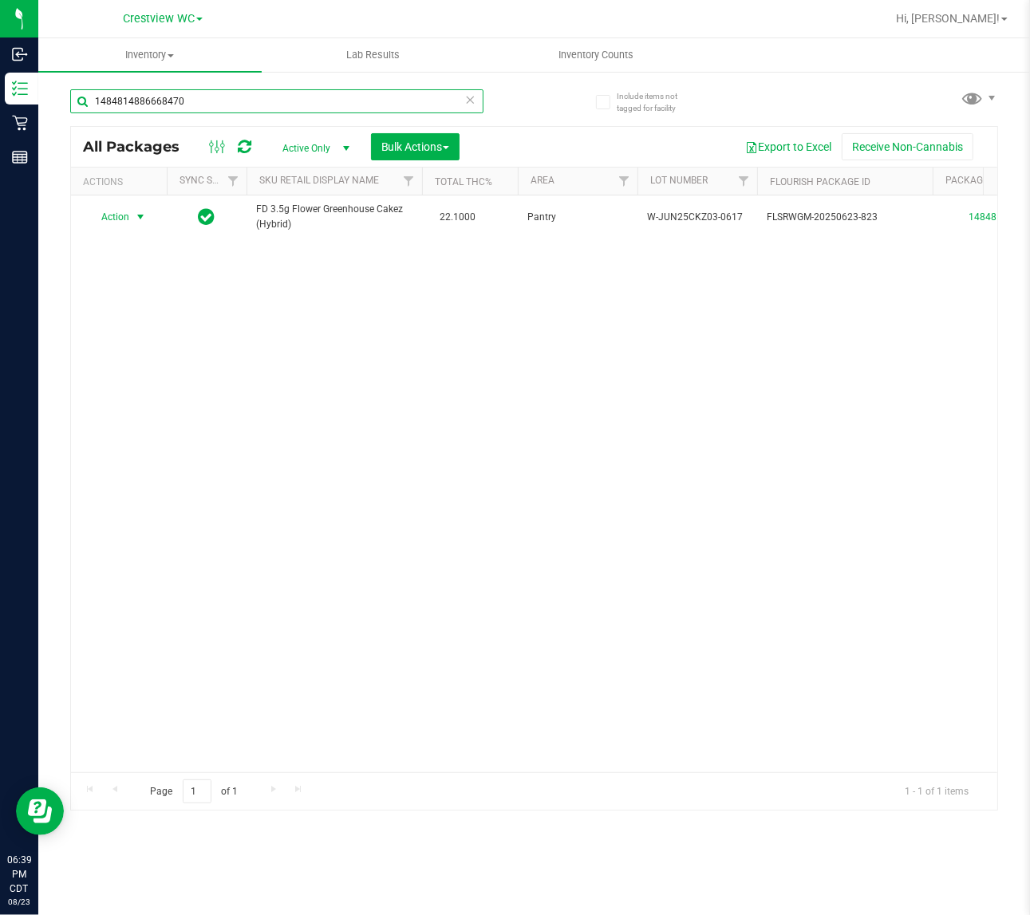
click at [208, 101] on input "1484814886668470" at bounding box center [276, 101] width 413 height 24
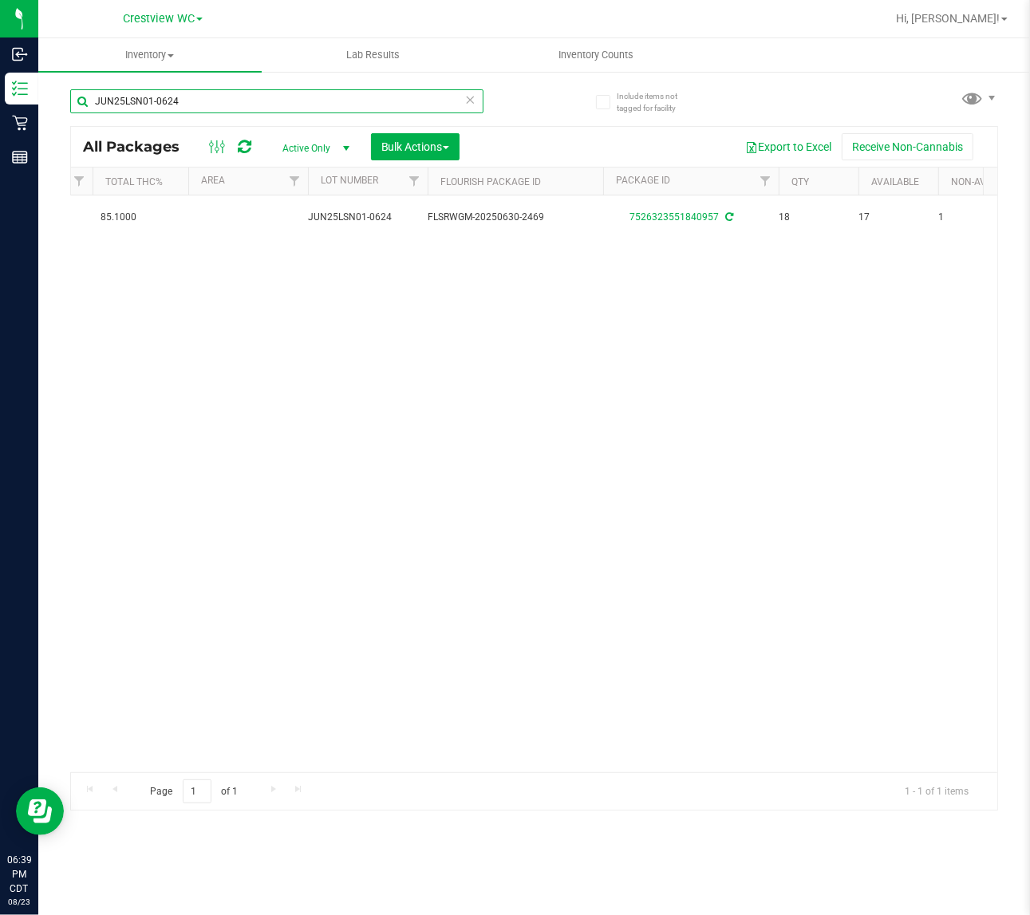
scroll to position [0, 339]
click at [252, 112] on input "JUN25LSN01-0624" at bounding box center [276, 101] width 413 height 24
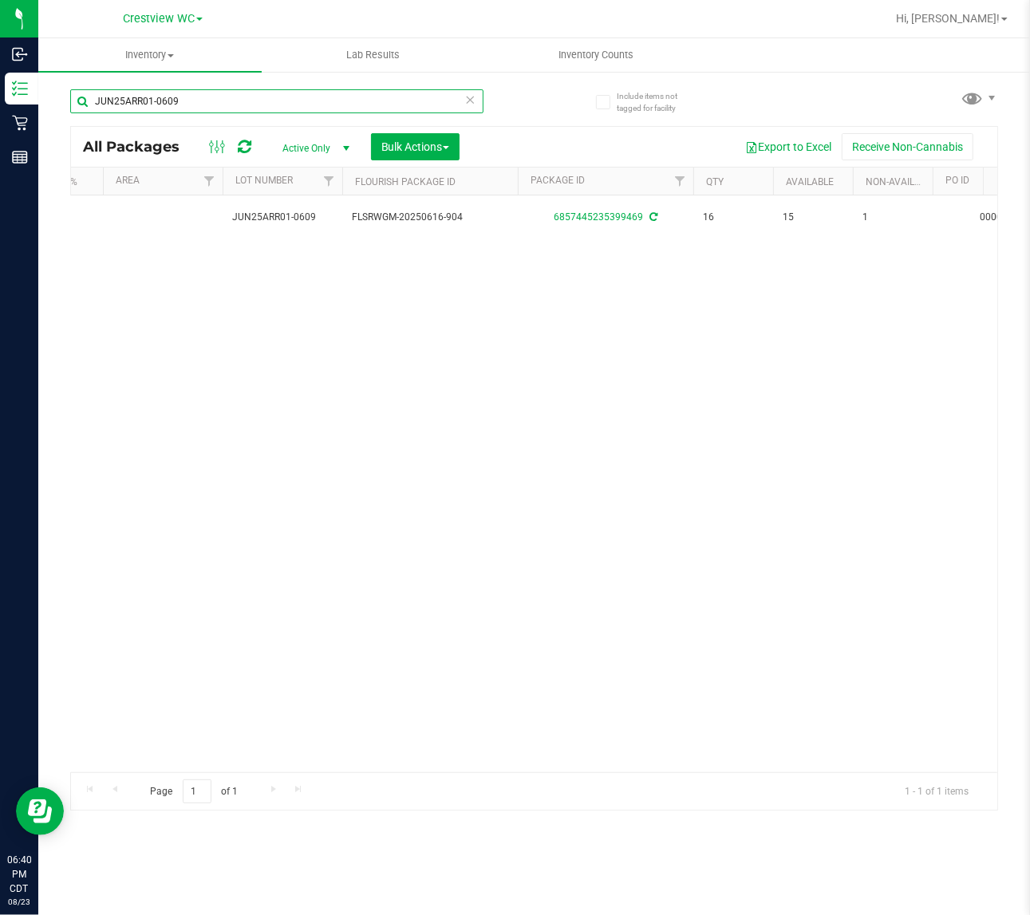
click at [231, 89] on input "JUN25ARR01-0609" at bounding box center [276, 101] width 413 height 24
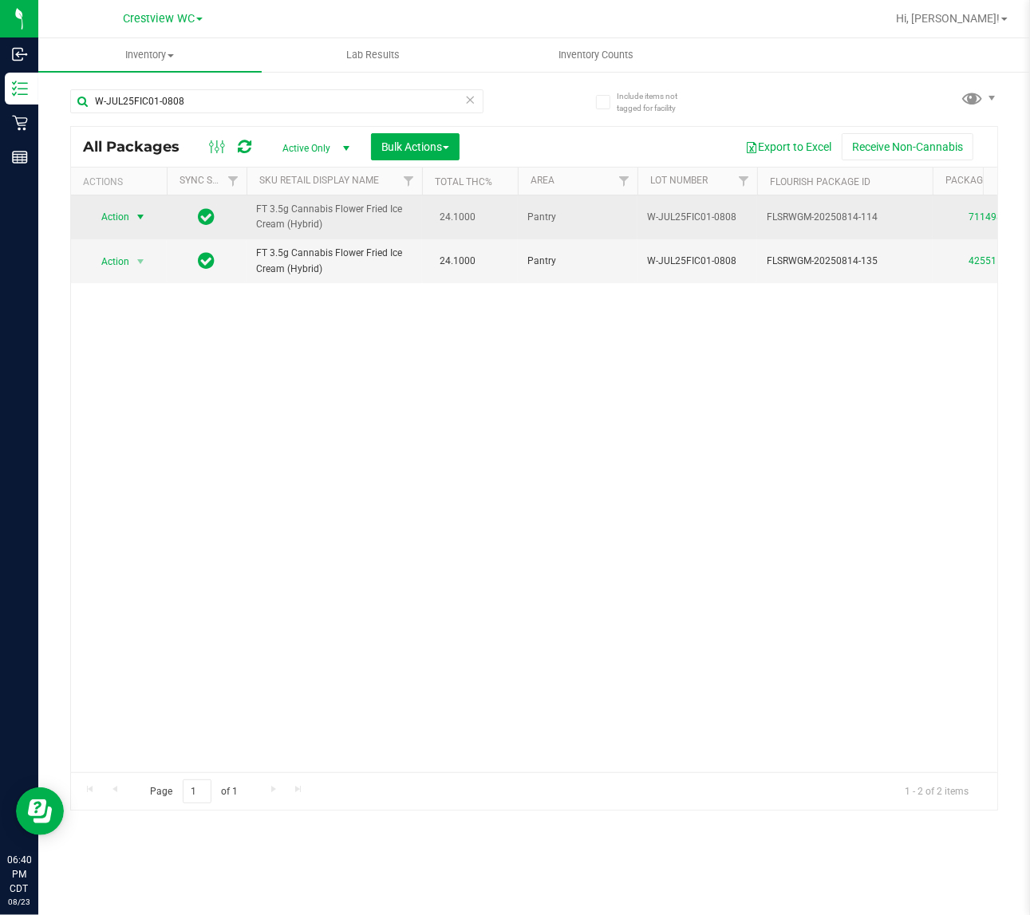
click at [136, 219] on span "select" at bounding box center [140, 217] width 13 height 13
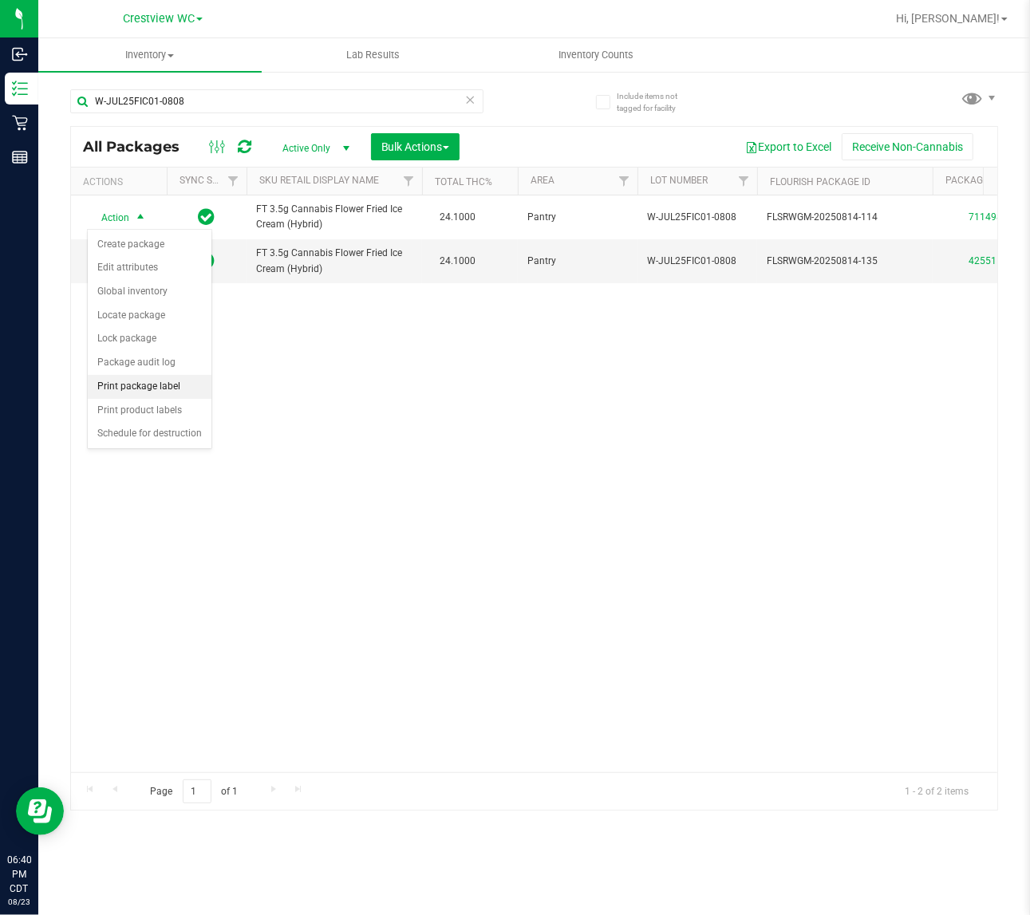
click at [158, 388] on li "Print package label" at bounding box center [150, 387] width 124 height 24
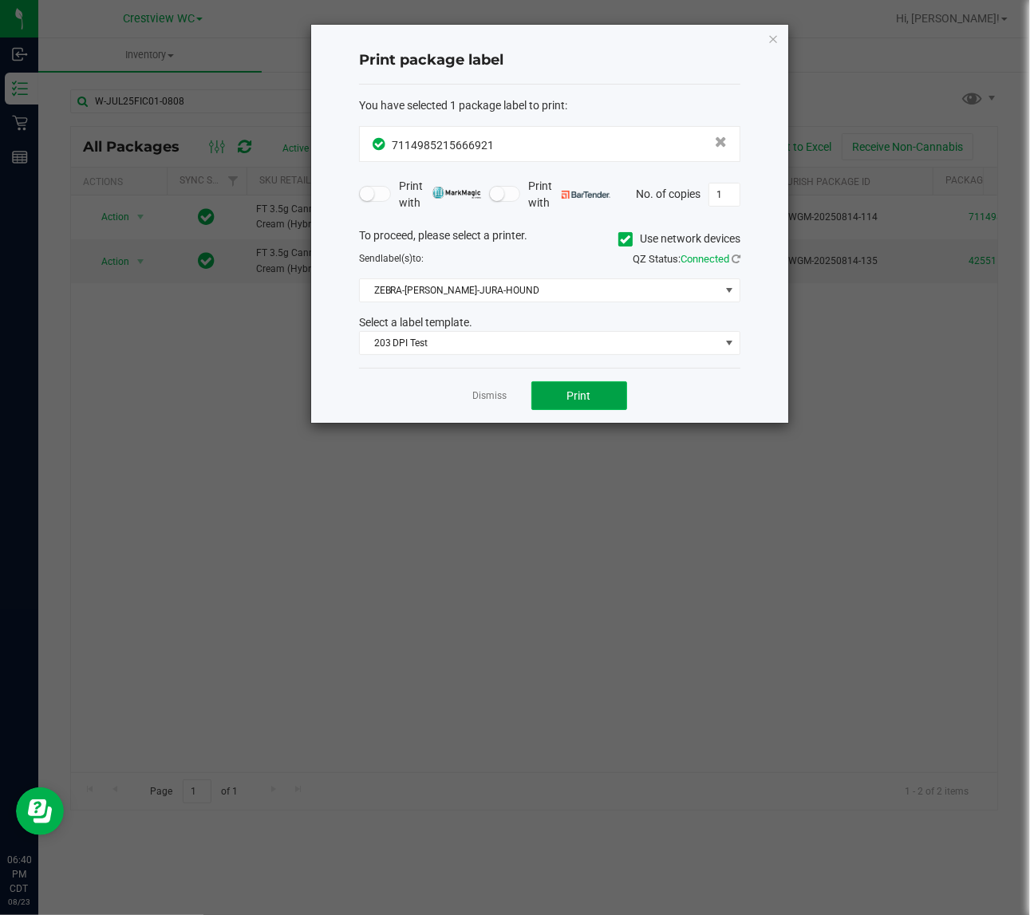
click at [607, 401] on button "Print" at bounding box center [579, 395] width 96 height 29
click at [774, 37] on icon "button" at bounding box center [772, 38] width 11 height 19
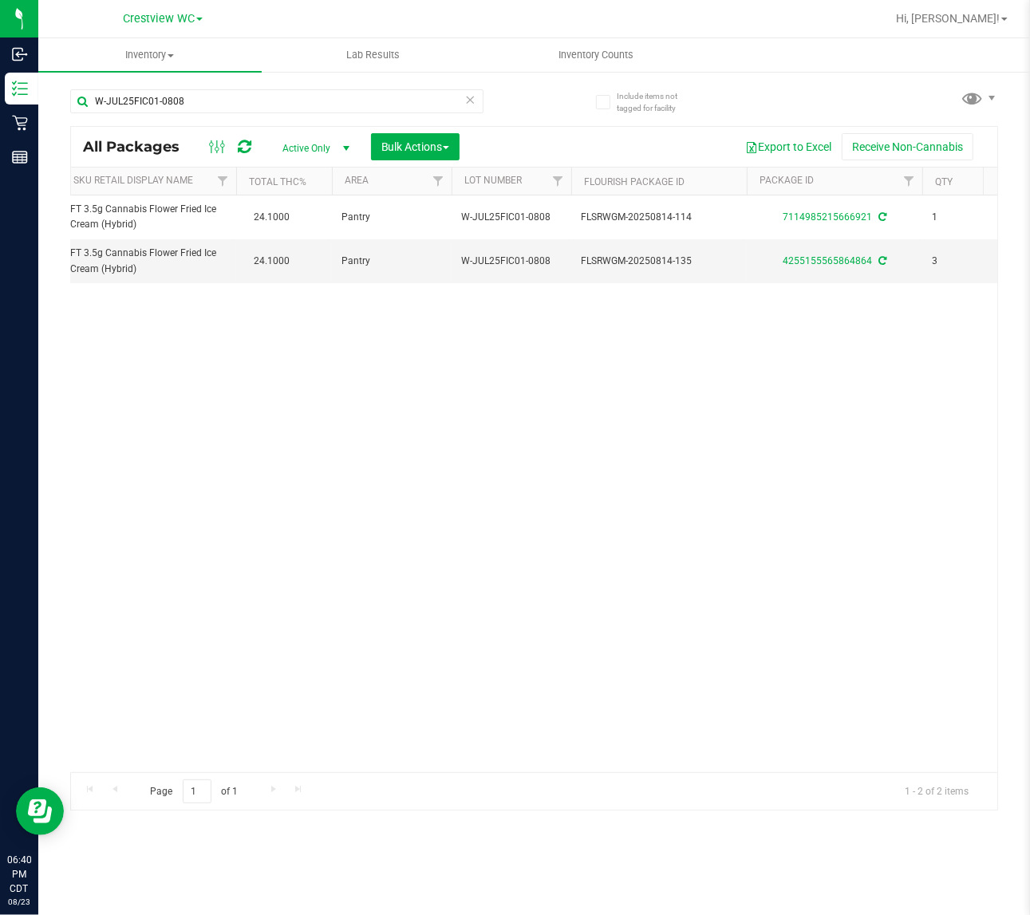
scroll to position [0, 192]
click at [597, 591] on div "Action Action Create package Edit attributes Global inventory Locate package Lo…" at bounding box center [534, 483] width 926 height 577
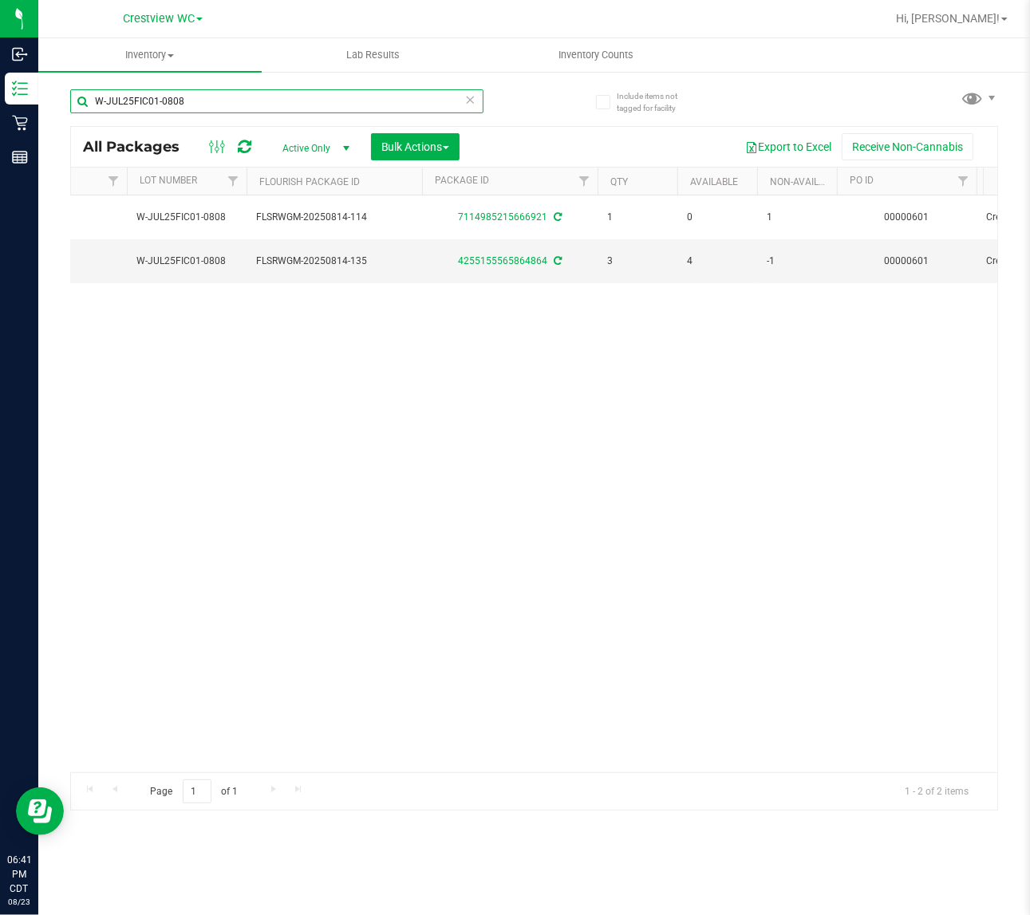
click at [270, 97] on input "W-JUL25FIC01-0808" at bounding box center [276, 101] width 413 height 24
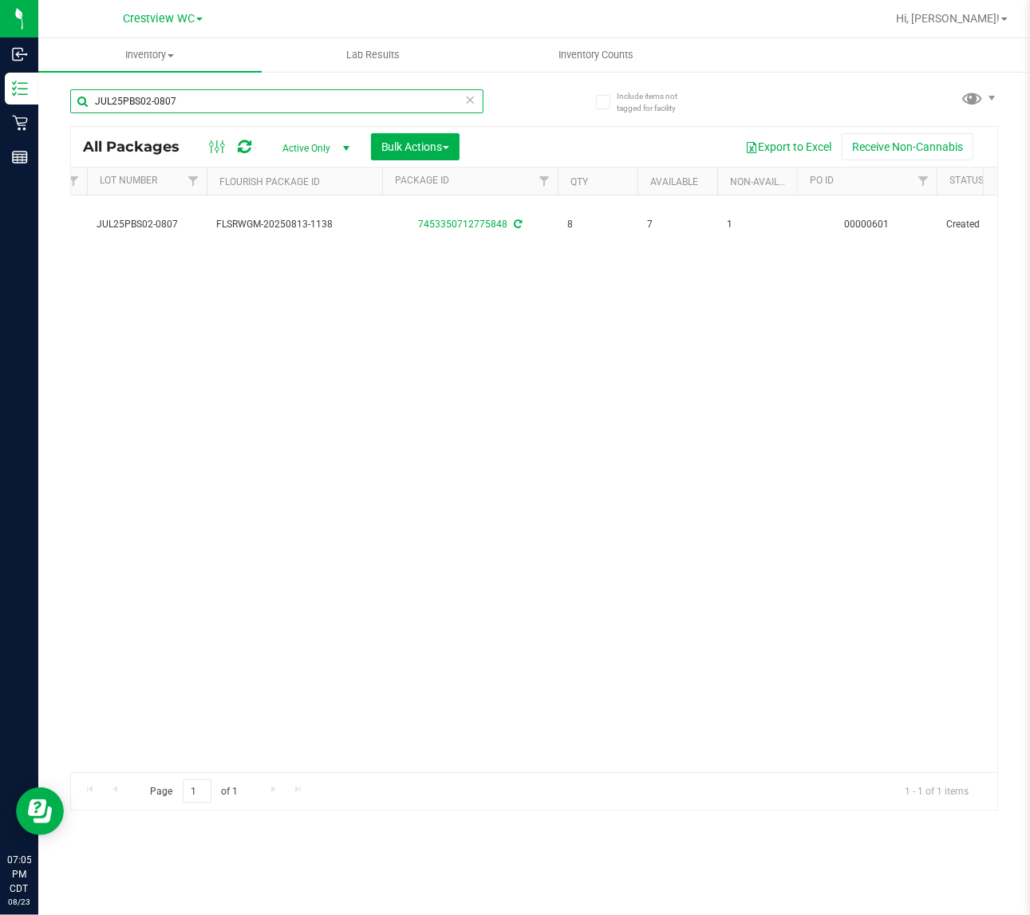
click at [360, 106] on input "JUL25PBS02-0807" at bounding box center [276, 101] width 413 height 24
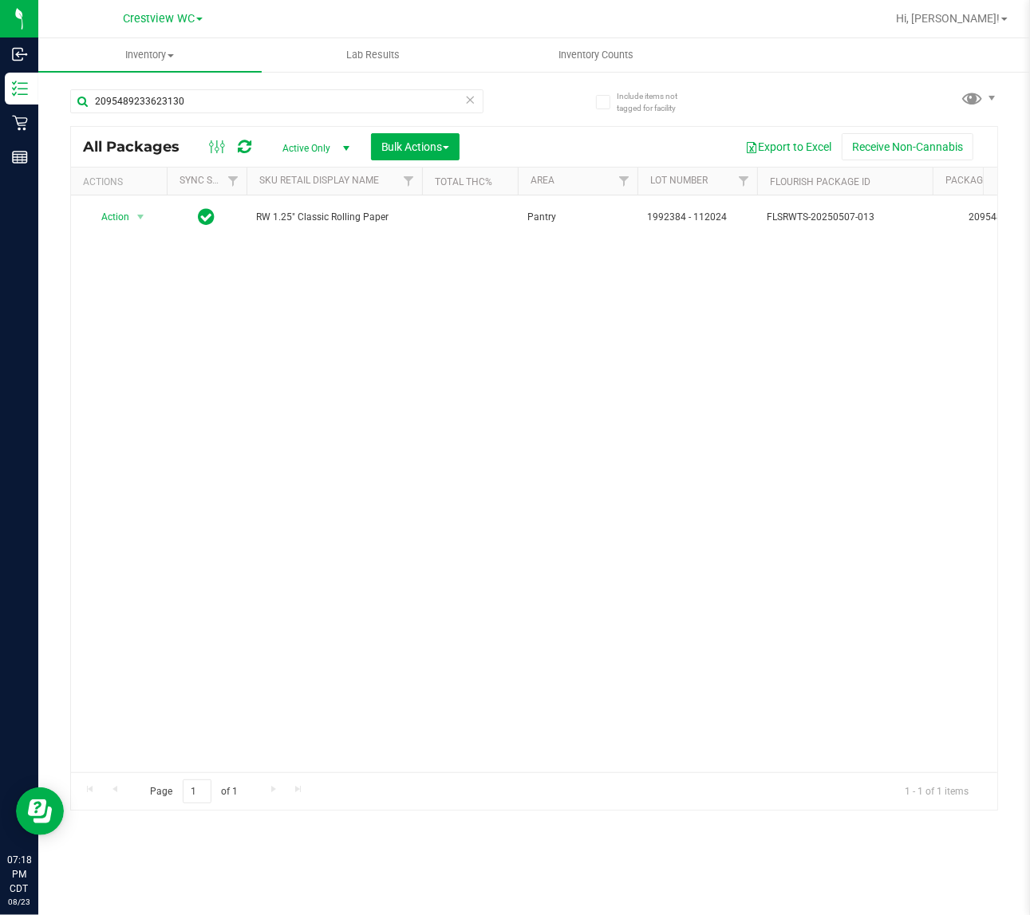
click at [232, 436] on div "Action Action Create package Edit attributes Global inventory Locate package Lo…" at bounding box center [534, 483] width 926 height 577
click at [265, 94] on input "2095489233623130" at bounding box center [276, 101] width 413 height 24
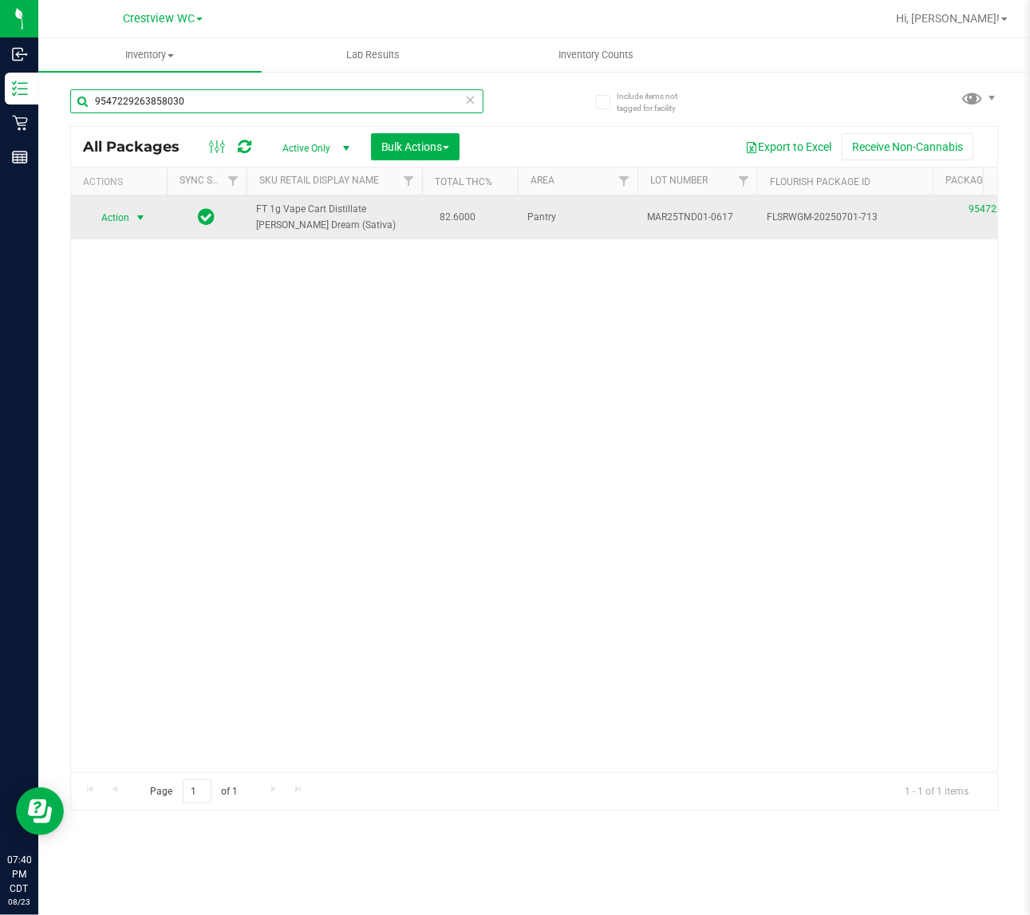
type input "9547229263858030"
click at [137, 218] on span "select" at bounding box center [140, 217] width 13 height 13
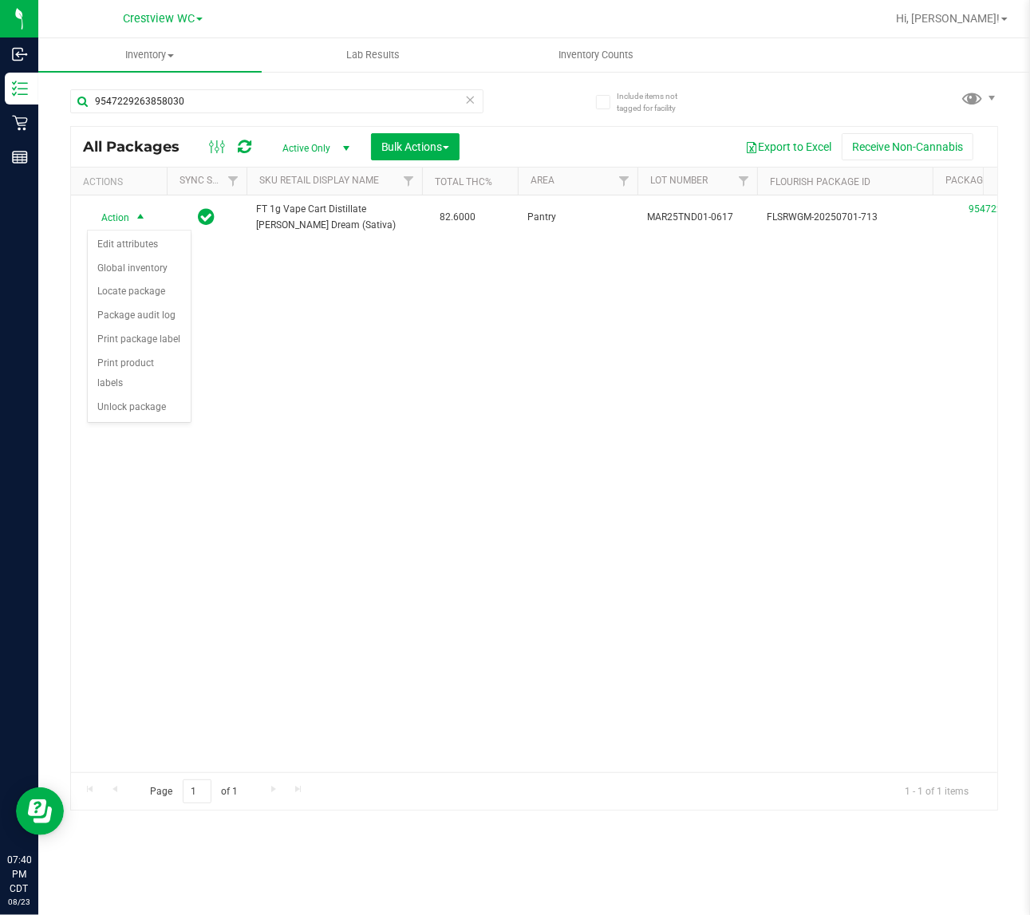
click at [146, 401] on div "Action Edit attributes Global inventory Locate package Package audit log Print …" at bounding box center [139, 327] width 105 height 194
click at [134, 403] on div "Action Edit attributes Global inventory Locate package Package audit log Print …" at bounding box center [139, 327] width 105 height 194
click at [129, 400] on li "Unlock package" at bounding box center [139, 408] width 103 height 24
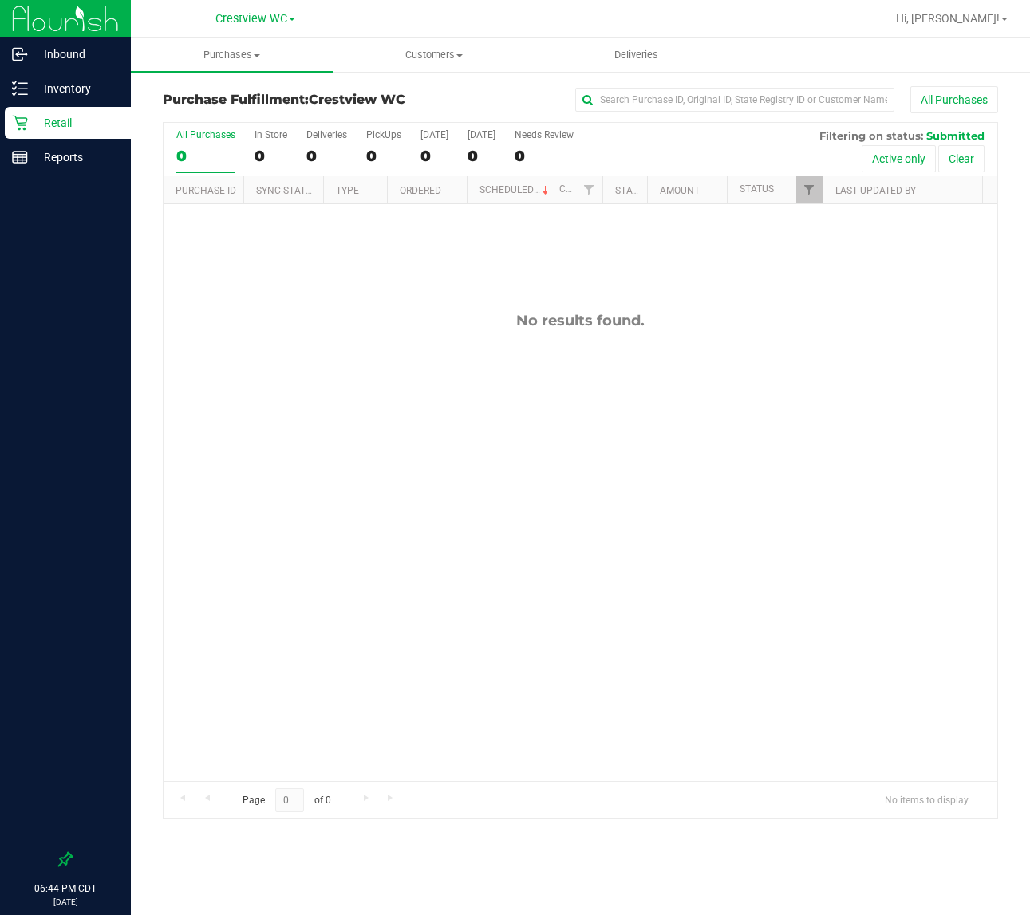
click at [523, 447] on div "No results found." at bounding box center [581, 546] width 834 height 684
click at [297, 385] on div "No results found." at bounding box center [581, 546] width 834 height 684
click at [704, 251] on div "No results found." at bounding box center [581, 546] width 834 height 684
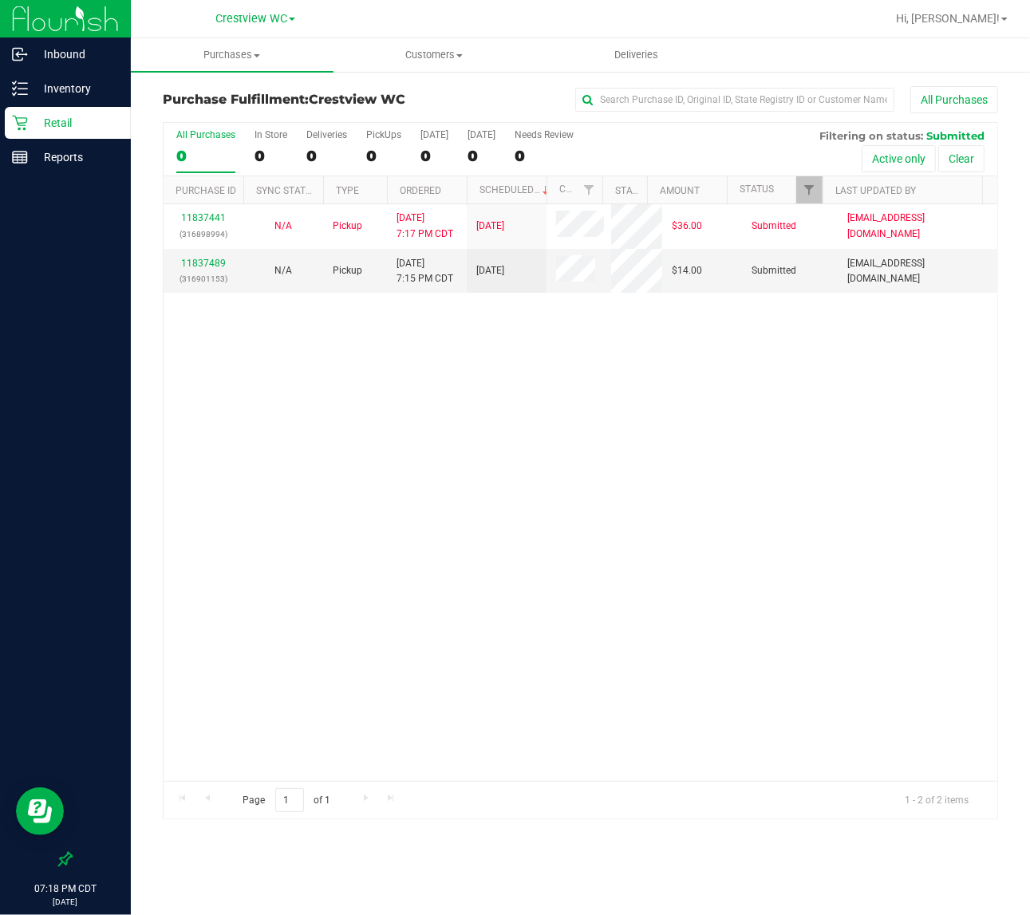
click at [850, 412] on div "11837441 (316898994) N/A Pickup [DATE] 7:17 PM CDT 8/24/2025 $36.00 Submitted […" at bounding box center [581, 492] width 834 height 577
drag, startPoint x: 352, startPoint y: 538, endPoint x: 335, endPoint y: 525, distance: 21.6
click at [341, 535] on div "11837441 (316898994) N/A Pickup [DATE] 7:17 PM CDT 8/24/2025 $36.00 Submitted […" at bounding box center [581, 492] width 834 height 577
click at [519, 531] on div "11837441 (316898994) N/A Pickup [DATE] 7:17 PM CDT 8/24/2025 $36.00 Submitted […" at bounding box center [581, 492] width 834 height 577
click at [194, 261] on link "11837489" at bounding box center [203, 263] width 45 height 11
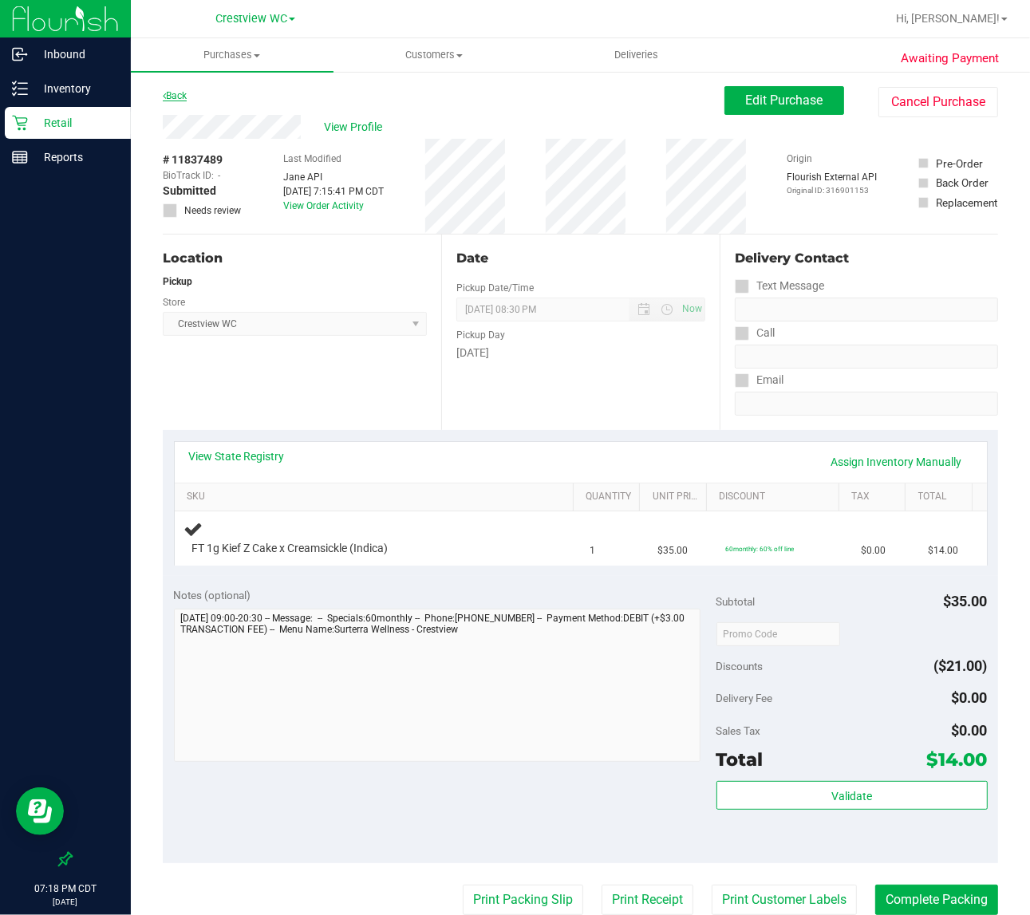
click at [178, 90] on link "Back" at bounding box center [175, 95] width 24 height 11
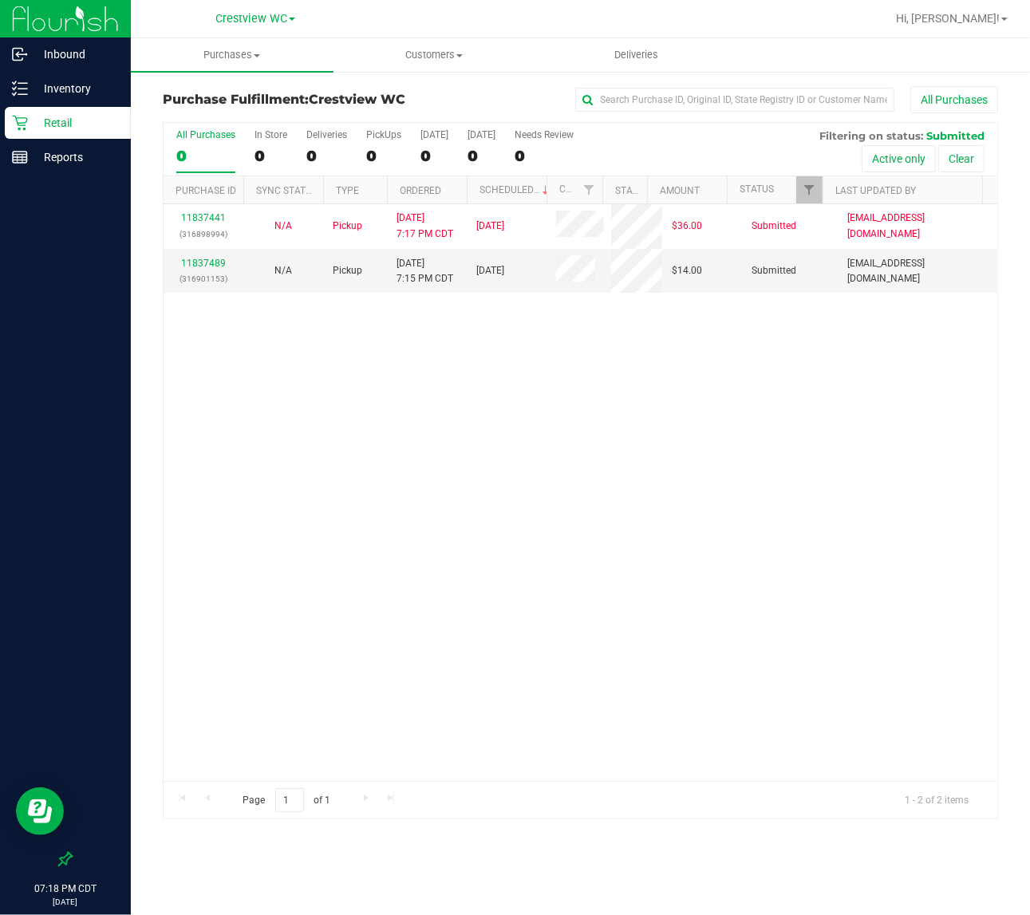
click at [308, 495] on div "11837441 (316898994) N/A Pickup [DATE] 7:17 PM CDT 8/24/2025 $36.00 Submitted […" at bounding box center [581, 492] width 834 height 577
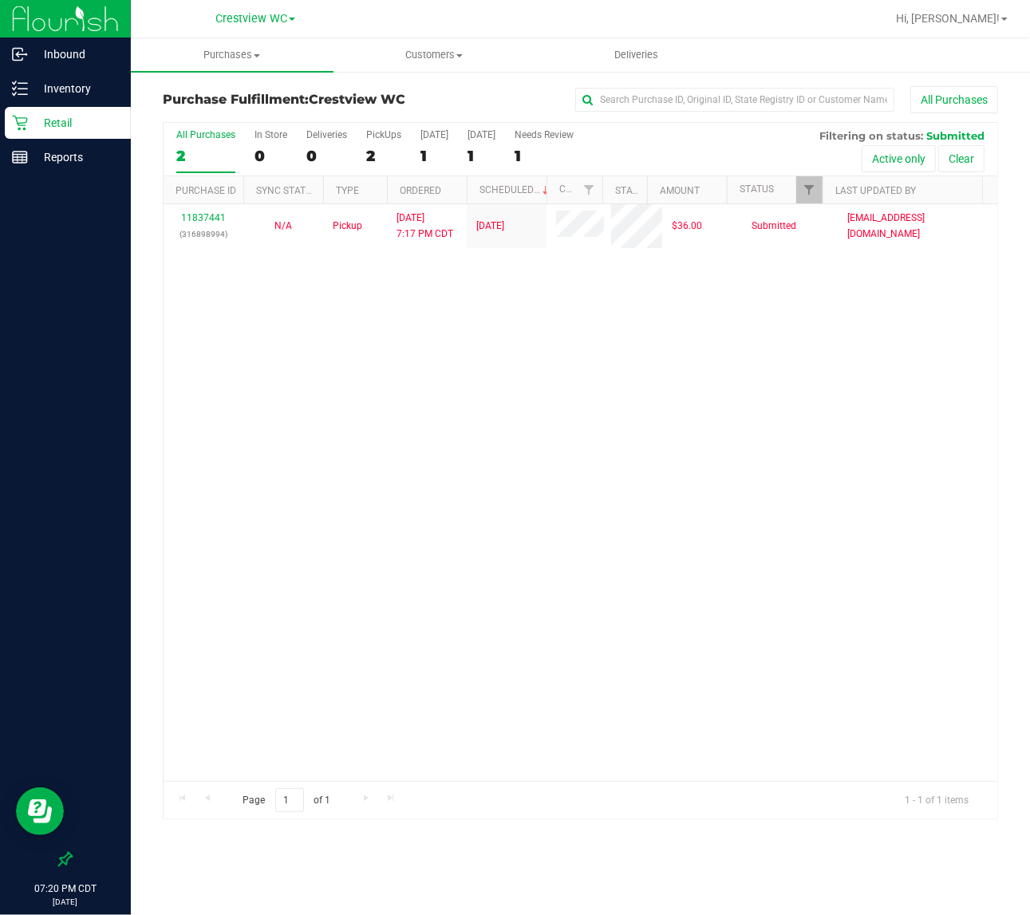
click at [299, 385] on div "11837441 (316898994) N/A Pickup [DATE] 7:17 PM CDT 8/24/2025 $36.00 Submitted […" at bounding box center [581, 492] width 834 height 577
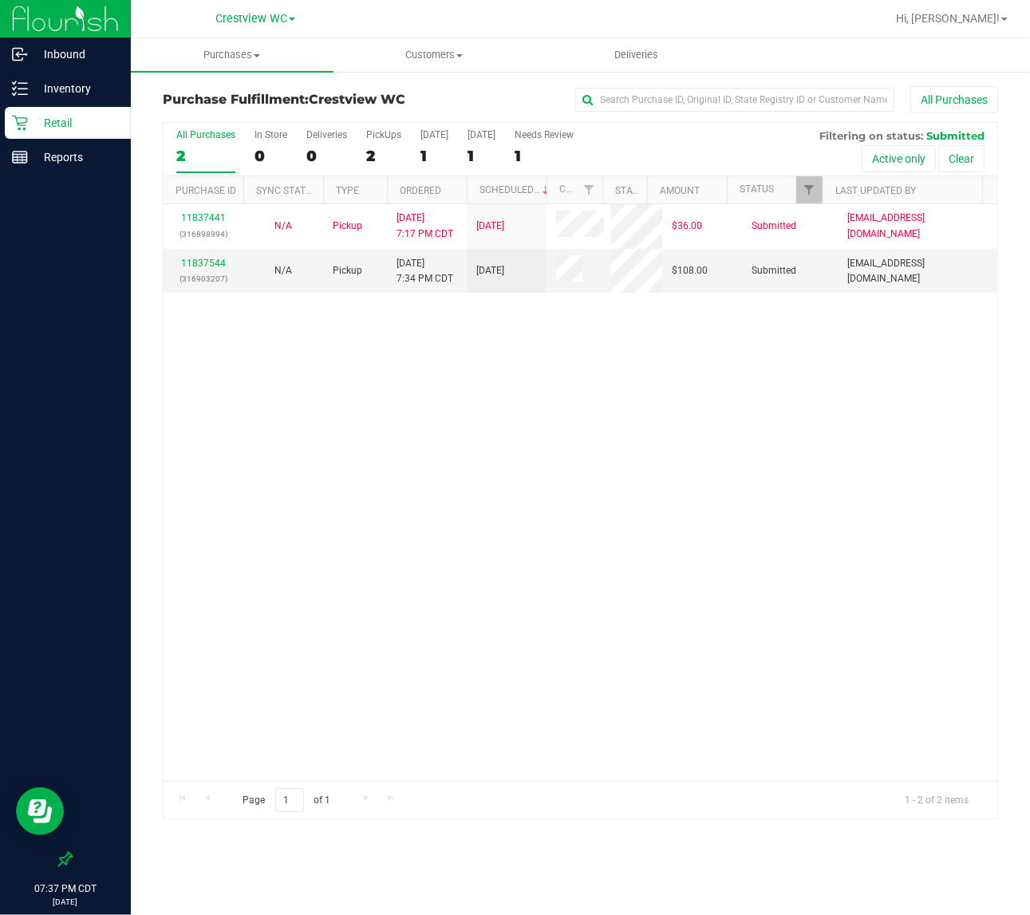
click at [557, 452] on div "11837441 (316898994) N/A Pickup [DATE] 7:17 PM CDT 8/24/2025 $36.00 Submitted […" at bounding box center [581, 492] width 834 height 577
click at [633, 353] on div "11837441 (316898994) N/A Pickup [DATE] 7:17 PM CDT 8/24/2025 $36.00 Submitted […" at bounding box center [581, 492] width 834 height 577
click at [387, 391] on div "11837441 (316898994) N/A Pickup [DATE] 7:17 PM CDT 8/24/2025 $36.00 Submitted […" at bounding box center [581, 492] width 834 height 577
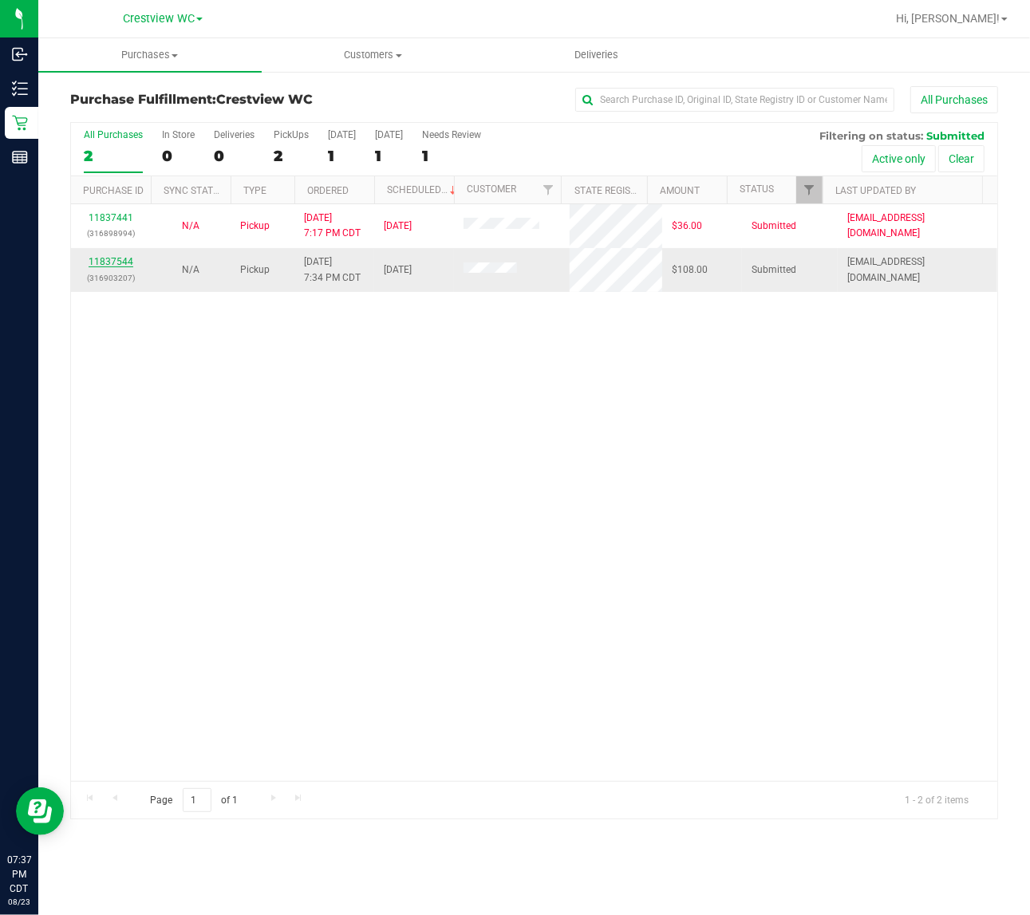
click at [98, 265] on link "11837544" at bounding box center [111, 261] width 45 height 11
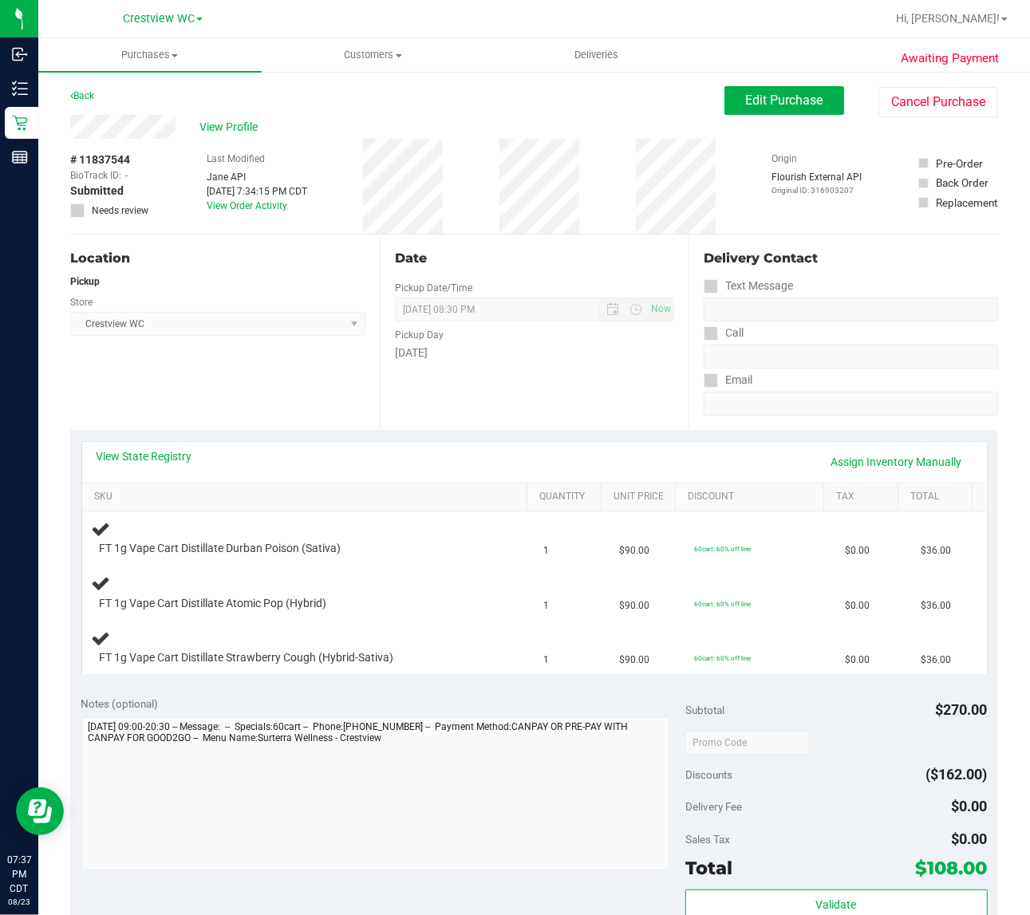
click at [224, 684] on div "View State Registry Assign Inventory Manually SKU Quantity Unit Price Discount …" at bounding box center [534, 557] width 928 height 254
click at [283, 341] on div "Location Pickup Store Crestview WC Select Store [PERSON_NAME][GEOGRAPHIC_DATA] …" at bounding box center [225, 332] width 310 height 195
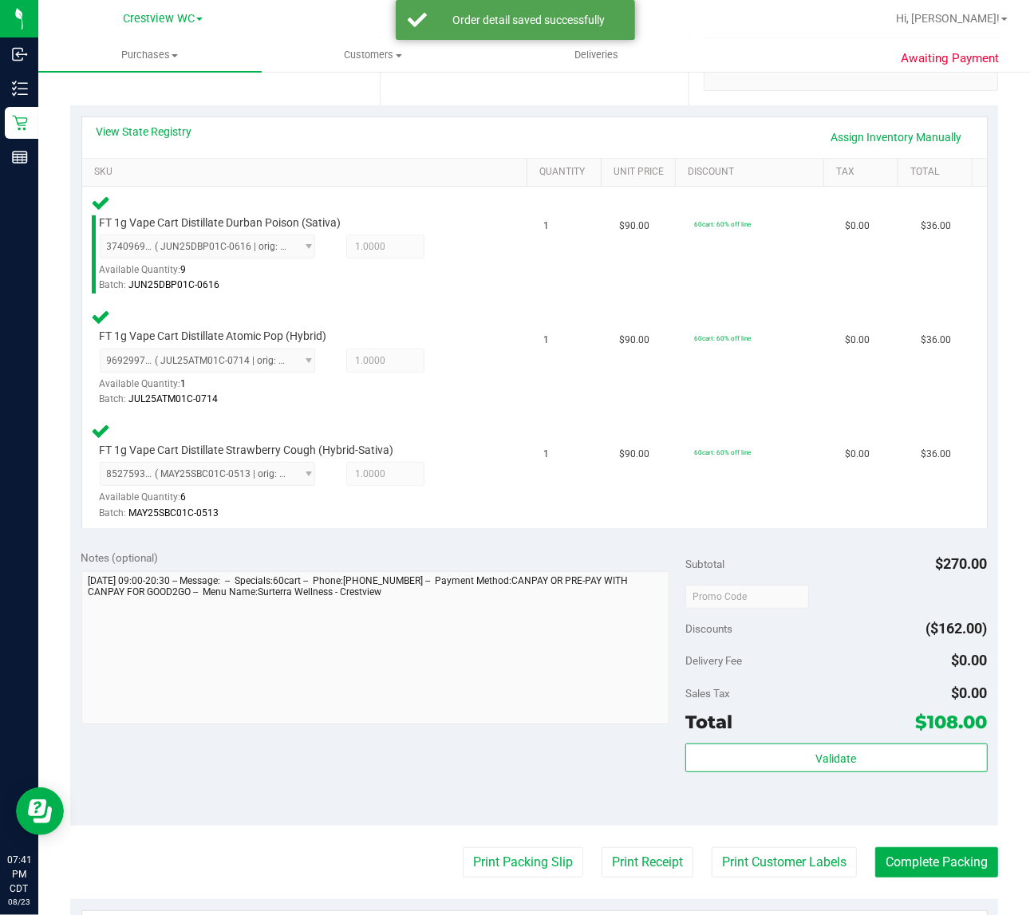
scroll to position [337, 0]
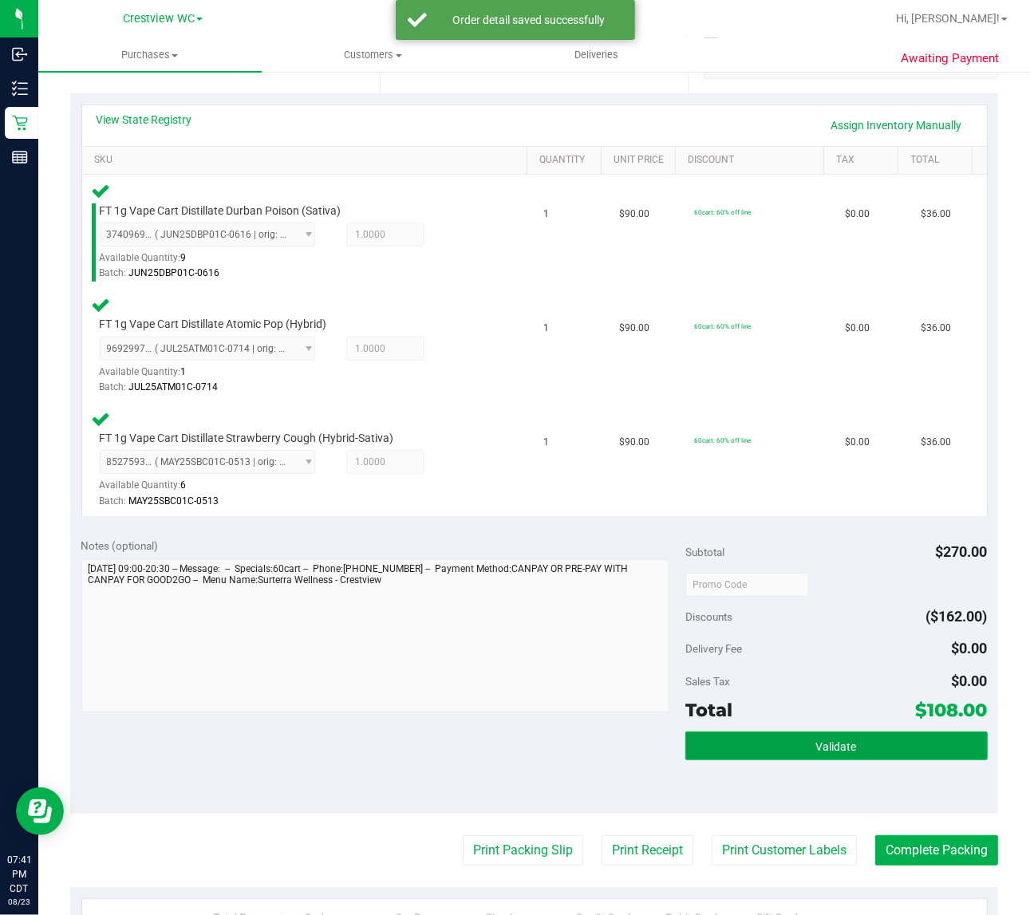
click at [820, 732] on button "Validate" at bounding box center [836, 746] width 302 height 29
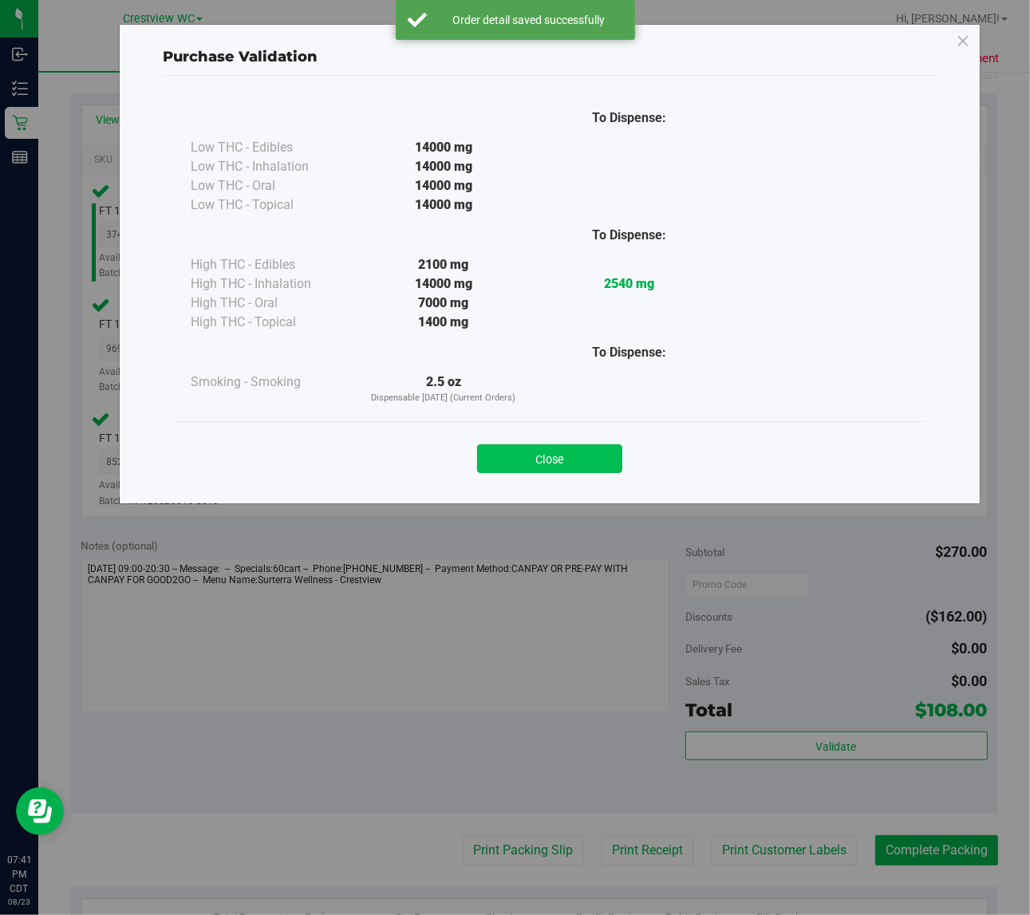
click at [575, 464] on button "Close" at bounding box center [549, 458] width 145 height 29
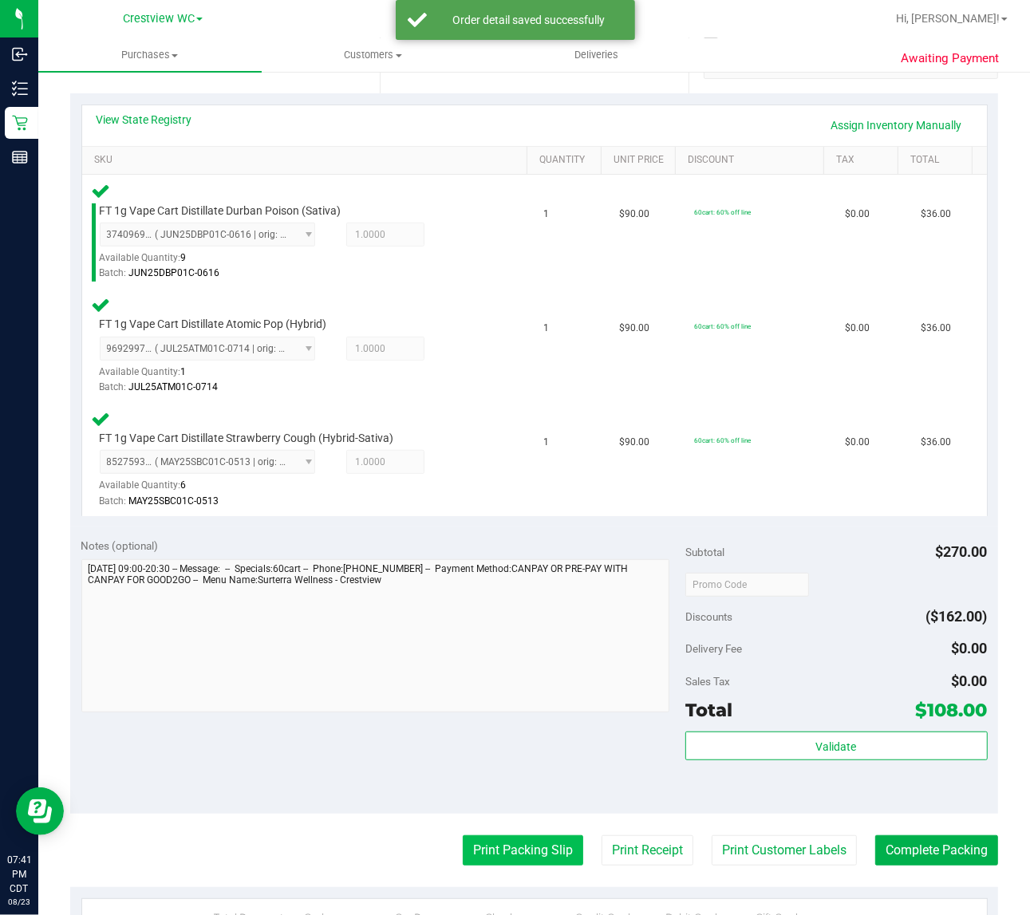
click at [536, 846] on button "Print Packing Slip" at bounding box center [523, 850] width 120 height 30
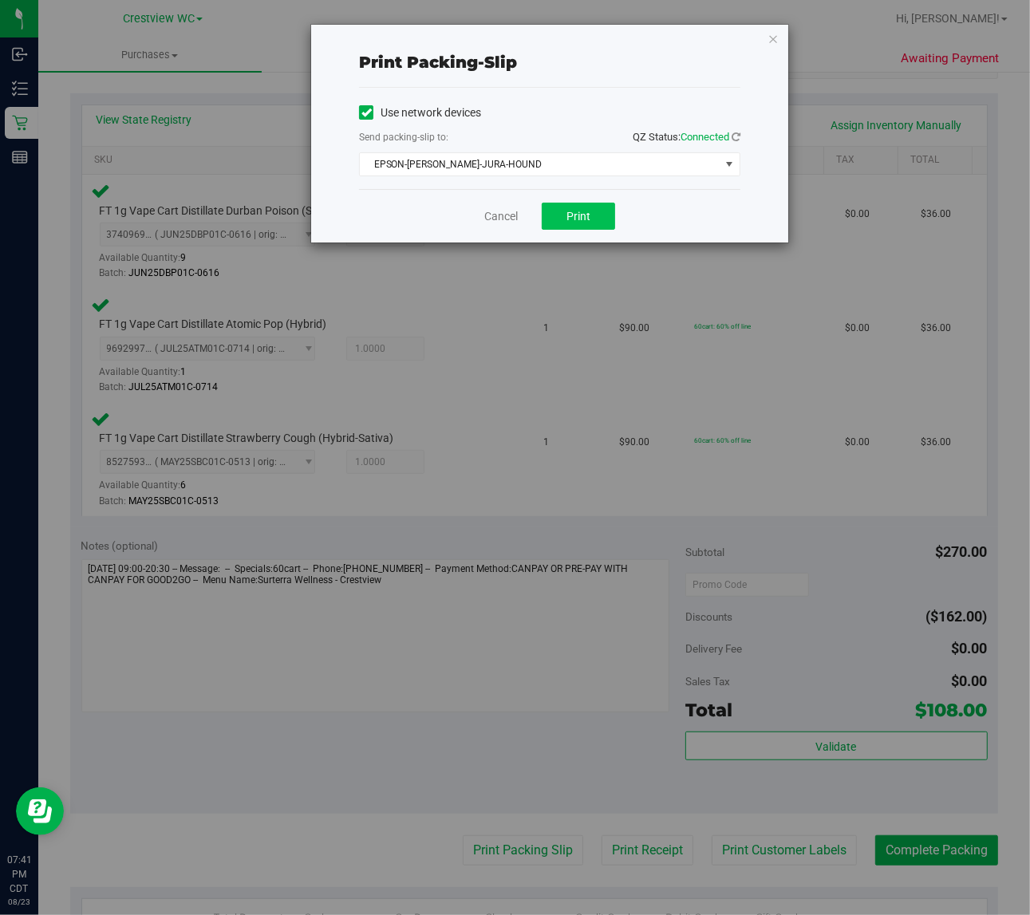
click at [599, 213] on button "Print" at bounding box center [578, 216] width 73 height 27
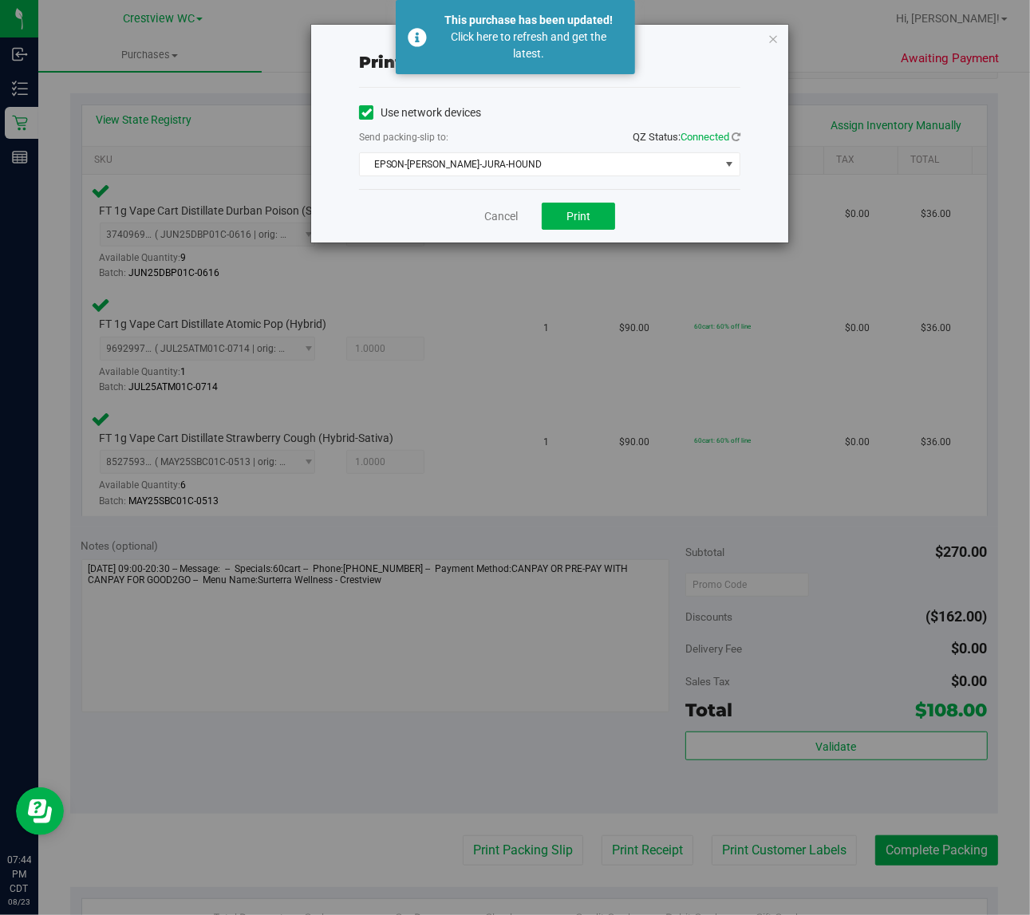
click at [763, 33] on div "Print packing-slip Use network devices Send packing-slip to: QZ Status: Connect…" at bounding box center [549, 134] width 477 height 218
click at [772, 37] on icon "button" at bounding box center [772, 38] width 11 height 19
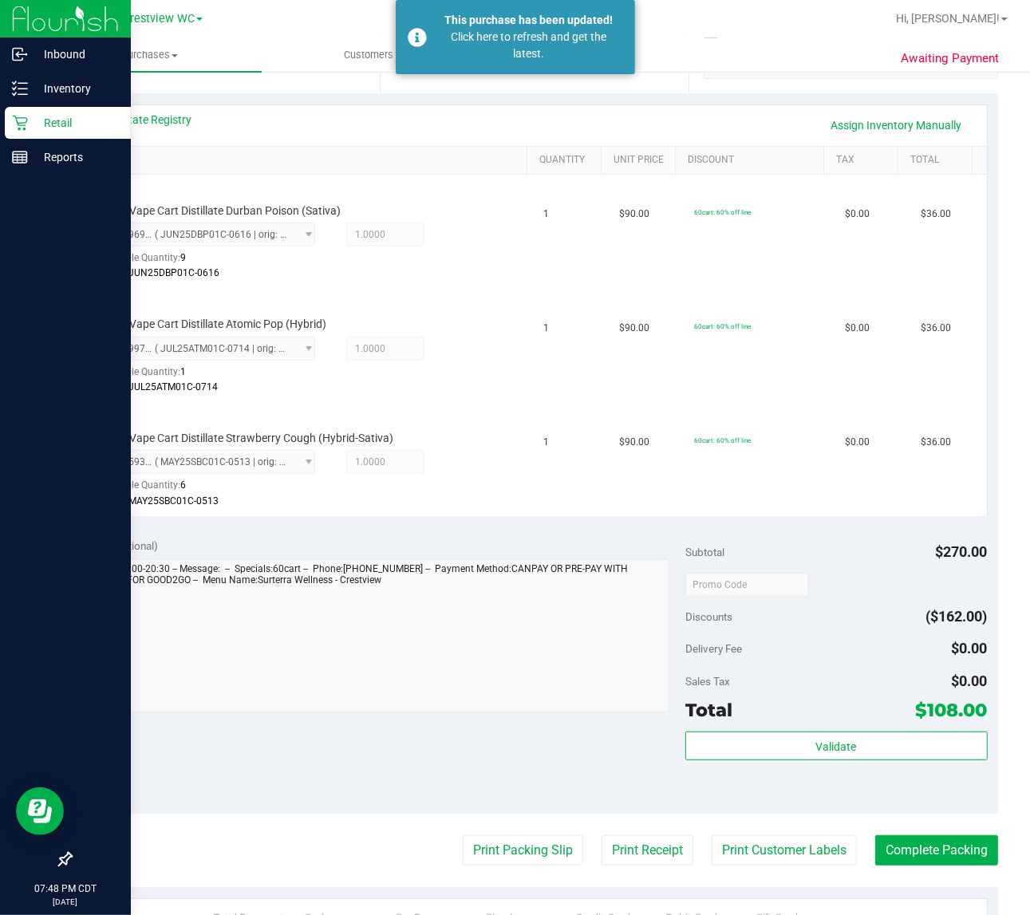
click at [22, 122] on icon at bounding box center [19, 123] width 15 height 15
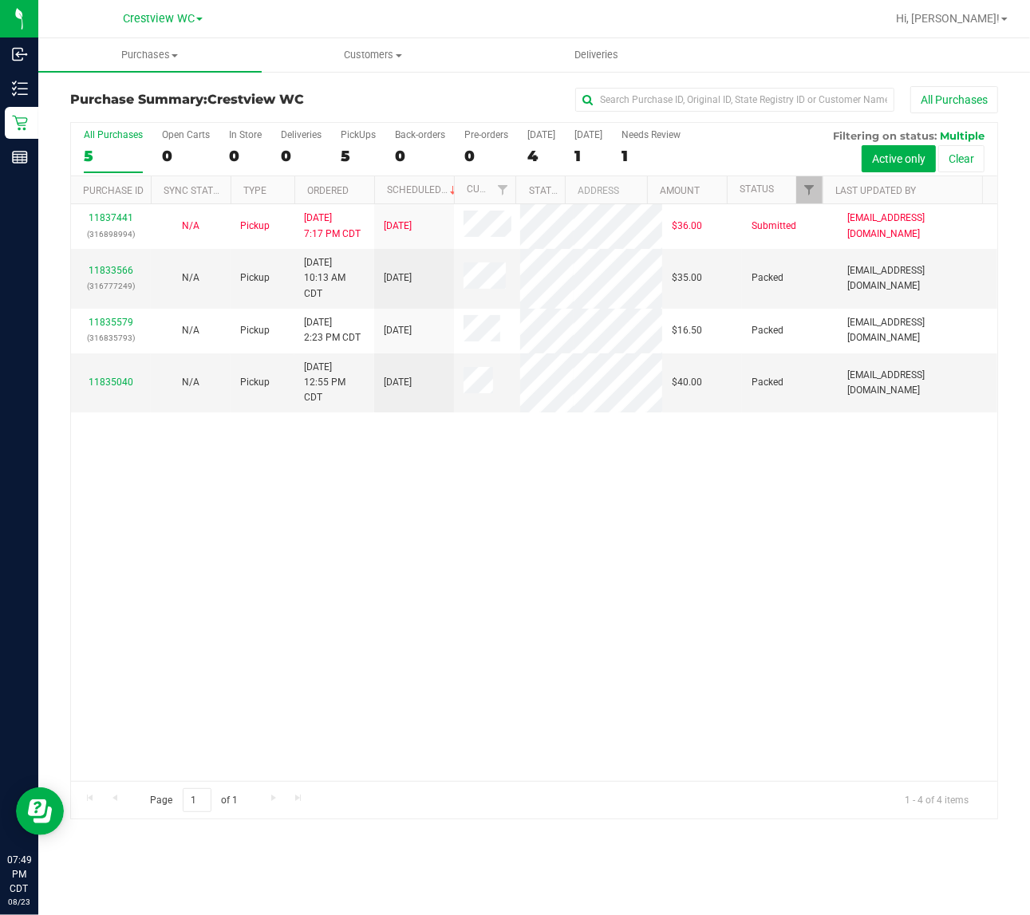
click at [316, 559] on div "11837441 (316898994) N/A Pickup 8/23/2025 7:17 PM CDT 8/24/2025 $36.00 Submitte…" at bounding box center [534, 492] width 926 height 577
click at [112, 388] on link "11835040" at bounding box center [111, 382] width 45 height 11
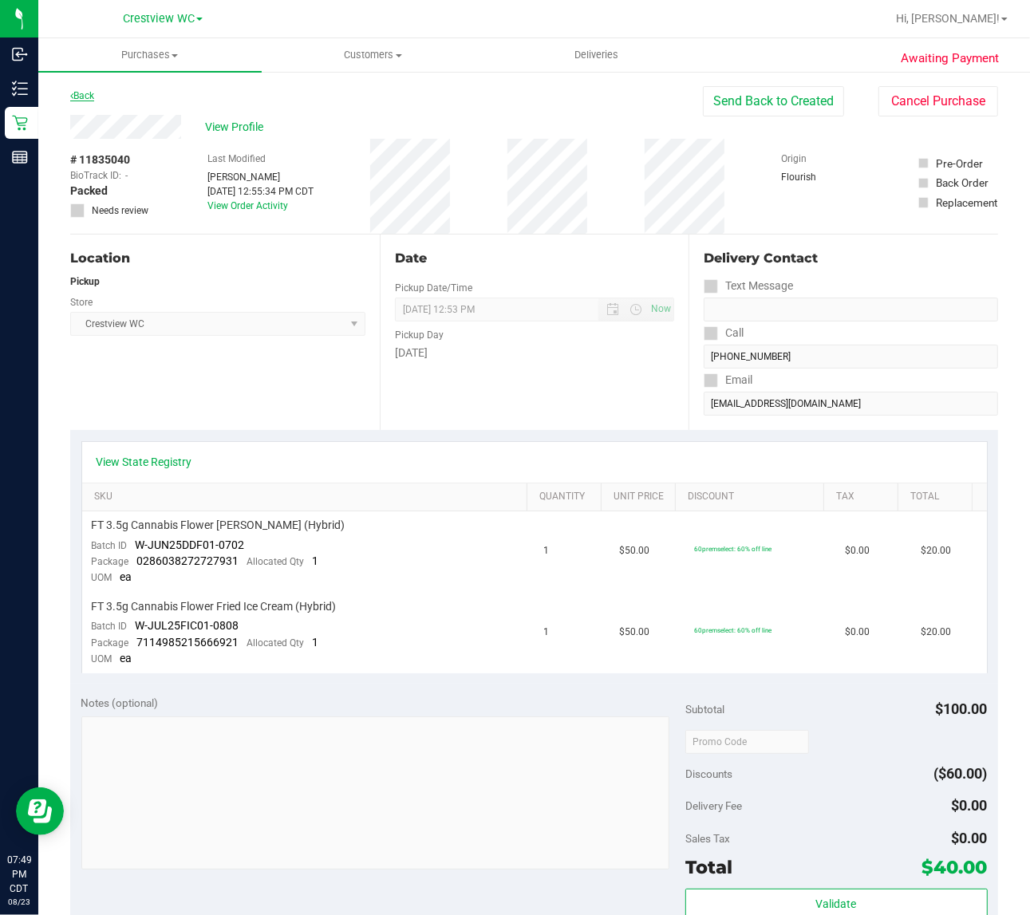
click at [88, 90] on link "Back" at bounding box center [82, 95] width 24 height 11
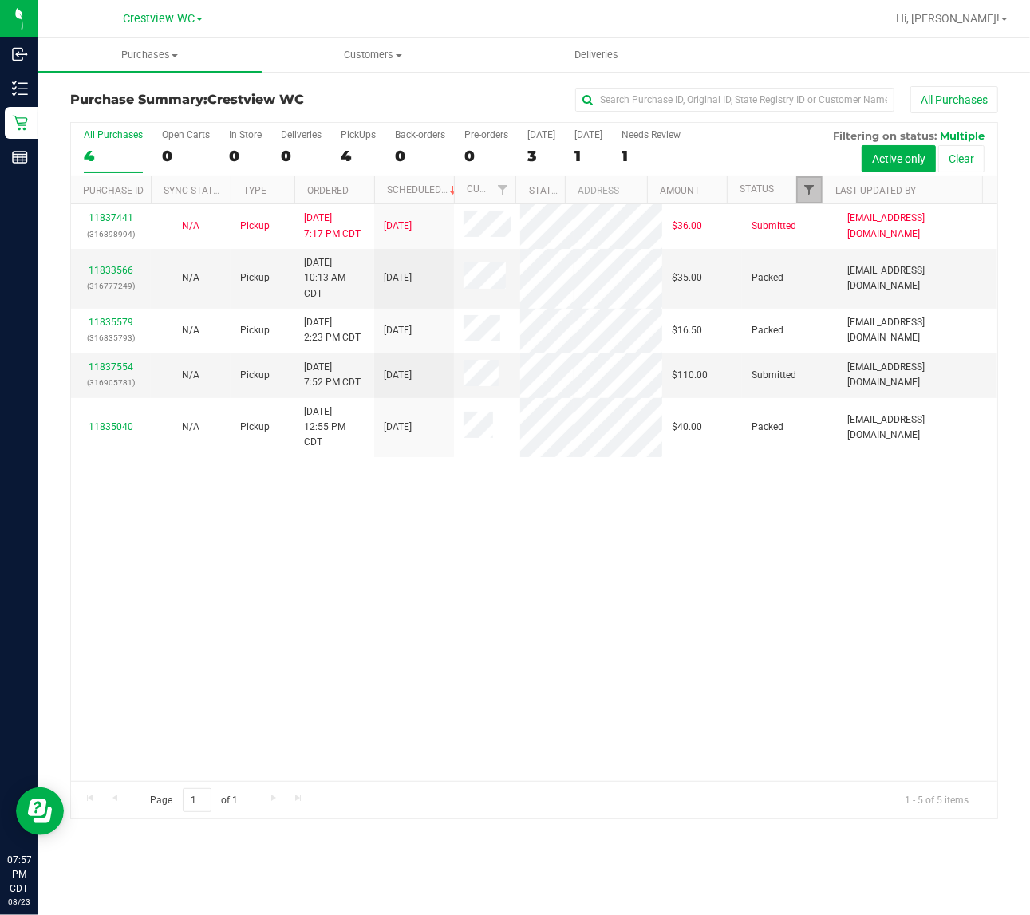
click at [803, 191] on span "Filter" at bounding box center [809, 189] width 13 height 13
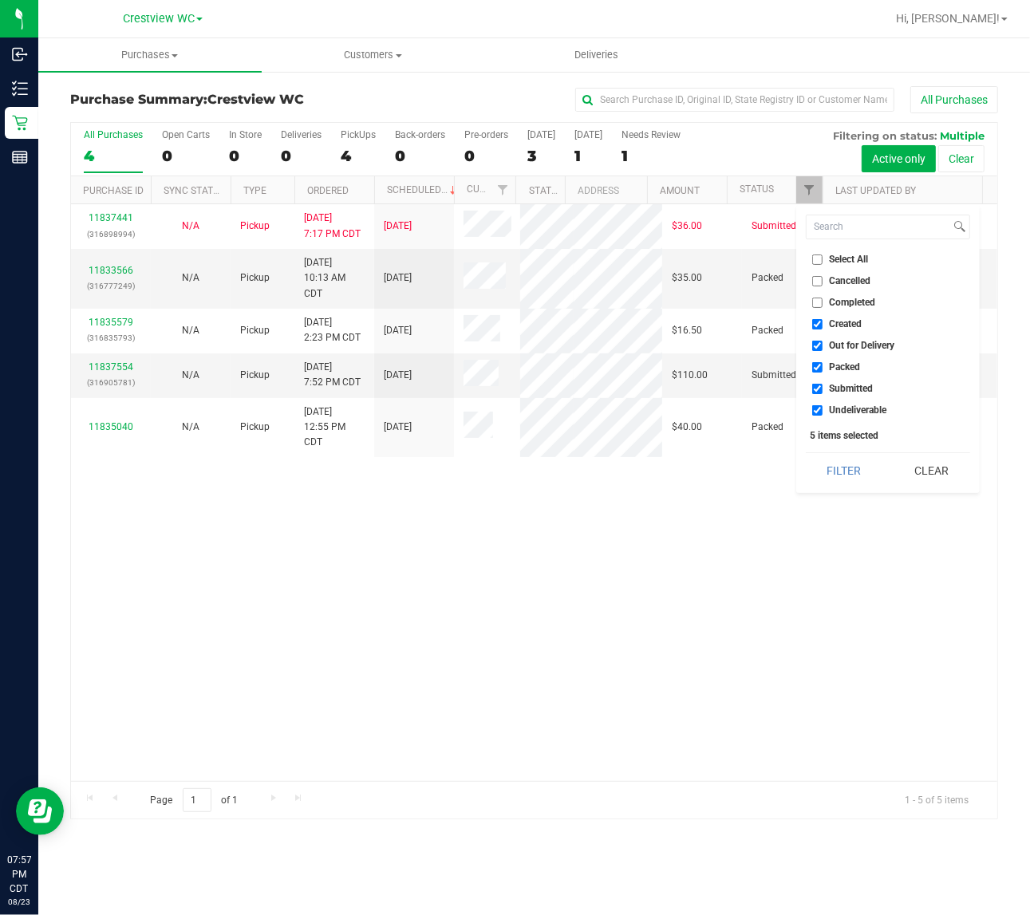
click at [852, 321] on span "Created" at bounding box center [846, 324] width 33 height 10
click at [822, 321] on input "Created" at bounding box center [817, 324] width 10 height 10
checkbox input "false"
click at [846, 345] on span "Out for Delivery" at bounding box center [862, 346] width 65 height 10
click at [822, 345] on input "Out for Delivery" at bounding box center [817, 346] width 10 height 10
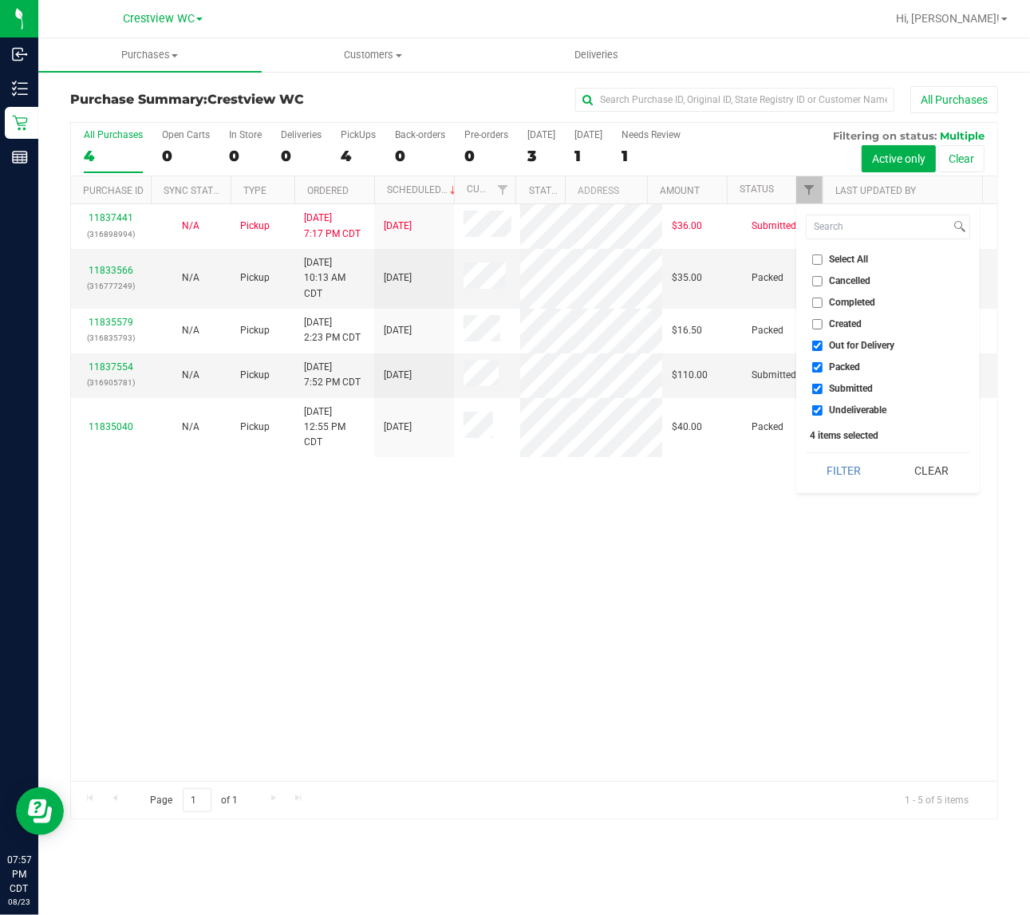
checkbox input "false"
click at [850, 391] on span "Submitted" at bounding box center [852, 389] width 44 height 10
click at [822, 391] on input "Submitted" at bounding box center [817, 389] width 10 height 10
checkbox input "false"
click at [848, 412] on span "Undeliverable" at bounding box center [858, 410] width 57 height 10
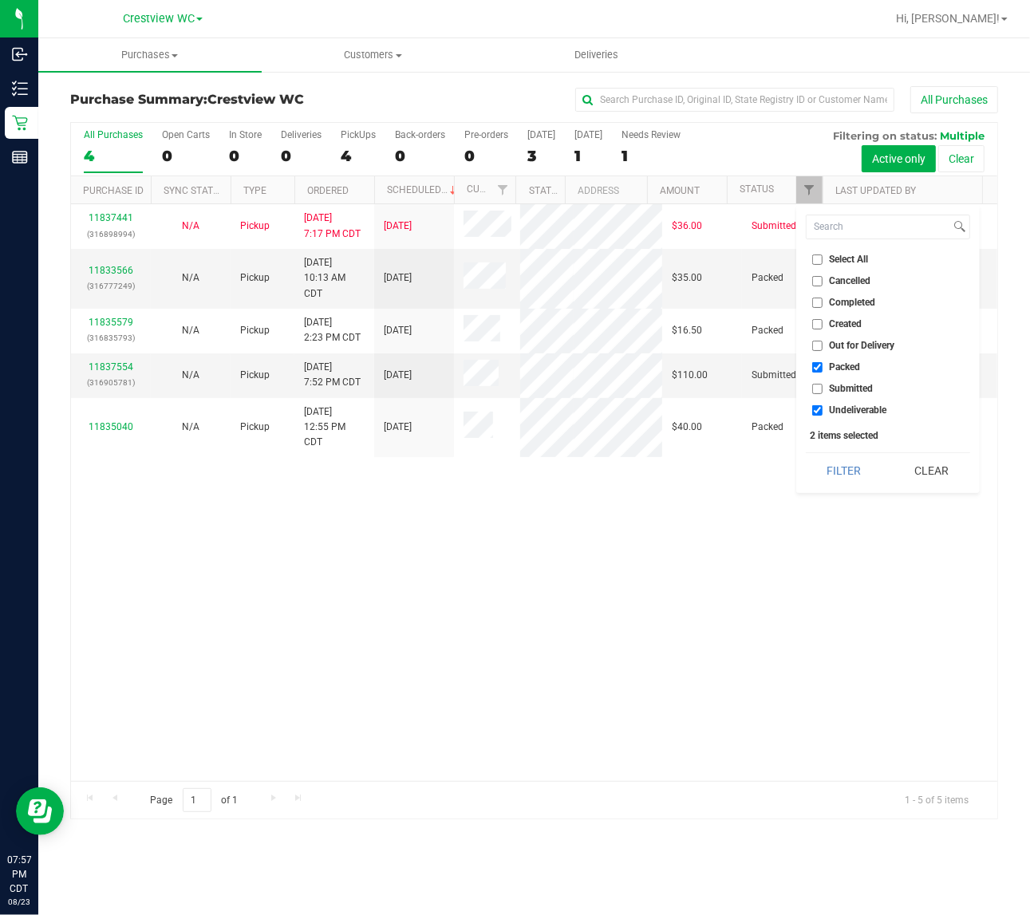
click at [822, 412] on input "Undeliverable" at bounding box center [817, 410] width 10 height 10
checkbox input "false"
click at [834, 460] on button "Filter" at bounding box center [844, 470] width 77 height 35
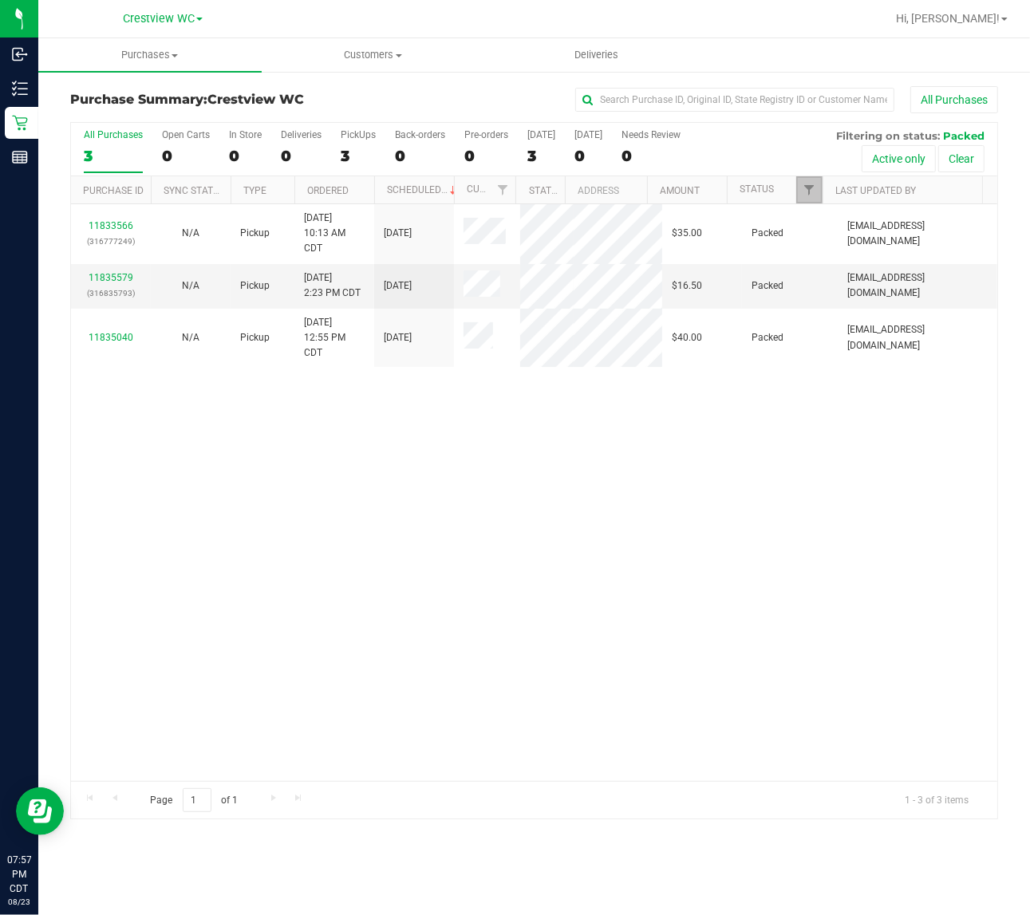
click at [800, 198] on link "Filter" at bounding box center [809, 189] width 26 height 27
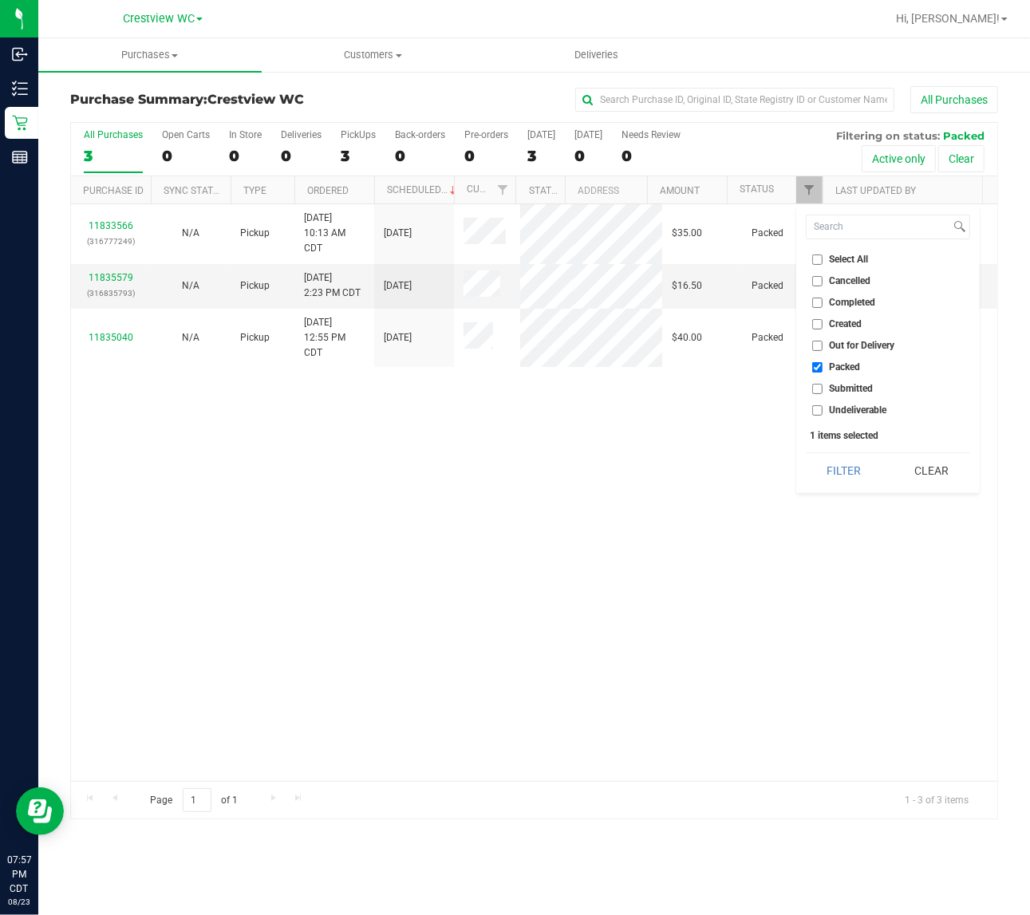
click at [838, 396] on li "Submitted" at bounding box center [888, 389] width 164 height 17
click at [843, 377] on ul "Select All Cancelled Completed Created Out for Delivery Packed Submitted Undeli…" at bounding box center [888, 335] width 164 height 168
click at [843, 384] on span "Submitted" at bounding box center [852, 389] width 44 height 10
click at [822, 384] on input "Submitted" at bounding box center [817, 389] width 10 height 10
checkbox input "true"
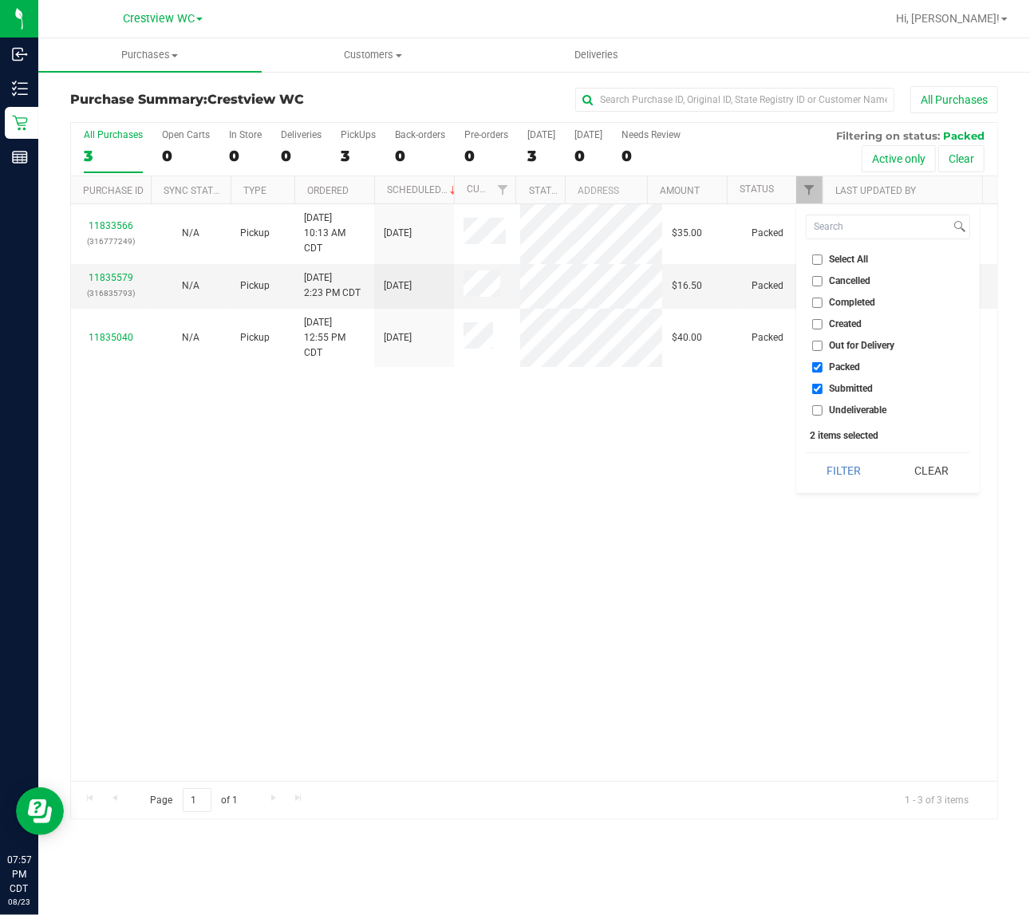
click at [842, 371] on span "Packed" at bounding box center [845, 367] width 31 height 10
click at [822, 371] on input "Packed" at bounding box center [817, 367] width 10 height 10
click at [826, 464] on button "Filter" at bounding box center [844, 470] width 77 height 35
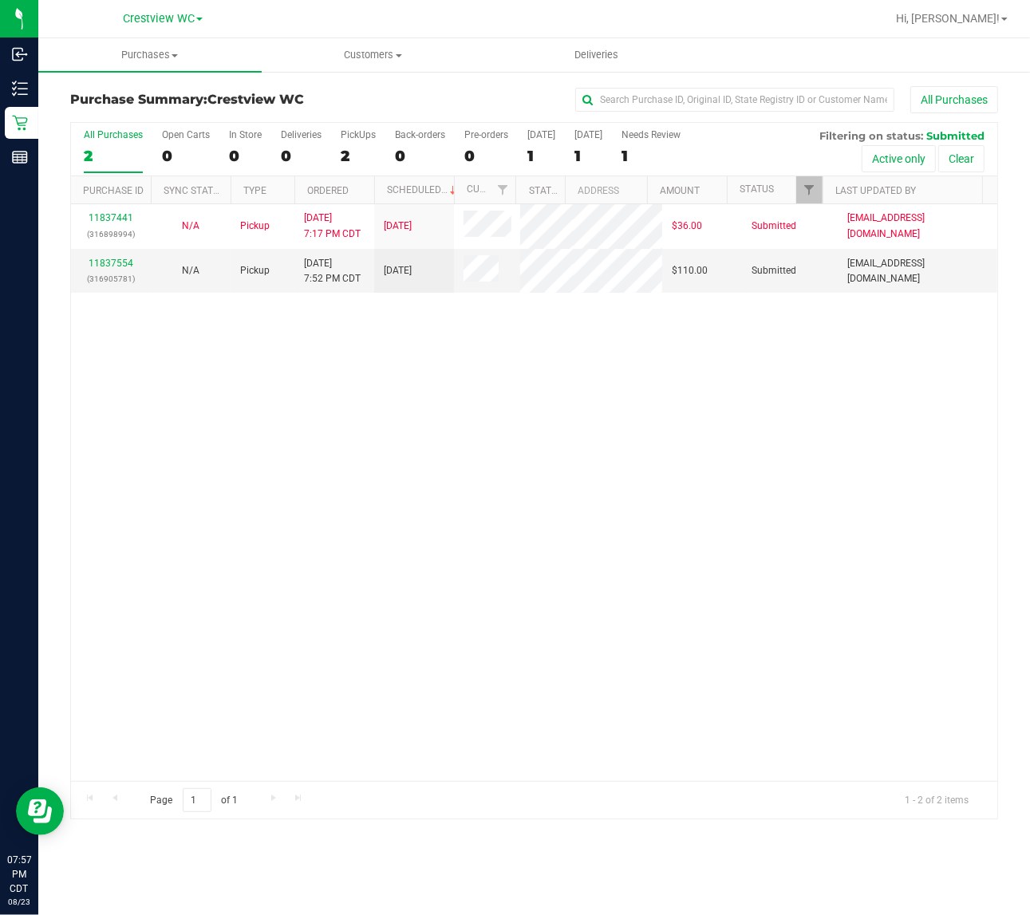
click at [728, 413] on div "11837441 (316898994) N/A Pickup 8/23/2025 7:17 PM CDT 8/24/2025 $36.00 Submitte…" at bounding box center [534, 492] width 926 height 577
click at [803, 185] on span "Filter" at bounding box center [809, 189] width 13 height 13
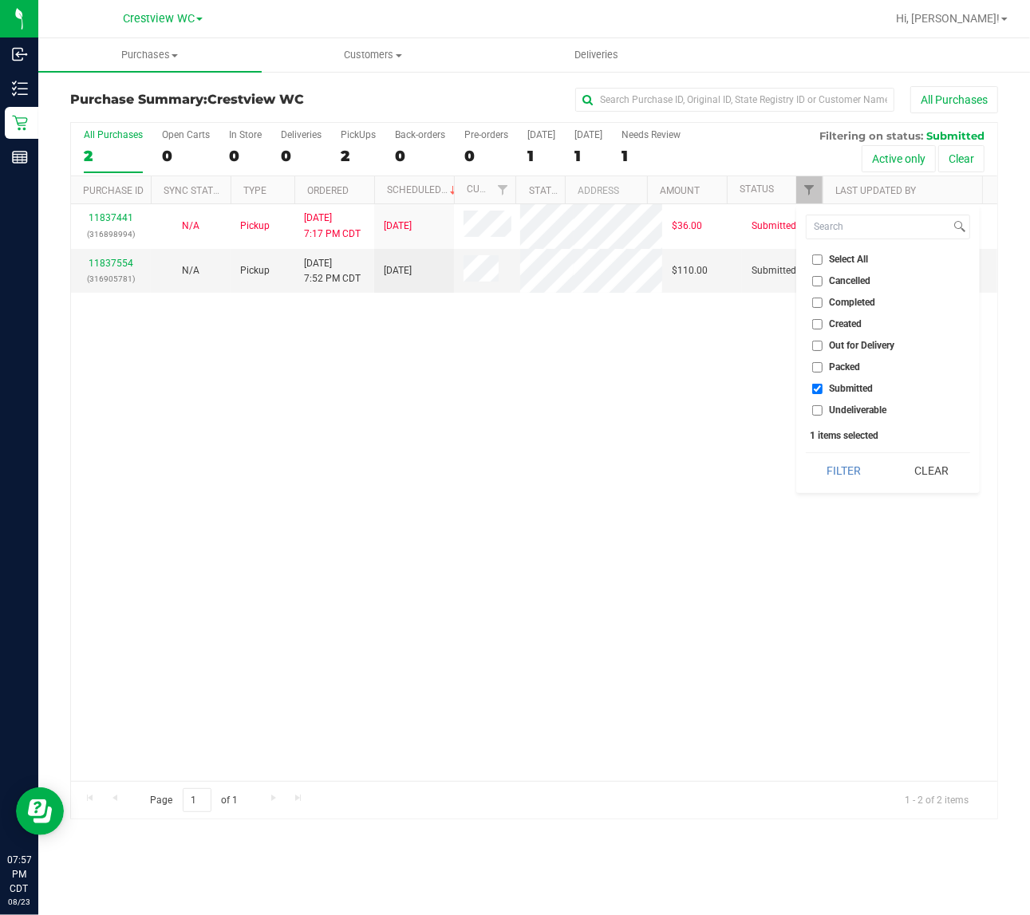
click at [830, 368] on span "Packed" at bounding box center [845, 367] width 31 height 10
click at [822, 368] on input "Packed" at bounding box center [817, 367] width 10 height 10
checkbox input "true"
click at [839, 384] on span "Submitted" at bounding box center [852, 389] width 44 height 10
click at [822, 384] on input "Submitted" at bounding box center [817, 389] width 10 height 10
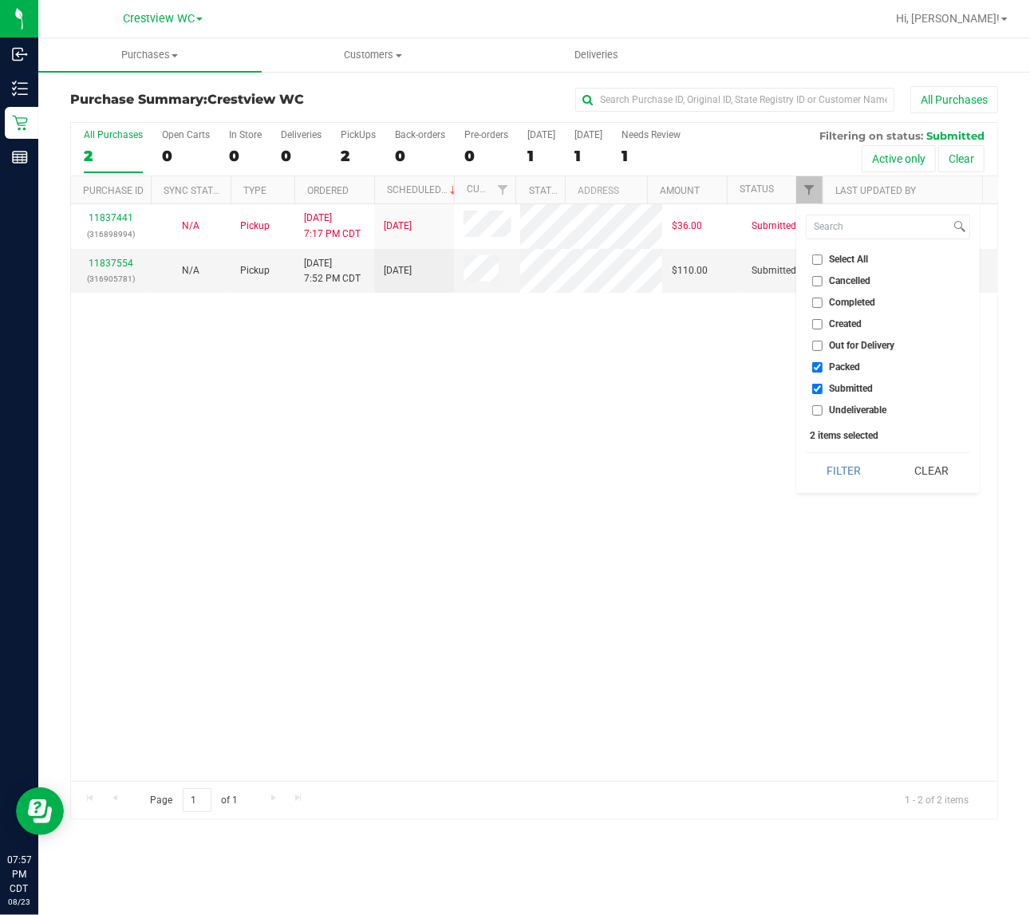
checkbox input "false"
click at [828, 463] on button "Filter" at bounding box center [844, 470] width 77 height 35
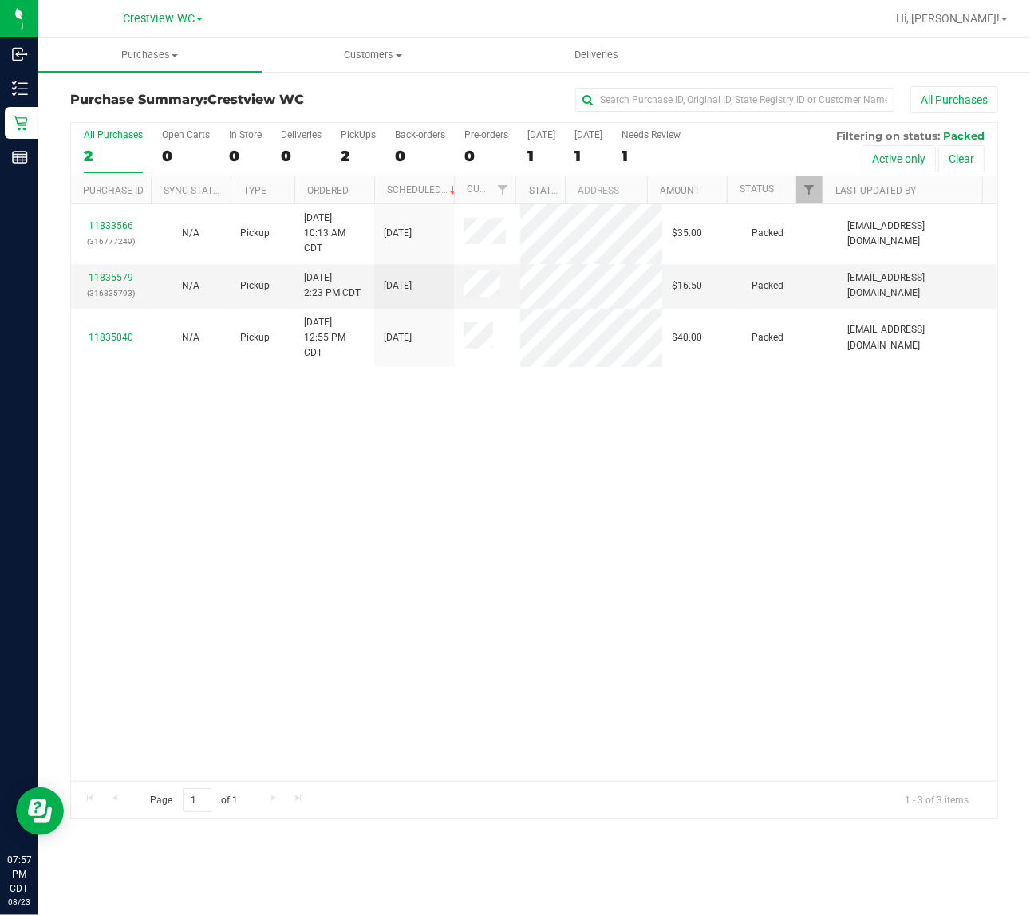
click at [616, 565] on div "11833566 (316777249) N/A Pickup 8/23/2025 10:13 AM CDT 8/23/2025 $35.00 Packed …" at bounding box center [534, 492] width 926 height 577
click at [811, 198] on link "Filter" at bounding box center [809, 189] width 26 height 27
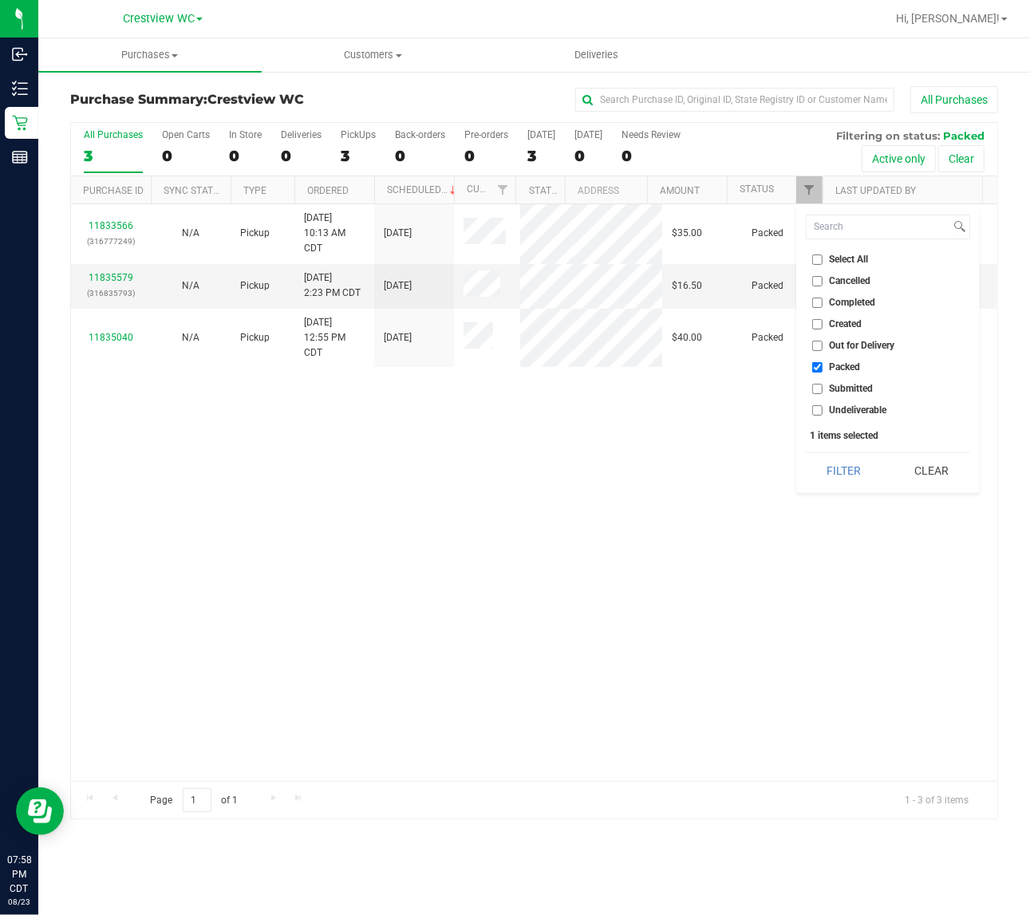
click at [592, 523] on div "11833566 (316777249) N/A Pickup 8/23/2025 10:13 AM CDT 8/23/2025 $35.00 Packed …" at bounding box center [534, 492] width 926 height 577
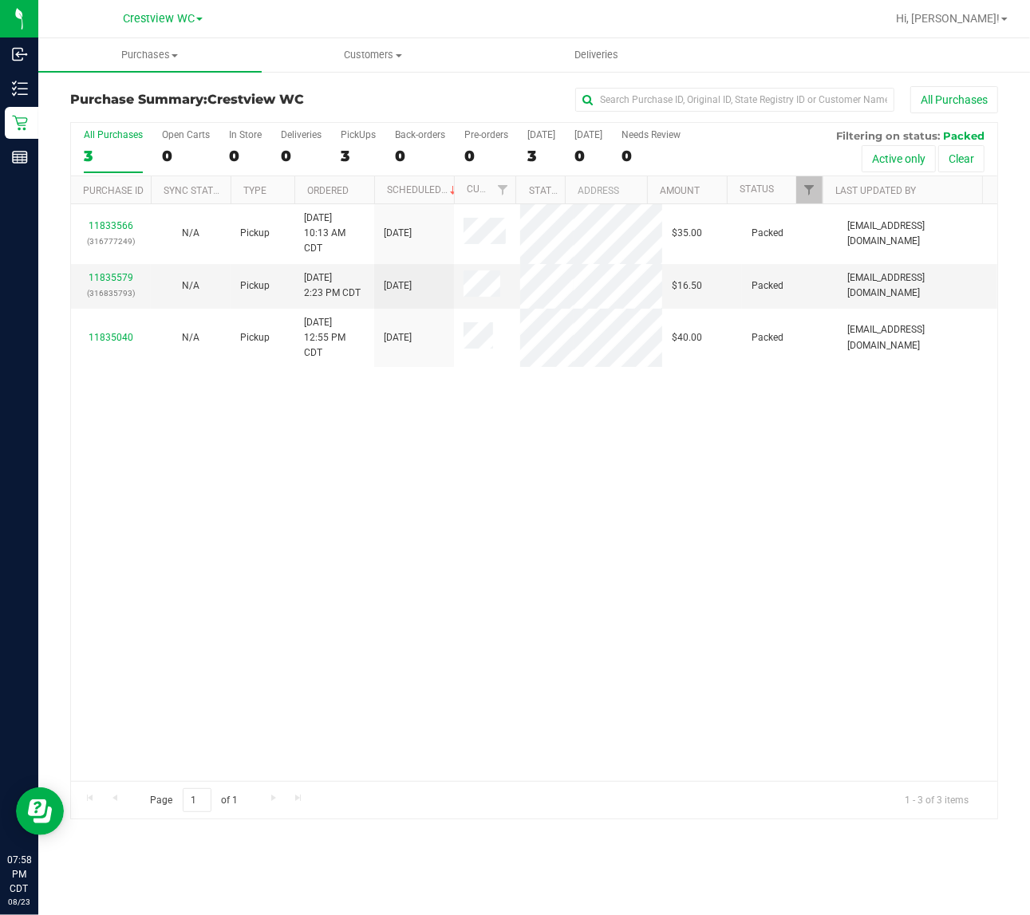
click at [540, 587] on div "11833566 (316777249) N/A Pickup 8/23/2025 10:13 AM CDT 8/23/2025 $35.00 Packed …" at bounding box center [534, 492] width 926 height 577
click at [396, 624] on div "11833566 (316777249) N/A Pickup 8/23/2025 10:13 AM CDT 8/23/2025 $35.00 Packed …" at bounding box center [534, 492] width 926 height 577
click at [184, 542] on div "11833566 (316777249) N/A Pickup 8/23/2025 10:13 AM CDT 8/23/2025 $35.00 Packed …" at bounding box center [534, 492] width 926 height 577
click at [96, 283] on link "11835579" at bounding box center [111, 277] width 45 height 11
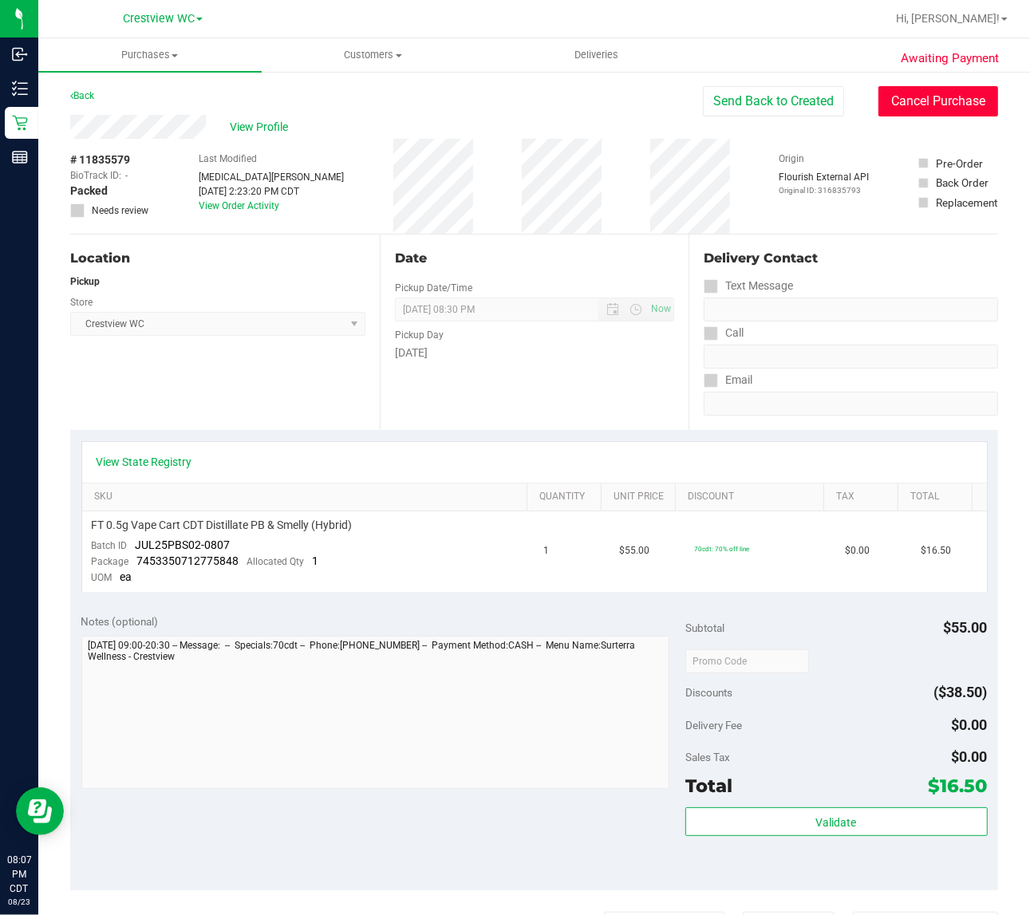
click at [938, 106] on button "Cancel Purchase" at bounding box center [938, 101] width 120 height 30
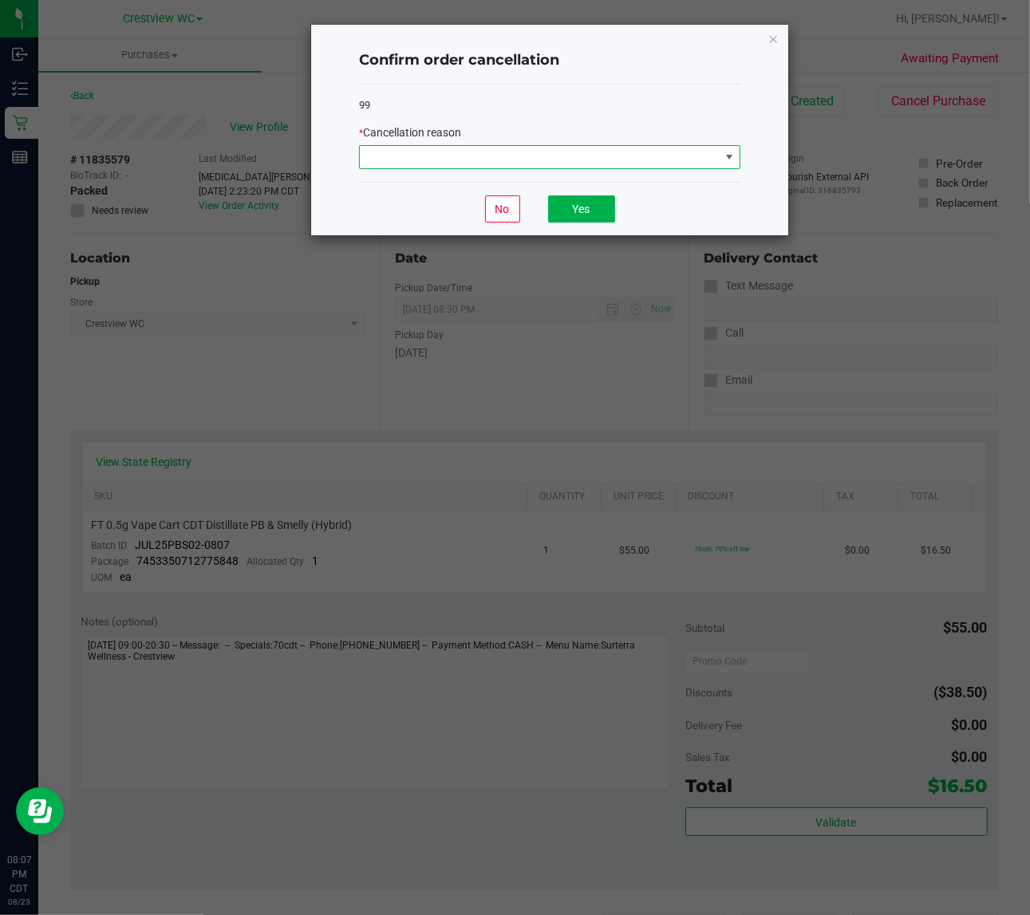
click at [597, 164] on span at bounding box center [540, 157] width 360 height 22
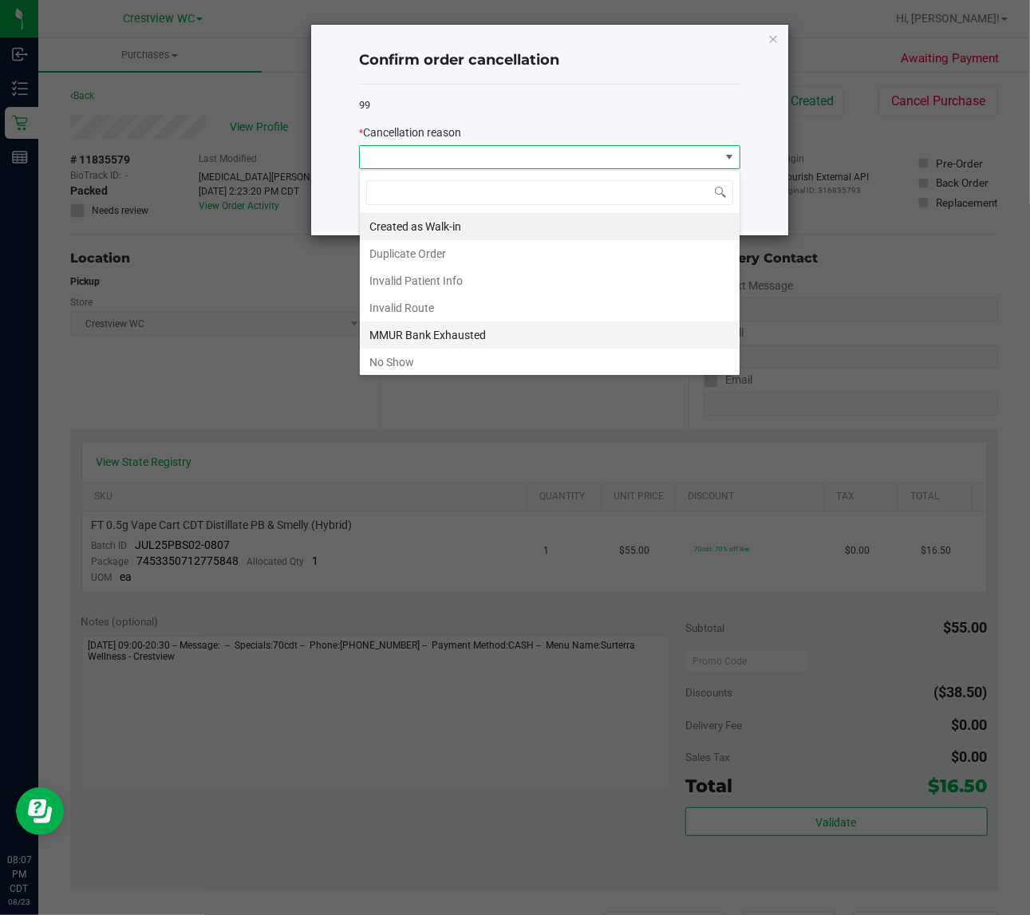
scroll to position [25, 381]
click at [388, 363] on li "No Show" at bounding box center [550, 362] width 380 height 27
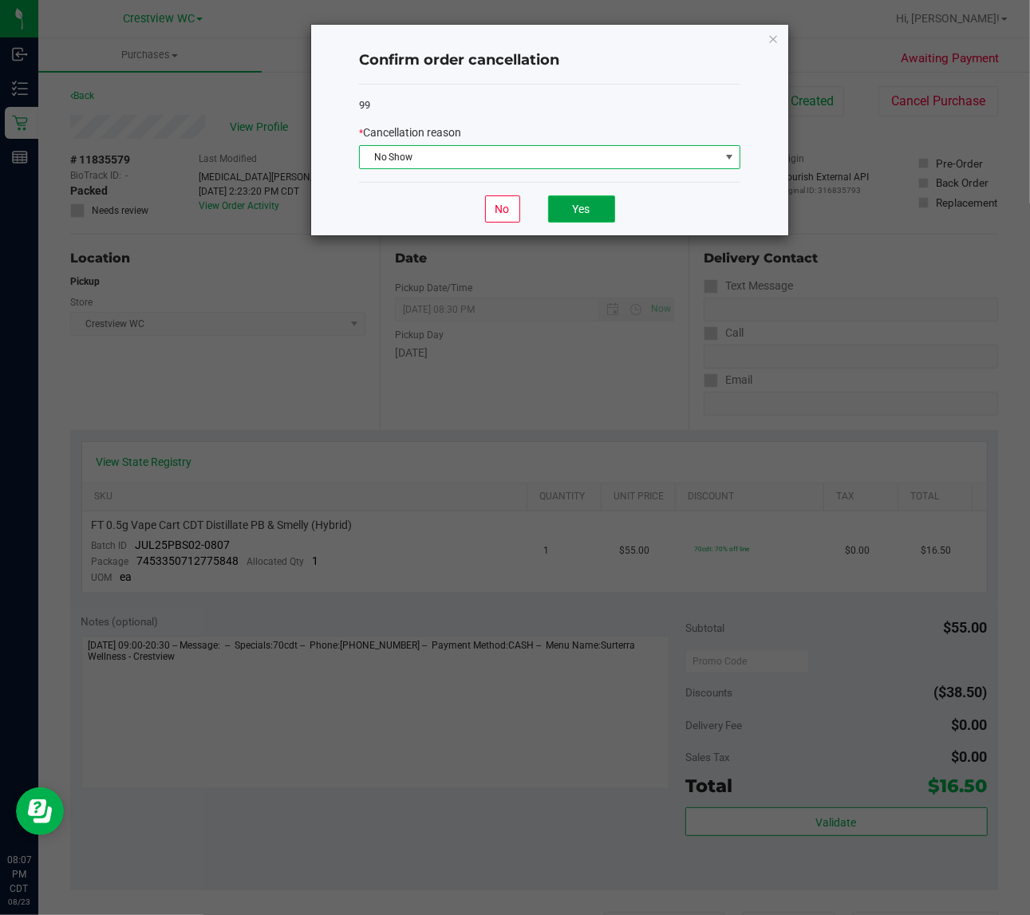
click at [575, 203] on button "Yes" at bounding box center [581, 208] width 67 height 27
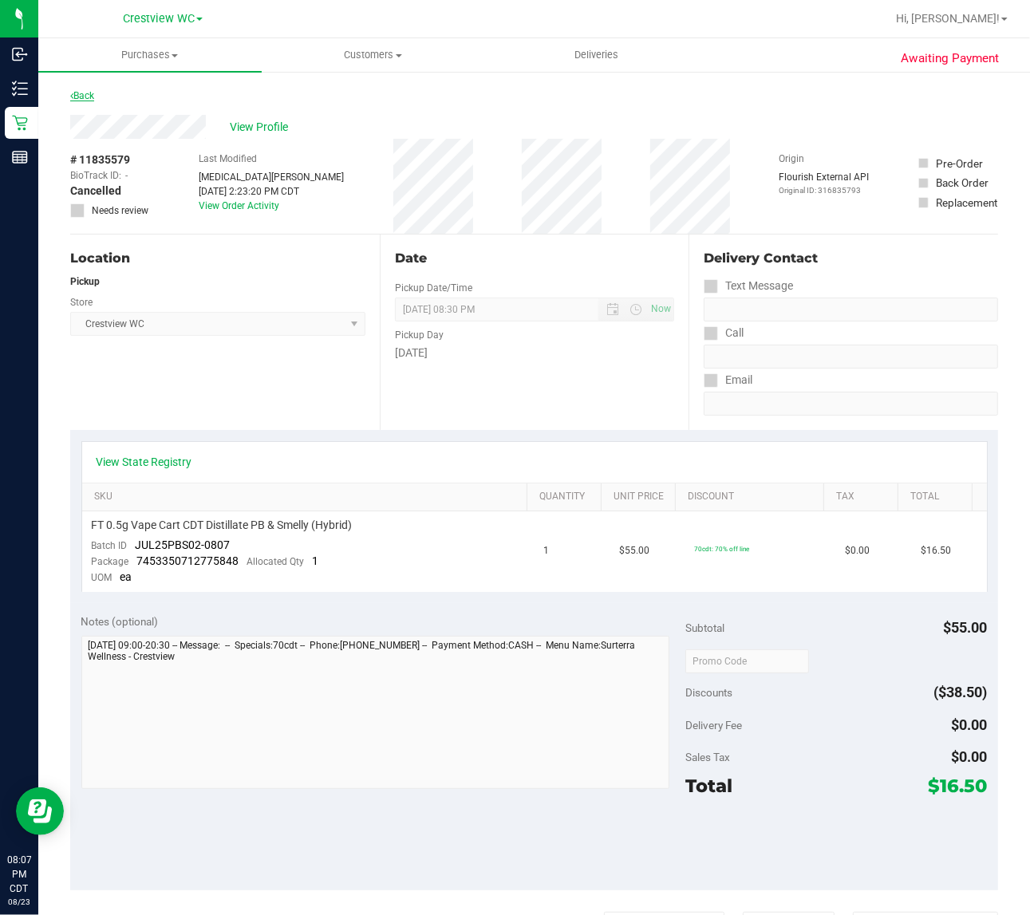
click at [94, 92] on link "Back" at bounding box center [82, 95] width 24 height 11
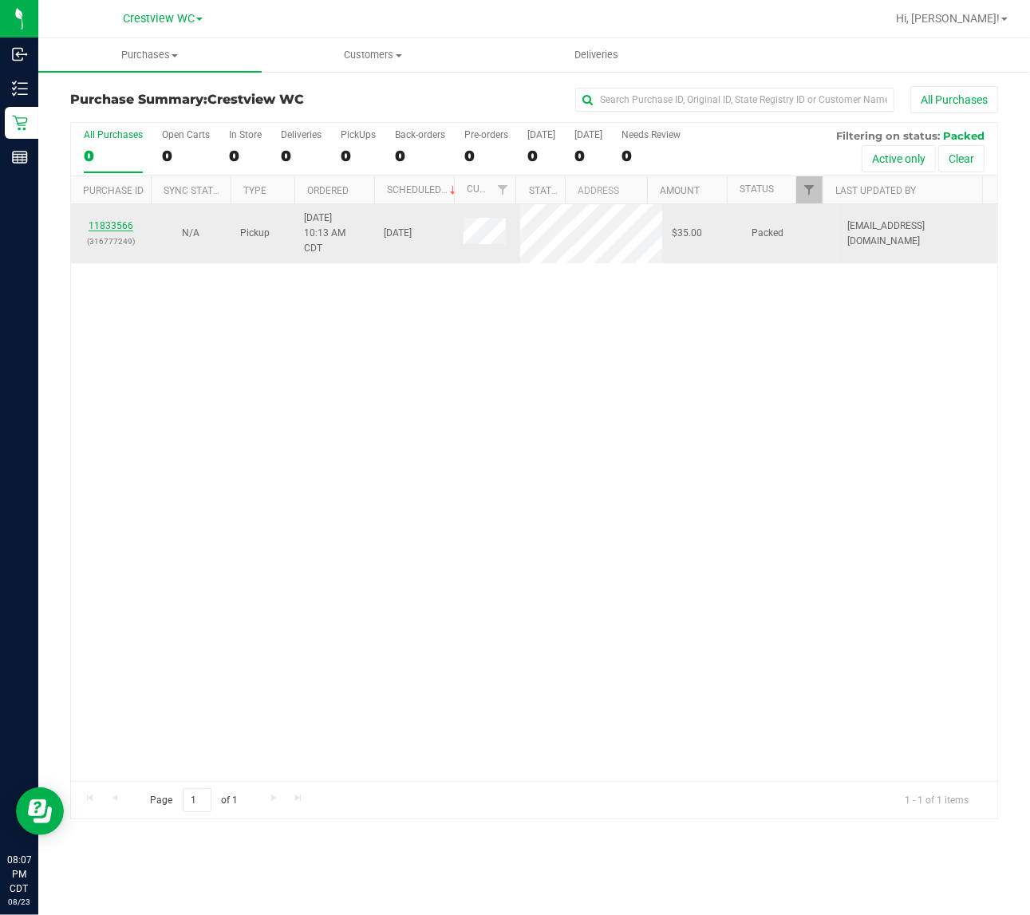
click at [116, 231] on link "11833566" at bounding box center [111, 225] width 45 height 11
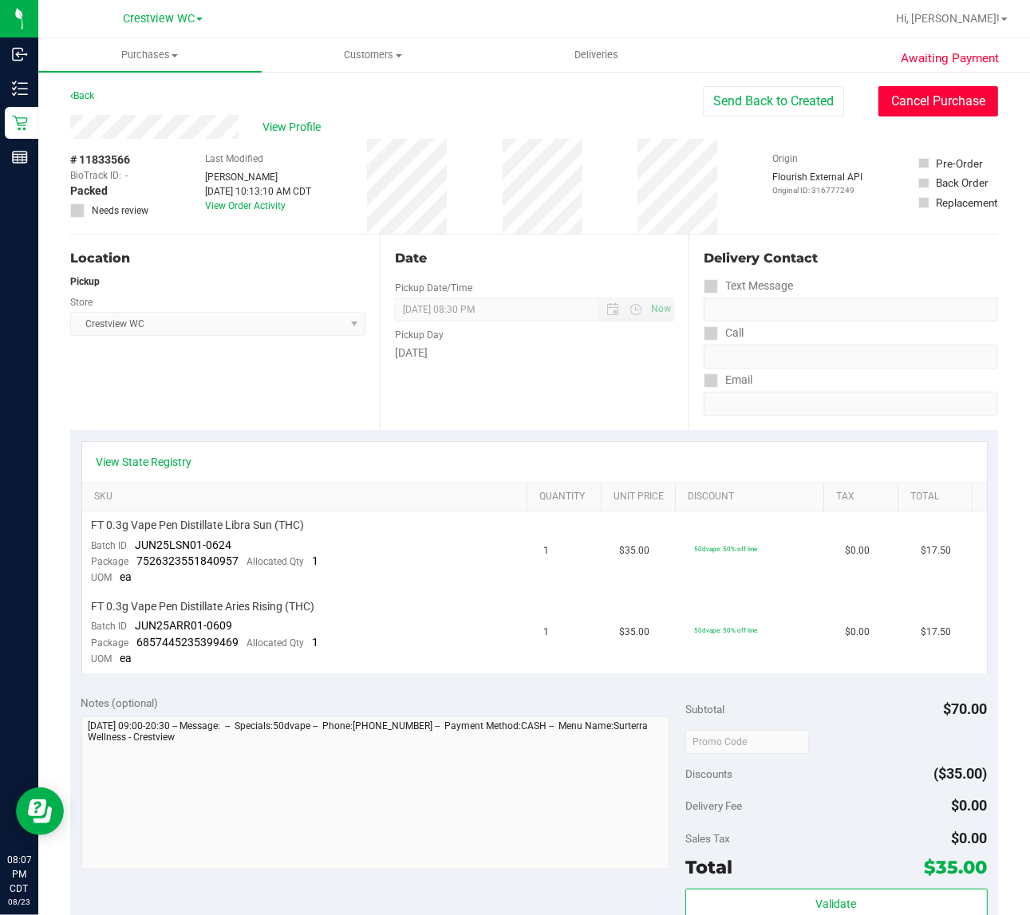
click at [912, 89] on button "Cancel Purchase" at bounding box center [938, 101] width 120 height 30
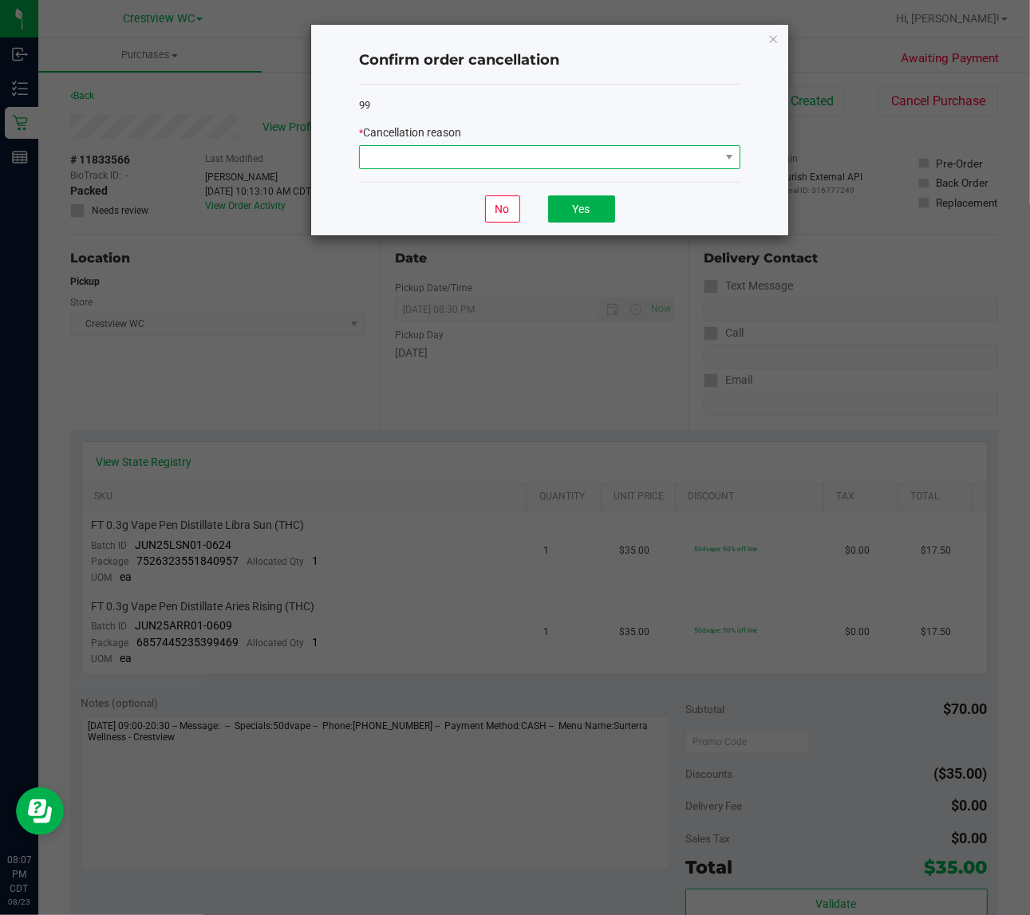
click at [634, 164] on span at bounding box center [540, 157] width 360 height 22
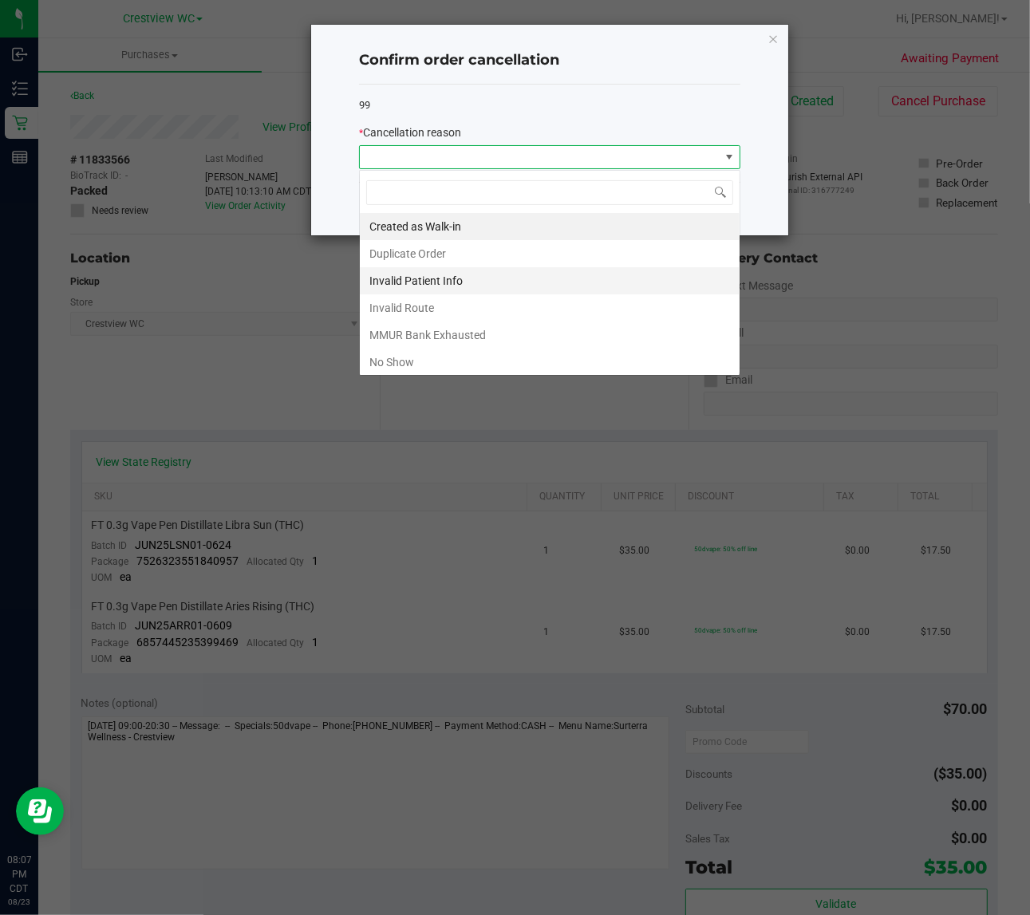
scroll to position [25, 381]
click at [421, 361] on li "No Show" at bounding box center [550, 362] width 380 height 27
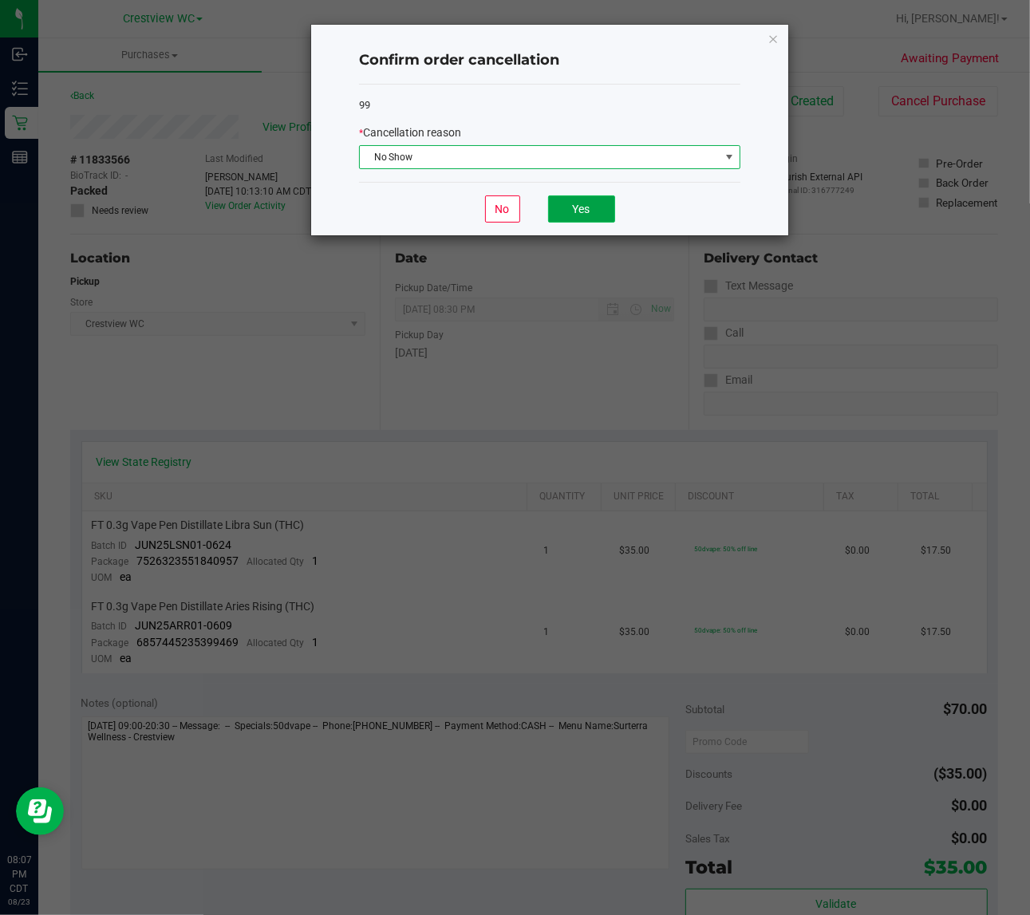
click at [599, 213] on button "Yes" at bounding box center [581, 208] width 67 height 27
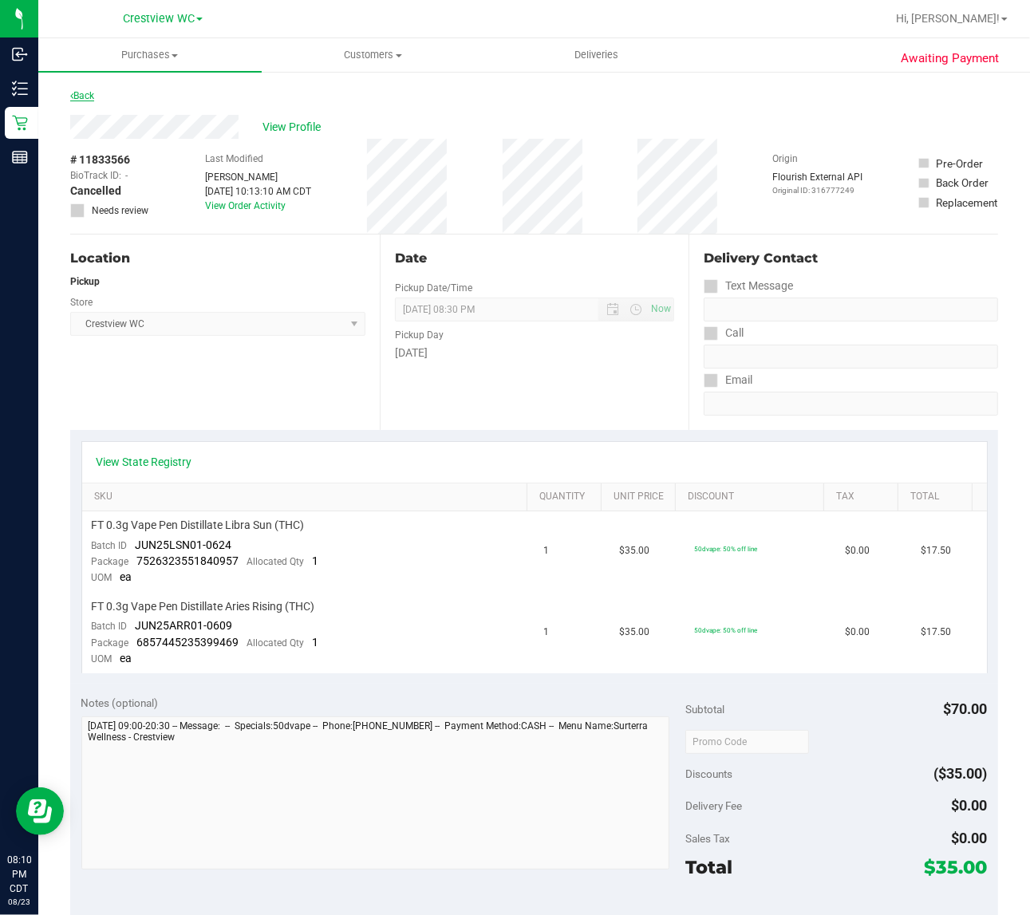
click at [85, 90] on link "Back" at bounding box center [82, 95] width 24 height 11
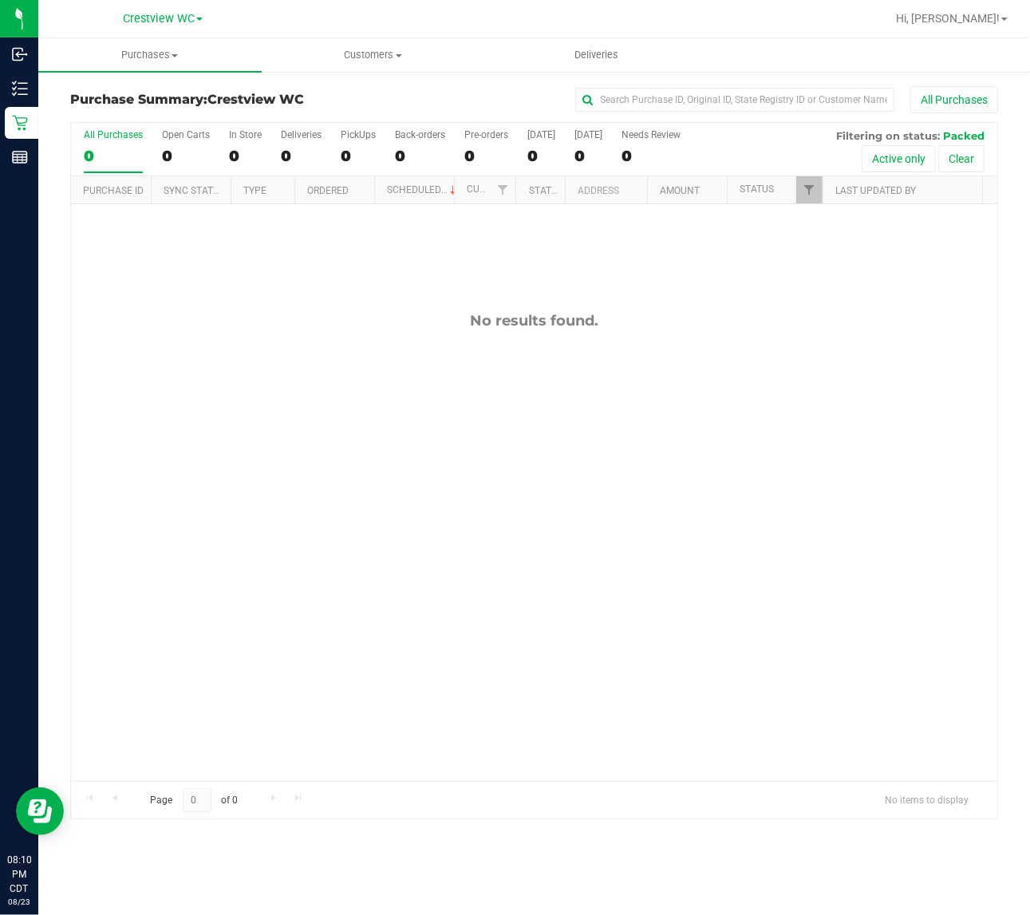
click at [822, 195] on div at bounding box center [822, 190] width 7 height 28
click at [807, 195] on span "Filter" at bounding box center [809, 189] width 13 height 13
click at [828, 377] on ul "Select All Cancelled Completed Created Out for Delivery Packed Submitted Undeli…" at bounding box center [888, 335] width 164 height 168
click at [830, 385] on span "Submitted" at bounding box center [852, 389] width 44 height 10
click at [822, 385] on input "Submitted" at bounding box center [817, 389] width 10 height 10
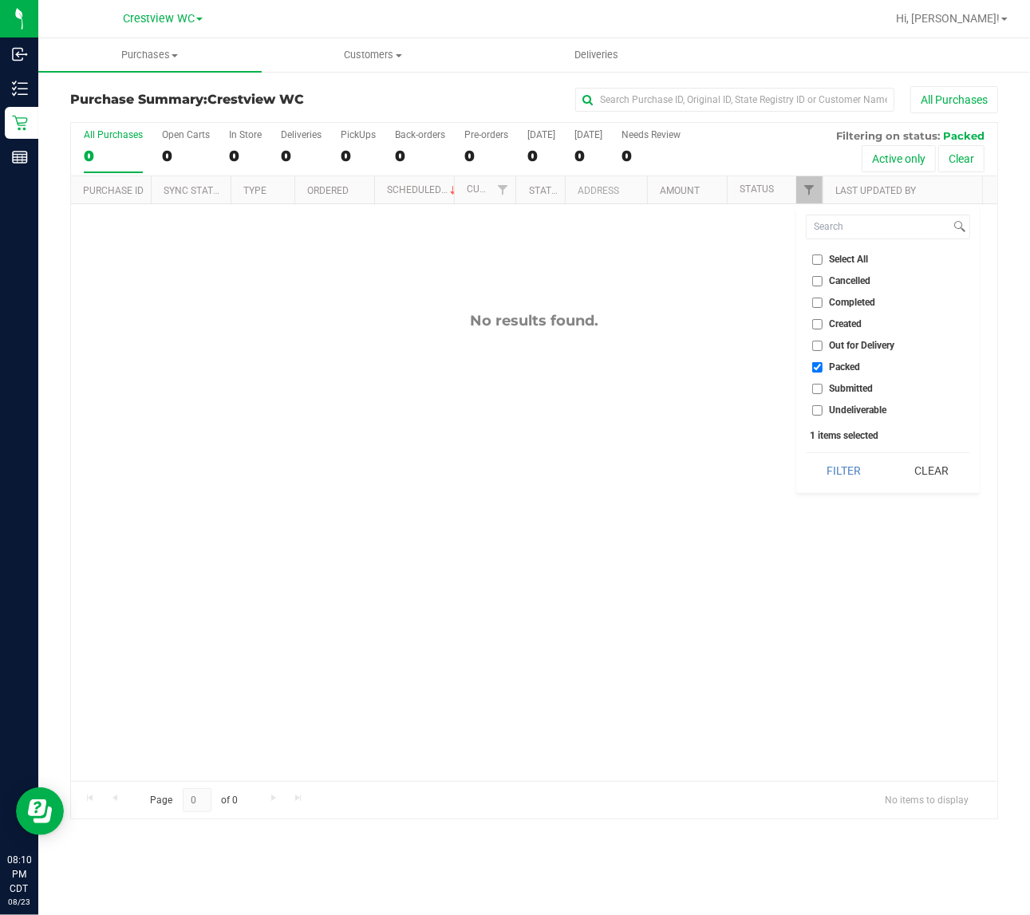
checkbox input "true"
click at [834, 465] on button "Filter" at bounding box center [844, 470] width 77 height 35
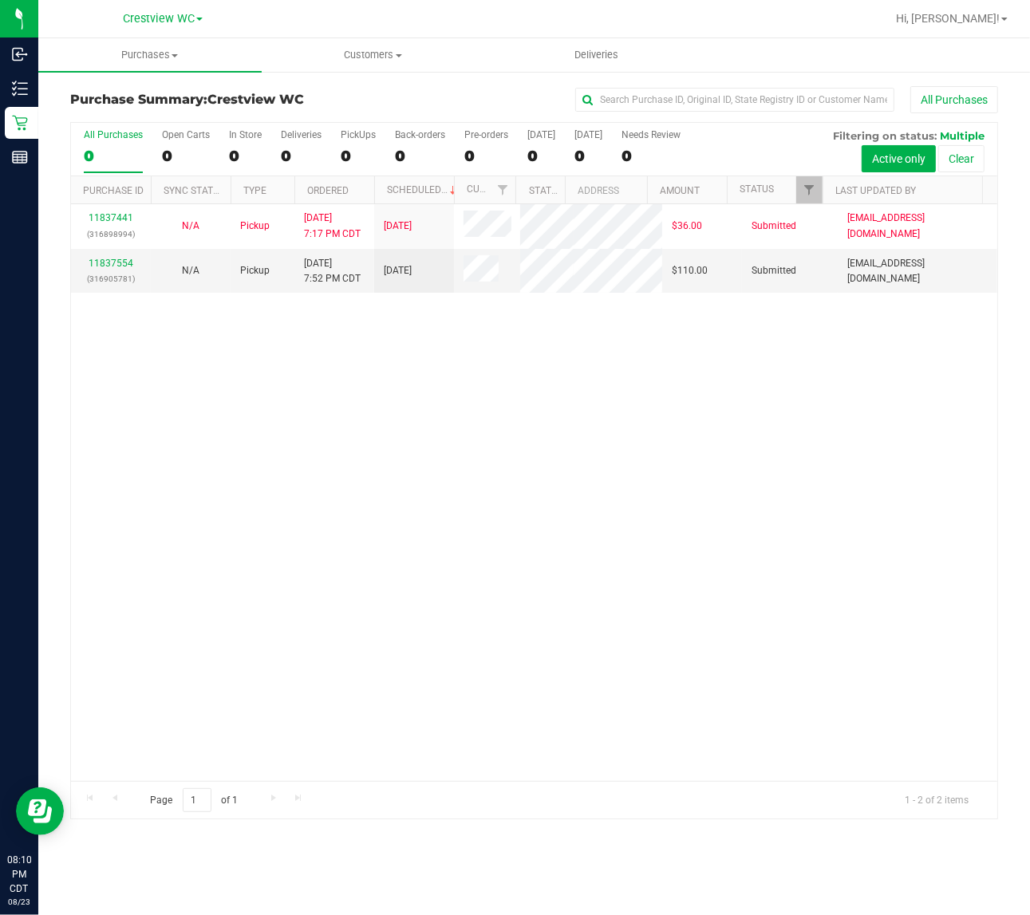
click at [251, 451] on div "11837441 (316898994) N/A Pickup 8/23/2025 7:17 PM CDT 8/24/2025 $36.00 Submitte…" at bounding box center [534, 492] width 926 height 577
click at [124, 384] on div "11837441 (316898994) N/A Pickup 8/23/2025 7:17 PM CDT 8/24/2025 $36.00 Submitte…" at bounding box center [534, 492] width 926 height 577
click at [113, 397] on div "11837441 (316898994) N/A Pickup 8/23/2025 7:17 PM CDT 8/24/2025 $36.00 Submitte…" at bounding box center [534, 492] width 926 height 577
click at [233, 356] on div "11837441 (316898994) N/A Pickup 8/23/2025 7:17 PM CDT 8/24/2025 $36.00 Submitte…" at bounding box center [534, 492] width 926 height 577
click at [132, 258] on div "11837554 (316905781)" at bounding box center [111, 271] width 61 height 30
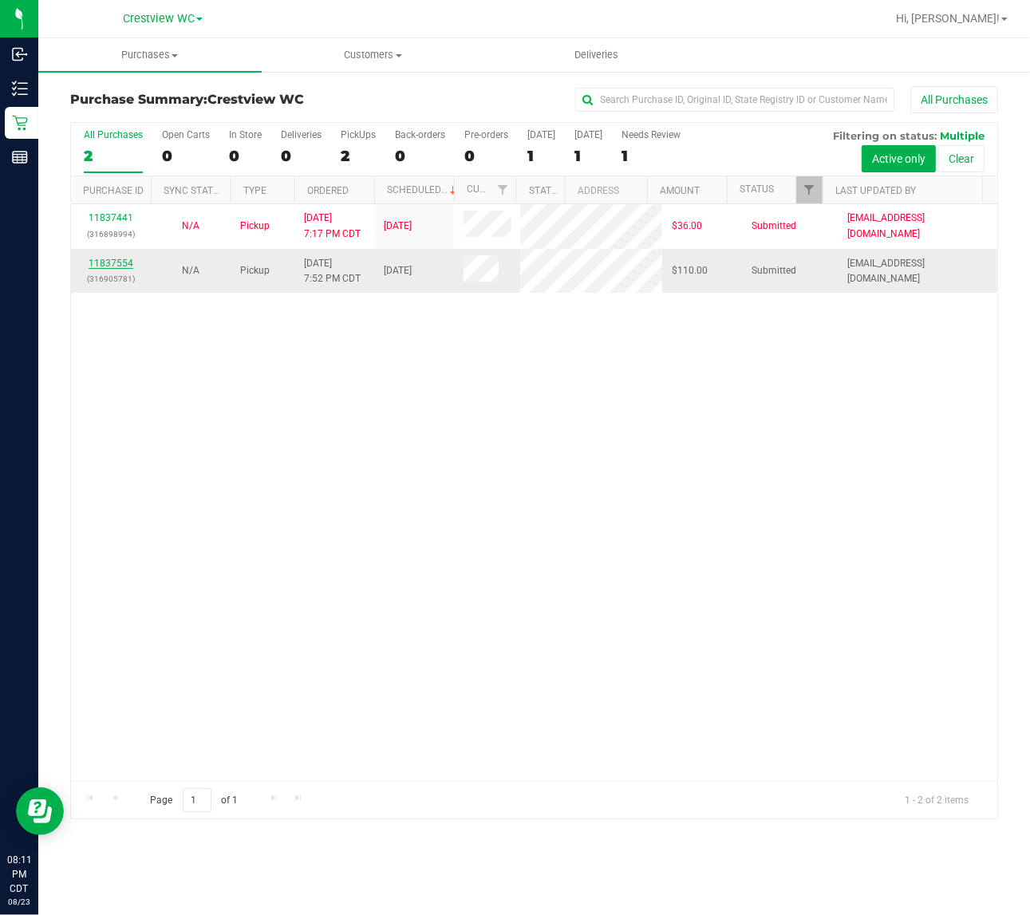
click at [113, 264] on link "11837554" at bounding box center [111, 263] width 45 height 11
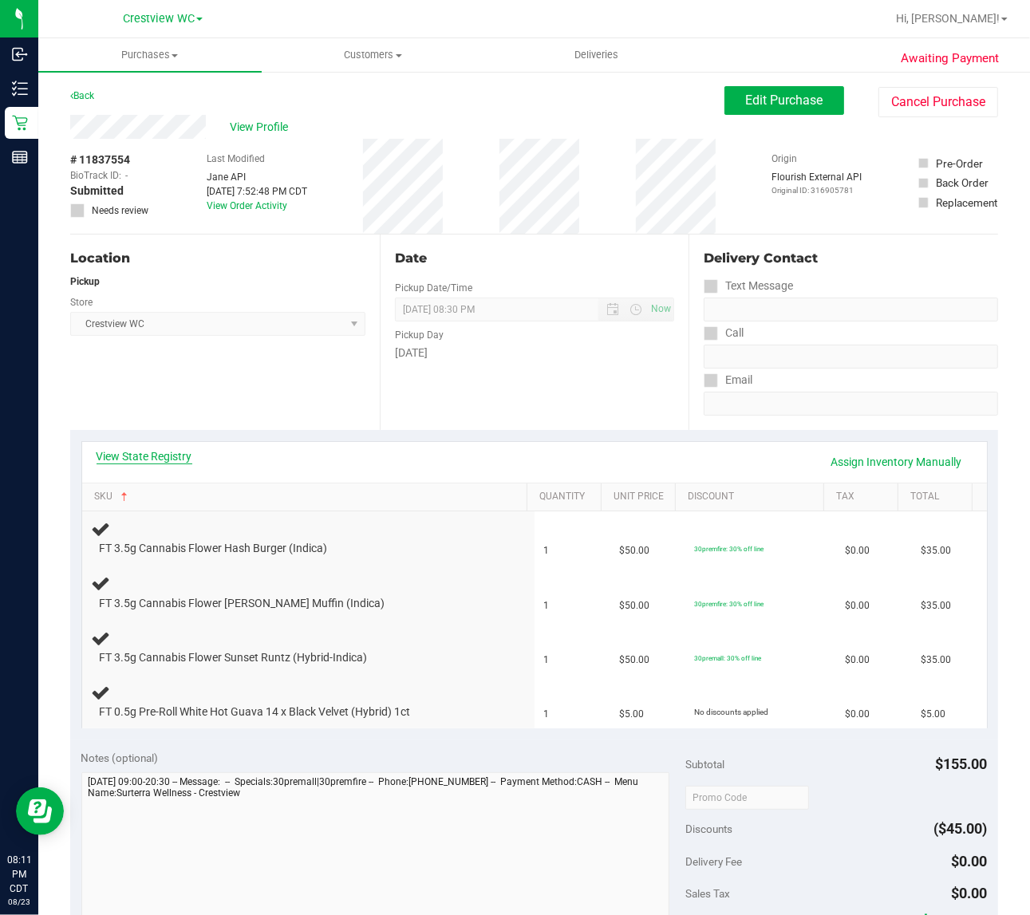
click at [176, 453] on link "View State Registry" at bounding box center [145, 456] width 96 height 16
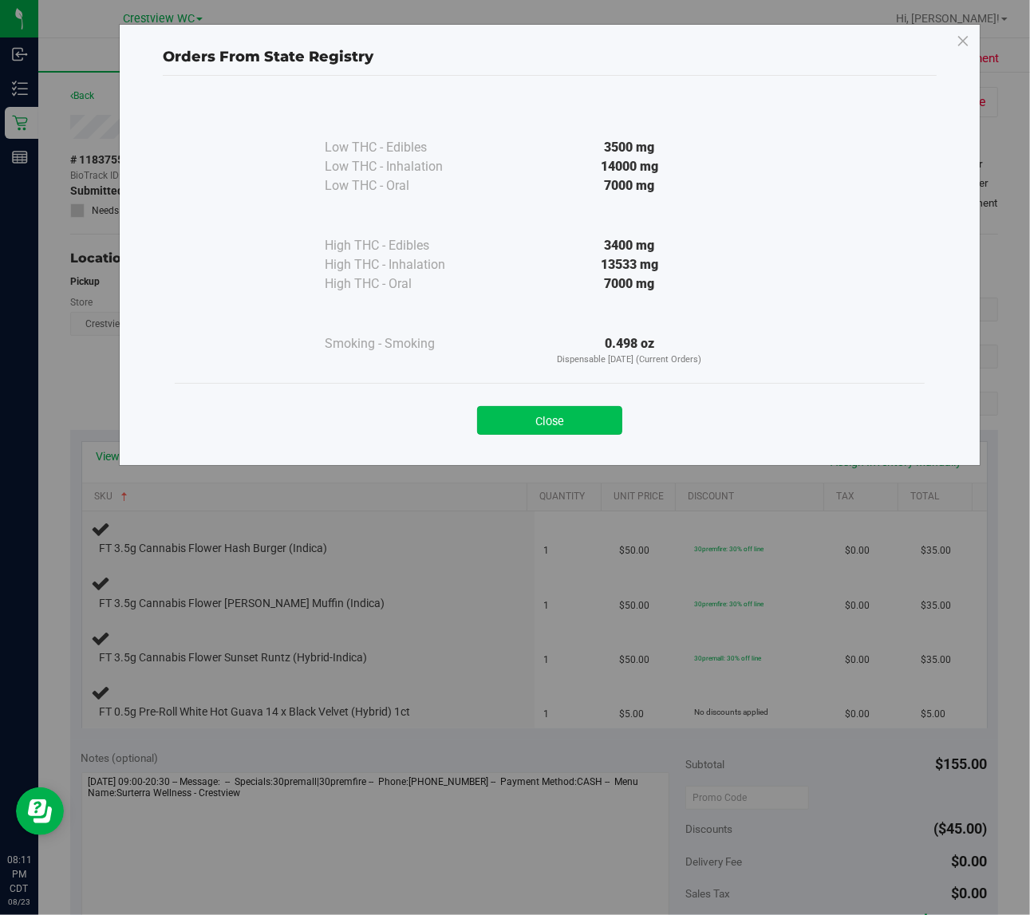
click at [577, 415] on button "Close" at bounding box center [549, 420] width 145 height 29
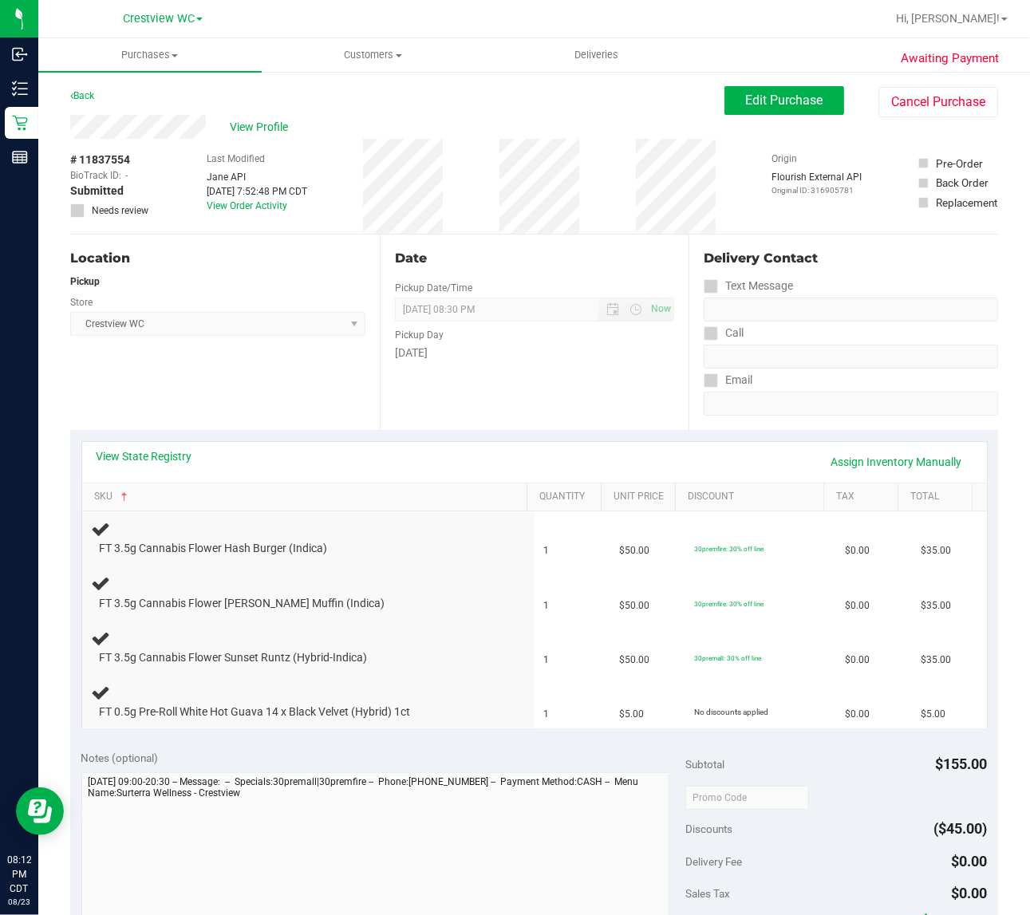
click at [164, 372] on div "Location Pickup Store Crestview WC Select Store Bonita Springs WC Boynton Beach…" at bounding box center [225, 332] width 310 height 195
click at [154, 387] on div "Location Pickup Store Crestview WC Select Store Bonita Springs WC Boynton Beach…" at bounding box center [225, 332] width 310 height 195
click at [206, 400] on div "Location Pickup Store Crestview WC Select Store Bonita Springs WC Boynton Beach…" at bounding box center [225, 332] width 310 height 195
click at [248, 389] on div "Location Pickup Store Crestview WC Select Store Bonita Springs WC Boynton Beach…" at bounding box center [225, 332] width 310 height 195
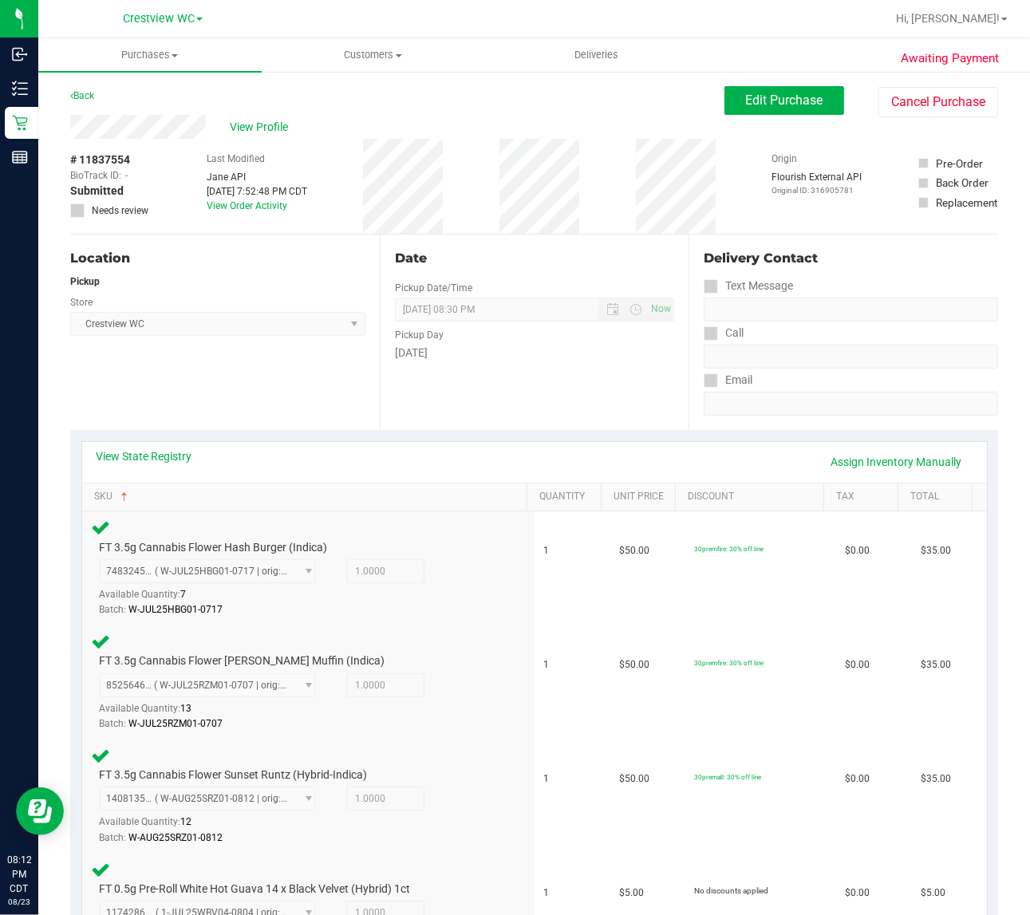
click at [180, 401] on div "Location Pickup Store Crestview WC Select Store Bonita Springs WC Boynton Beach…" at bounding box center [225, 332] width 310 height 195
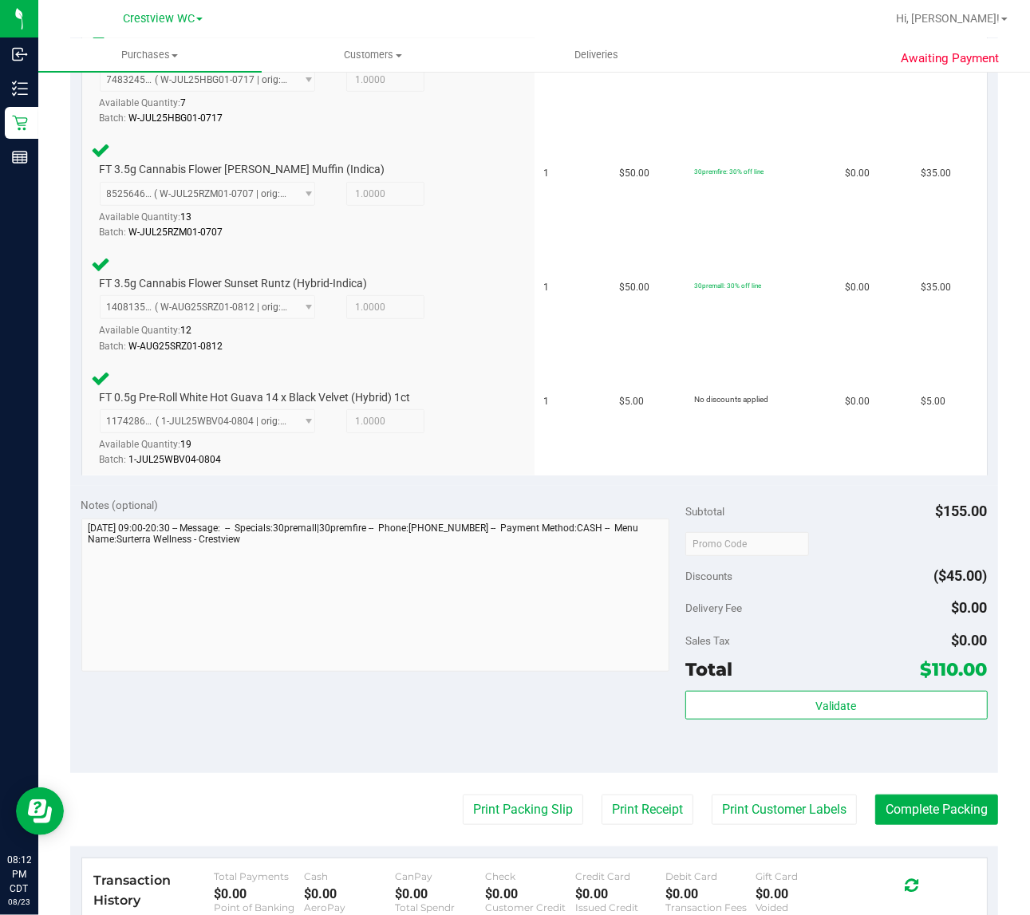
scroll to position [499, 0]
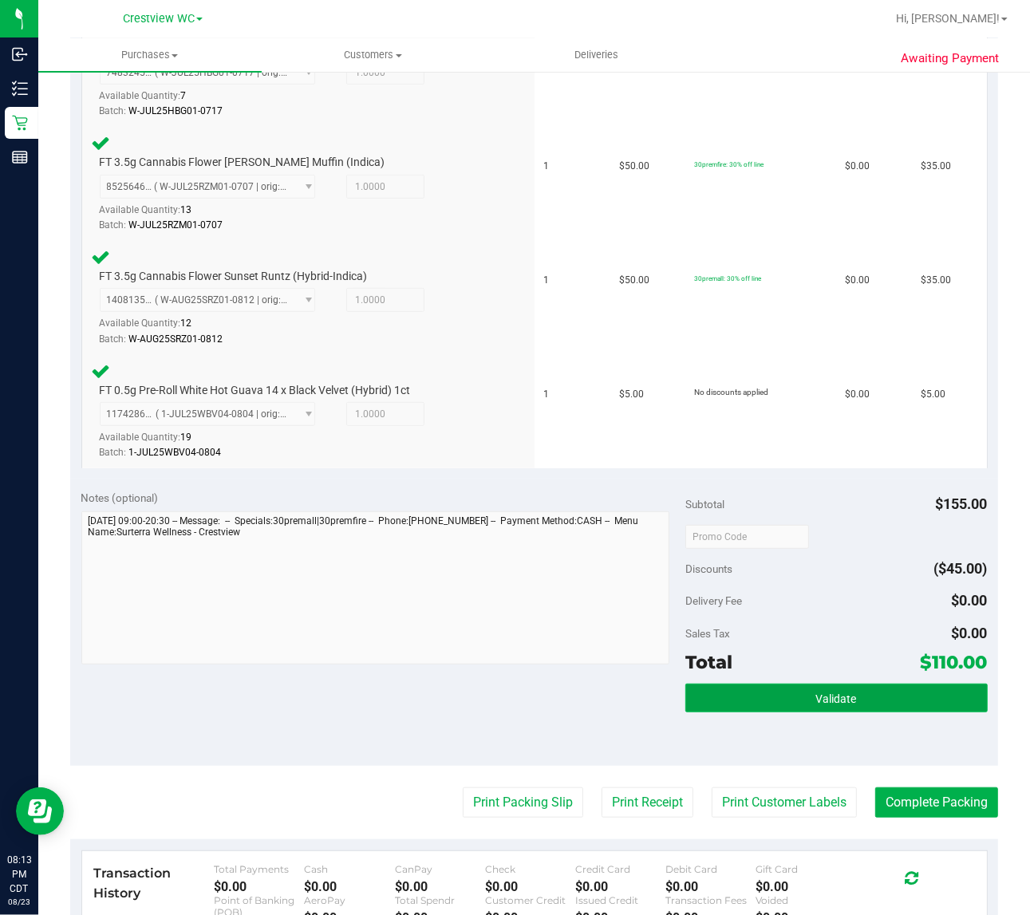
click at [783, 686] on button "Validate" at bounding box center [836, 698] width 302 height 29
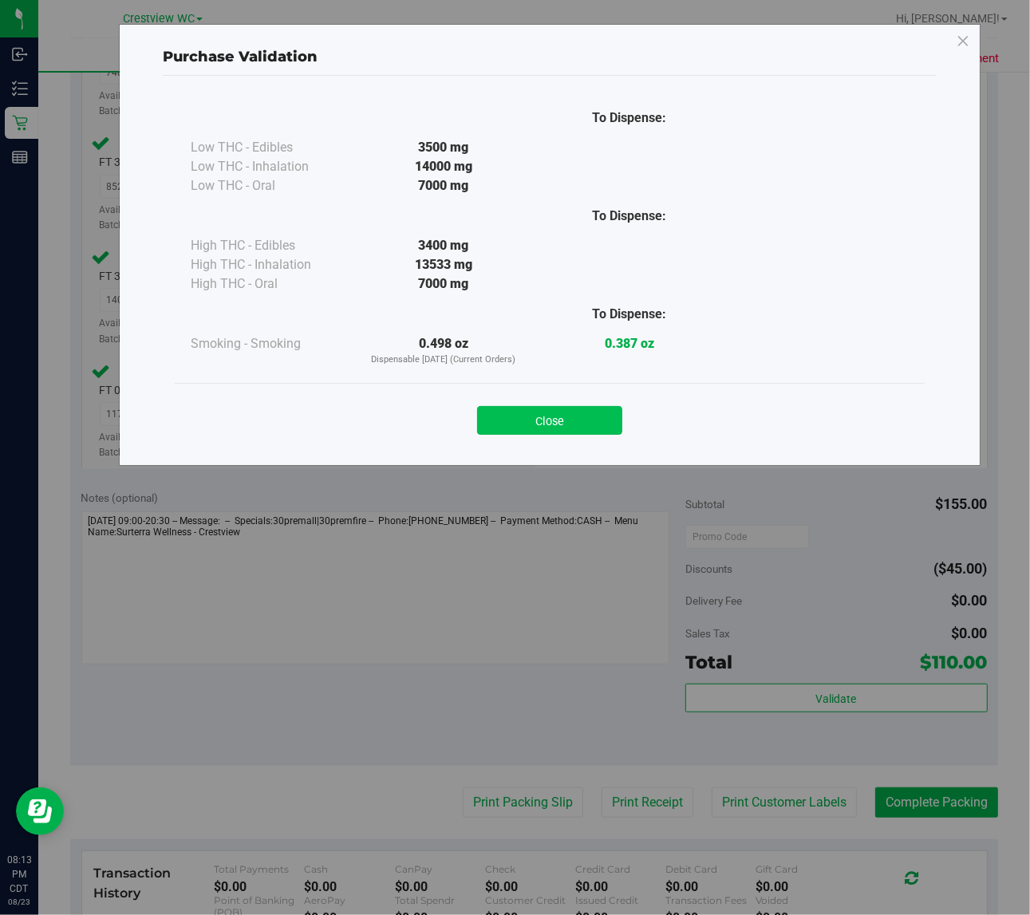
click at [567, 417] on button "Close" at bounding box center [549, 420] width 145 height 29
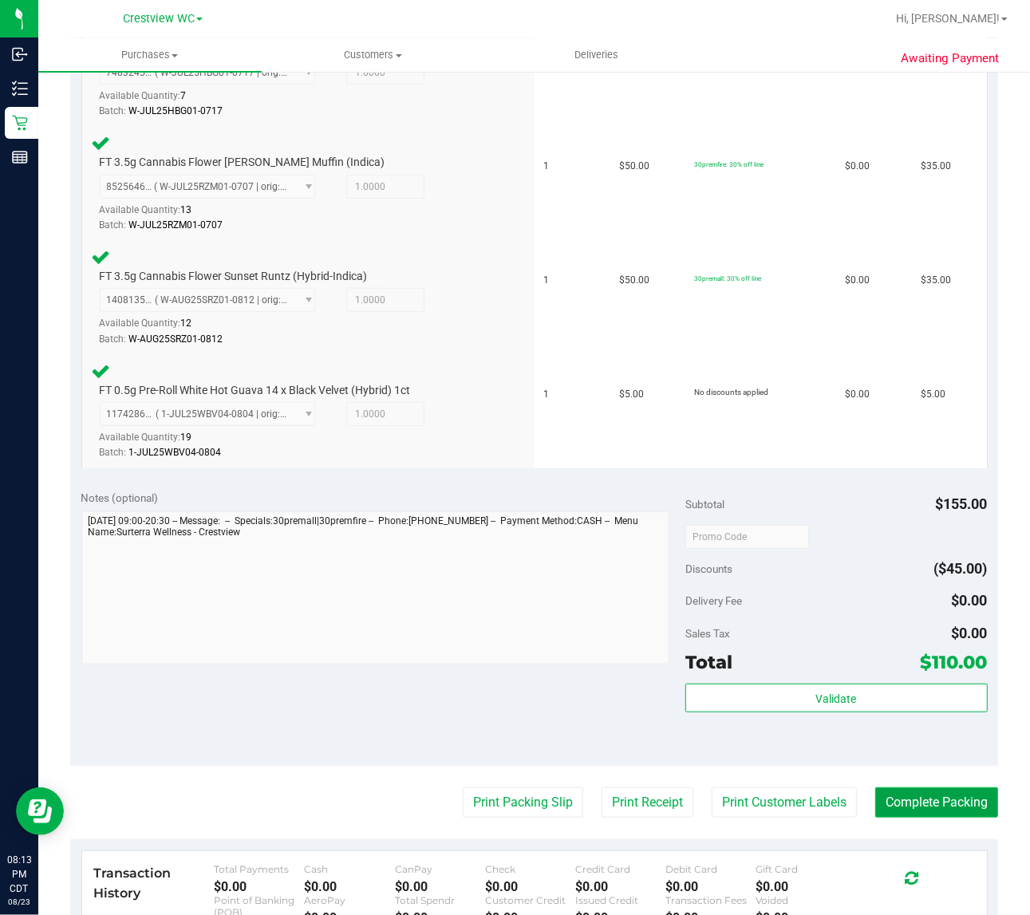
click at [925, 810] on button "Complete Packing" at bounding box center [936, 802] width 123 height 30
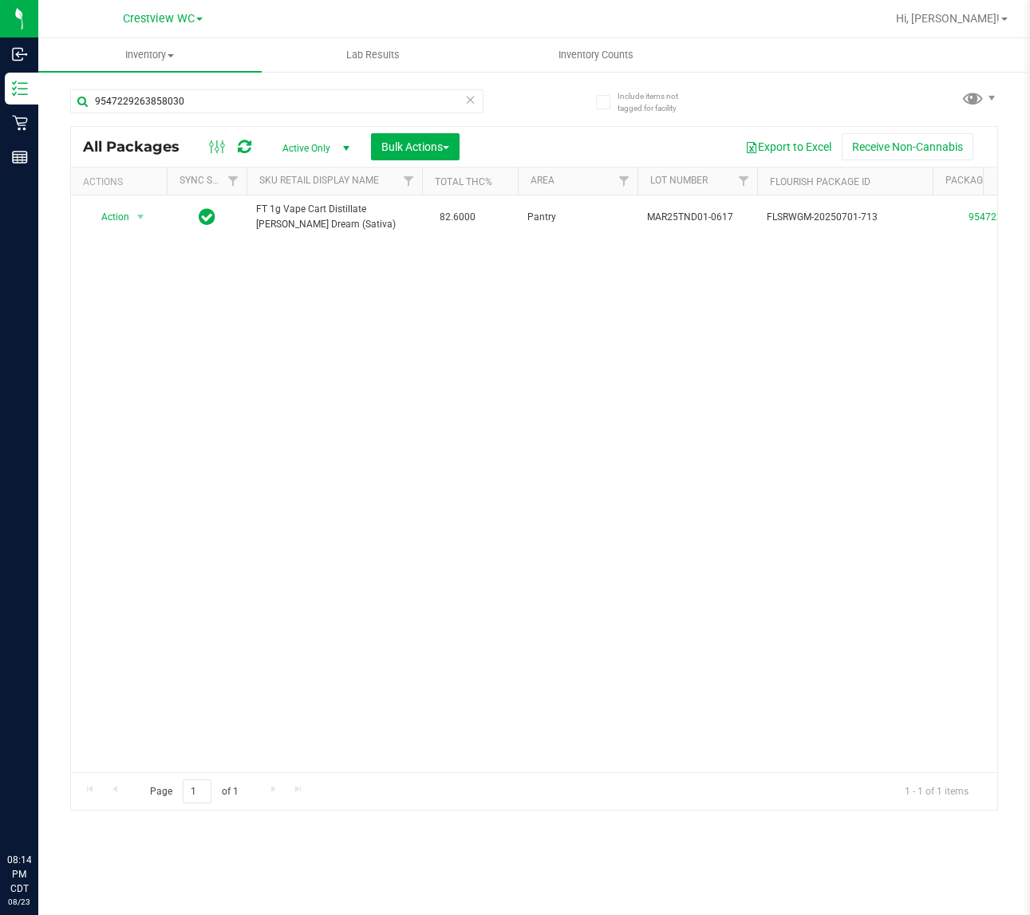
click at [252, 102] on input "9547229263858030" at bounding box center [276, 101] width 413 height 24
type input "blue"
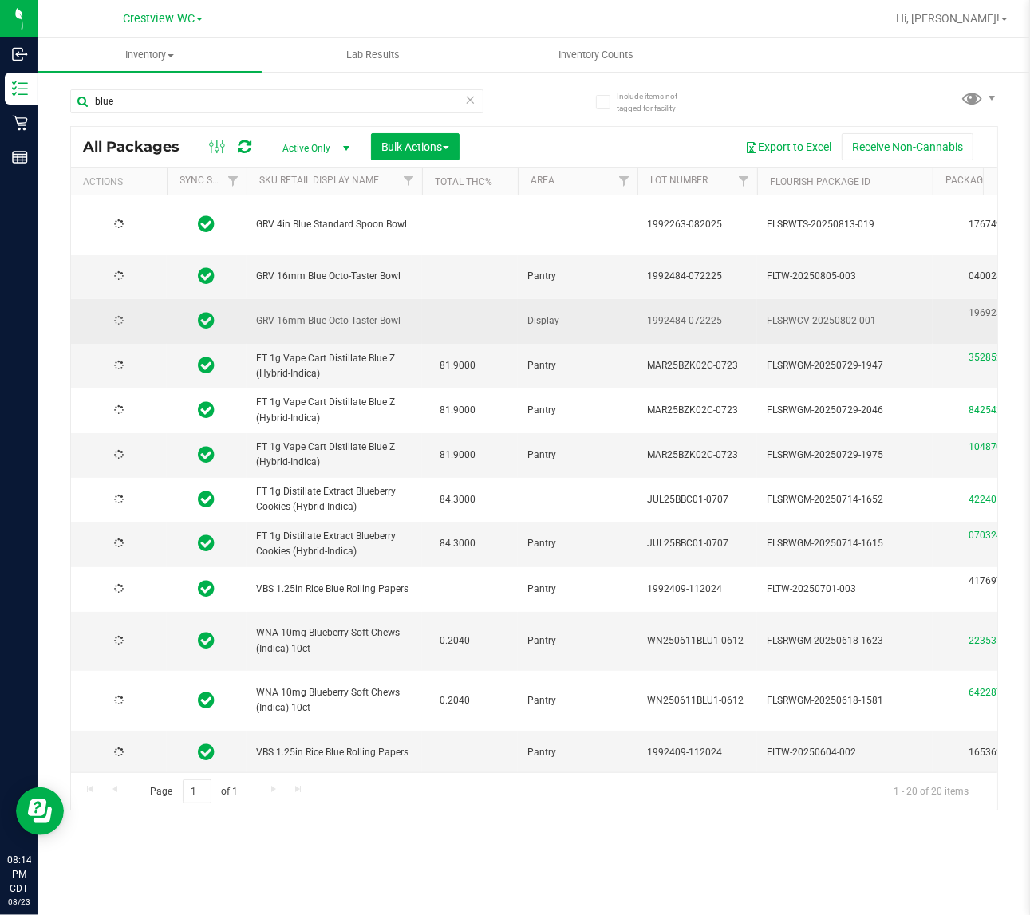
type input "[DATE]"
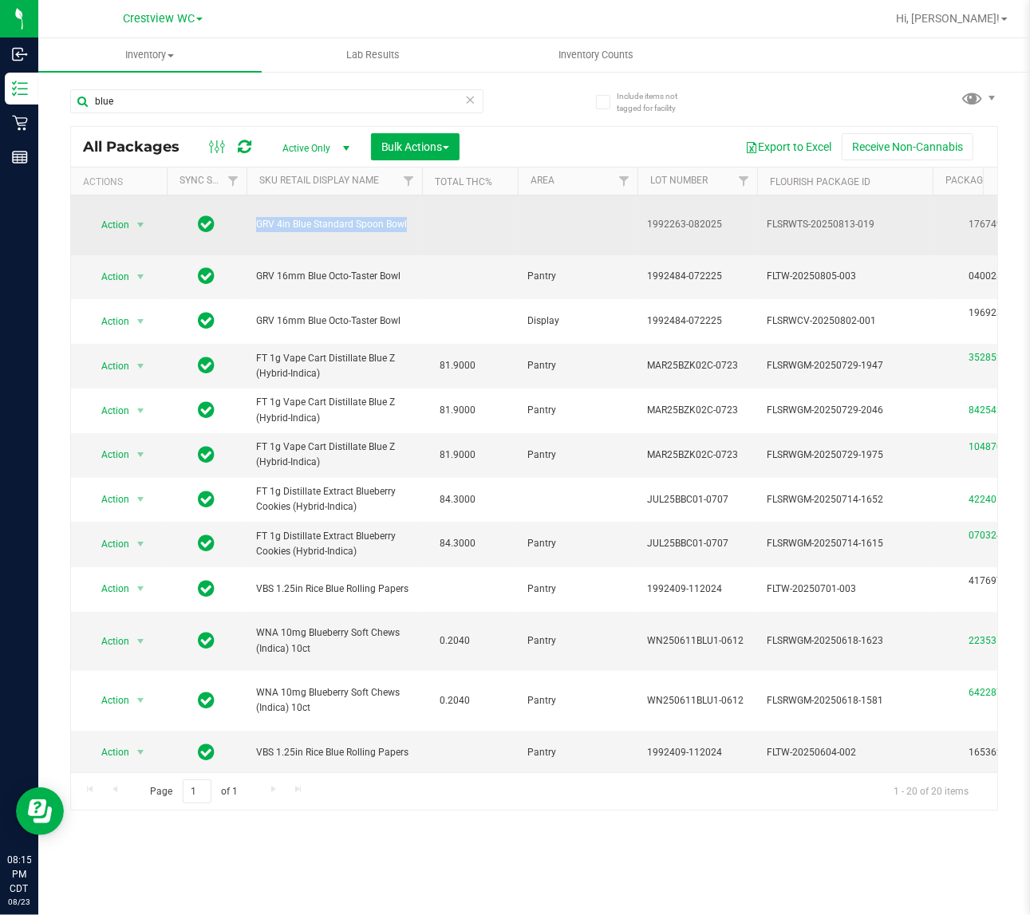
drag, startPoint x: 424, startPoint y: 229, endPoint x: 239, endPoint y: 227, distance: 184.3
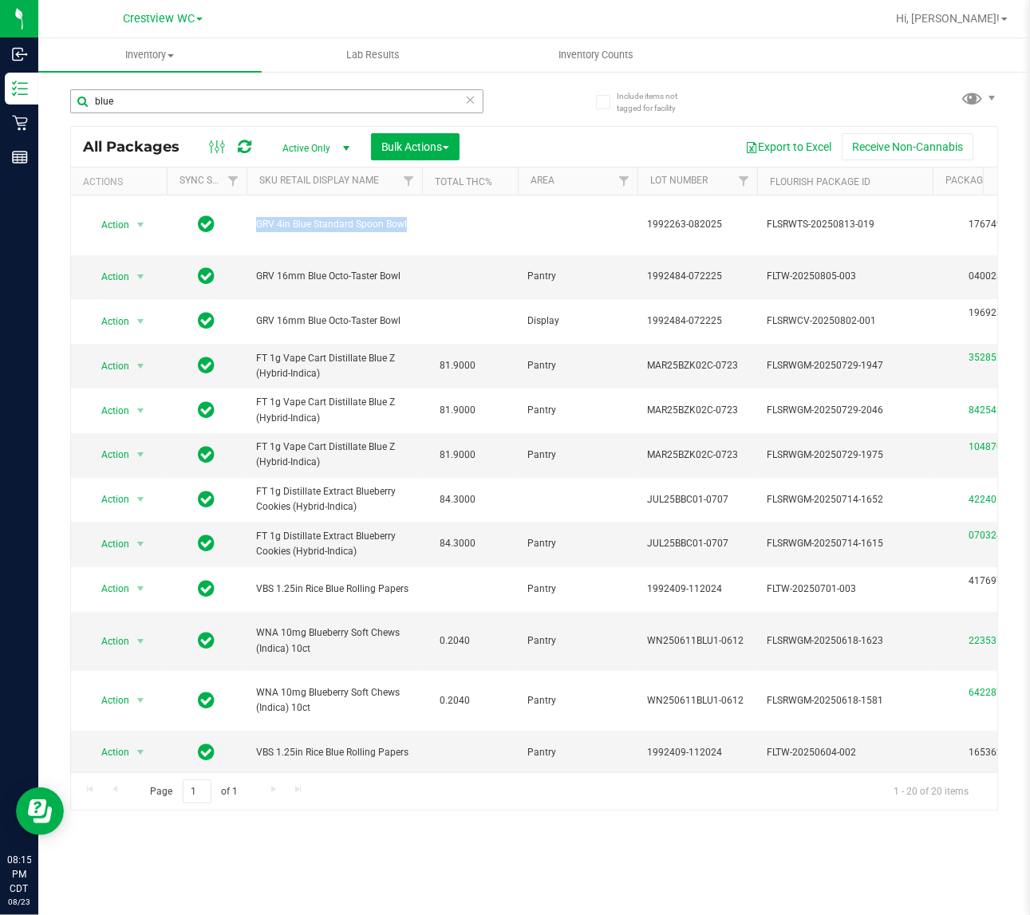
copy tr "GRV 4in Blue Standard Spoon Bowl"
click at [243, 101] on input "blue" at bounding box center [276, 101] width 413 height 24
paste input "GRV 4in Blue Standard Spoon Bowl"
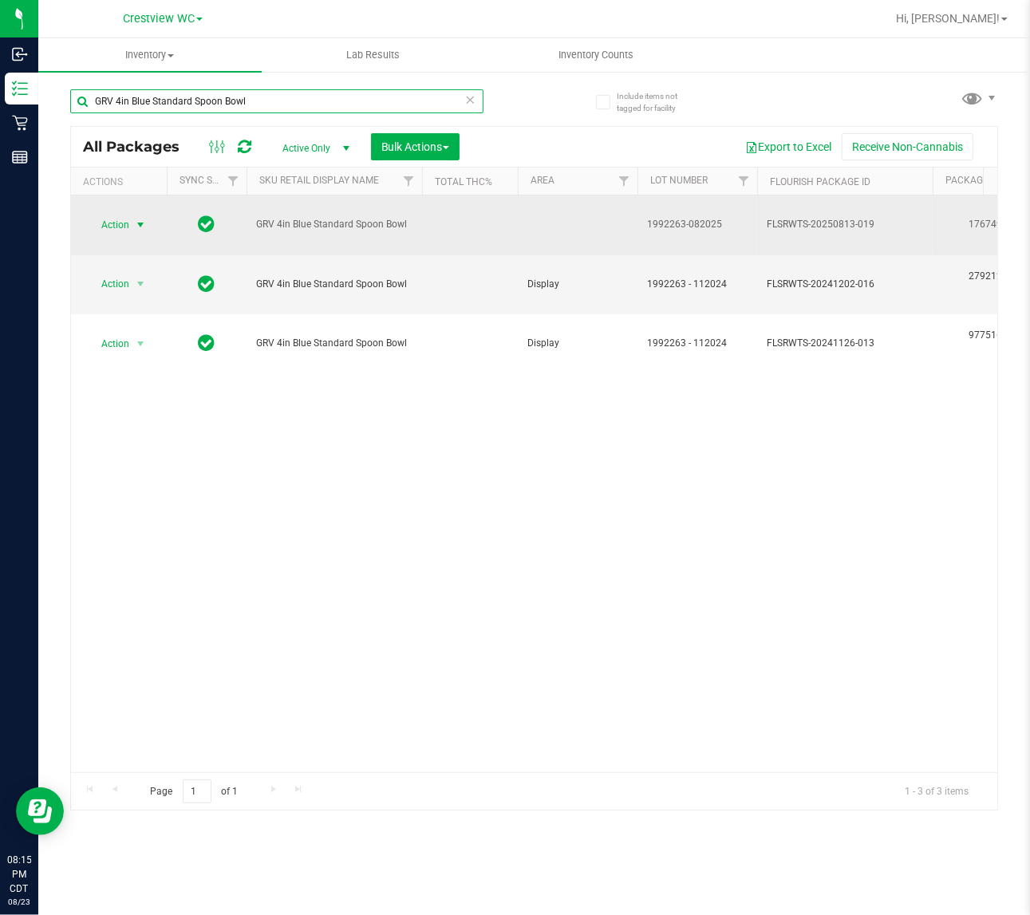
type input "GRV 4in Blue Standard Spoon Bowl"
click at [140, 225] on span "select" at bounding box center [140, 225] width 13 height 13
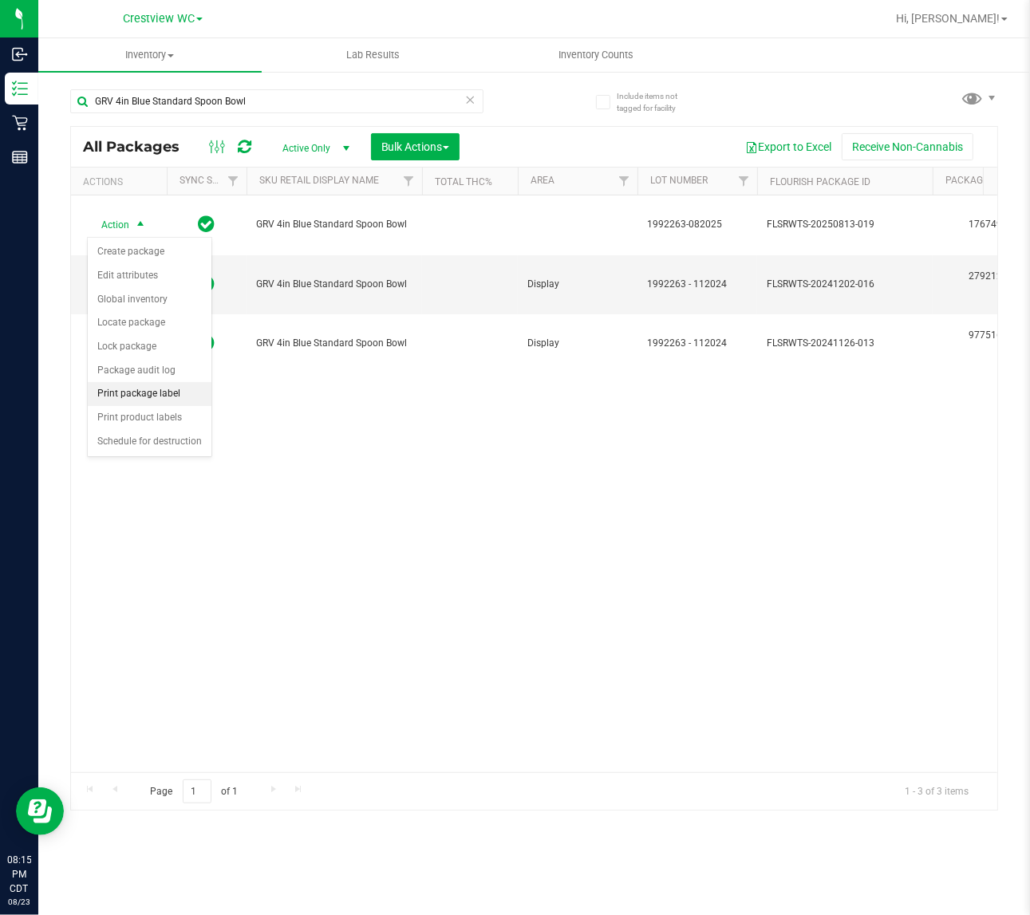
click at [121, 395] on li "Print package label" at bounding box center [150, 394] width 124 height 24
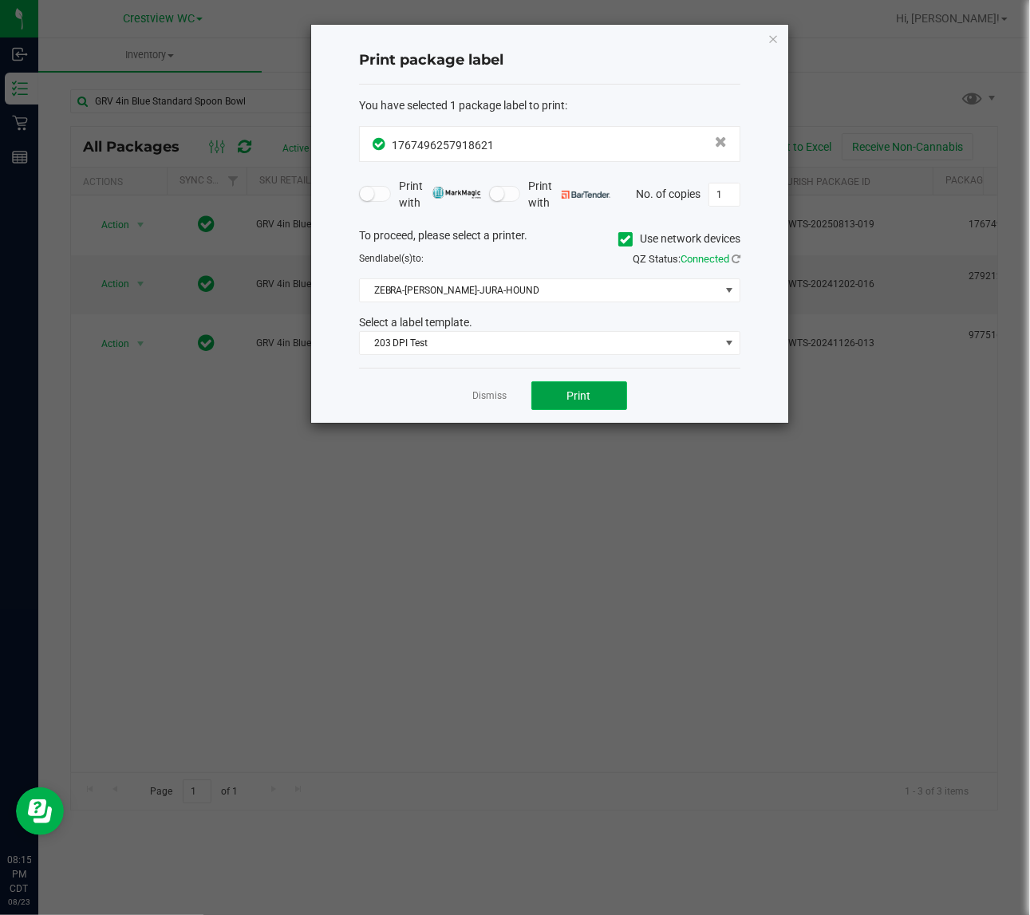
click at [612, 396] on button "Print" at bounding box center [579, 395] width 96 height 29
click at [772, 34] on icon "button" at bounding box center [772, 38] width 11 height 19
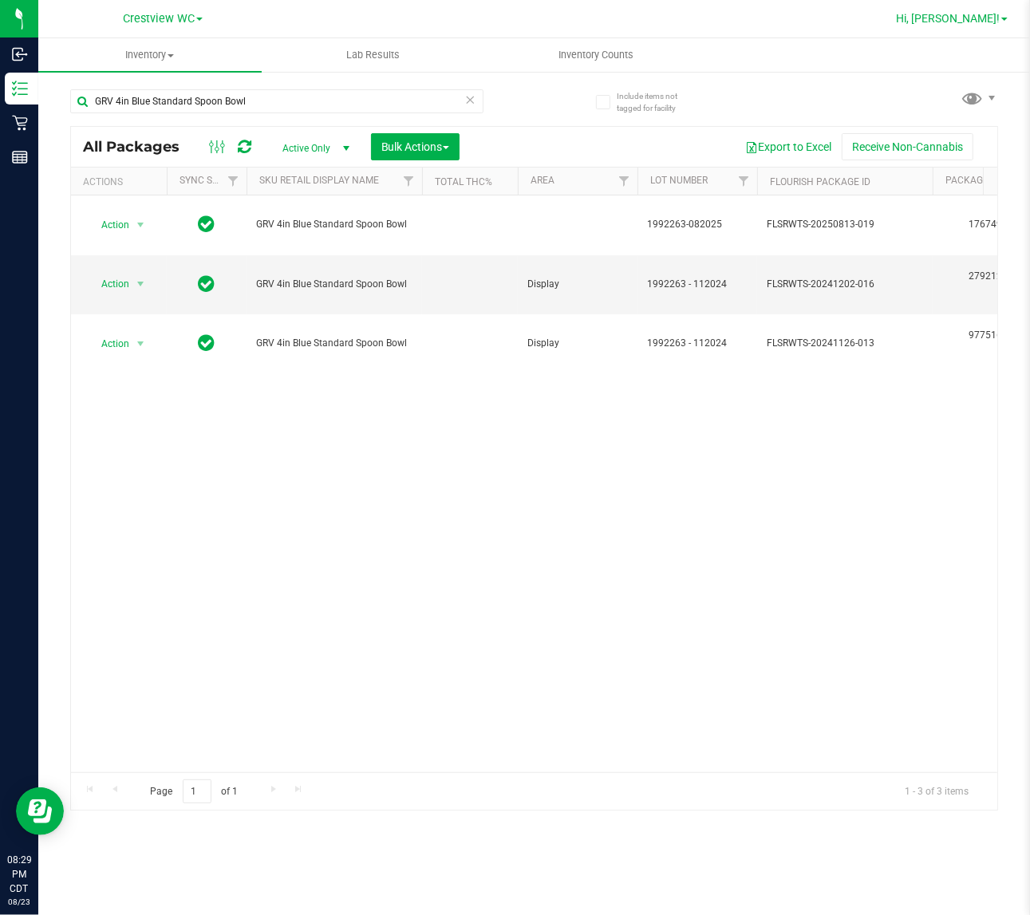
click at [1000, 14] on span "Hi, [PERSON_NAME]!" at bounding box center [948, 18] width 104 height 13
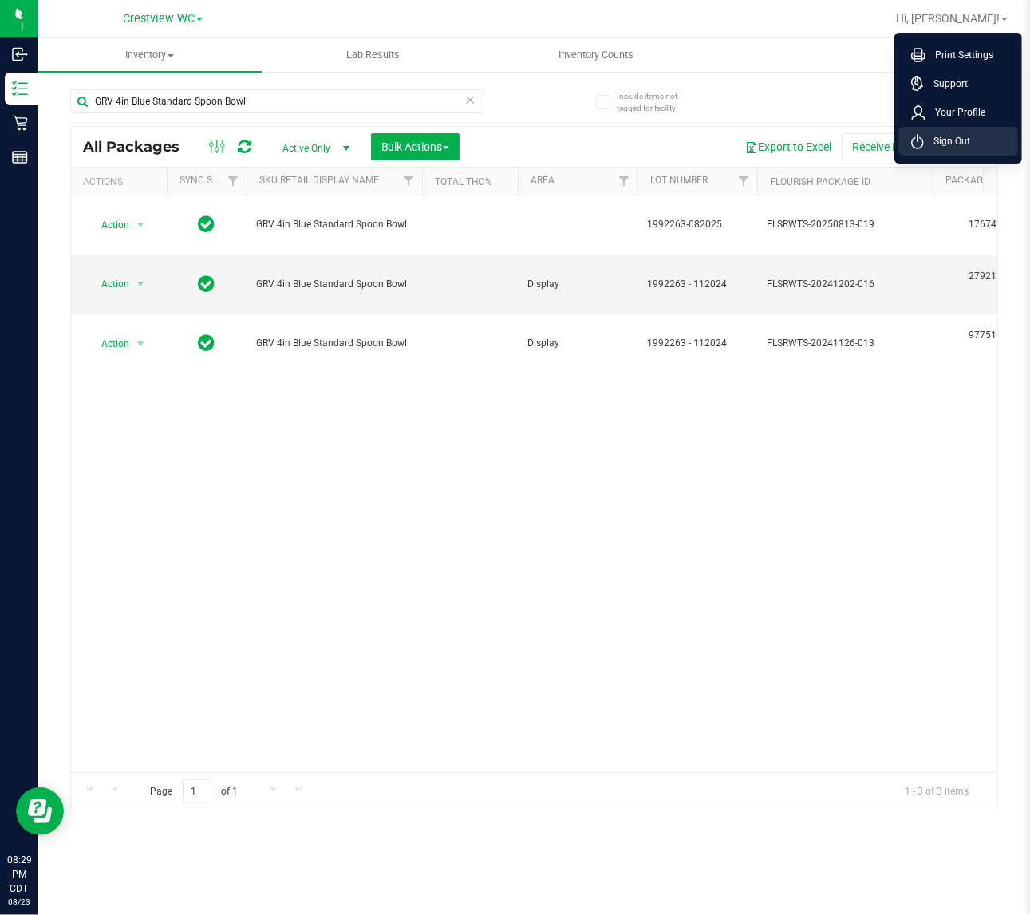
click at [963, 138] on span "Sign Out" at bounding box center [947, 141] width 46 height 16
